Goal: Transaction & Acquisition: Purchase product/service

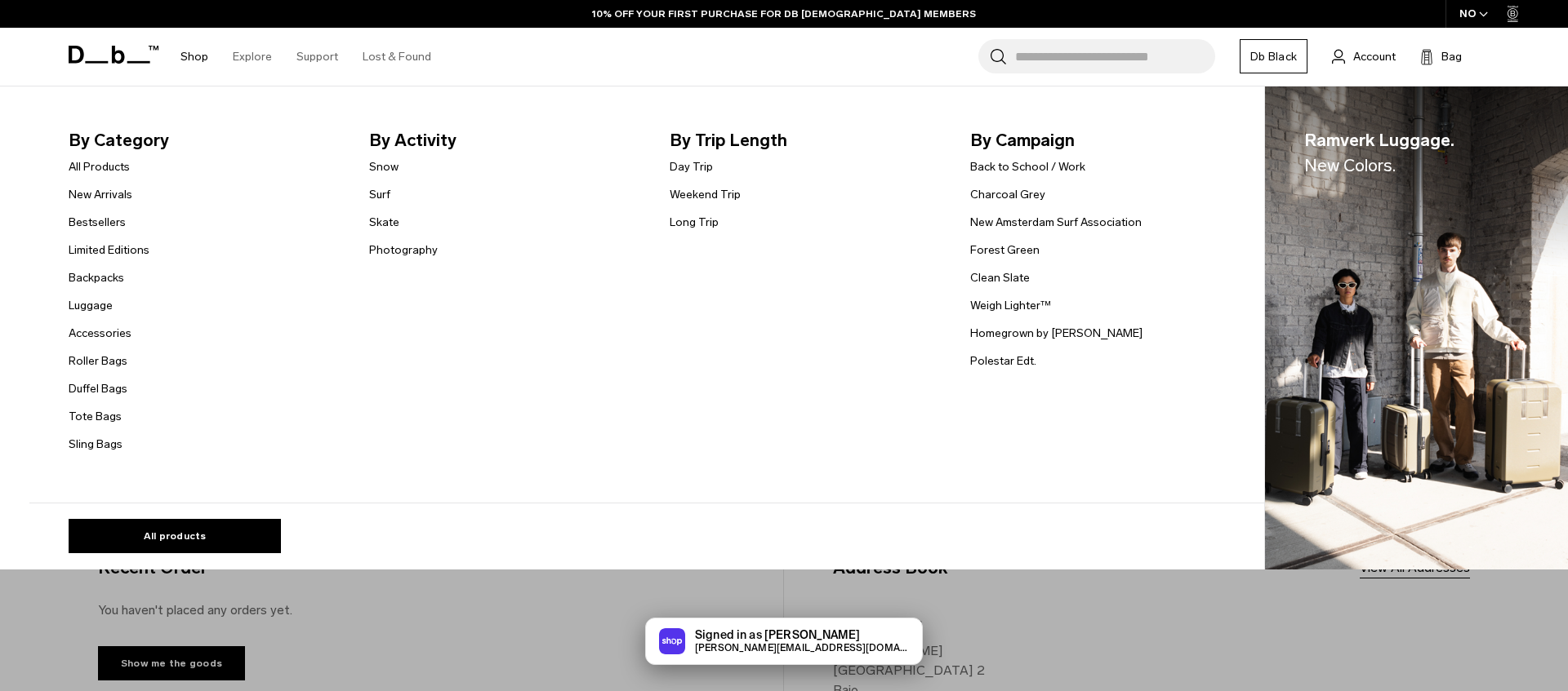
click at [196, 61] on link "Shop" at bounding box center [194, 57] width 28 height 58
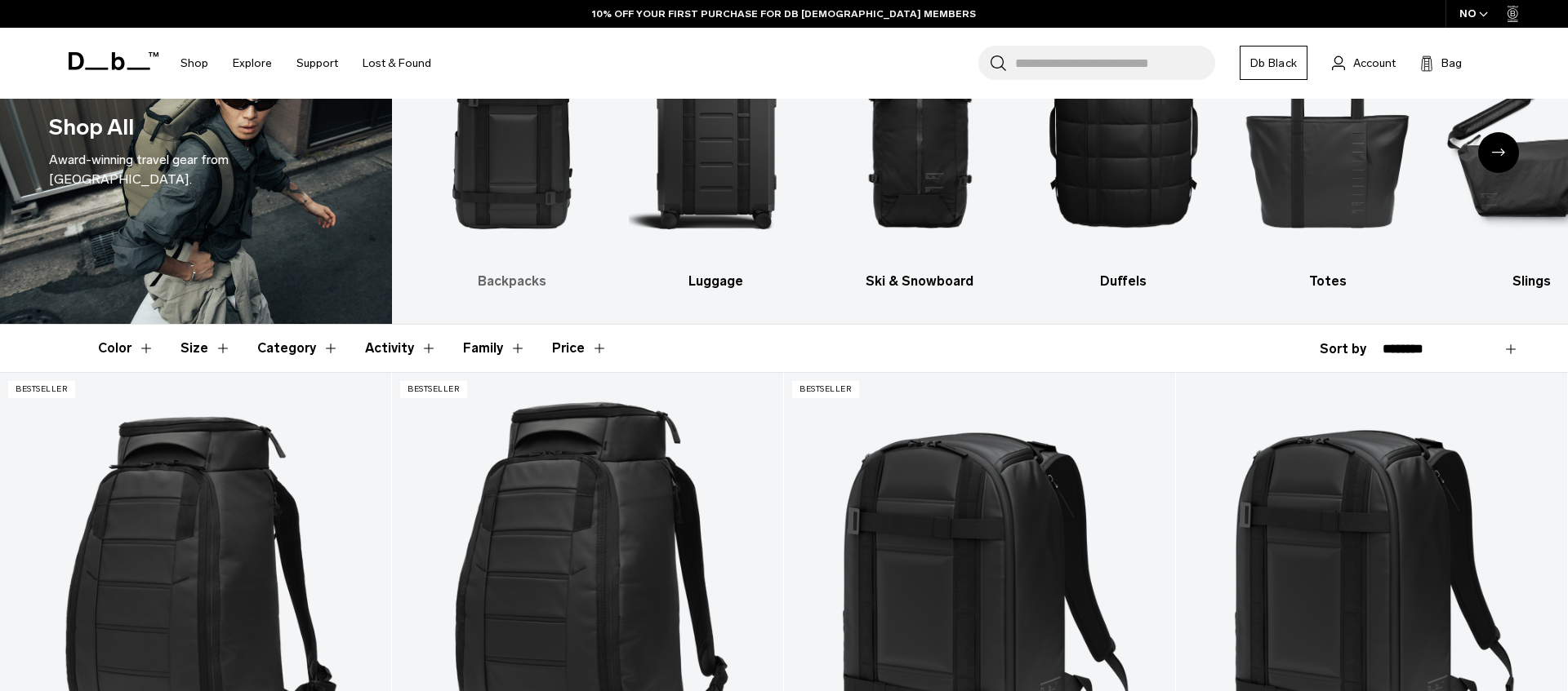
click at [500, 195] on img "1 / 10" at bounding box center [513, 132] width 176 height 263
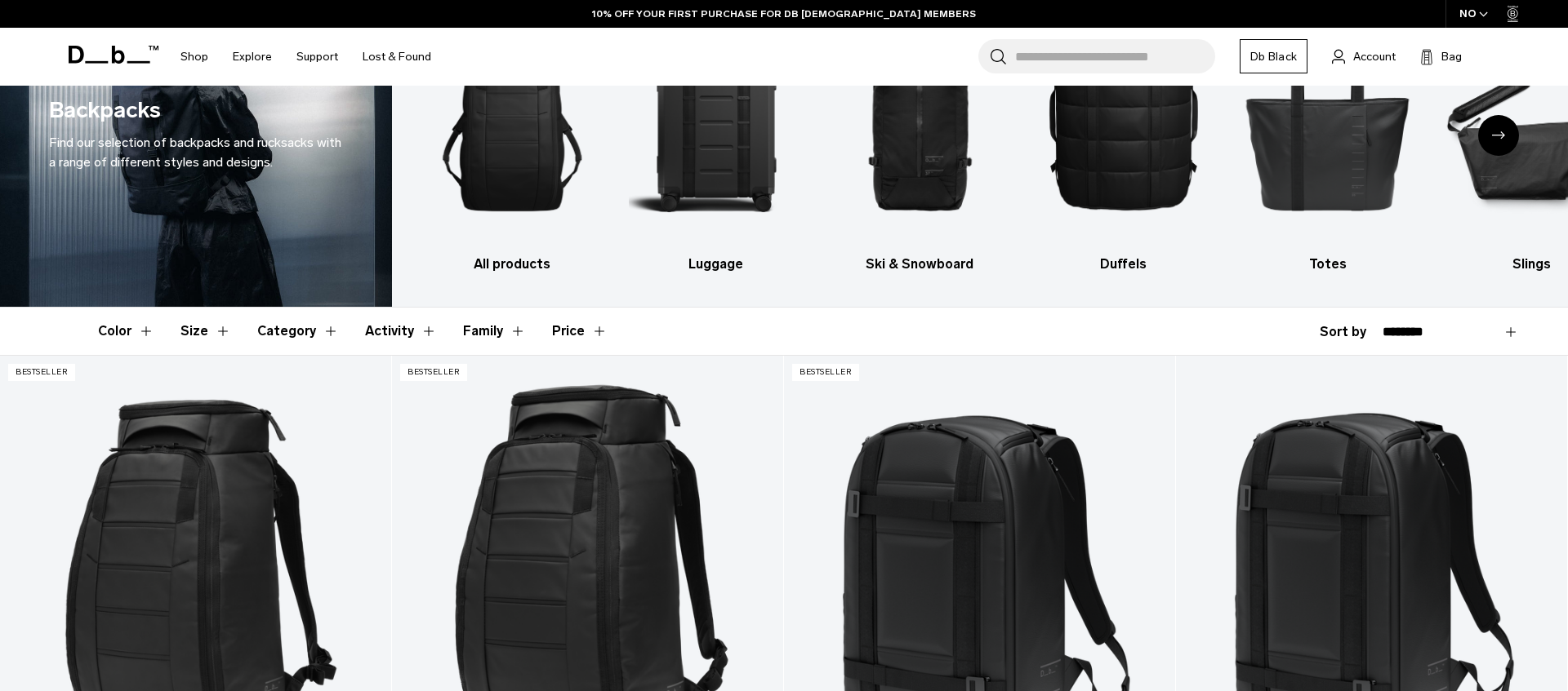
scroll to position [145, 0]
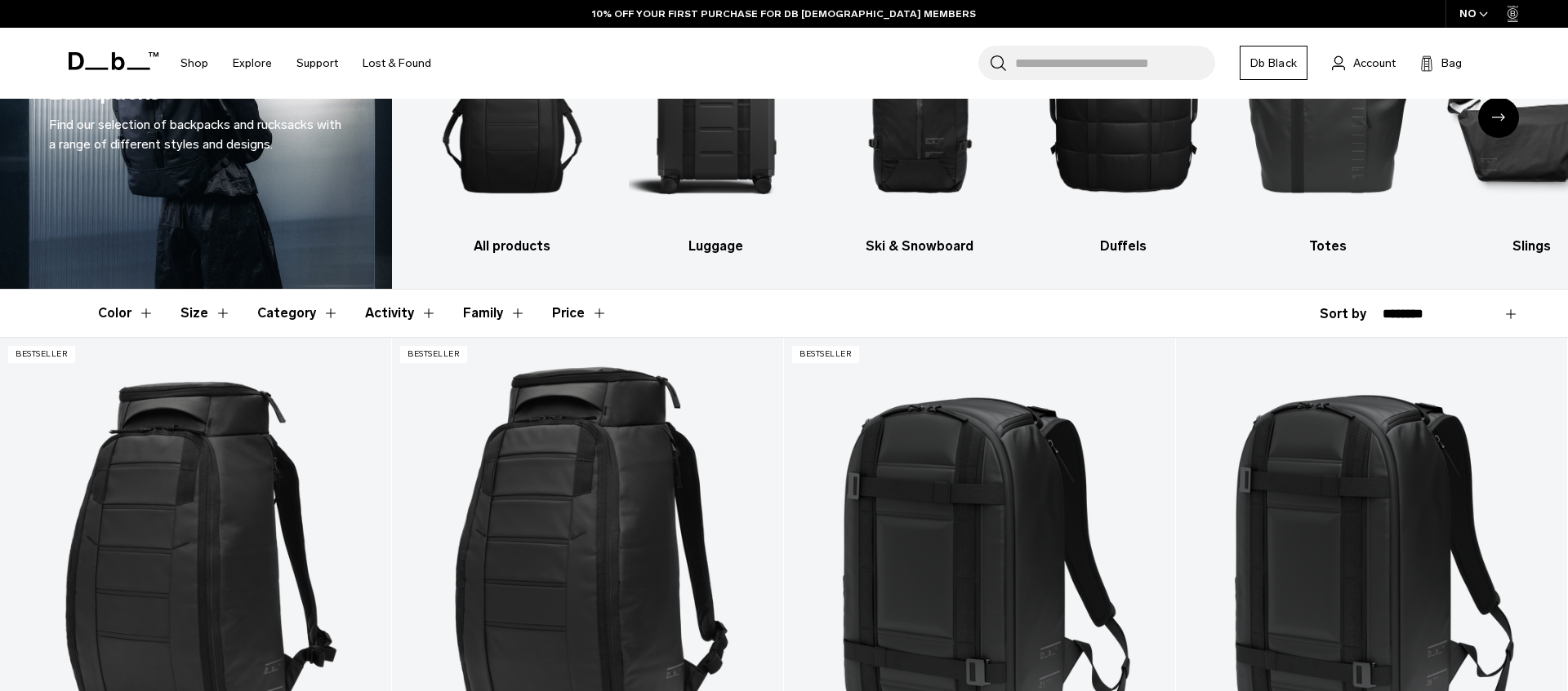
click at [146, 320] on button "Color" at bounding box center [126, 313] width 56 height 47
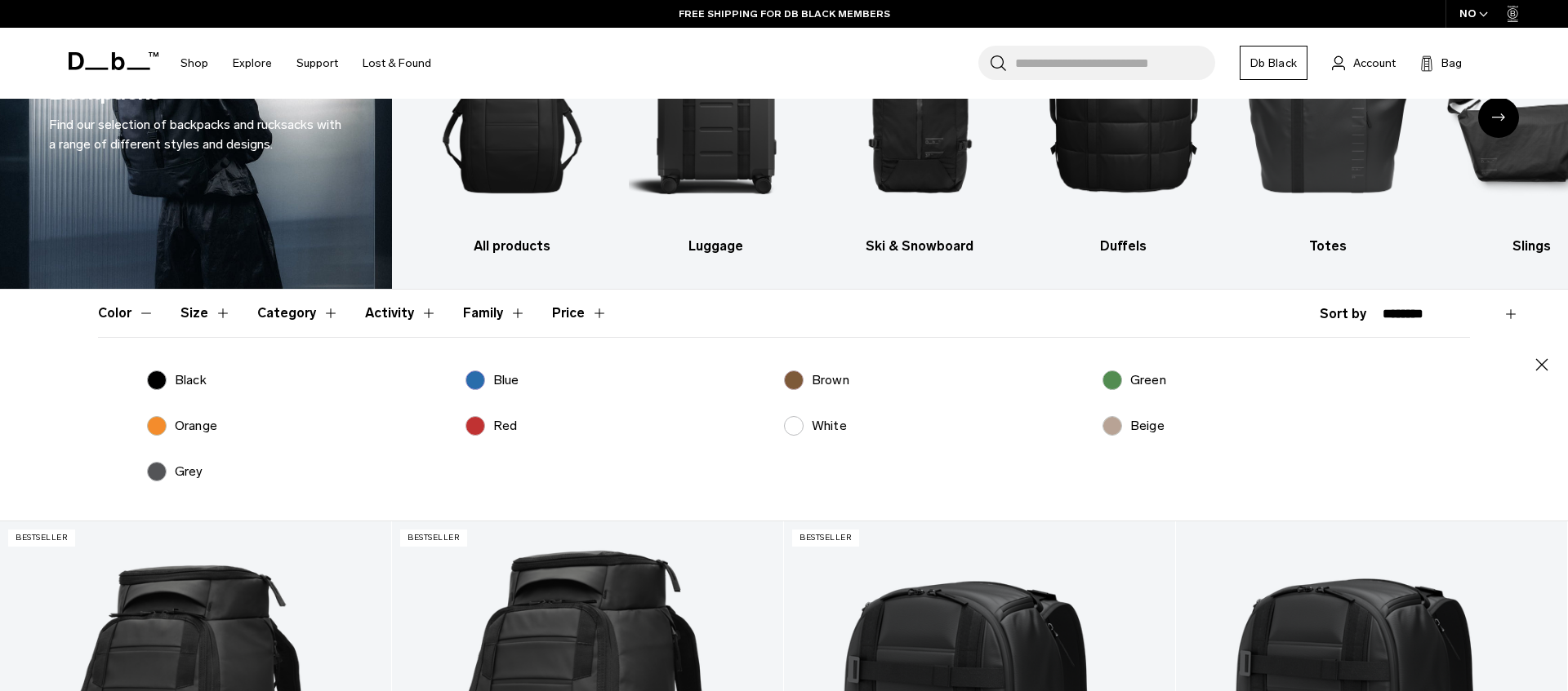
click at [1119, 427] on label "Beige" at bounding box center [1134, 426] width 62 height 19
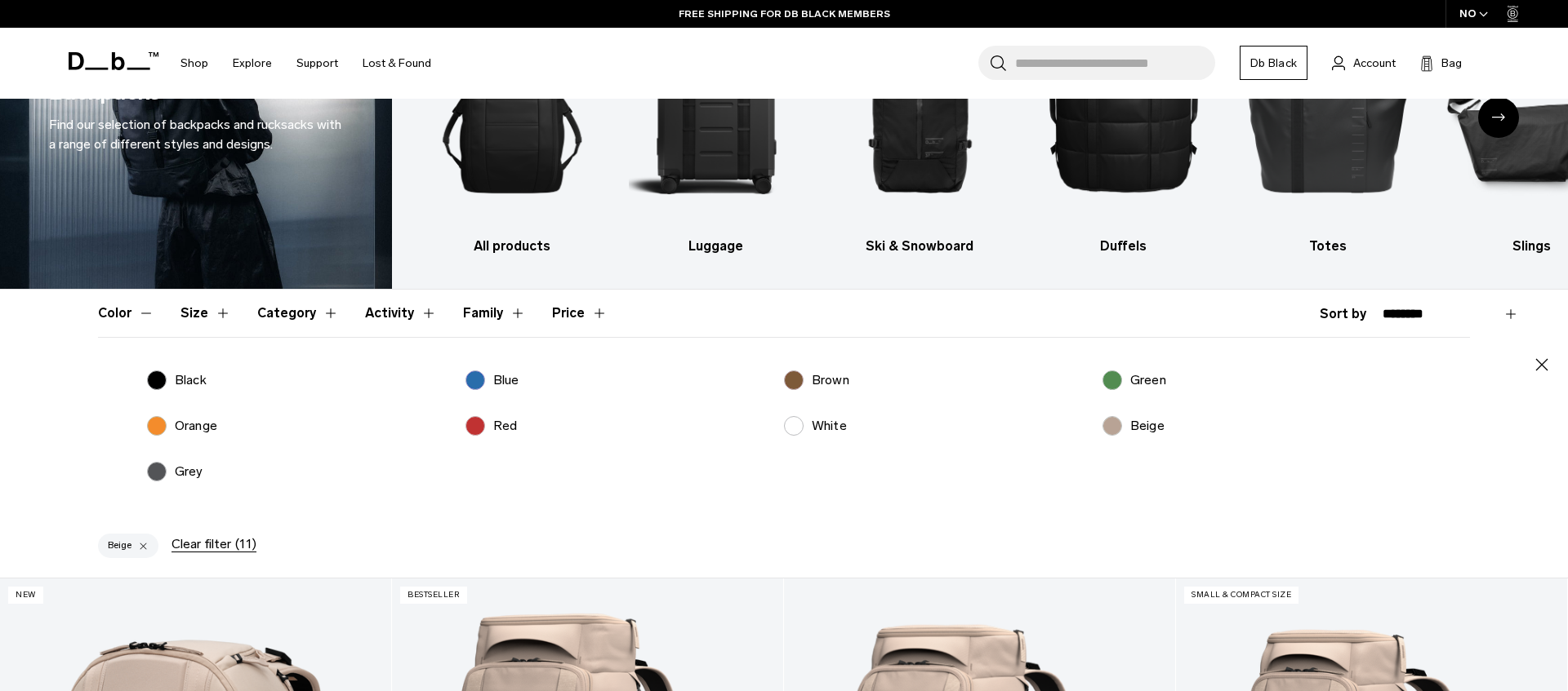
click at [1542, 369] on icon "button" at bounding box center [1542, 365] width 19 height 19
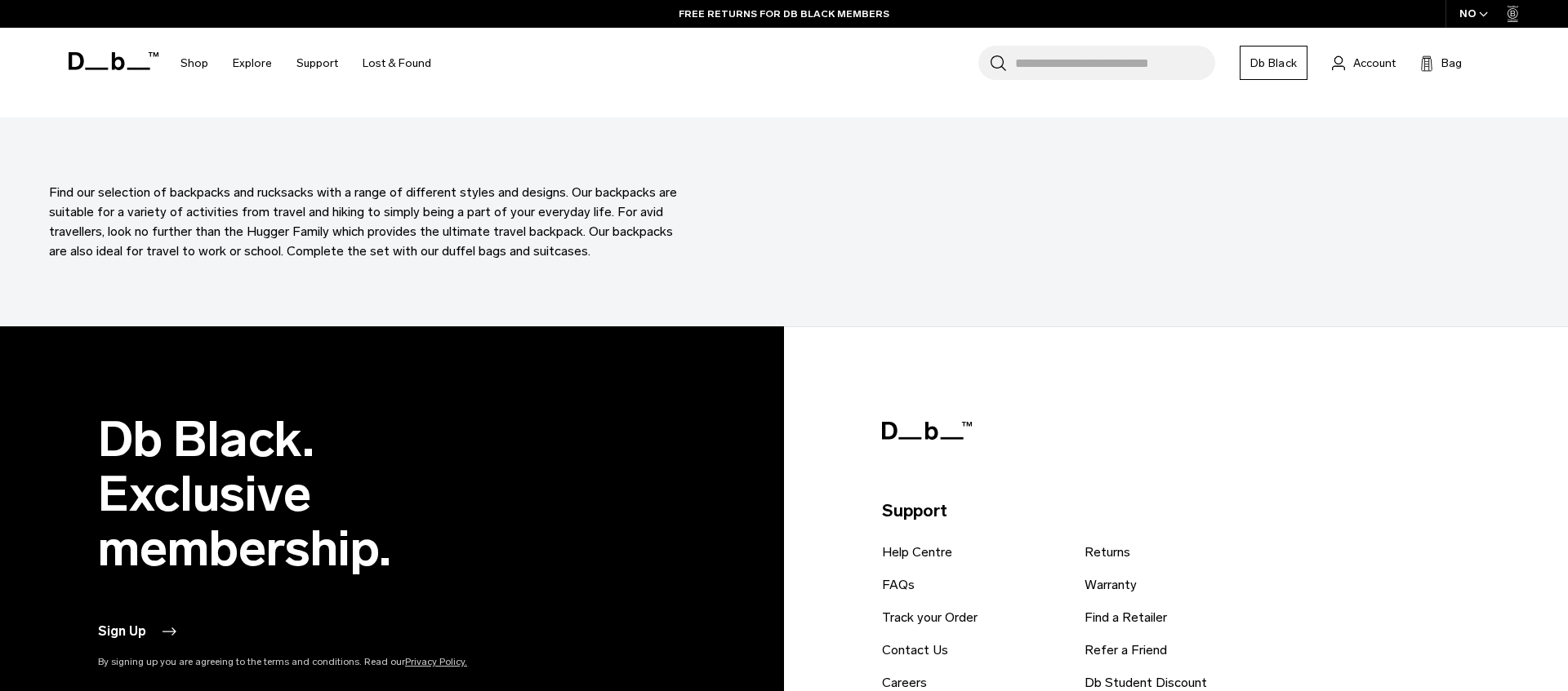
scroll to position [2473, 0]
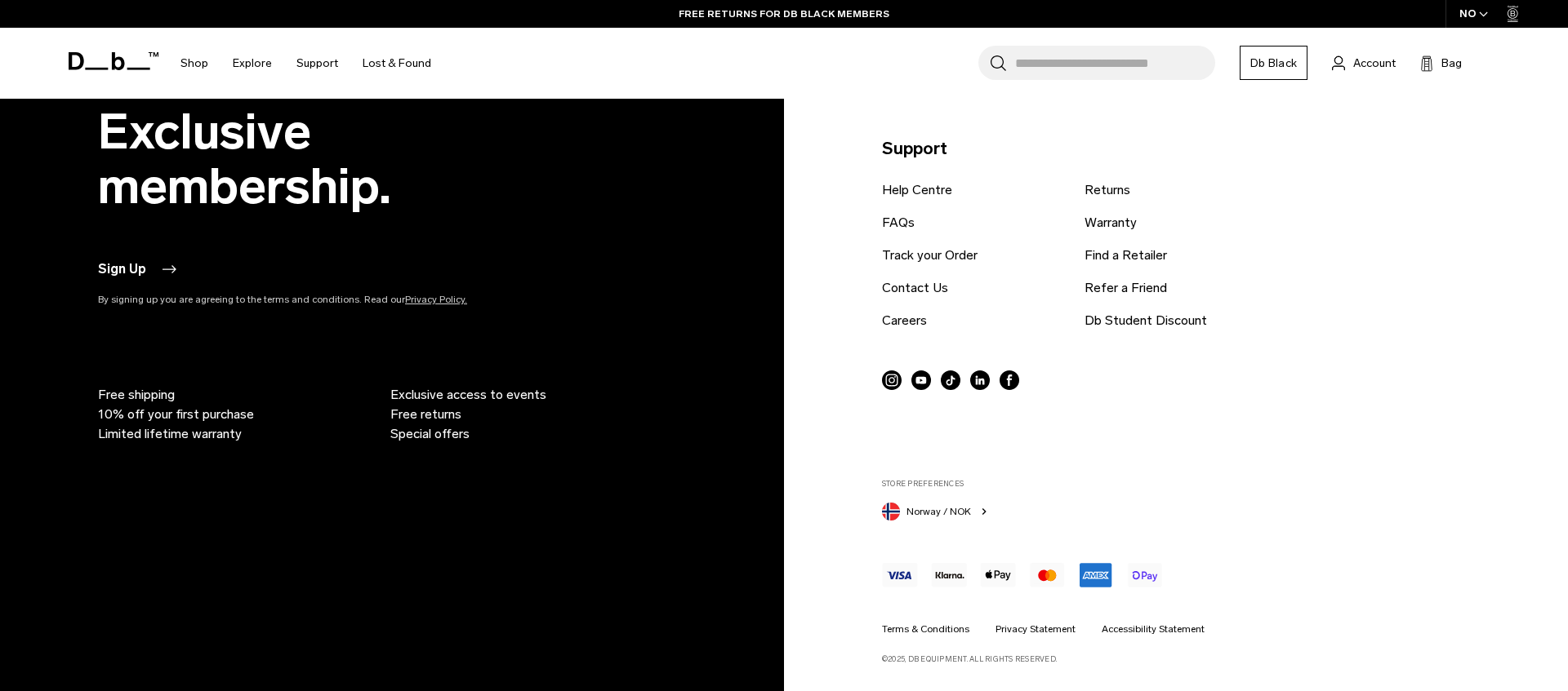
click at [962, 511] on span "Norway / NOK" at bounding box center [938, 511] width 65 height 14
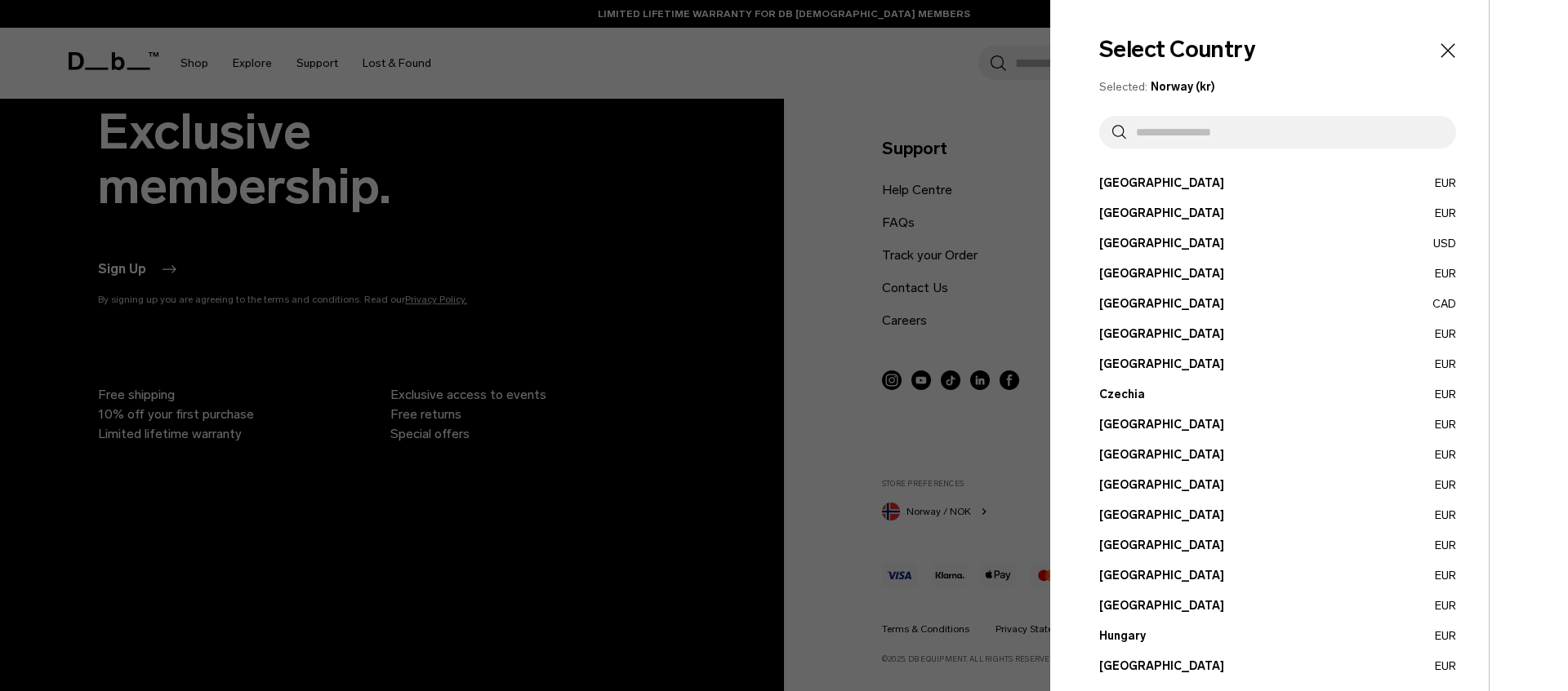
click at [1167, 126] on input "text" at bounding box center [1284, 132] width 317 height 33
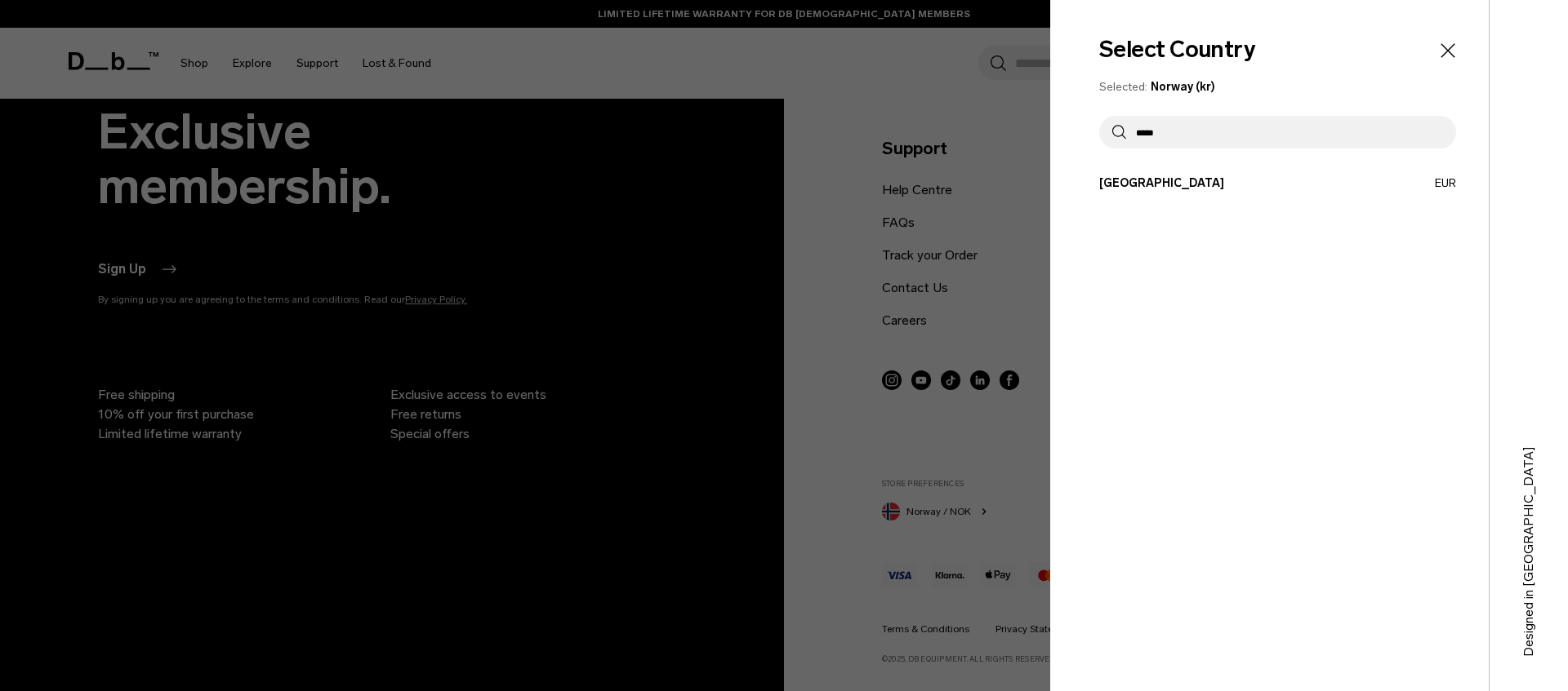
type input "*****"
click at [1173, 181] on button "Spain EUR" at bounding box center [1278, 183] width 357 height 17
click at [1449, 188] on button "Spain EUR" at bounding box center [1278, 183] width 357 height 17
click at [1112, 181] on button "Spain EUR" at bounding box center [1278, 183] width 357 height 17
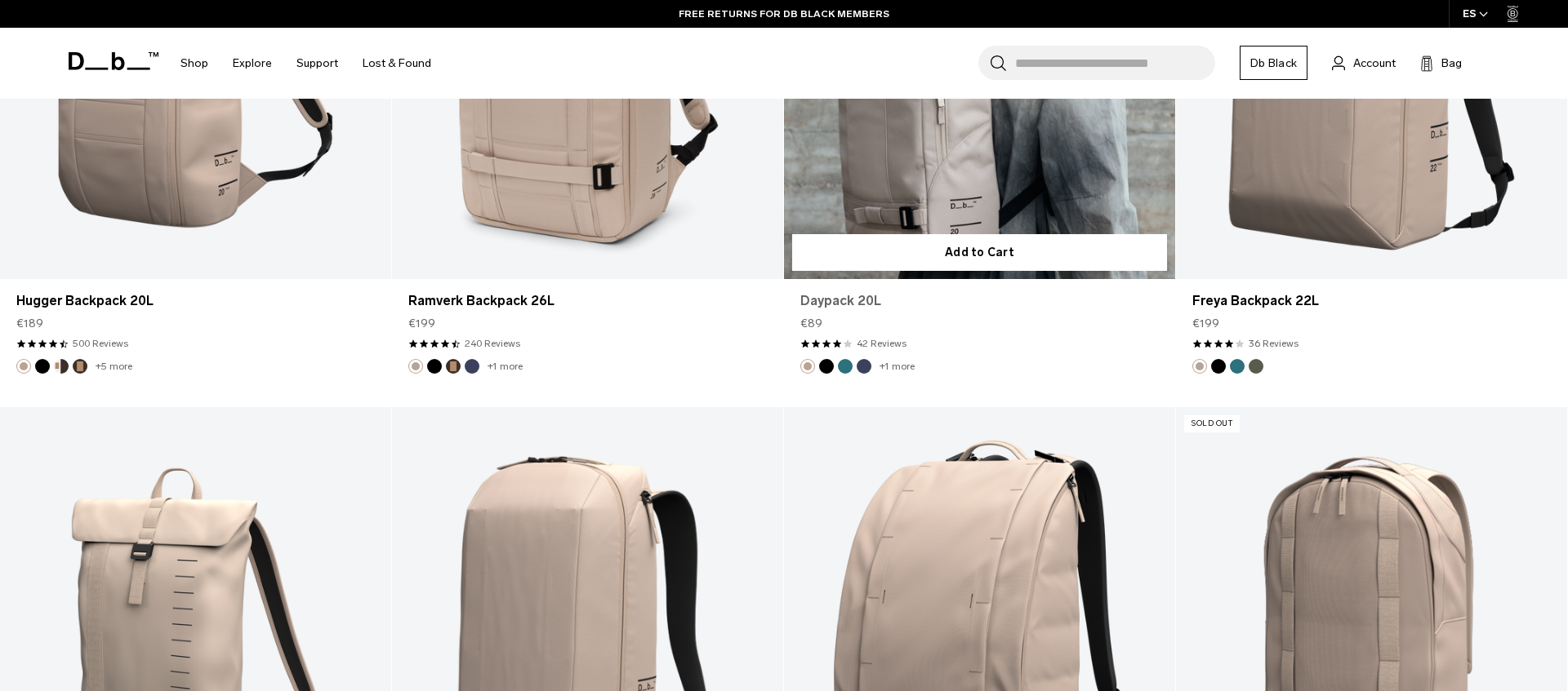
scroll to position [1272, 0]
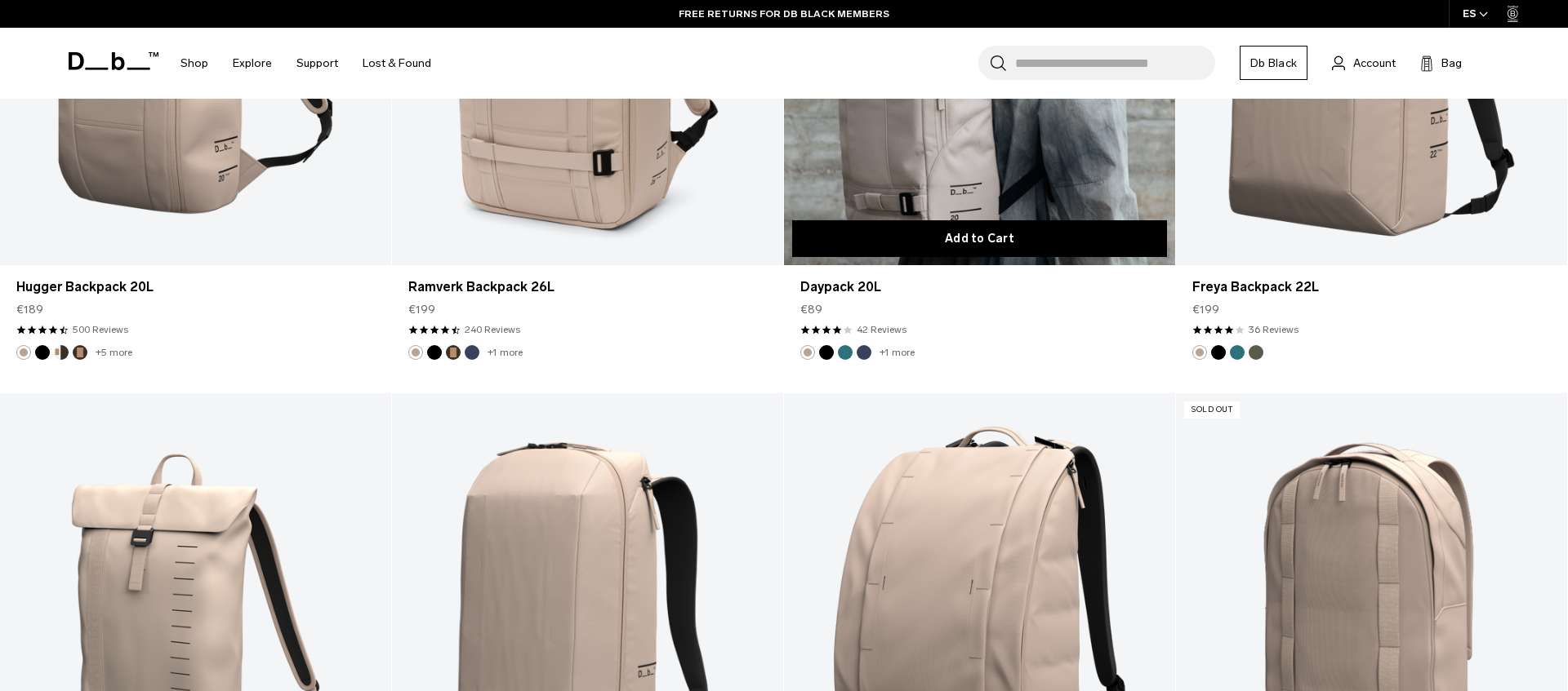
click at [925, 233] on button "Add to Cart" at bounding box center [979, 238] width 375 height 37
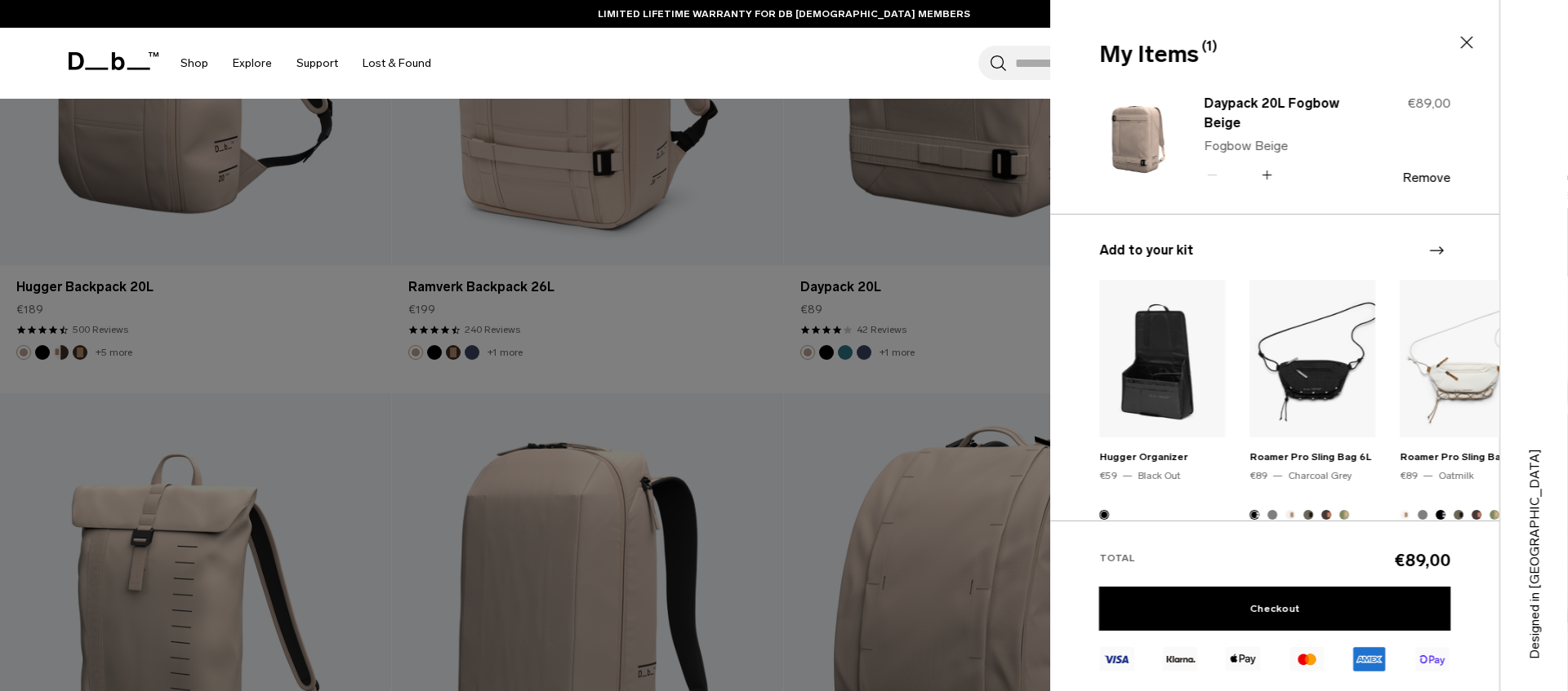
click at [1454, 45] on div "My Items (1) Close" at bounding box center [1274, 55] width 446 height 35
click at [1464, 43] on icon at bounding box center [1467, 42] width 19 height 19
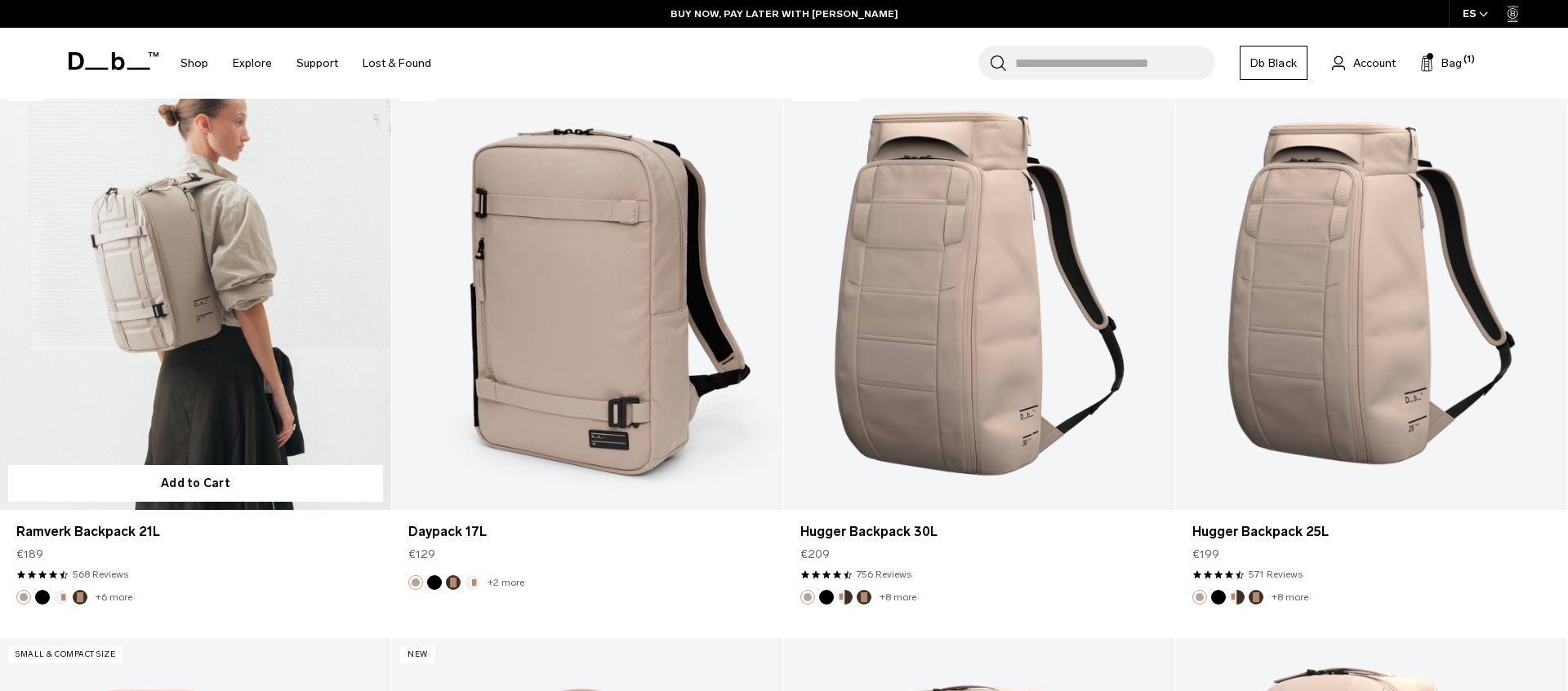
scroll to position [463, 0]
click at [289, 349] on link "Ramverk Backpack 21L" at bounding box center [195, 294] width 391 height 434
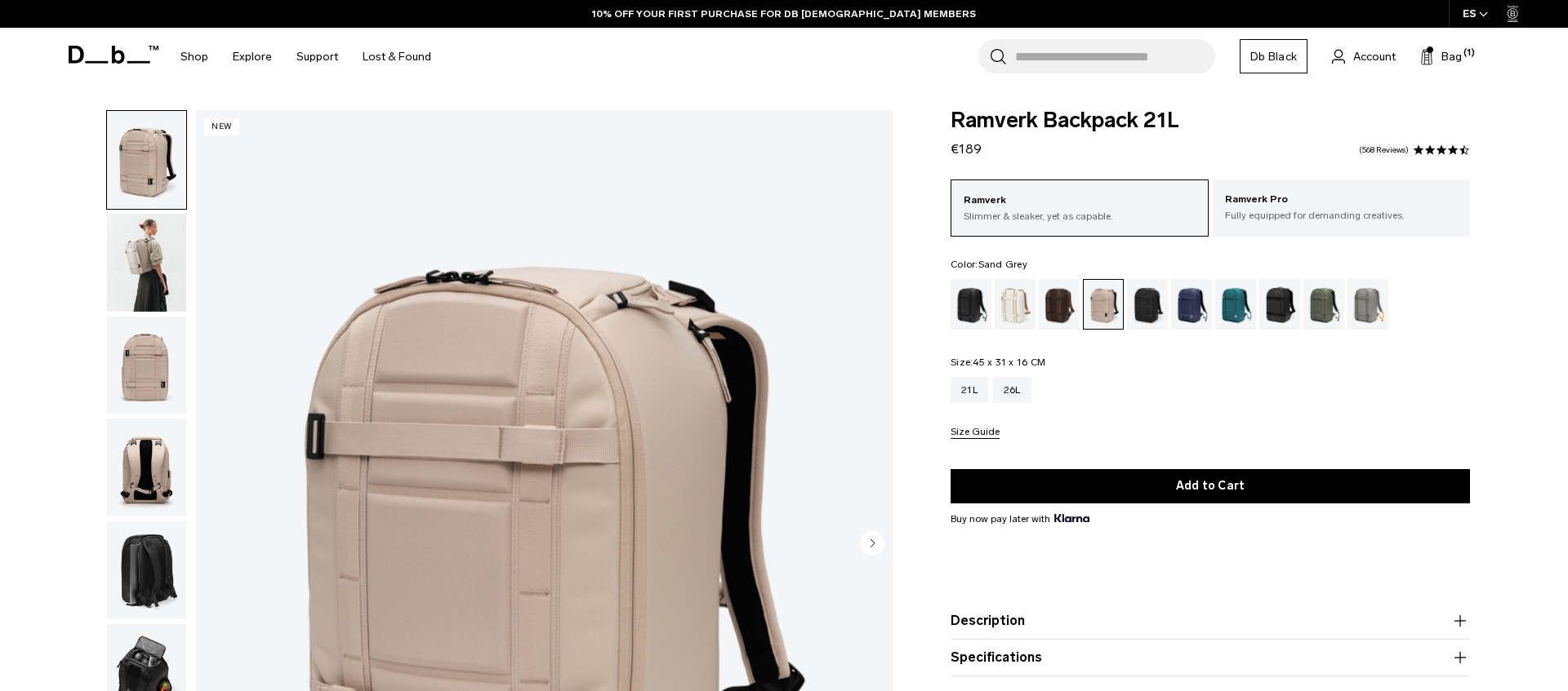
click at [1360, 311] on div "Sand Grey" at bounding box center [1368, 304] width 42 height 50
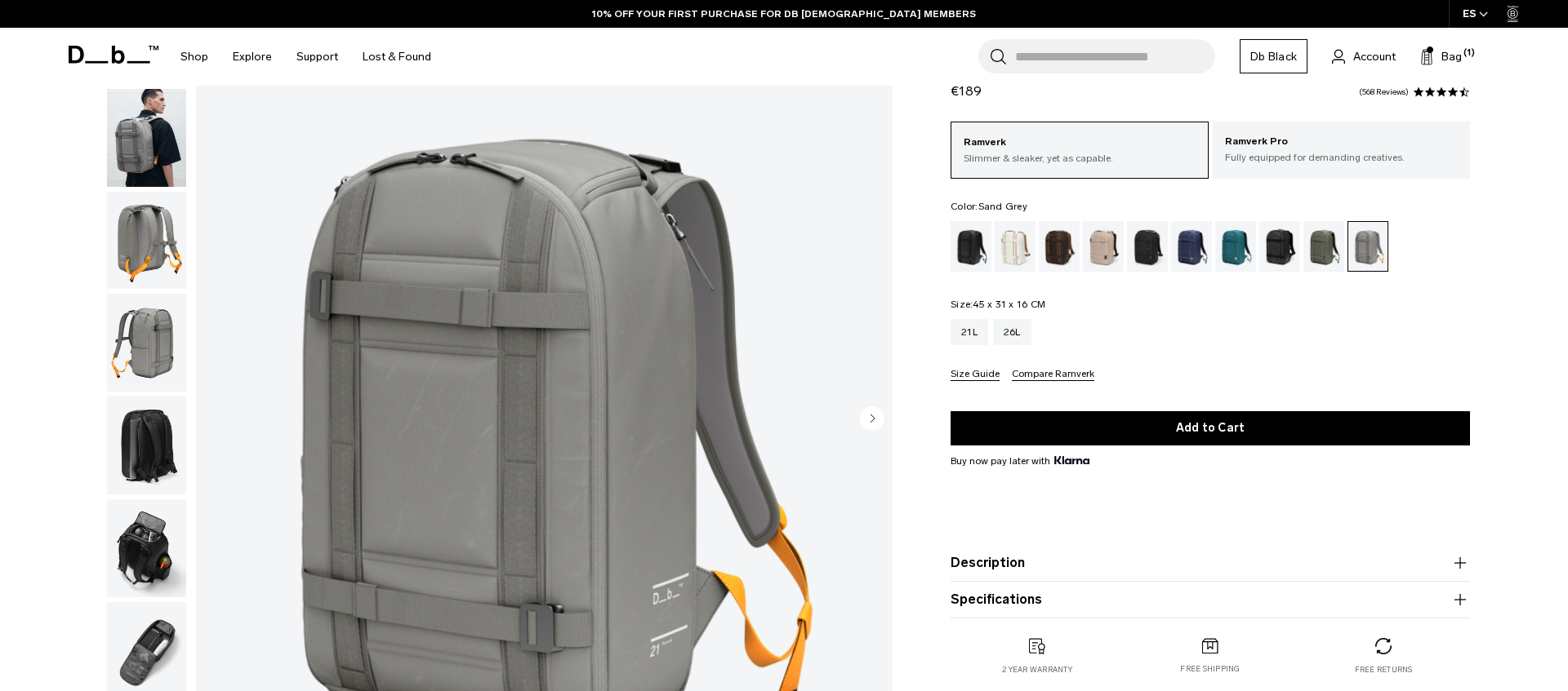
scroll to position [164, 0]
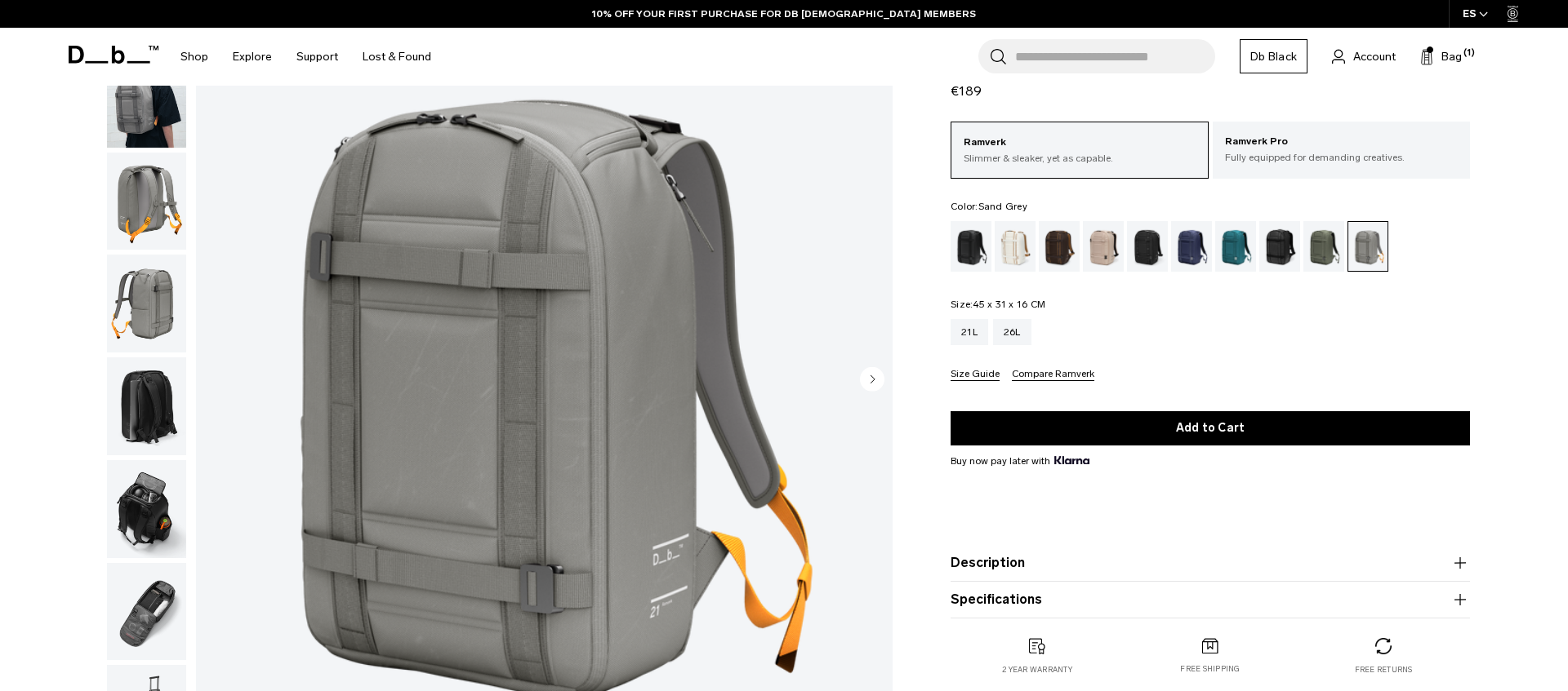
click at [156, 292] on img "button" at bounding box center [147, 304] width 79 height 98
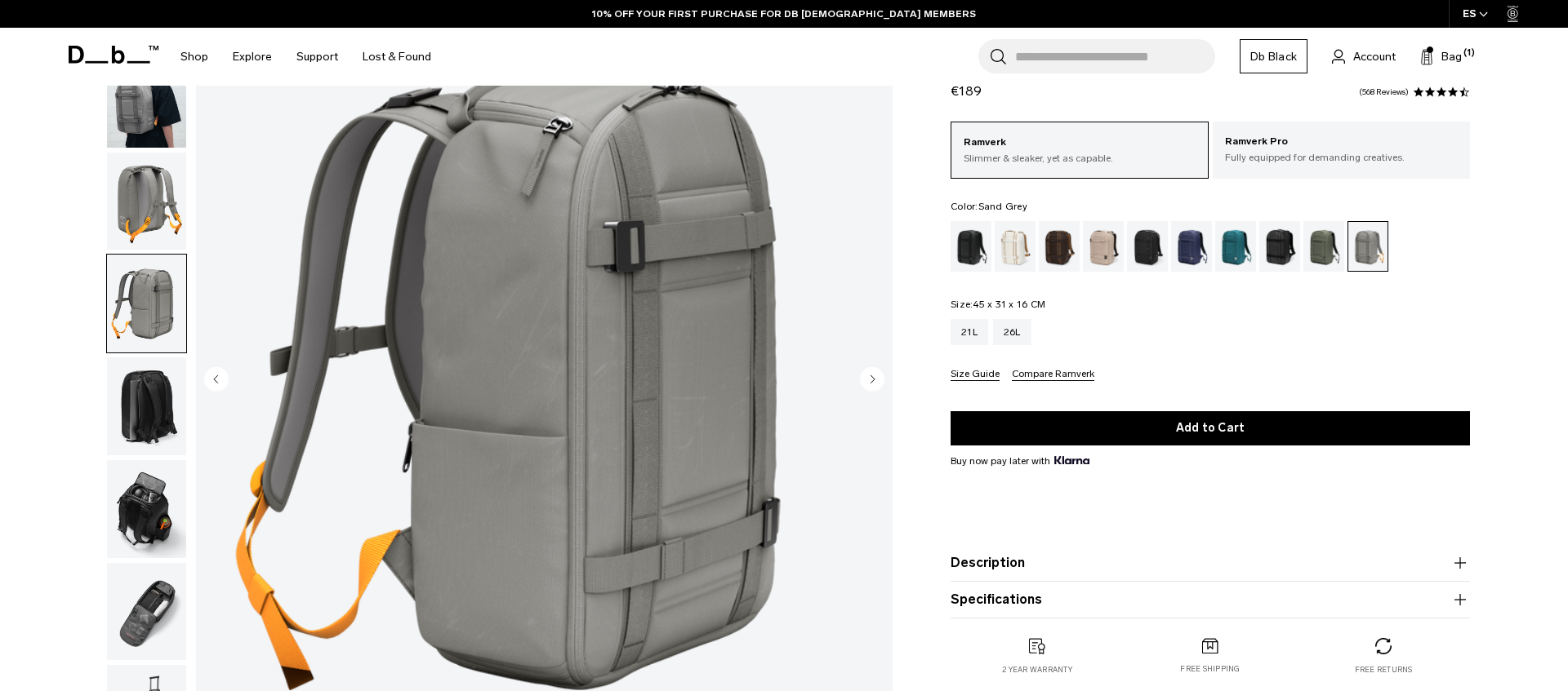
click at [142, 213] on img "button" at bounding box center [147, 202] width 79 height 98
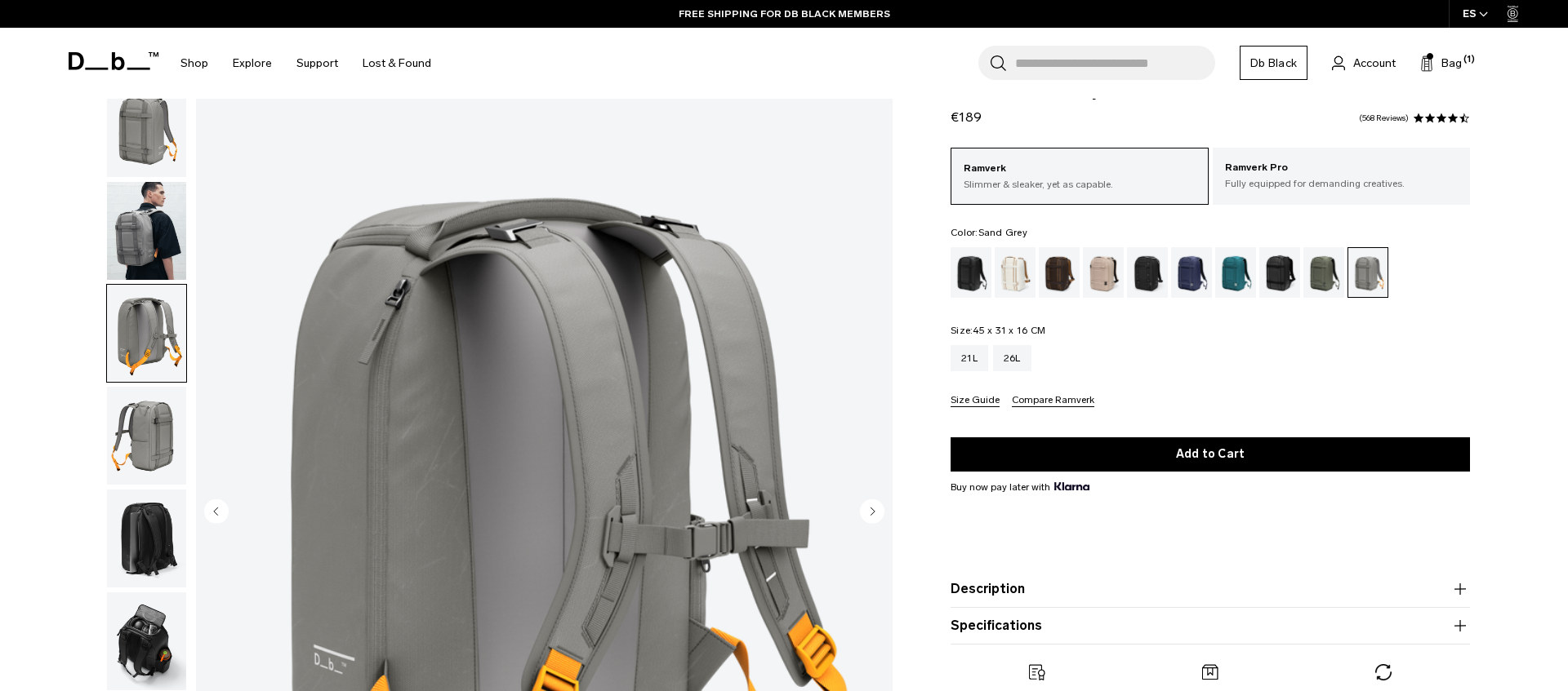
scroll to position [0, 0]
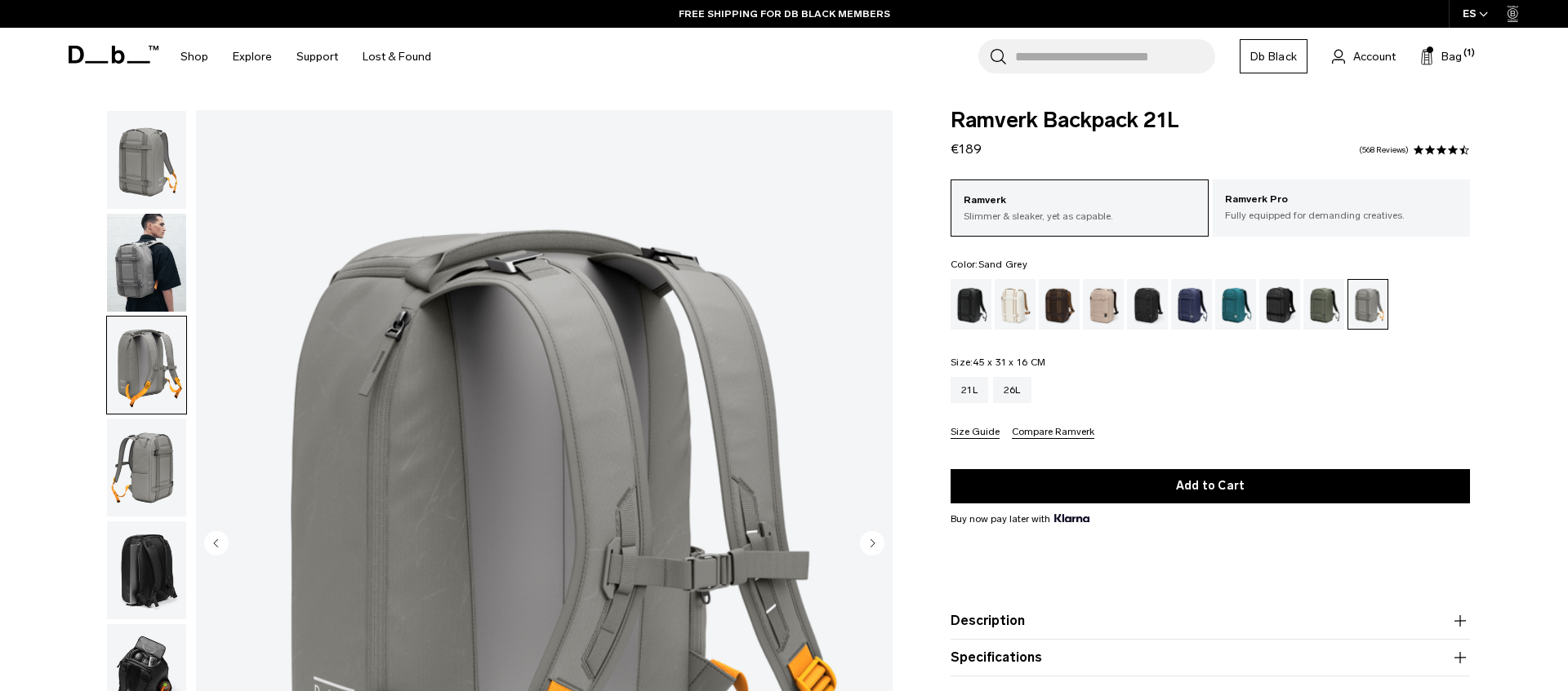
click at [151, 283] on img "button" at bounding box center [147, 263] width 79 height 98
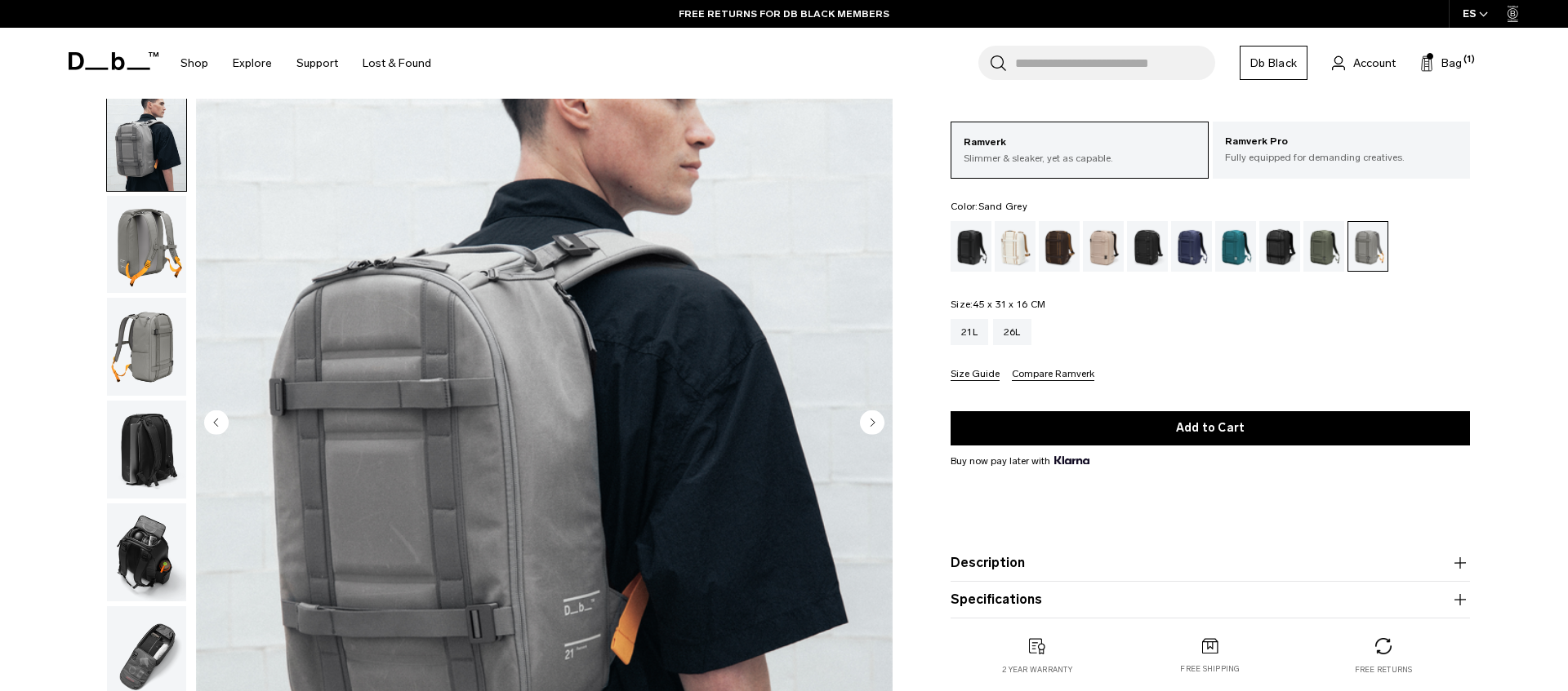
scroll to position [86, 0]
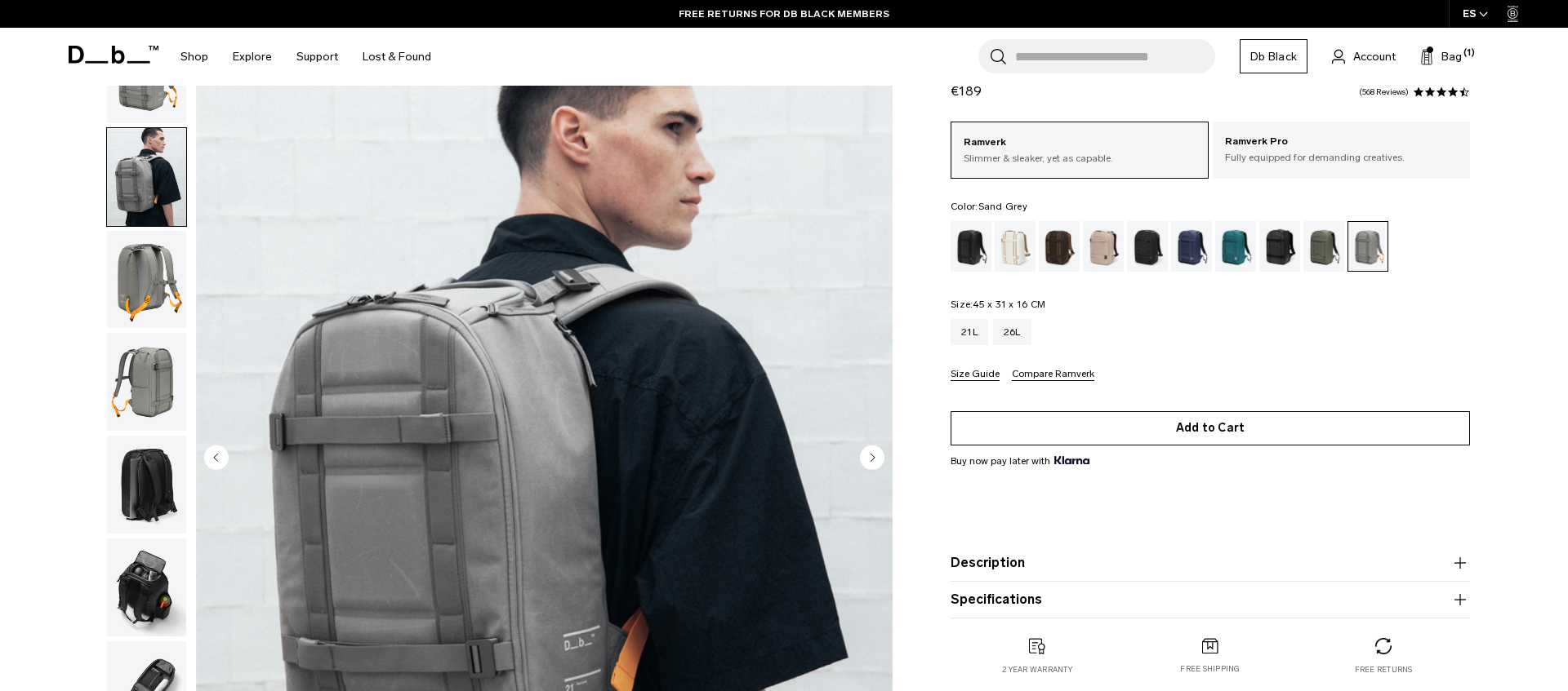
click at [1185, 421] on button "Add to Cart" at bounding box center [1211, 428] width 519 height 35
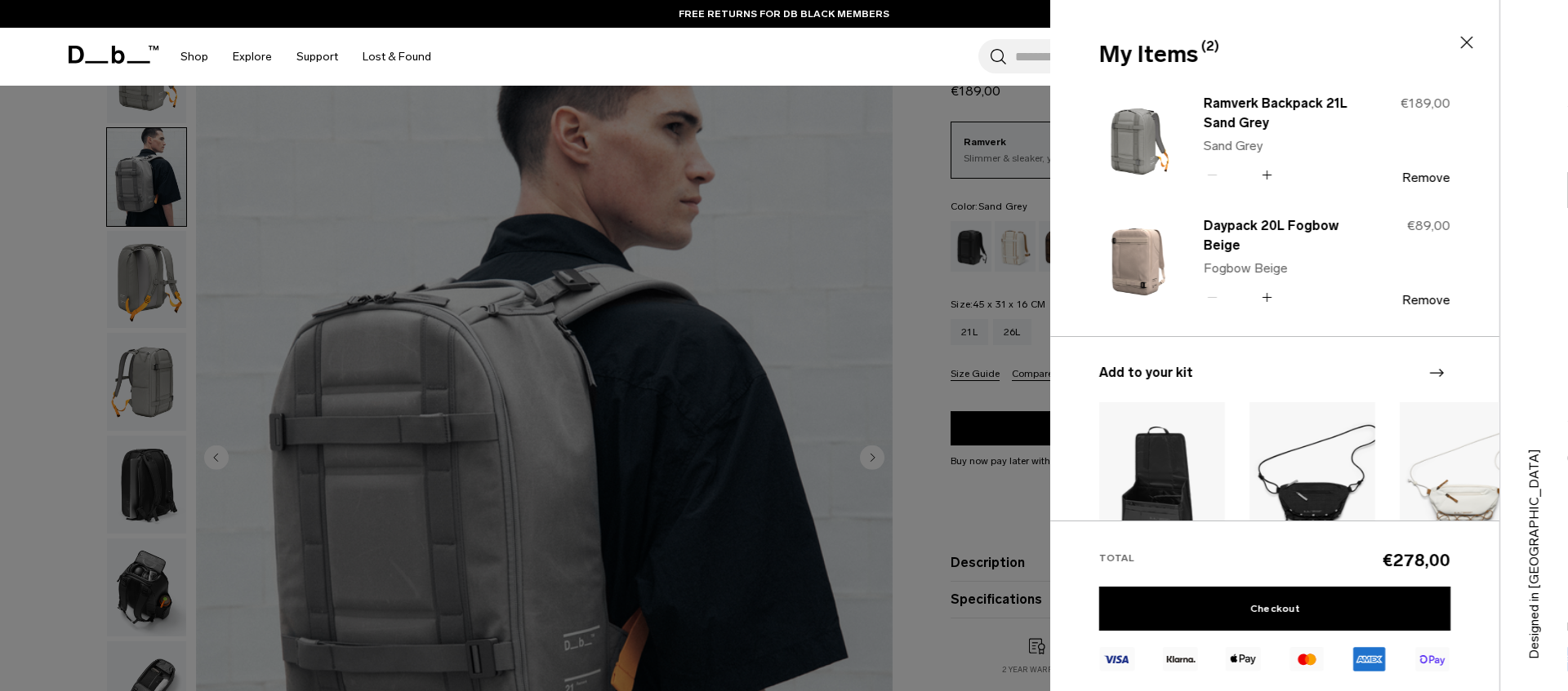
scroll to position [183, 0]
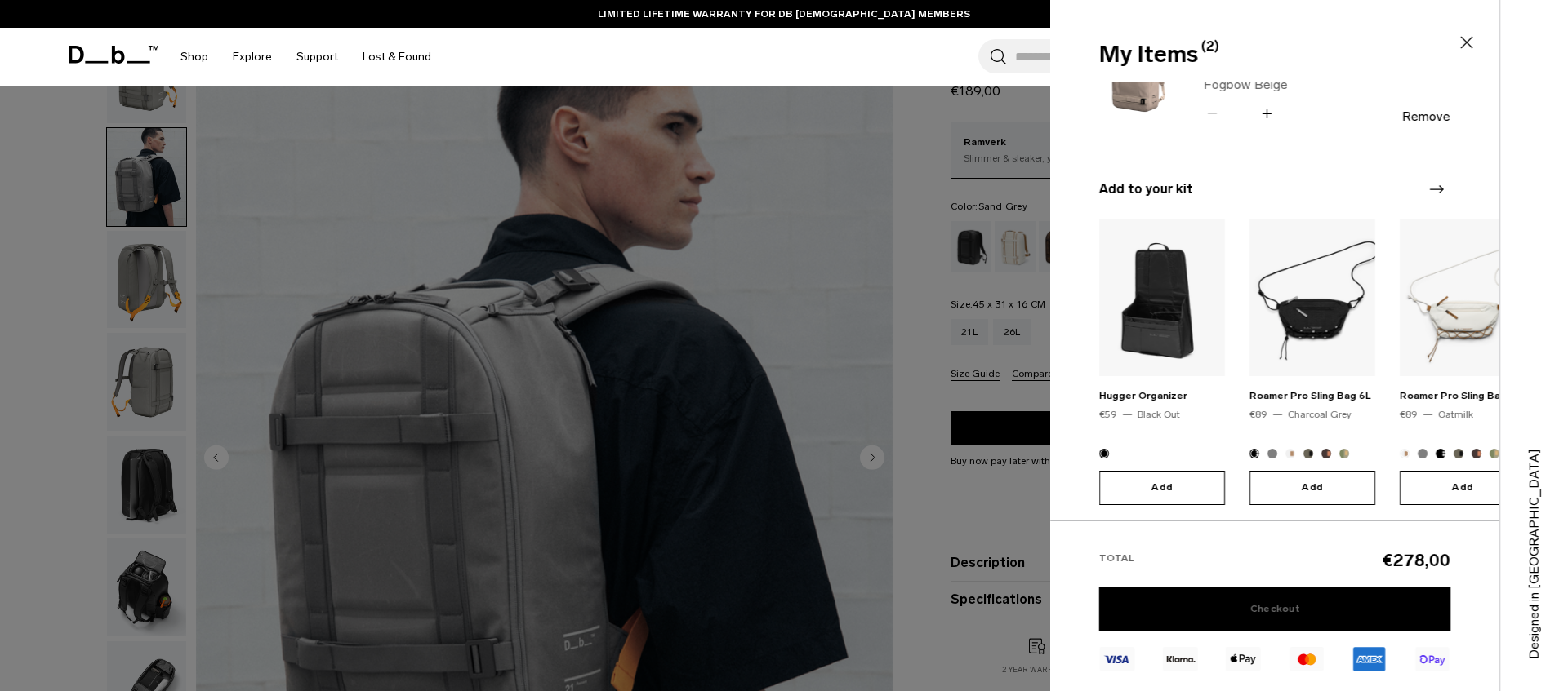
click at [1306, 599] on link "Checkout" at bounding box center [1275, 609] width 351 height 44
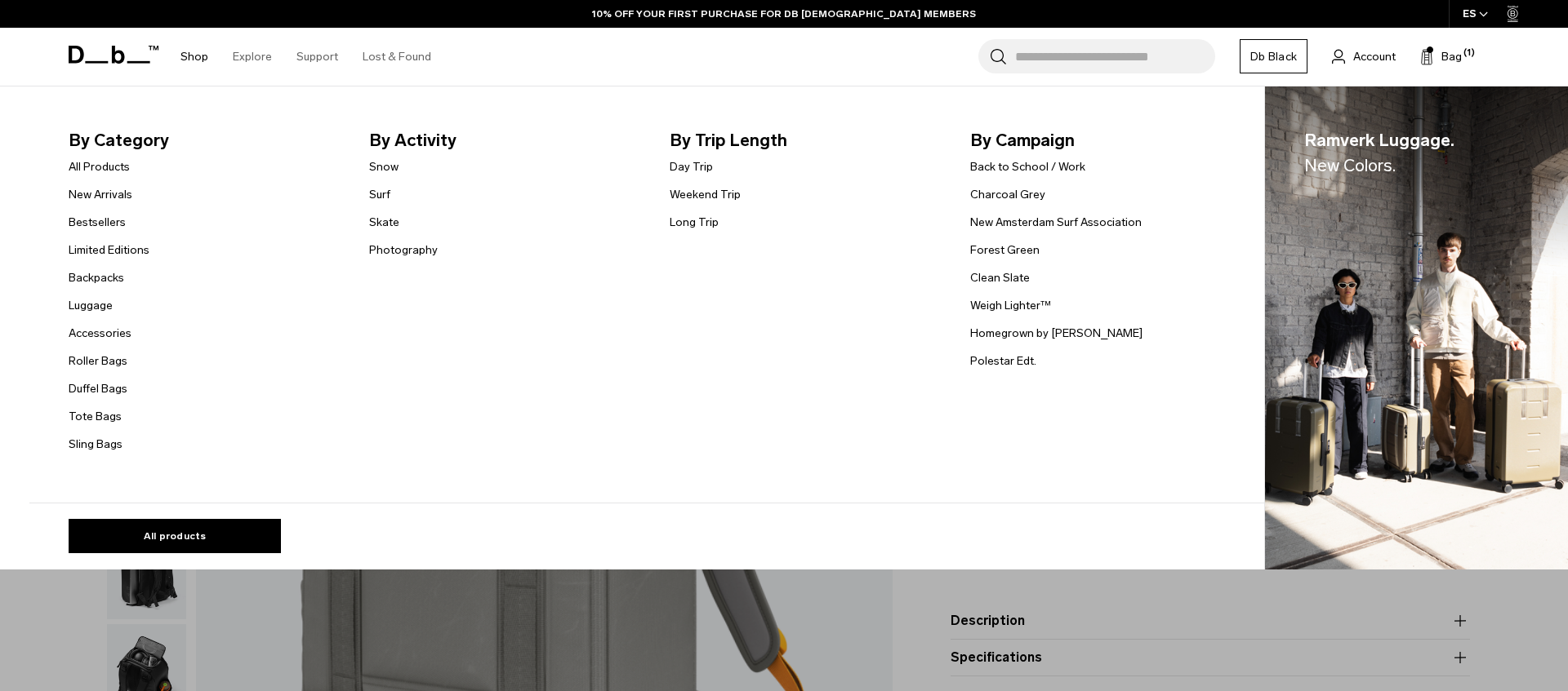
click at [185, 57] on link "Shop" at bounding box center [194, 57] width 28 height 58
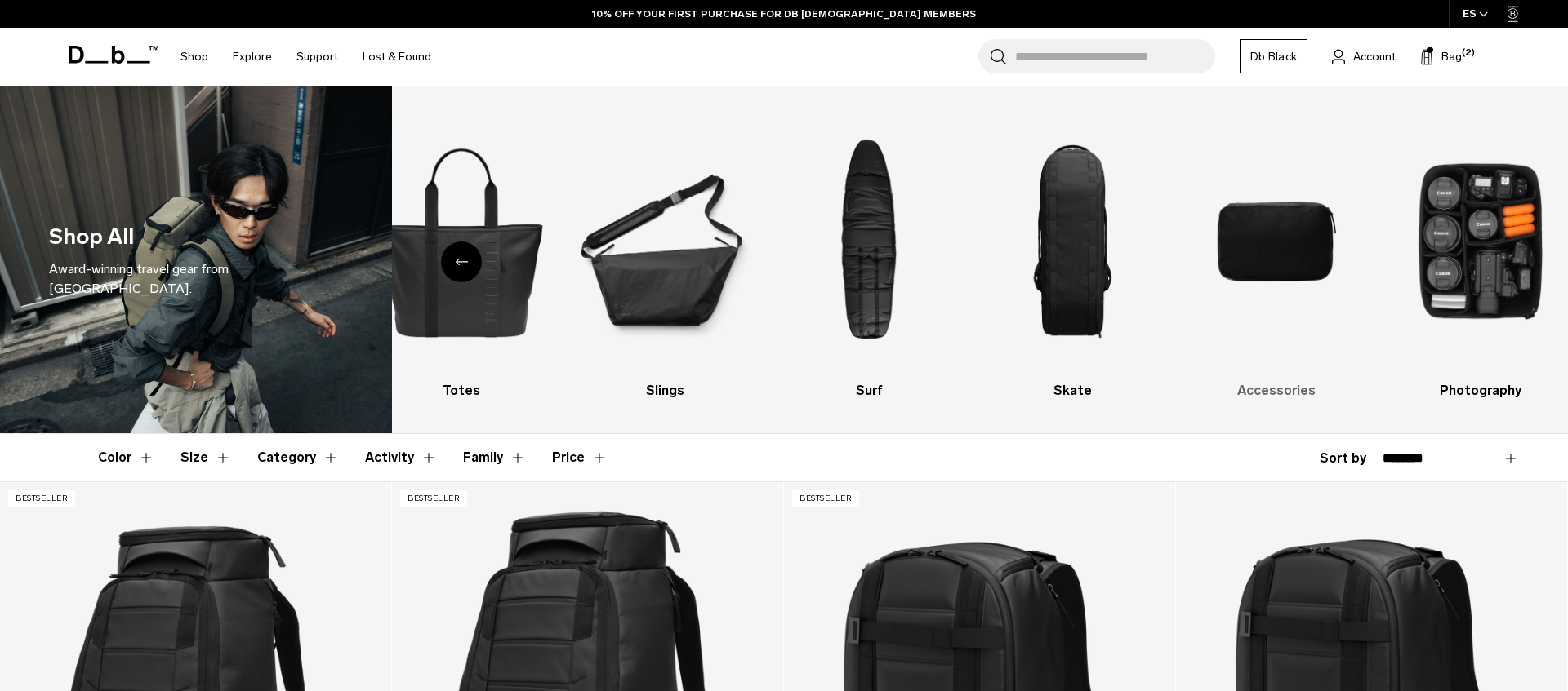
click at [1257, 386] on h3 "Accessories" at bounding box center [1277, 391] width 176 height 19
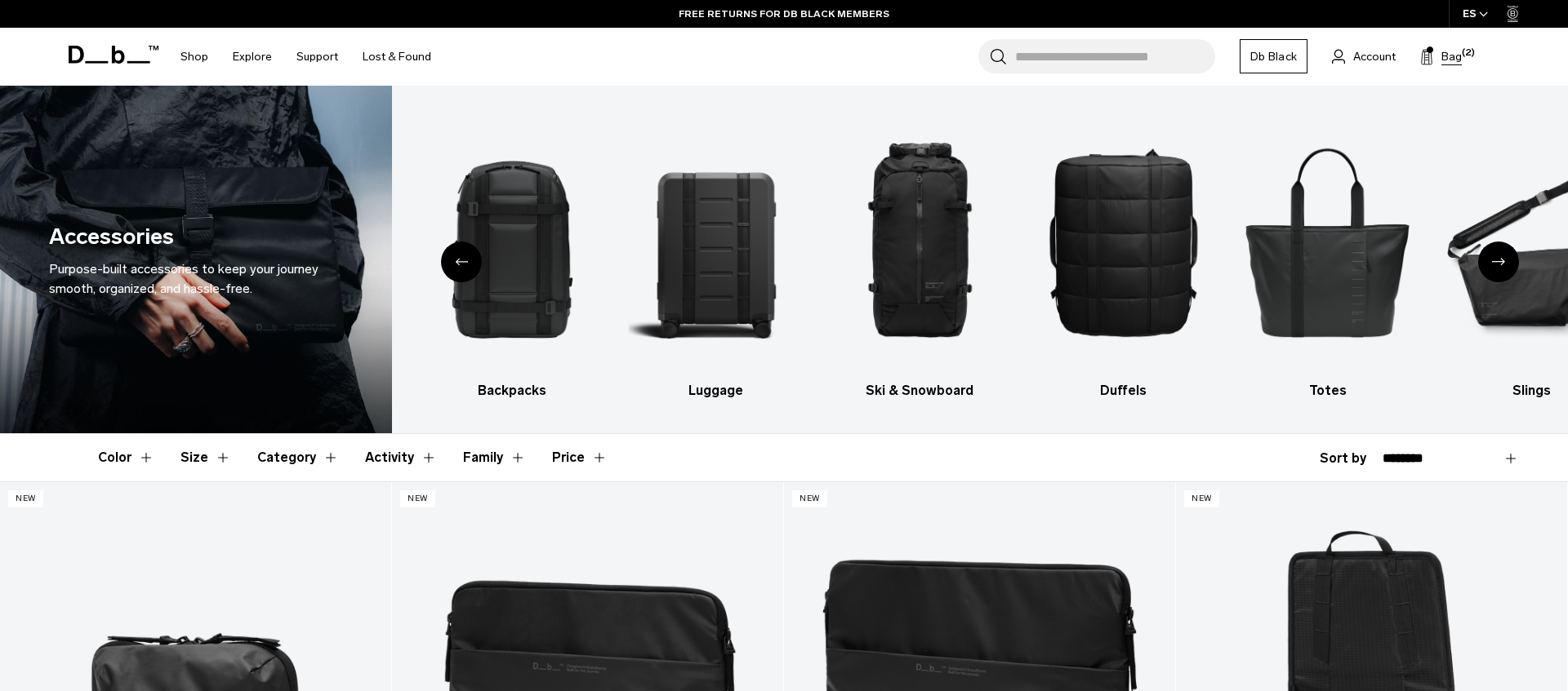
click at [1454, 61] on span "Bag" at bounding box center [1451, 57] width 20 height 17
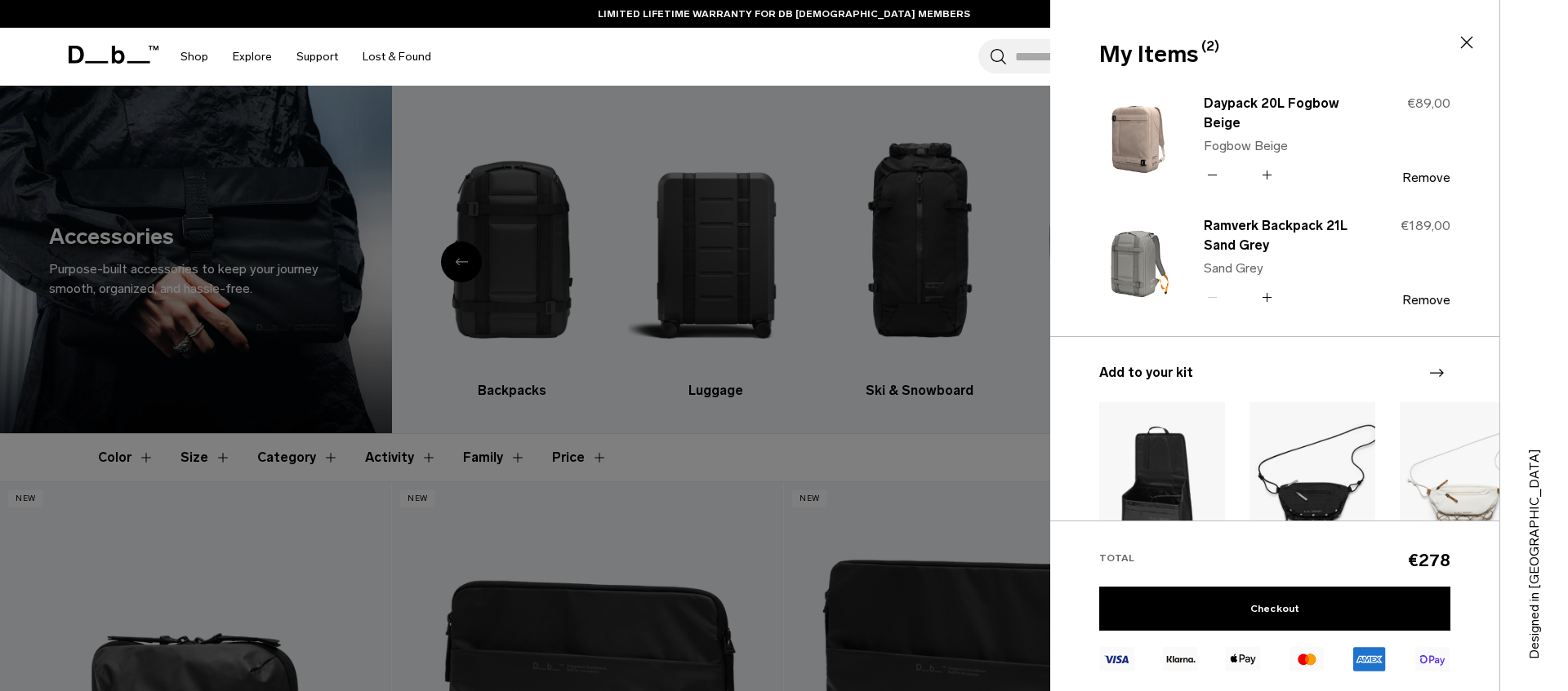
click at [783, 225] on div at bounding box center [784, 346] width 1568 height 691
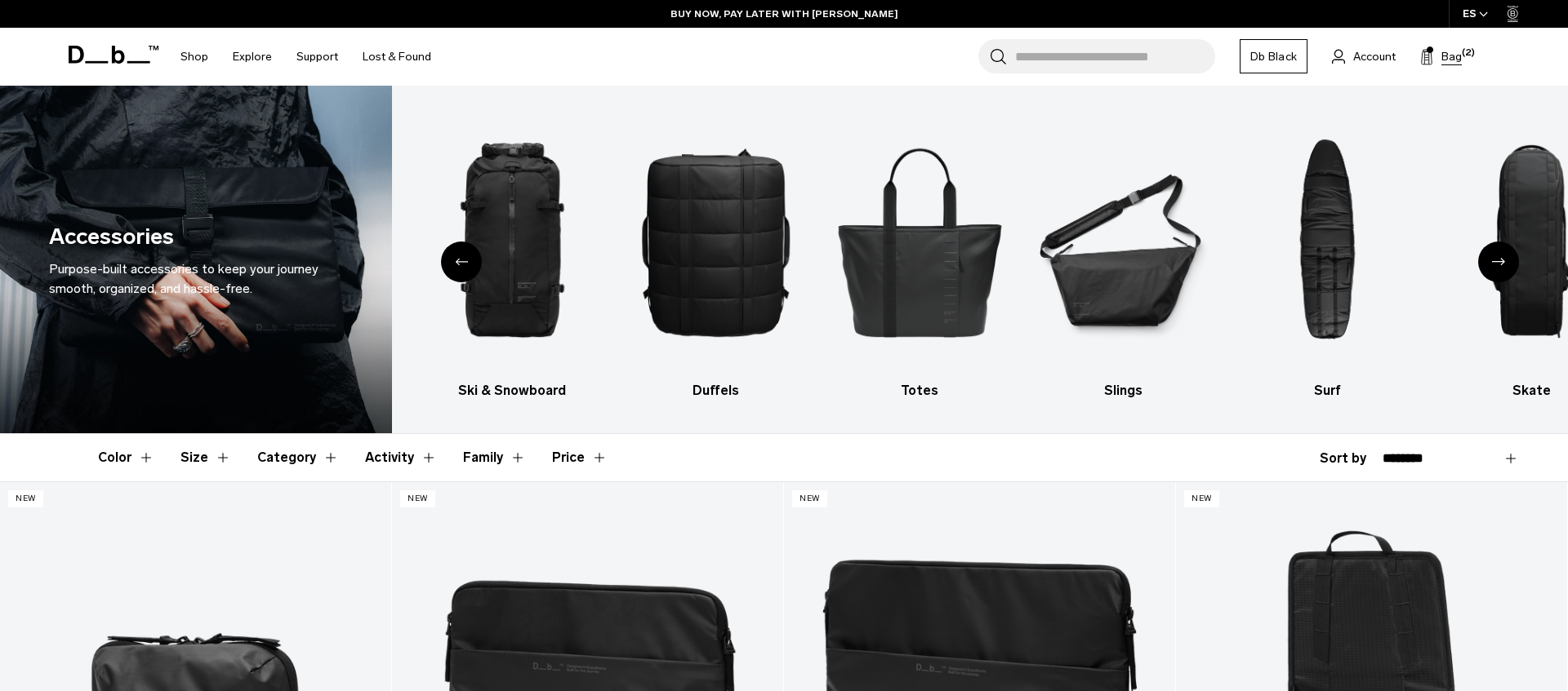
click at [1440, 65] on button "Bag (2)" at bounding box center [1441, 56] width 42 height 19
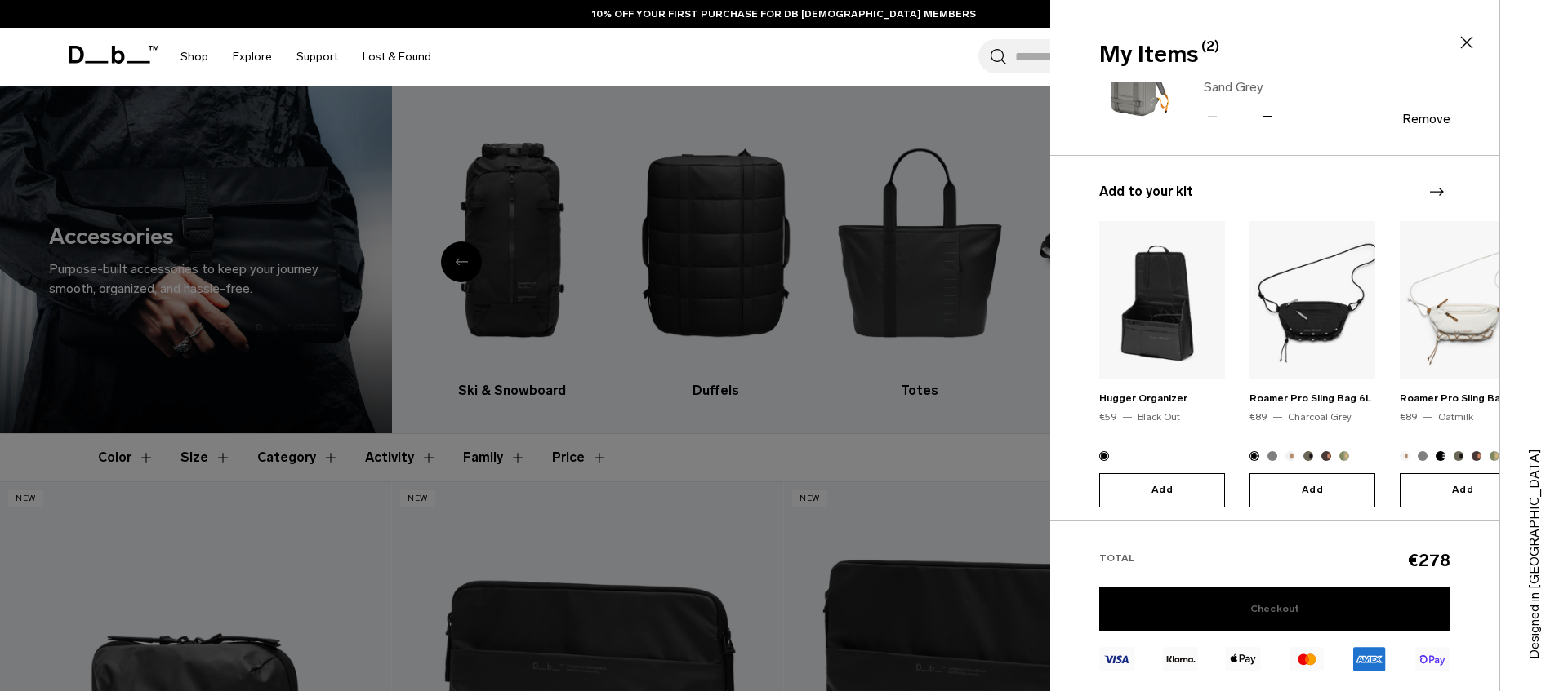
scroll to position [1, 0]
click at [1280, 595] on link "Checkout" at bounding box center [1275, 609] width 351 height 44
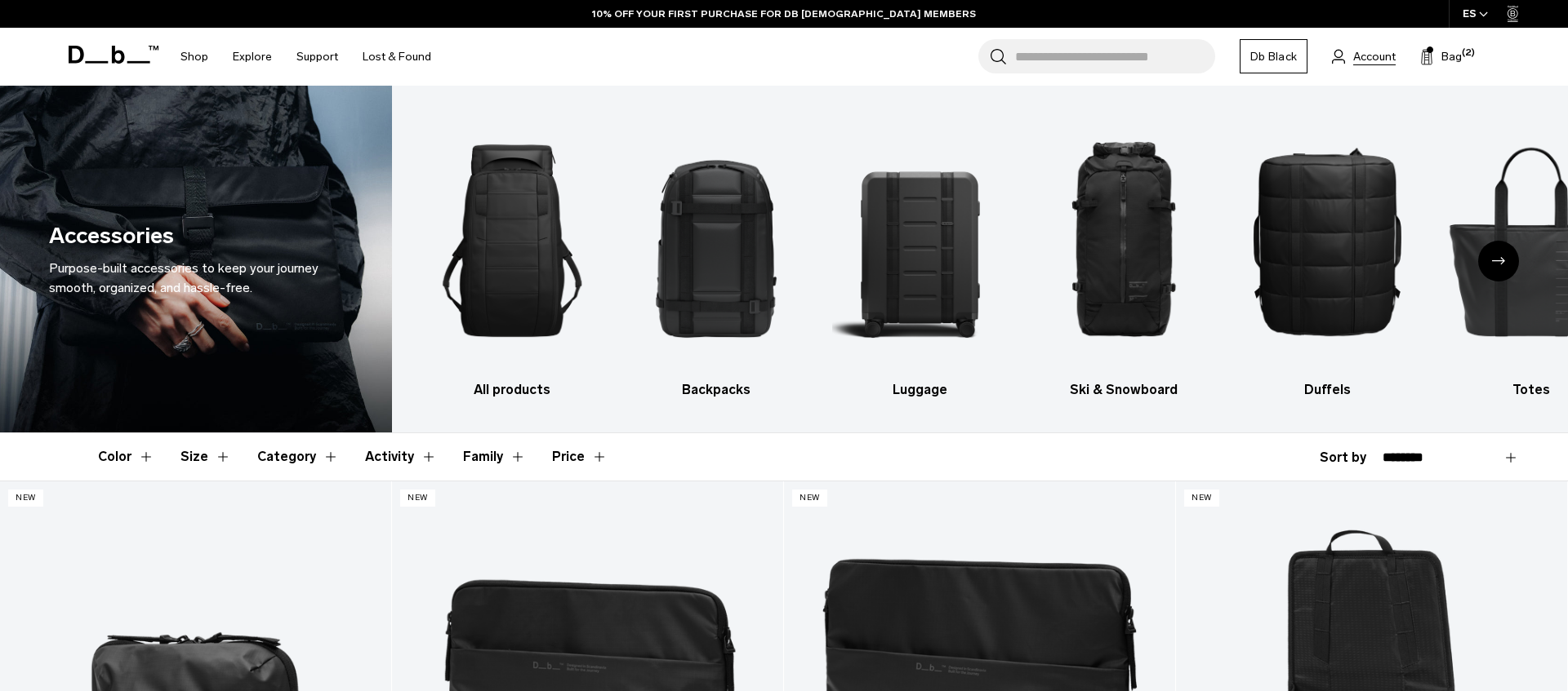
click at [1386, 59] on span "Account" at bounding box center [1375, 57] width 42 height 17
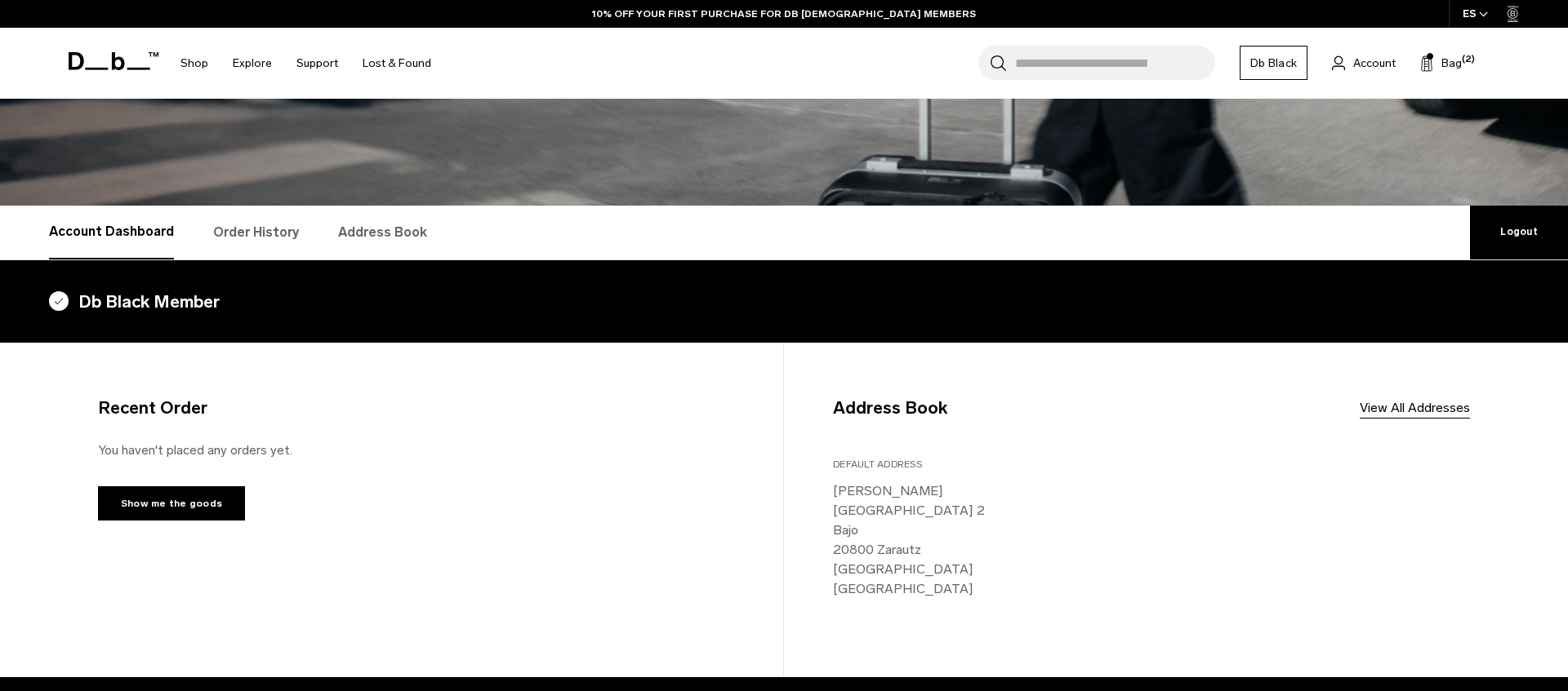
scroll to position [156, 0]
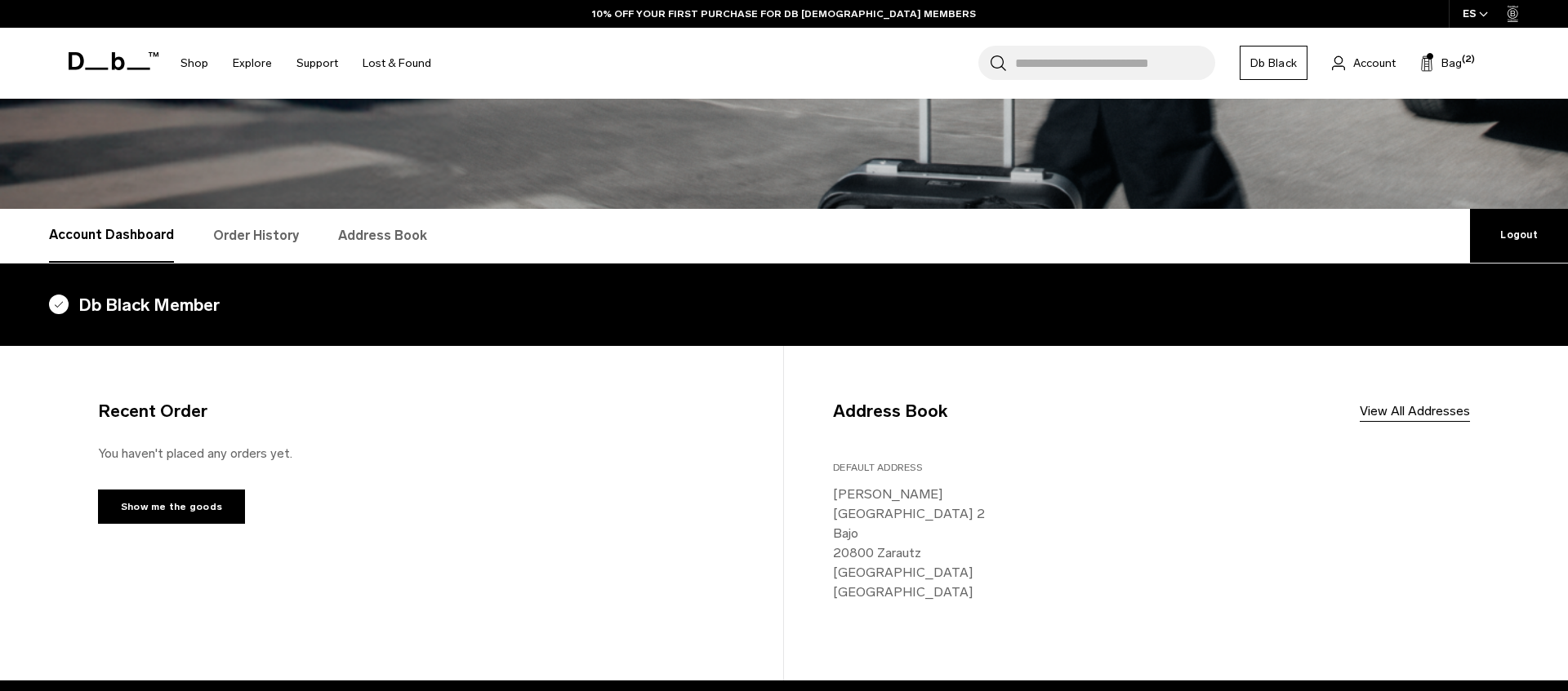
click at [365, 225] on link "Address Book" at bounding box center [382, 236] width 89 height 54
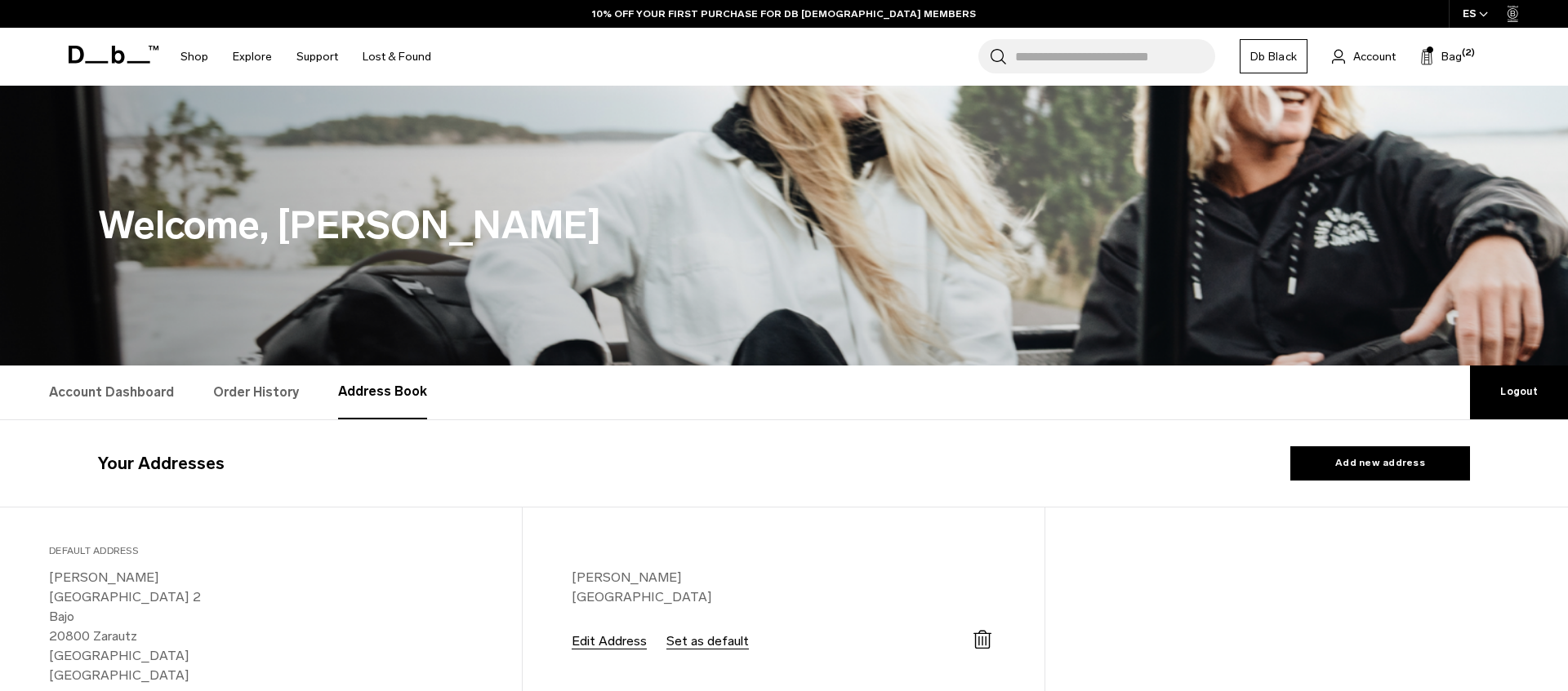
select select "*****"
select select "*********"
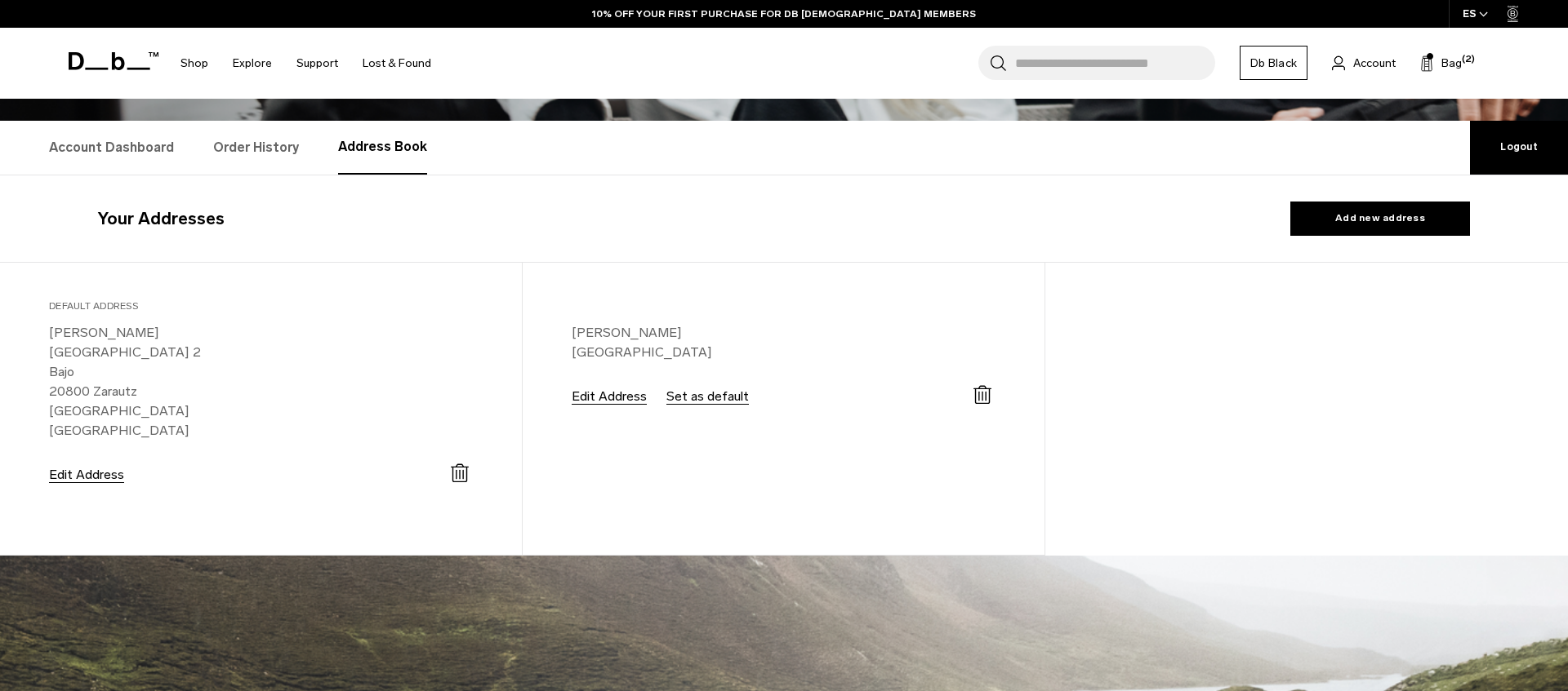
click at [958, 395] on div "Delete Address" at bounding box center [882, 397] width 227 height 29
click at [986, 400] on icon at bounding box center [985, 396] width 1 height 10
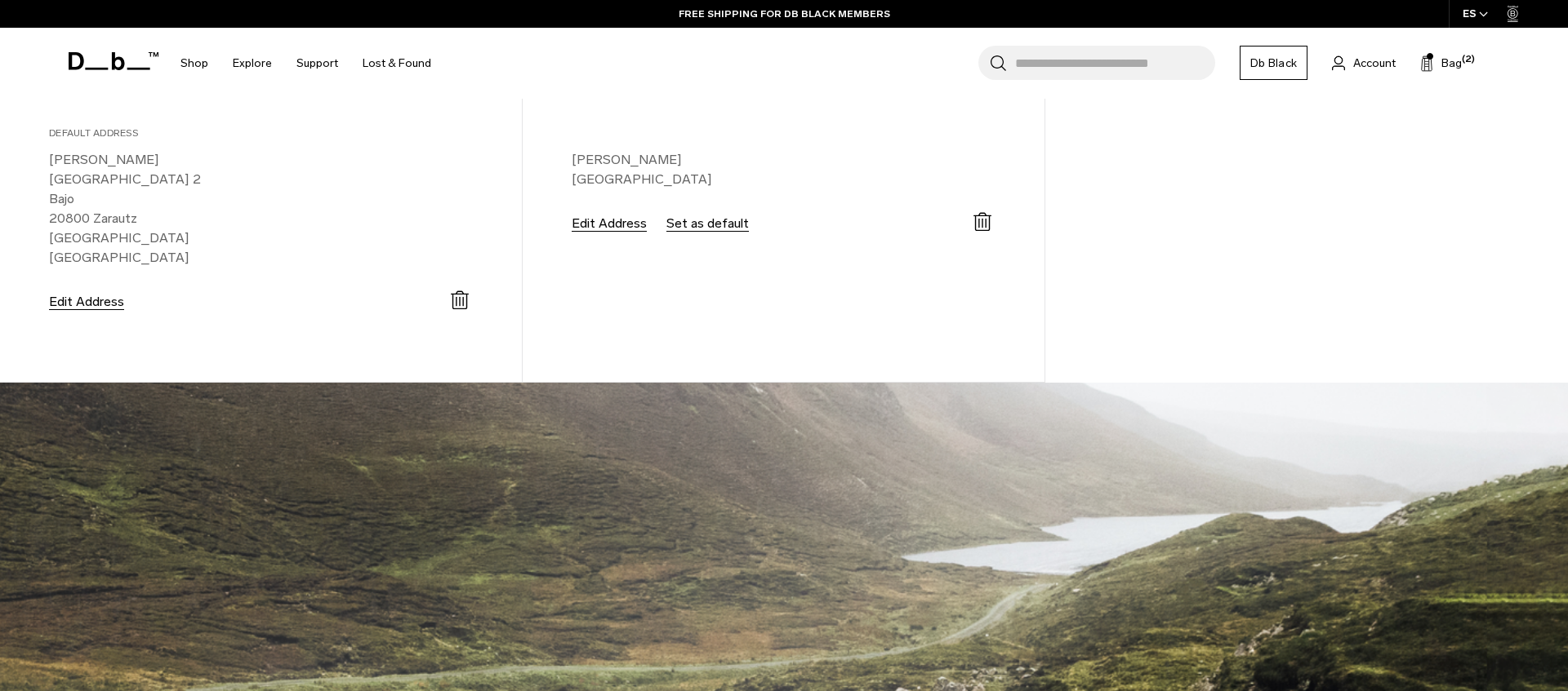
scroll to position [408, 0]
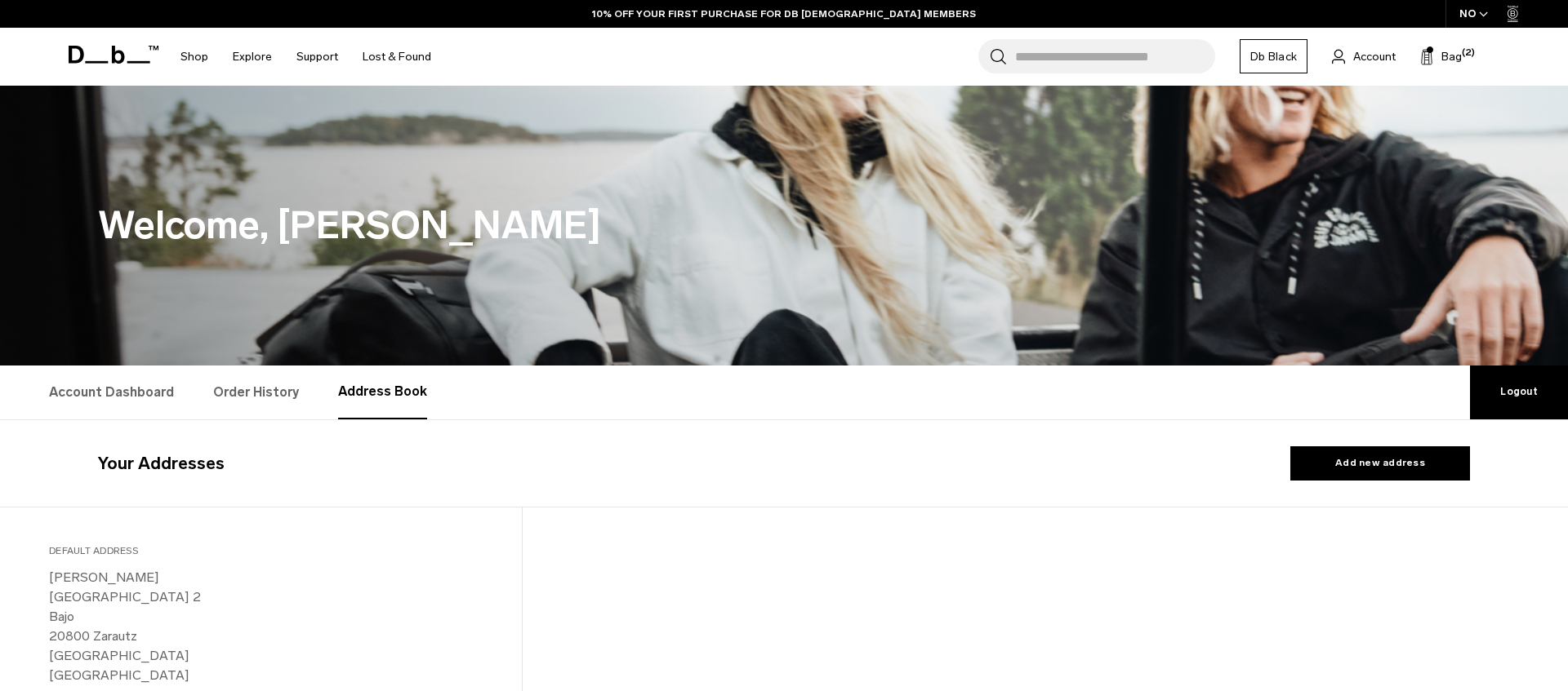
select select "*****"
select select "*********"
click at [1472, 43] on div "Search for Bags, Luggage... Search Close Trending Products All Products Hugger …" at bounding box center [974, 57] width 1062 height 58
click at [1469, 52] on span "(2)" at bounding box center [1469, 53] width 14 height 14
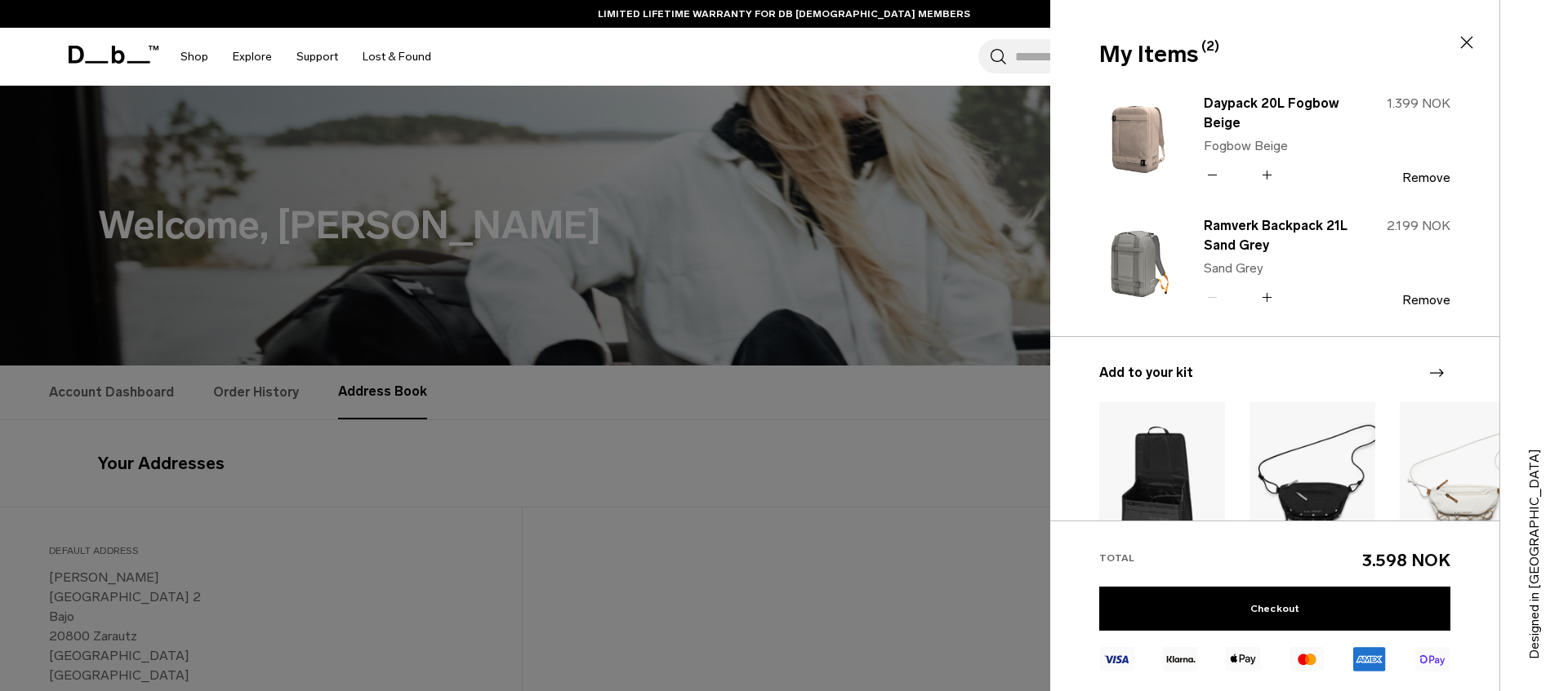
click at [776, 167] on div at bounding box center [784, 346] width 1568 height 691
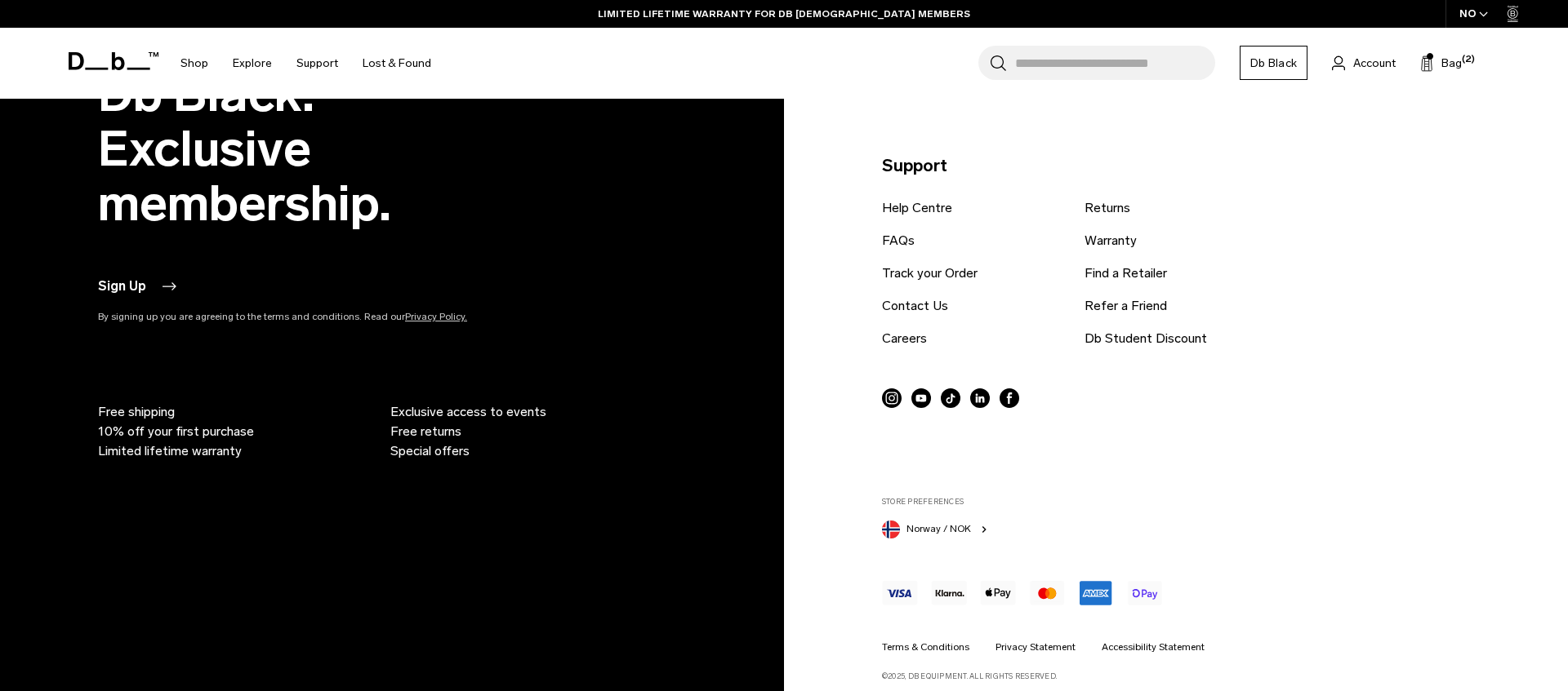
scroll to position [1570, 0]
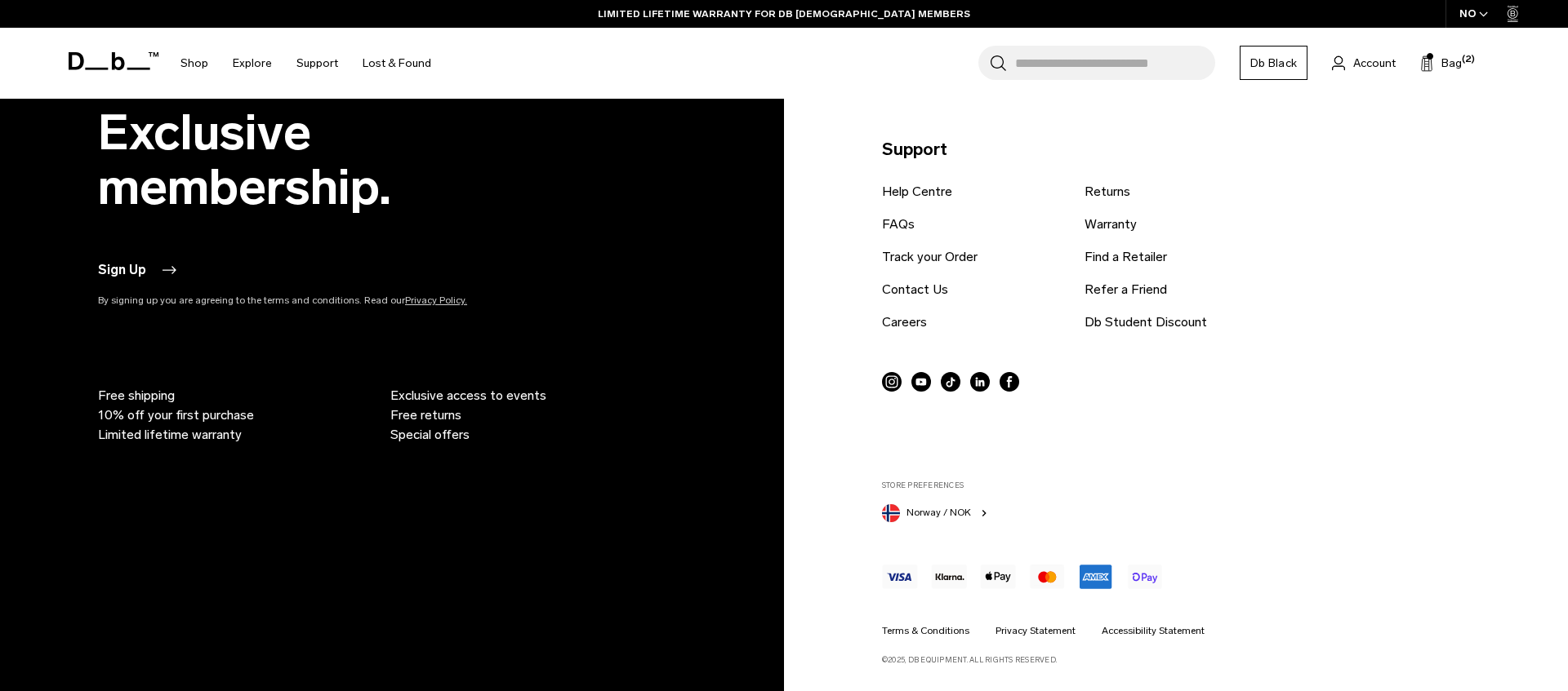
click at [935, 506] on span "Norway / NOK" at bounding box center [938, 512] width 65 height 14
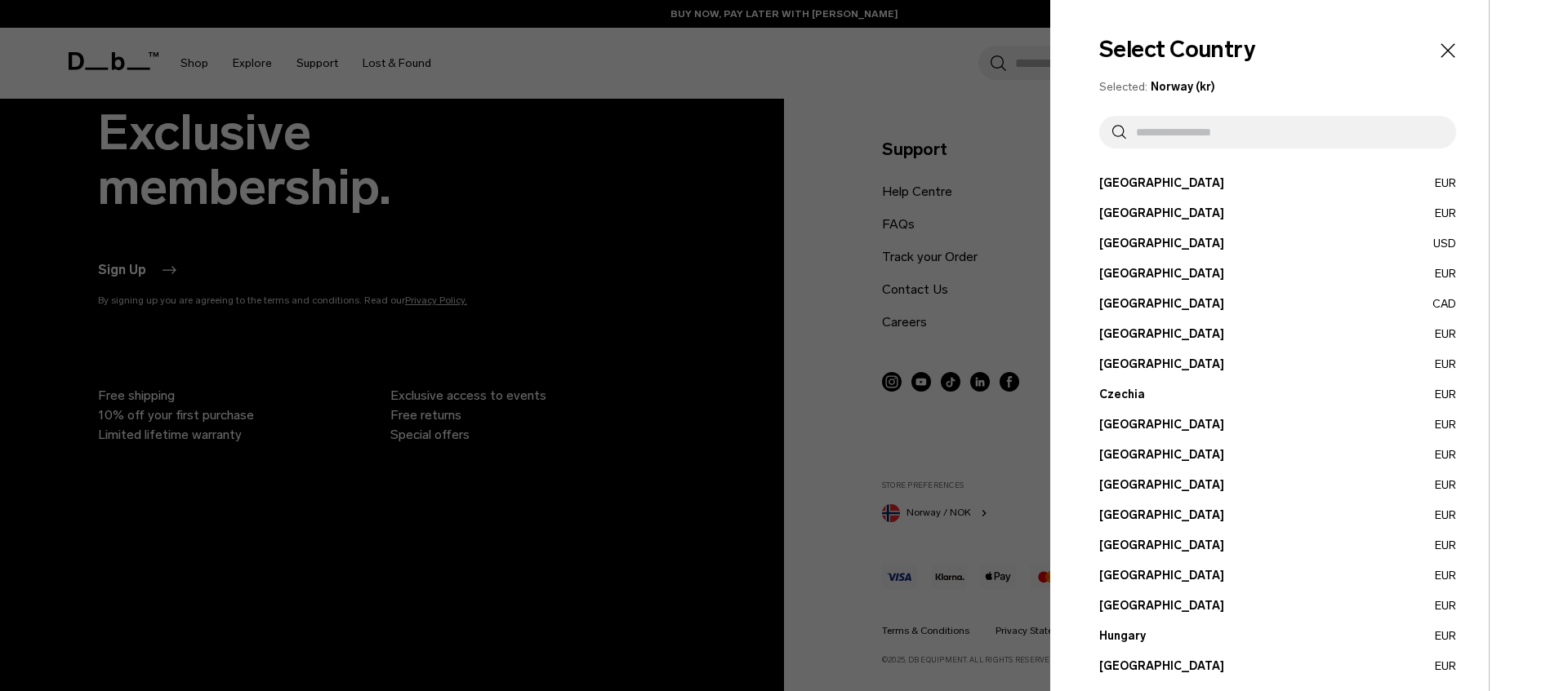
click at [1160, 126] on input "text" at bounding box center [1284, 132] width 317 height 33
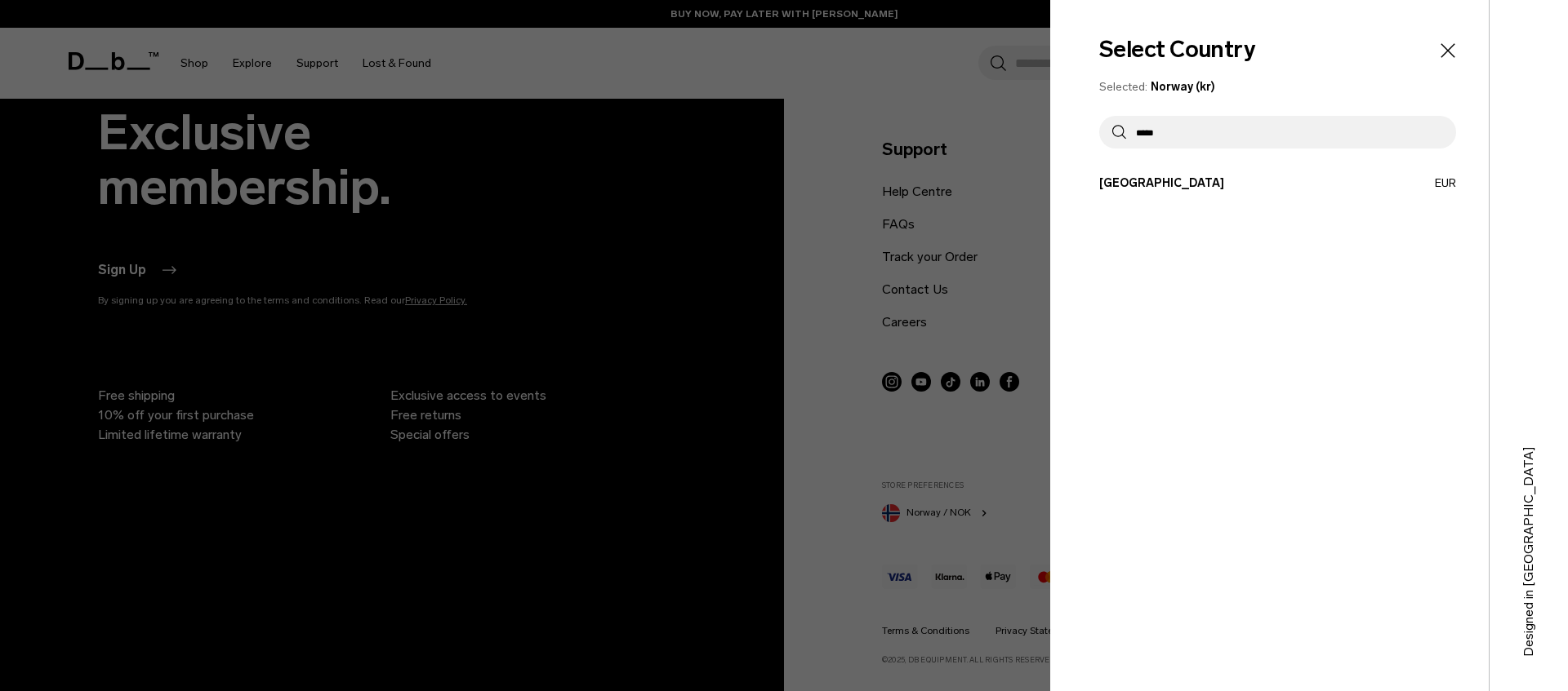
type input "*****"
click at [1116, 177] on button "Spain EUR" at bounding box center [1278, 183] width 357 height 17
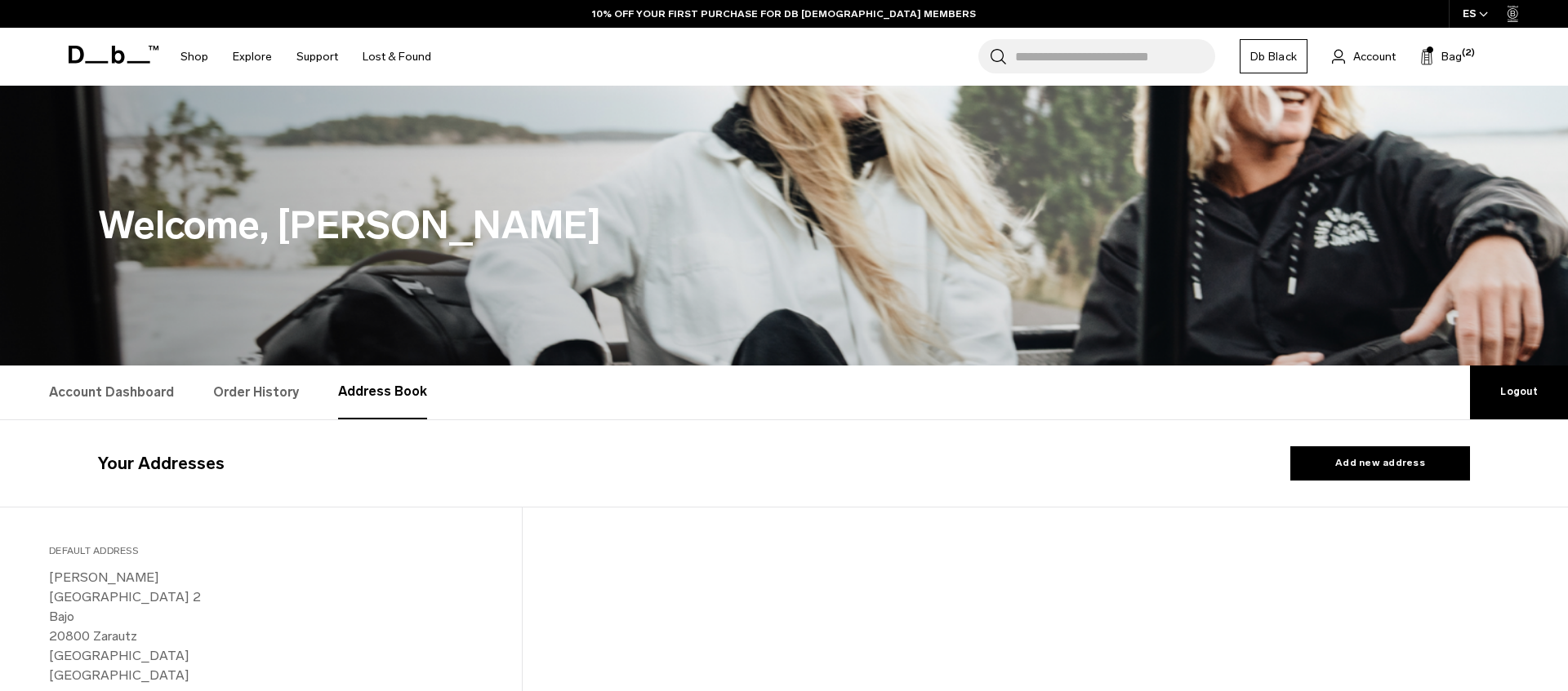
select select "*****"
select select "*********"
click at [1436, 61] on button "Bag (2)" at bounding box center [1441, 56] width 42 height 19
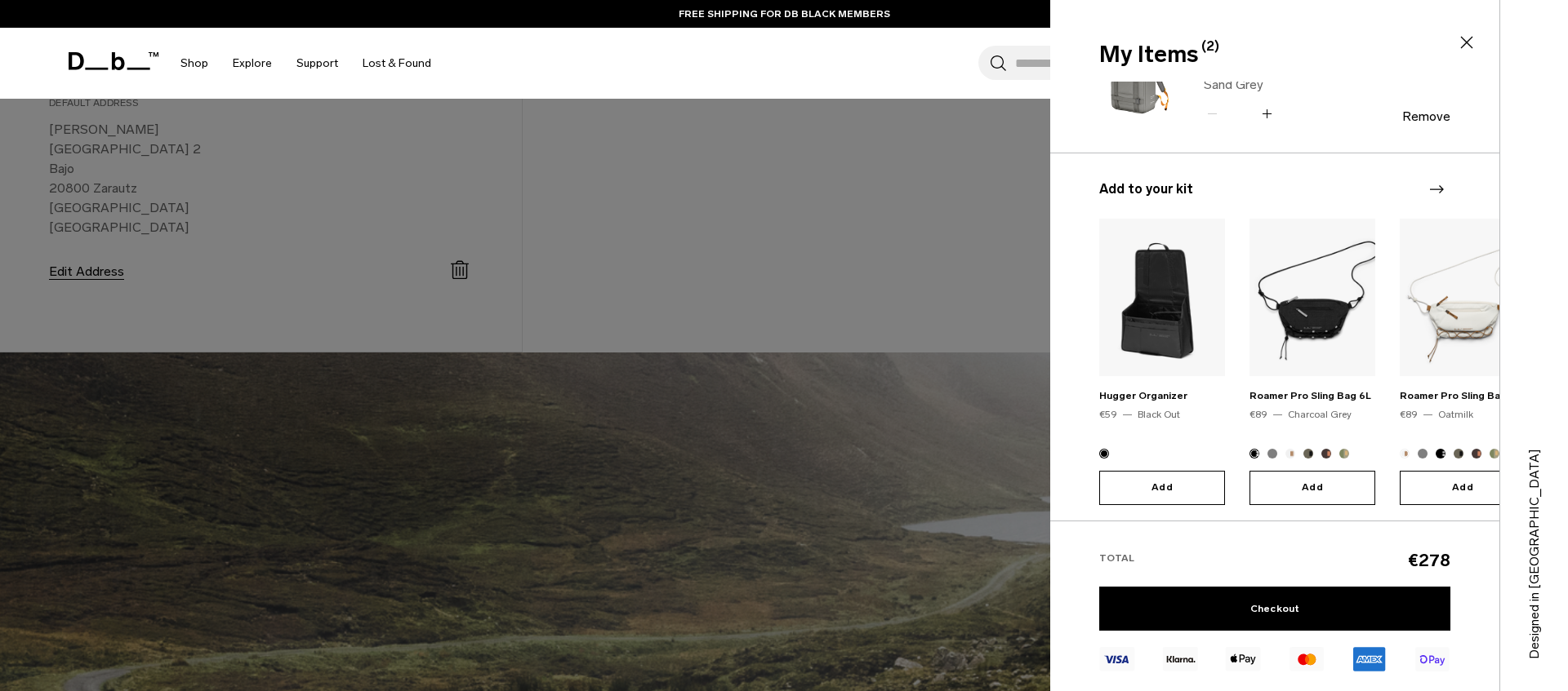
scroll to position [468, 0]
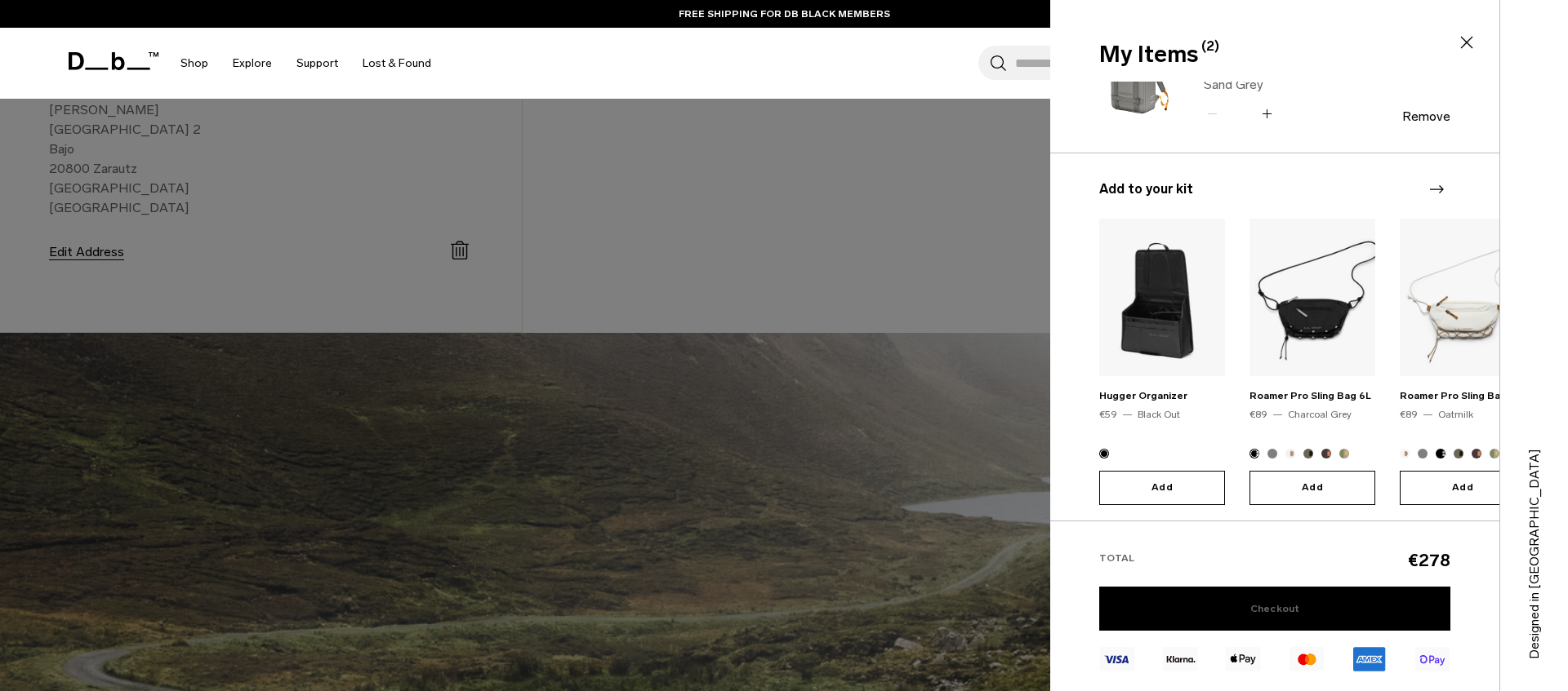
click at [1288, 602] on link "Checkout" at bounding box center [1275, 609] width 351 height 44
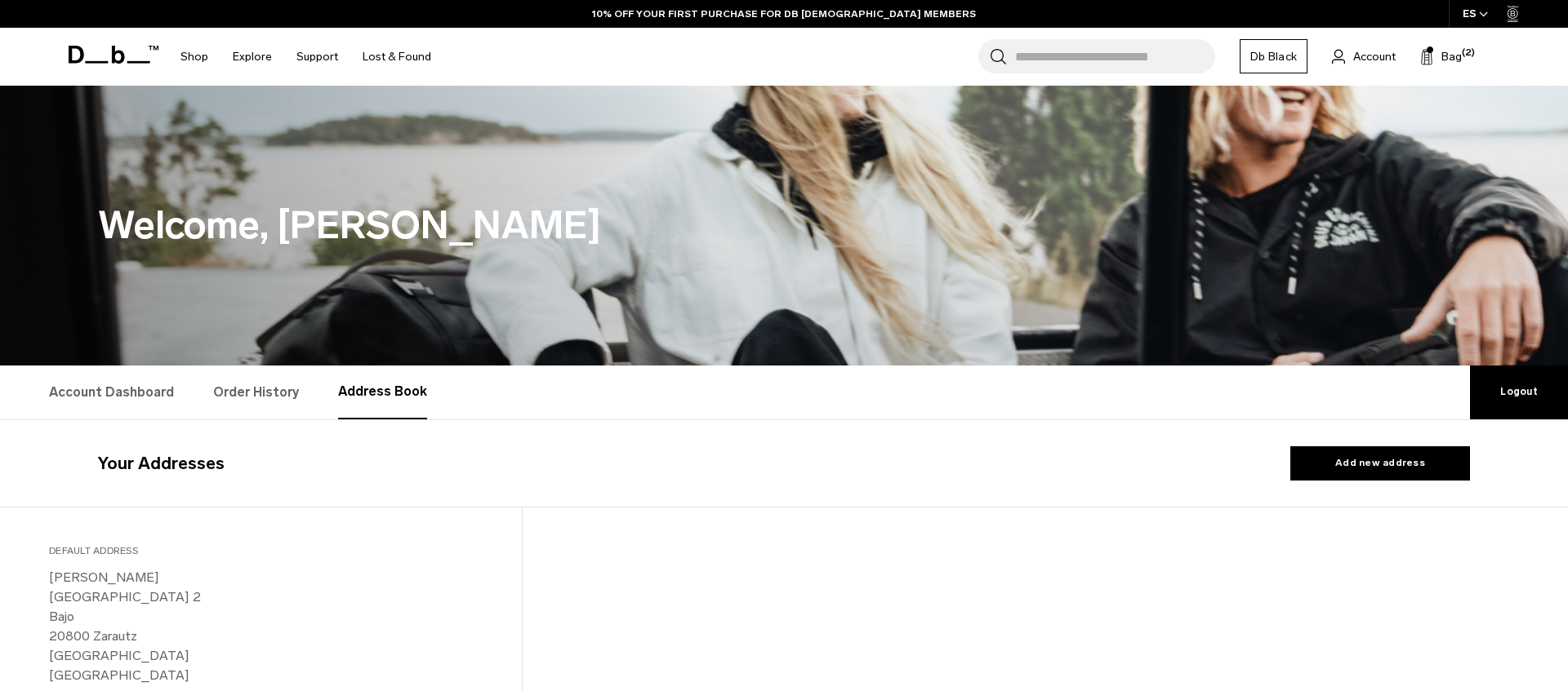
select select "*****"
select select "*********"
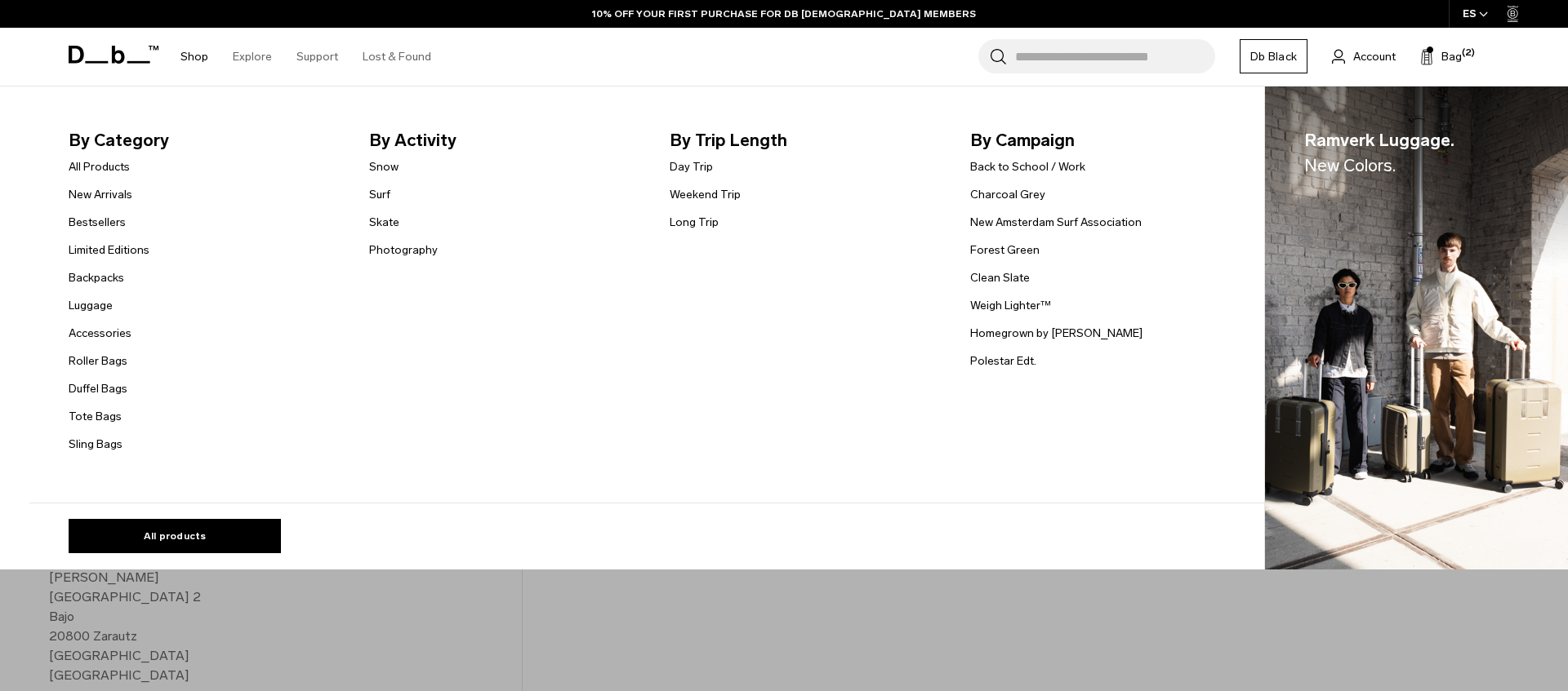
click at [208, 52] on li "Shop By Category All Products New Arrivals Bestsellers Limited Editions Backpac…" at bounding box center [194, 57] width 52 height 58
click at [200, 53] on link "Shop" at bounding box center [194, 57] width 28 height 58
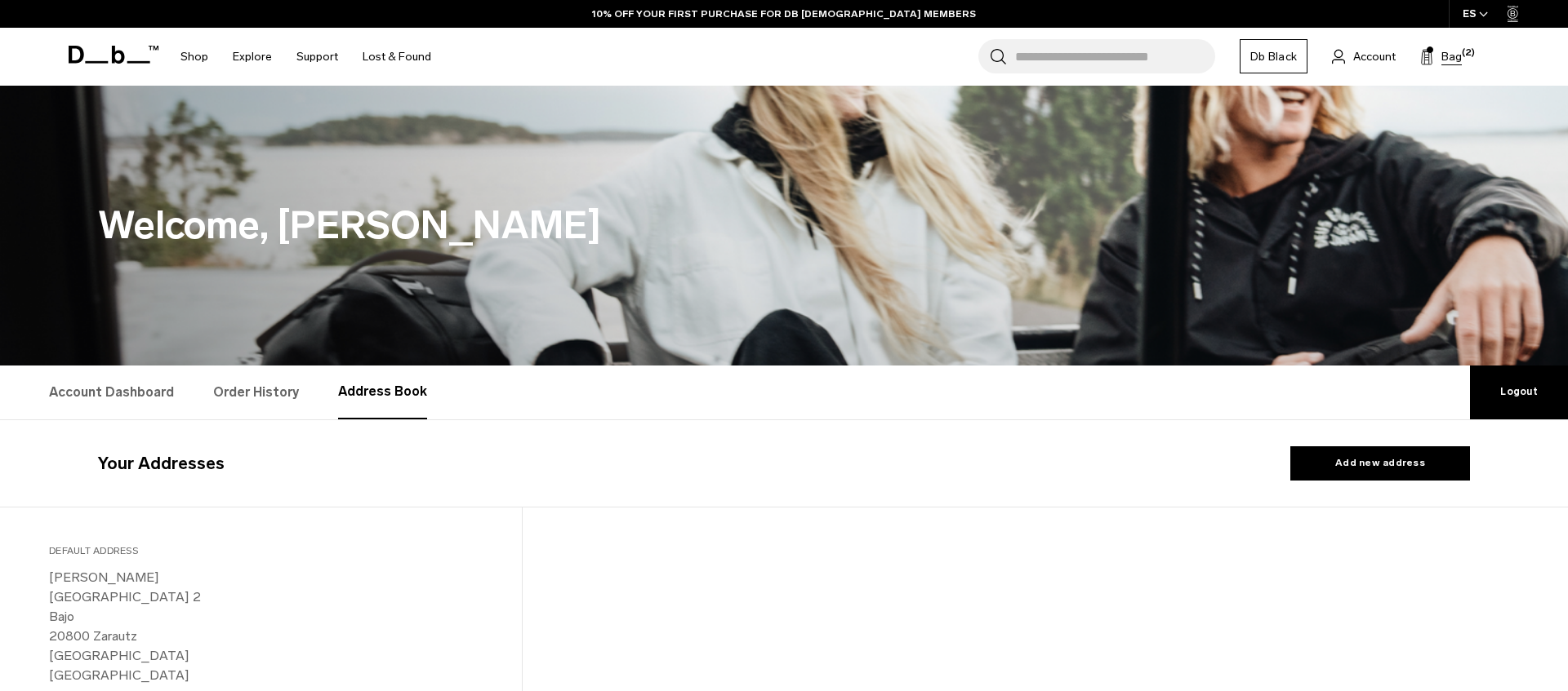
click at [1454, 61] on span "Bag" at bounding box center [1451, 57] width 20 height 17
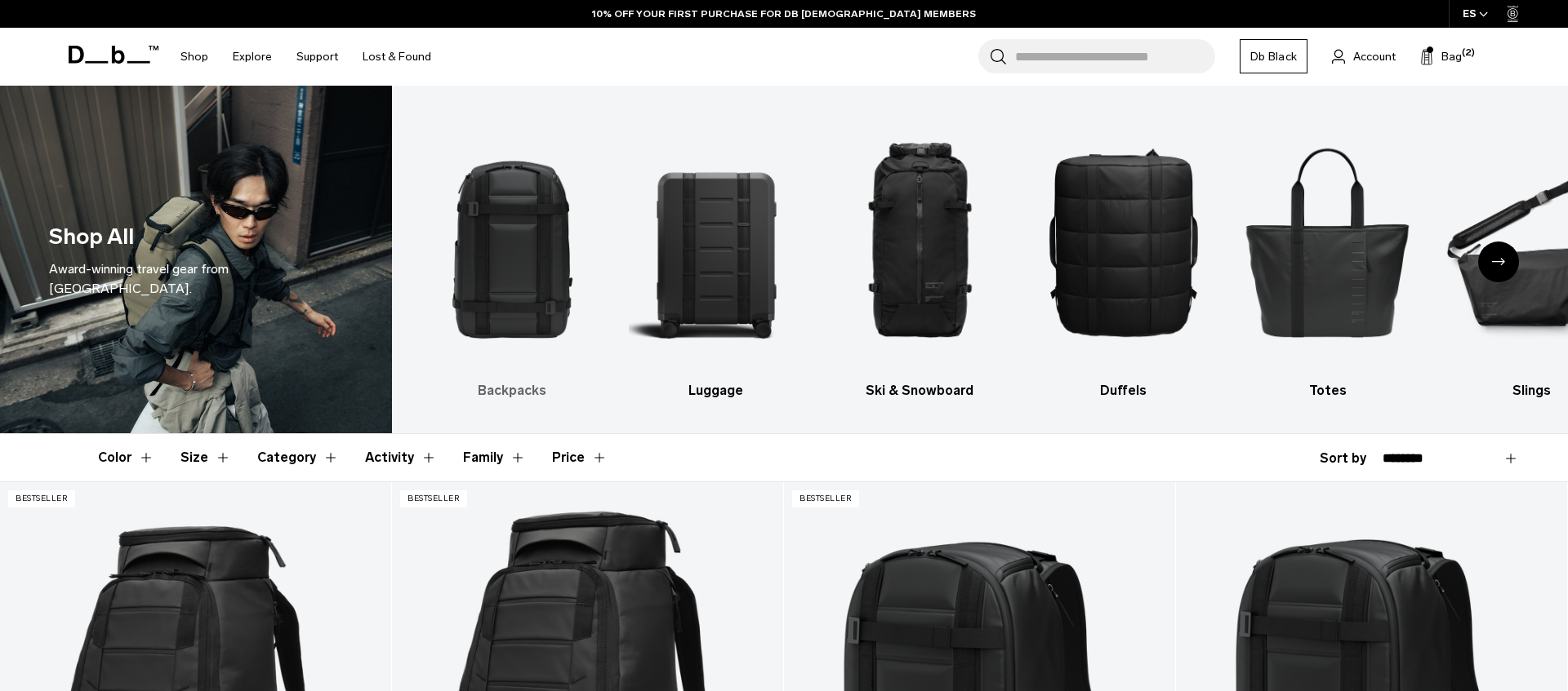
click at [501, 336] on img "1 / 10" at bounding box center [513, 241] width 176 height 263
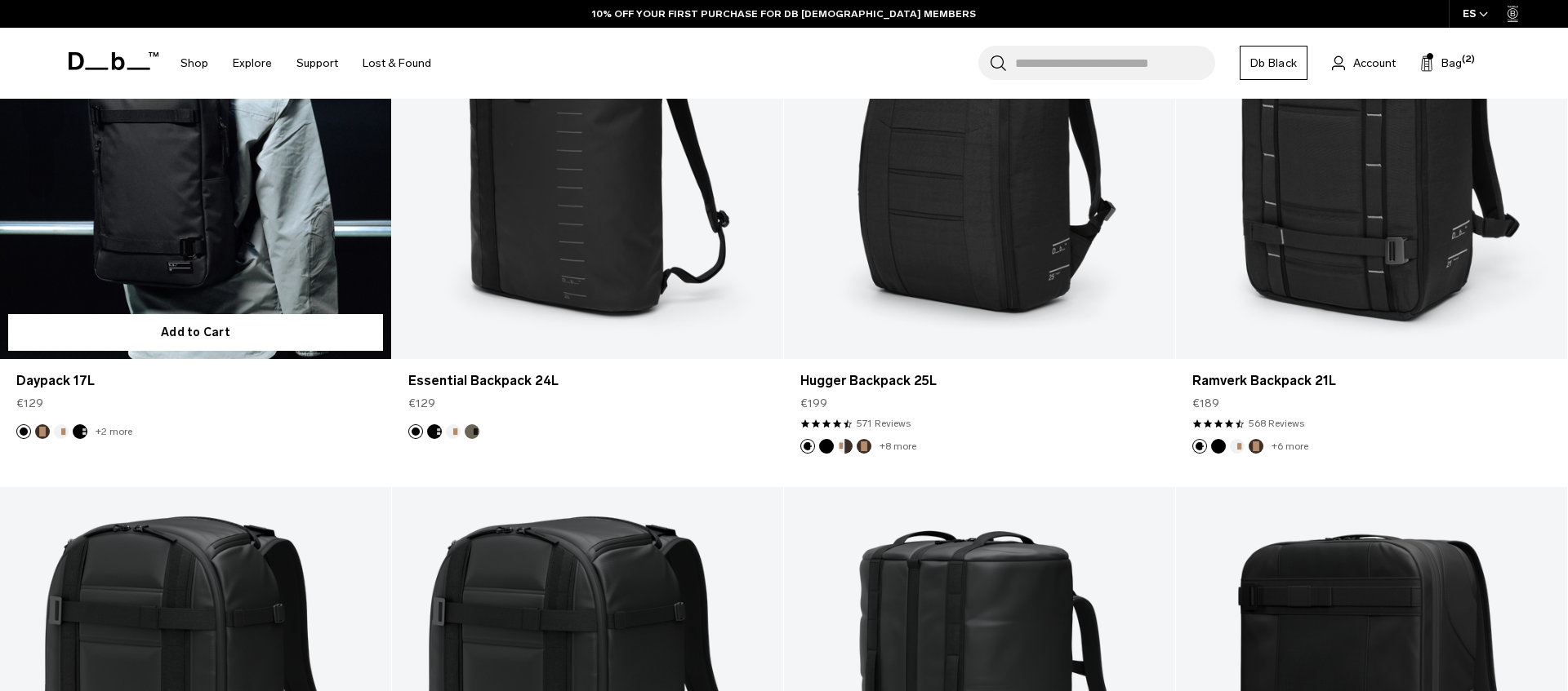
scroll to position [2251, 0]
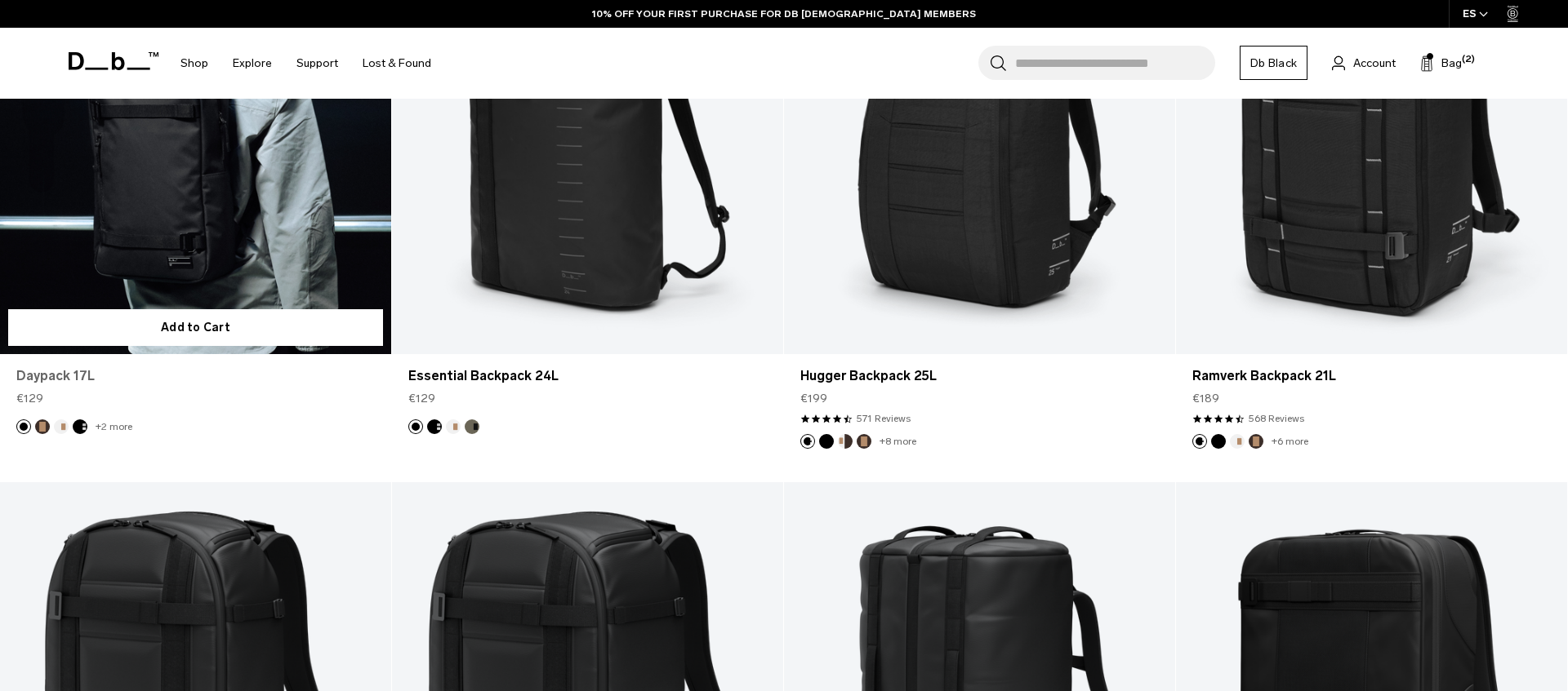
click at [50, 377] on link "Daypack 17L" at bounding box center [195, 376] width 358 height 19
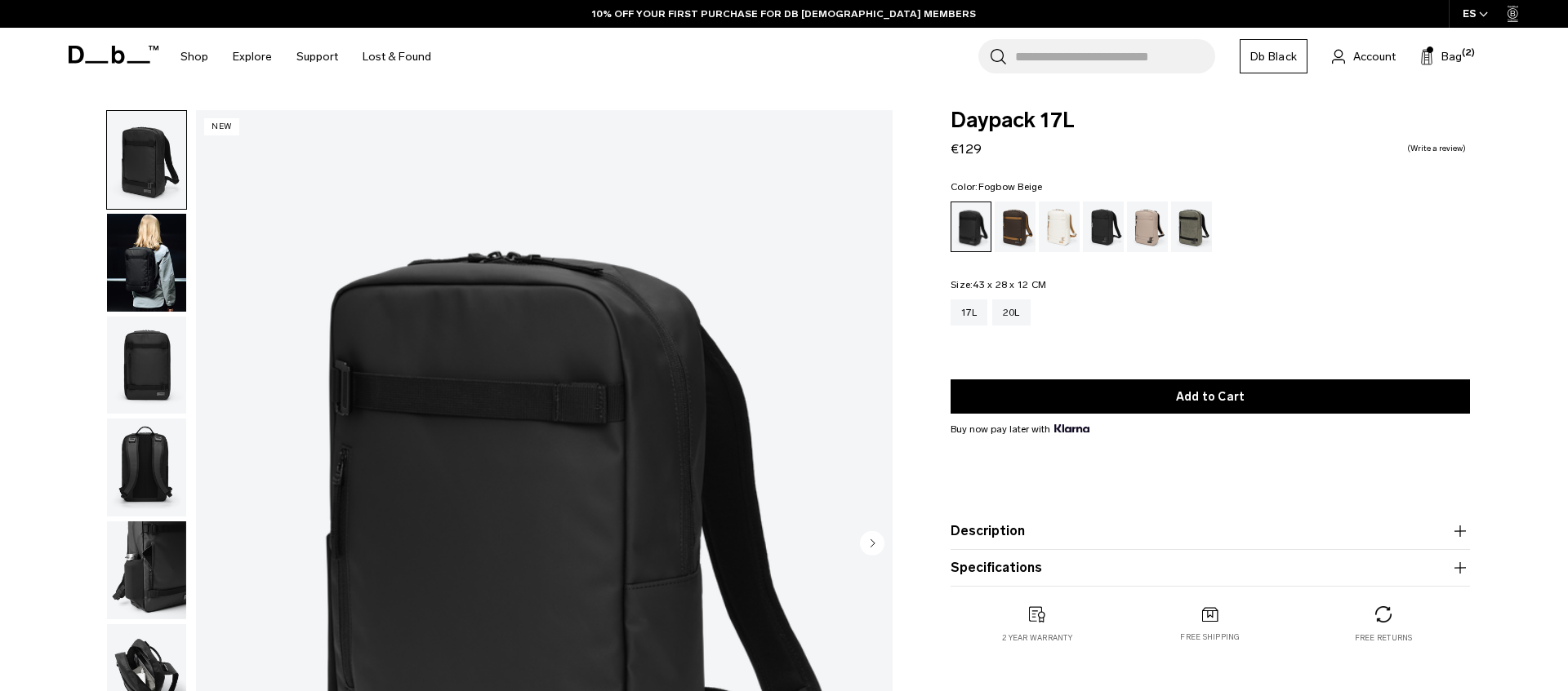
click at [1147, 240] on div "Fogbow Beige" at bounding box center [1147, 227] width 42 height 50
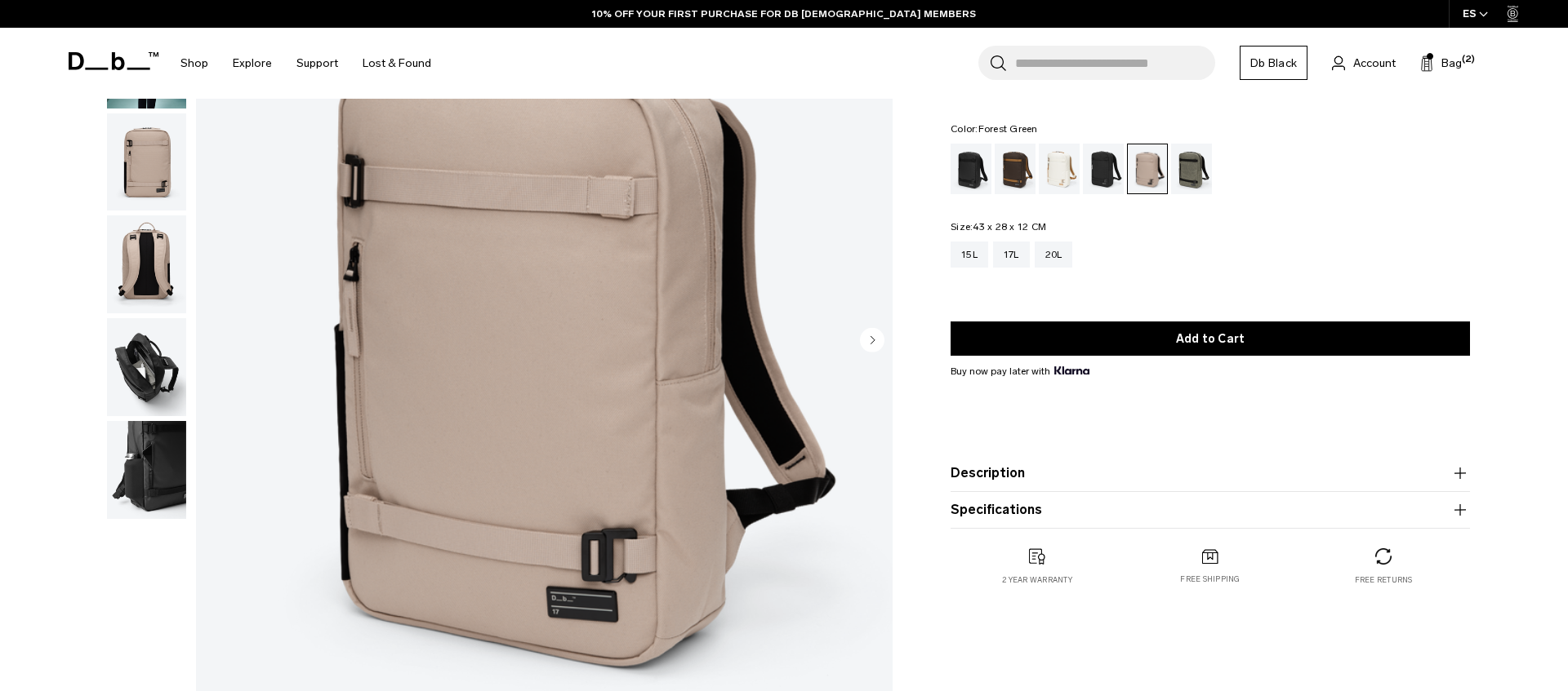
click at [1188, 180] on div "Forest Green" at bounding box center [1191, 169] width 42 height 50
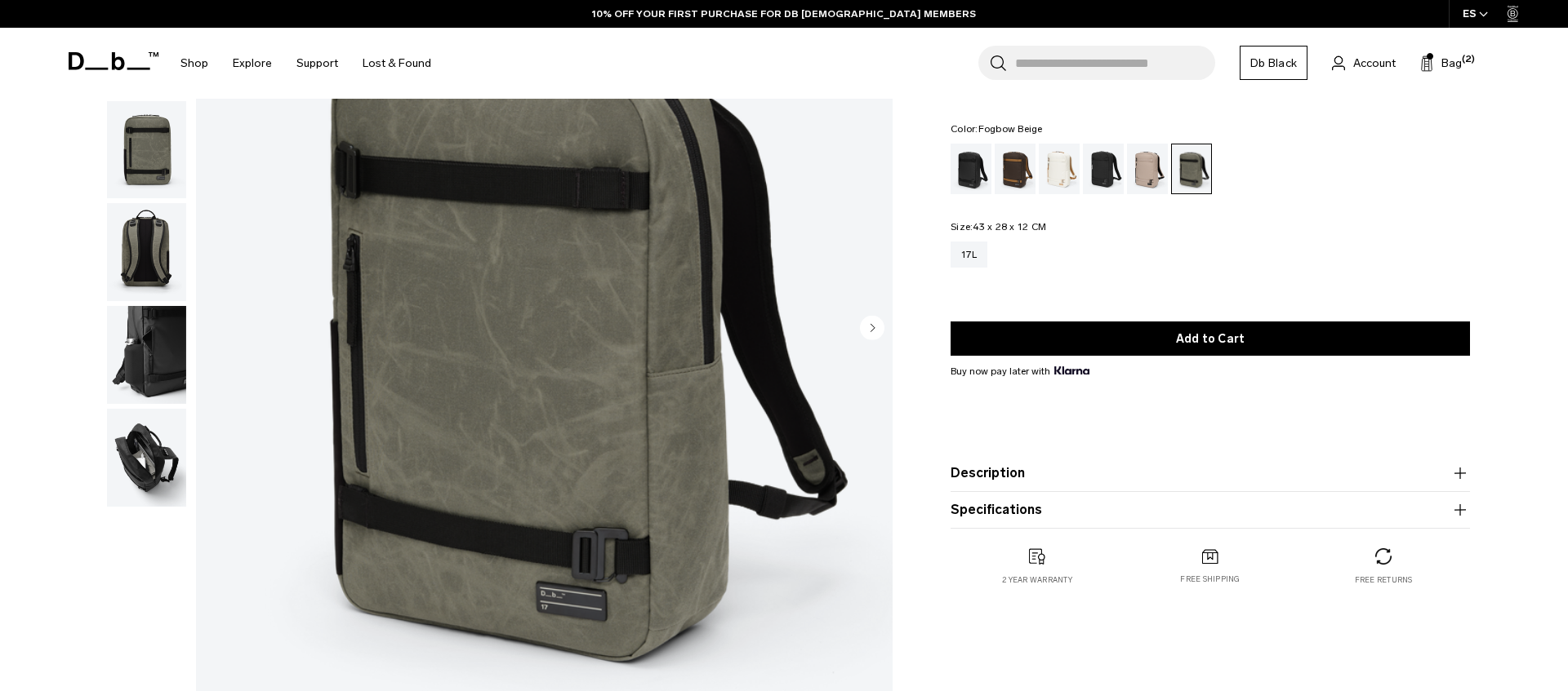
click at [1146, 180] on div "Fogbow Beige" at bounding box center [1147, 169] width 42 height 50
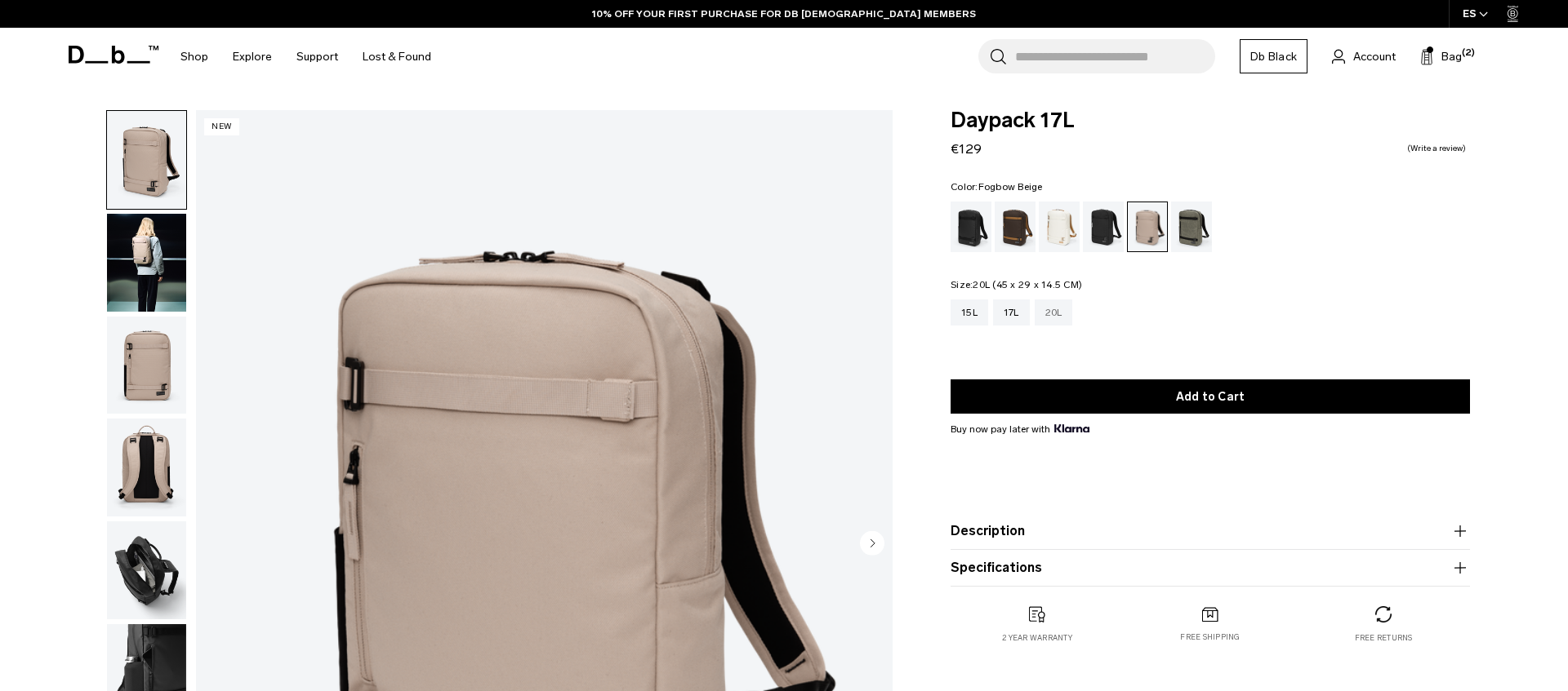
click at [1055, 316] on div "20L" at bounding box center [1054, 312] width 39 height 26
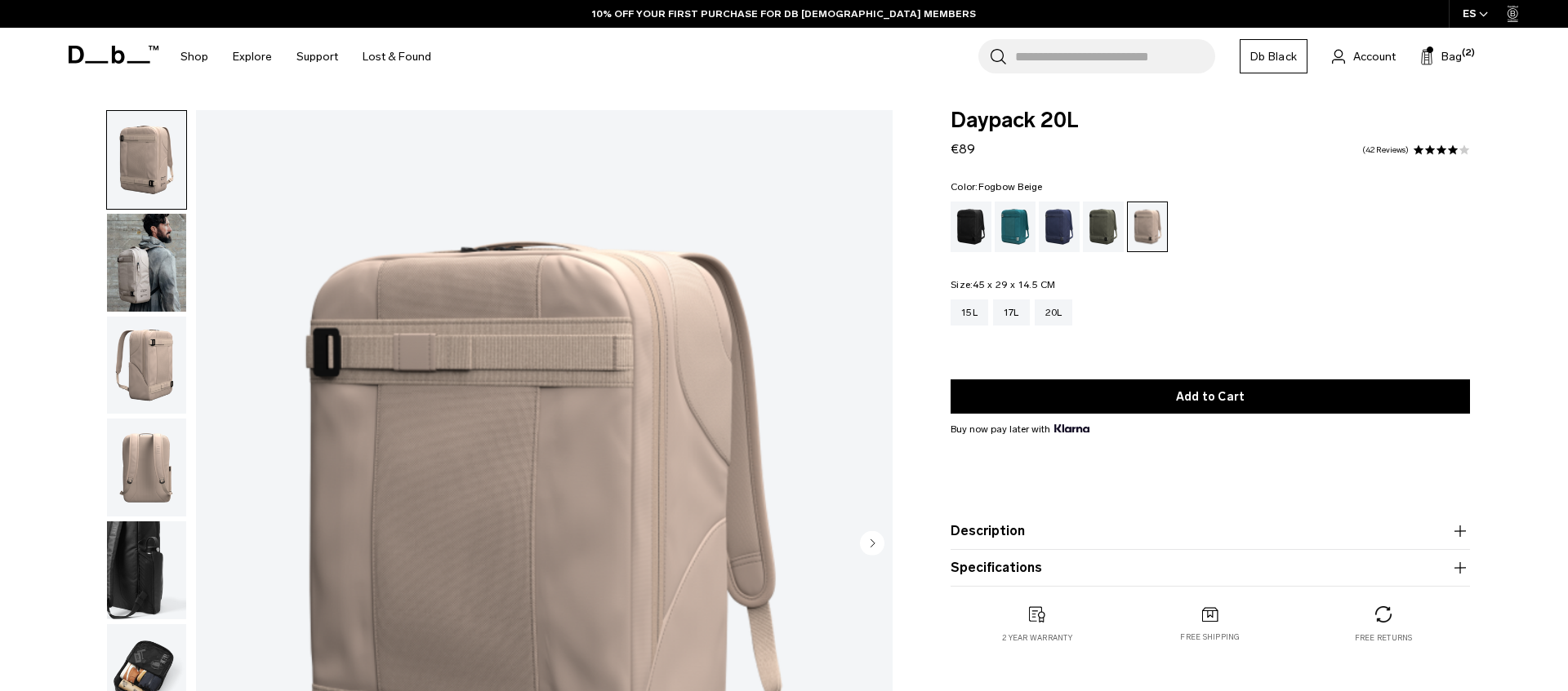
click at [111, 251] on img "button" at bounding box center [147, 263] width 79 height 98
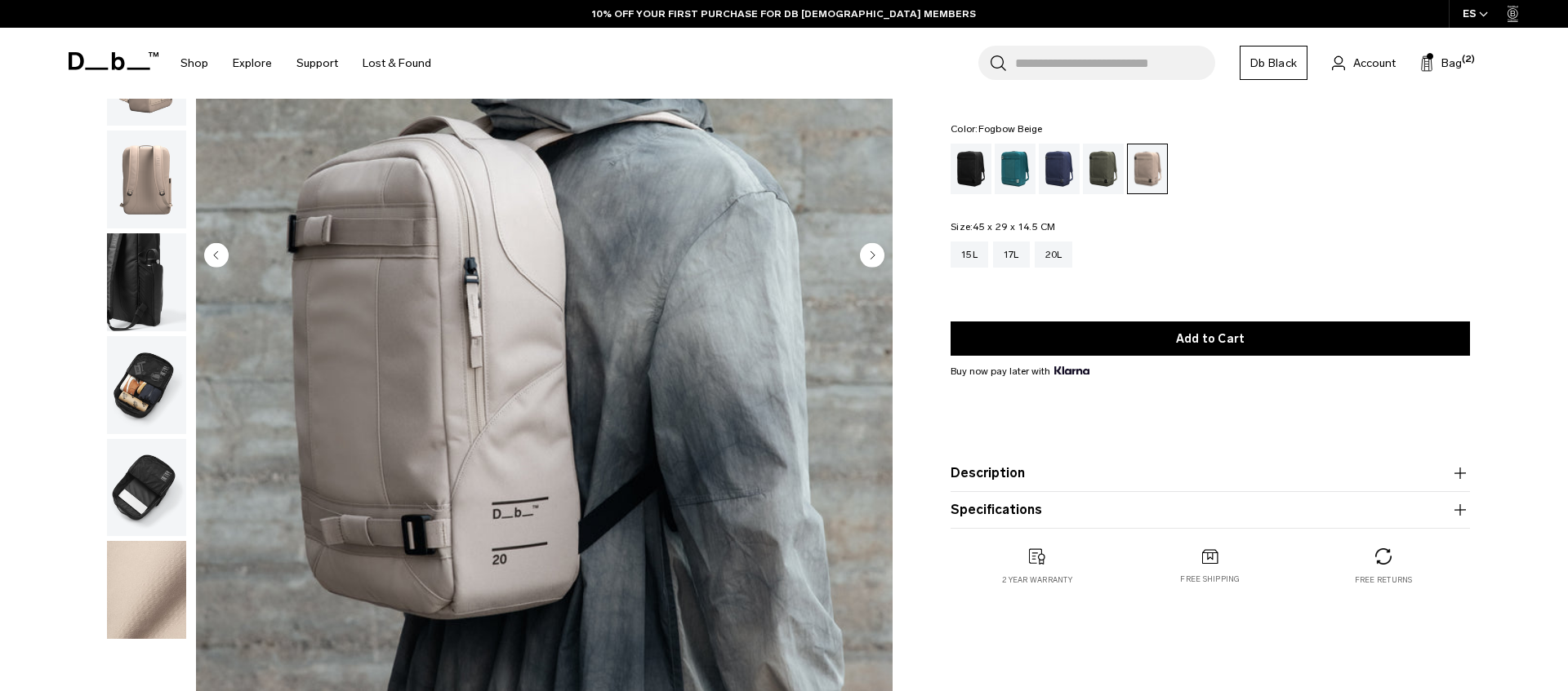
scroll to position [261, 0]
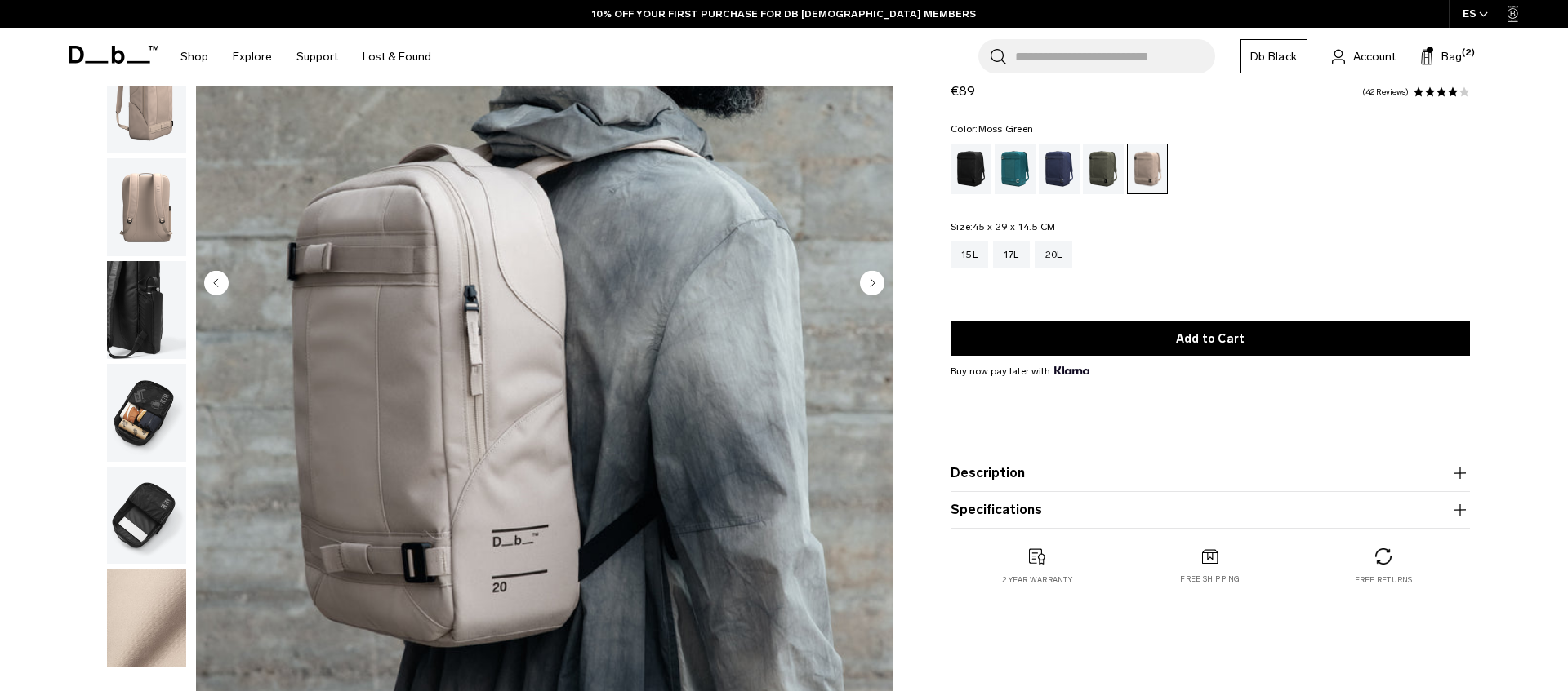
click at [1094, 178] on div "Moss Green" at bounding box center [1104, 169] width 42 height 50
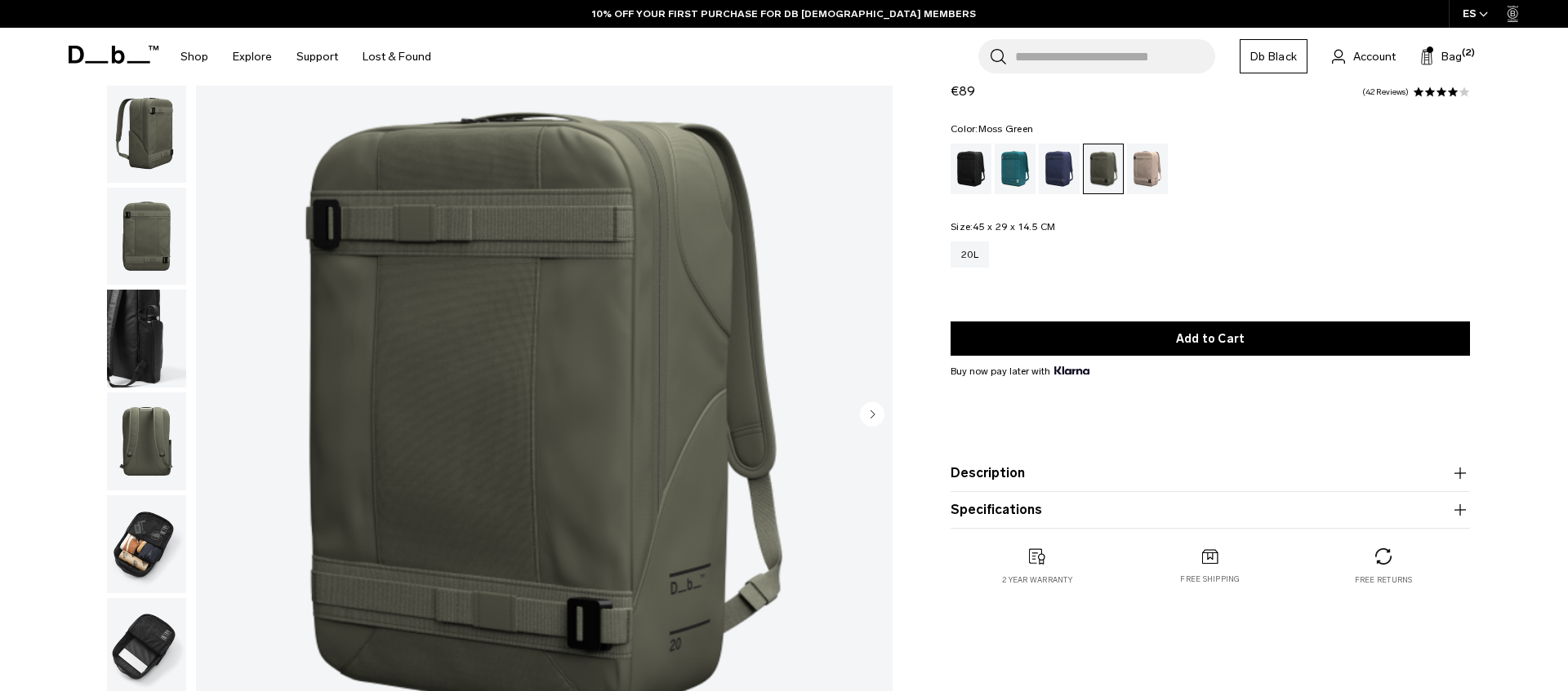
scroll to position [144, 0]
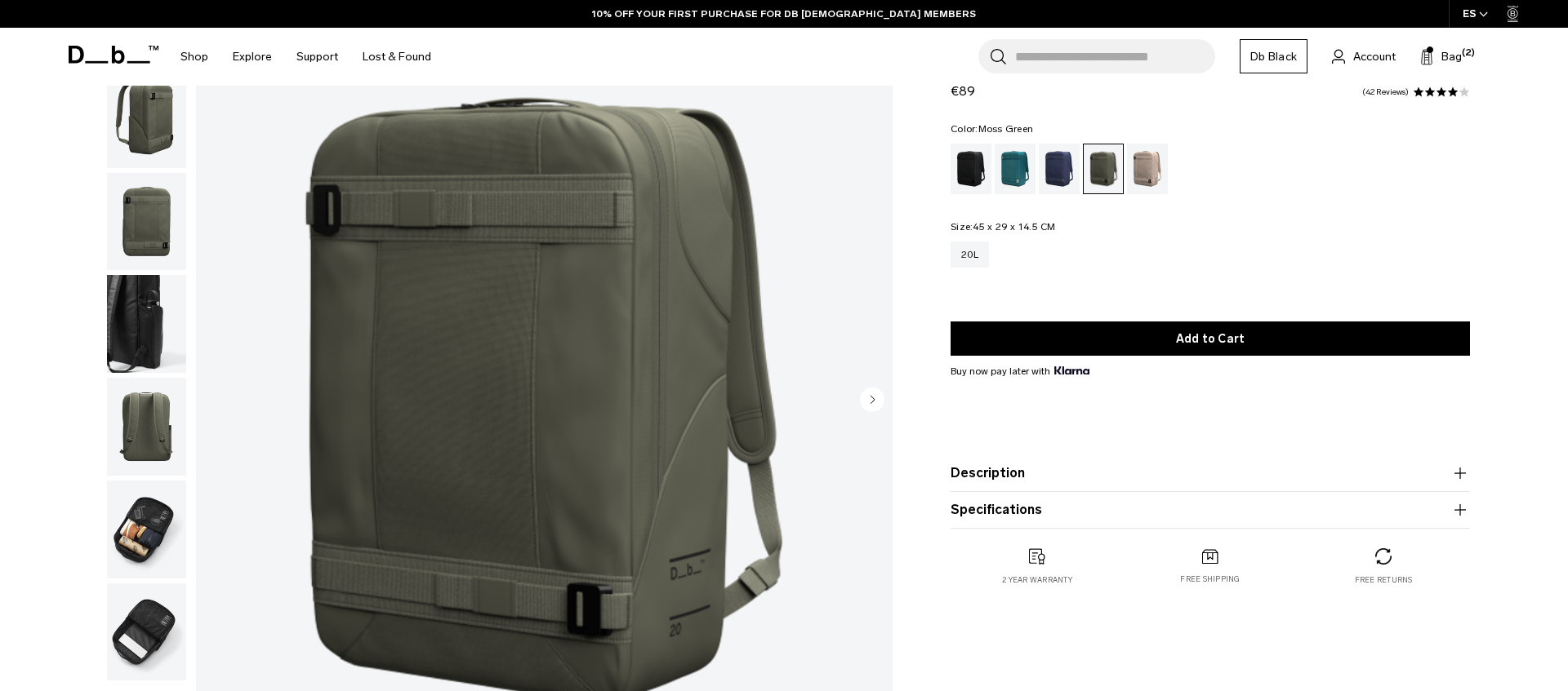
click at [137, 144] on img "button" at bounding box center [147, 120] width 79 height 98
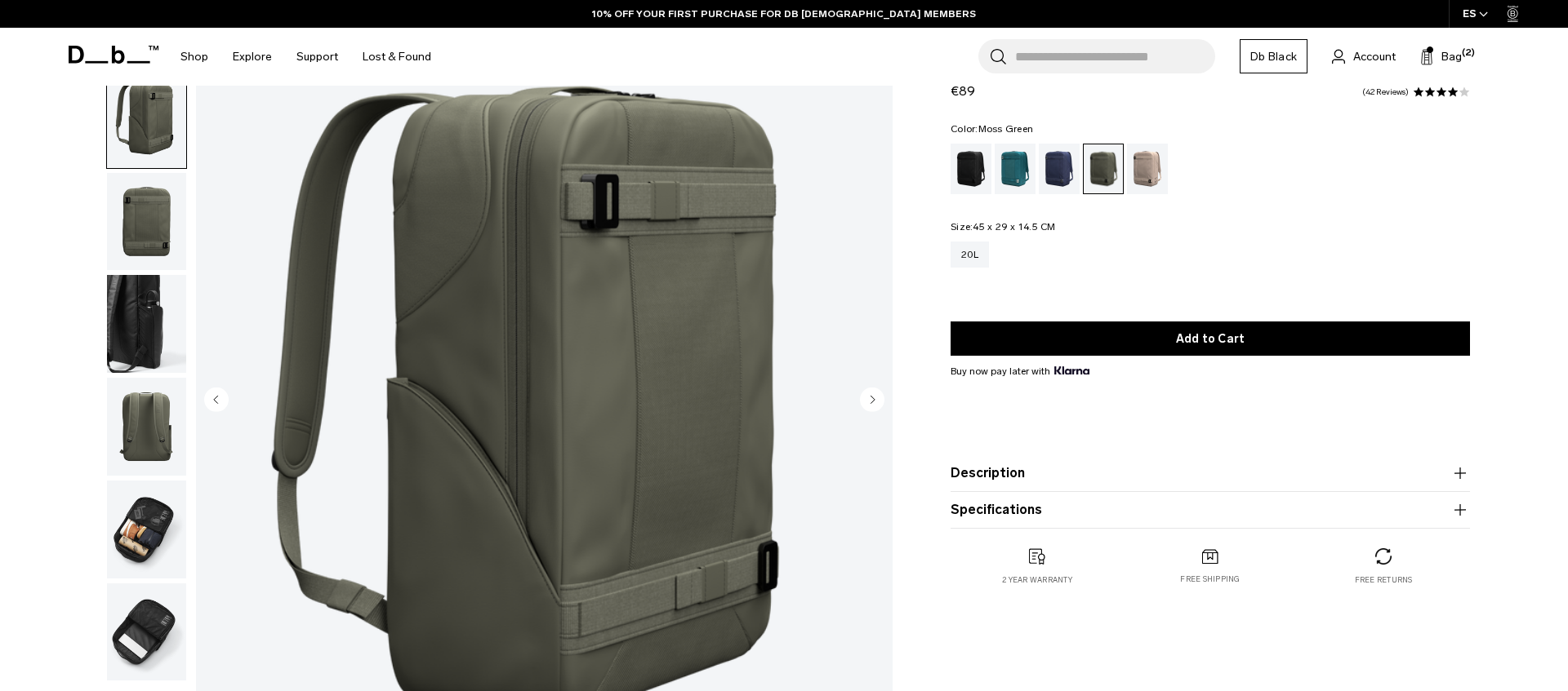
scroll to position [0, 0]
click at [1153, 158] on div "Fogbow Beige" at bounding box center [1147, 169] width 42 height 50
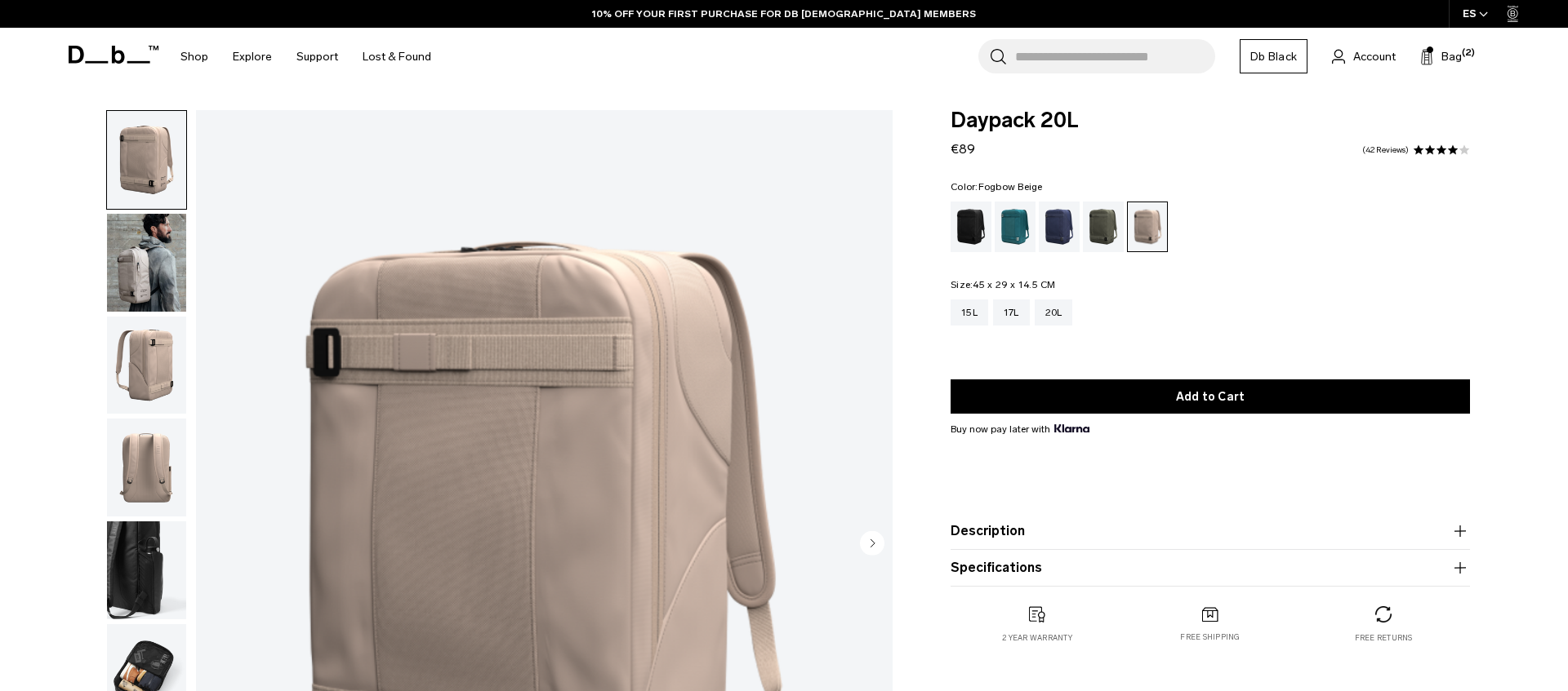
click at [143, 261] on img "button" at bounding box center [147, 263] width 79 height 98
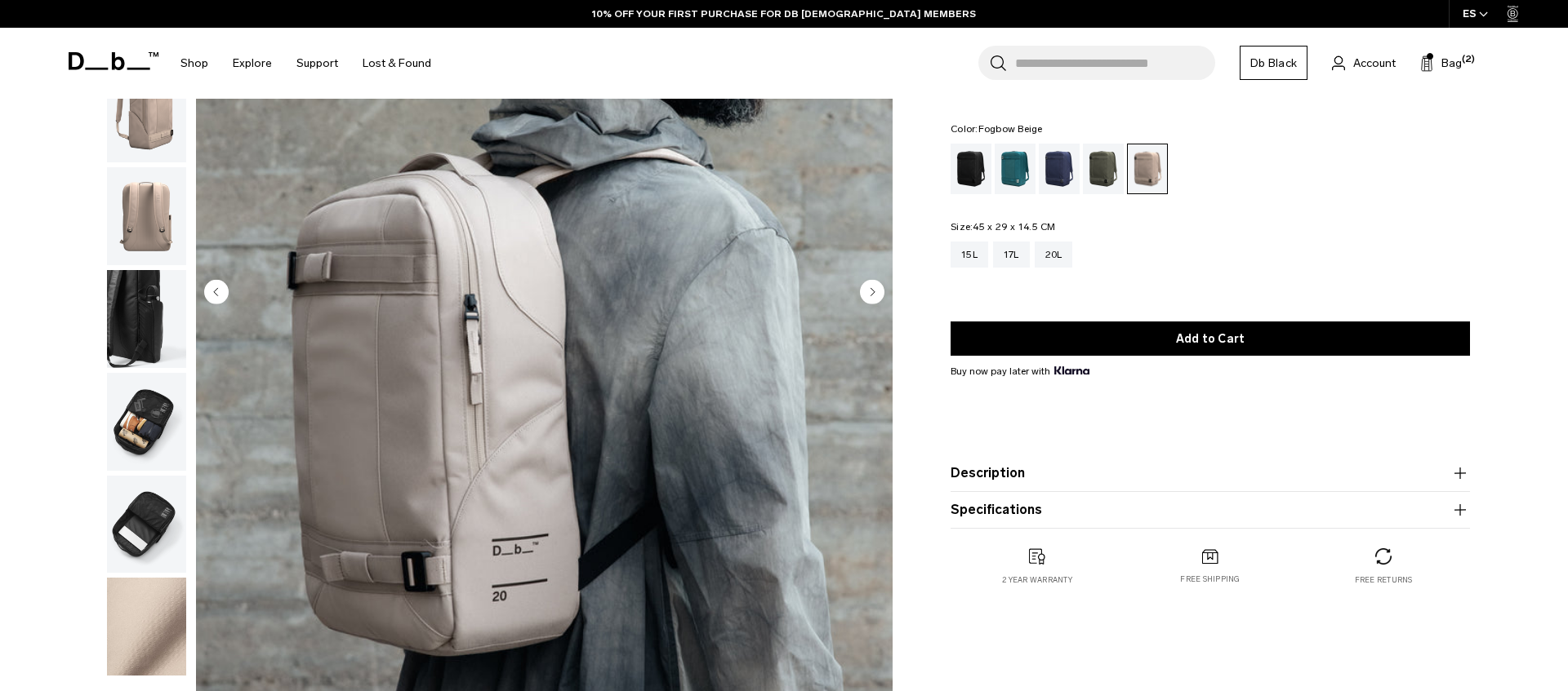
scroll to position [222, 0]
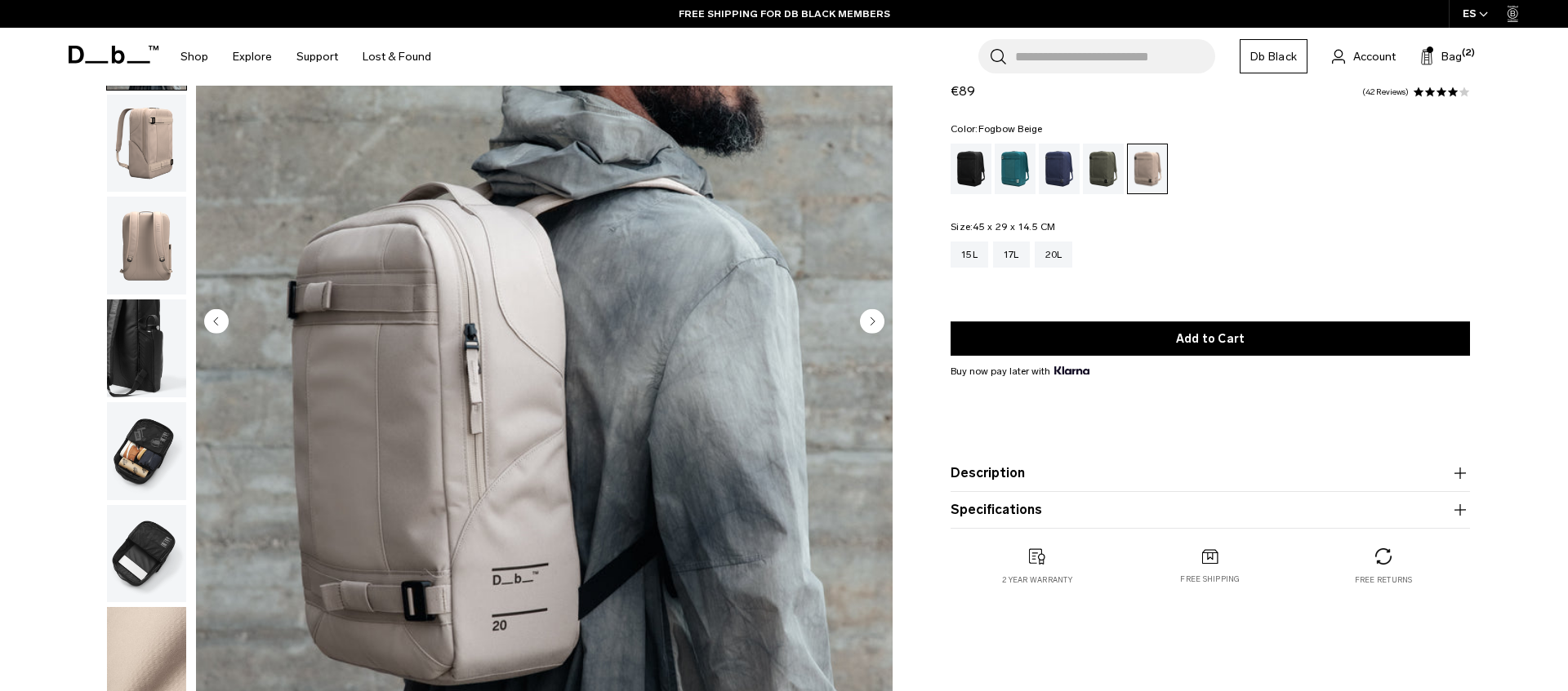
click at [143, 261] on img "button" at bounding box center [147, 246] width 79 height 98
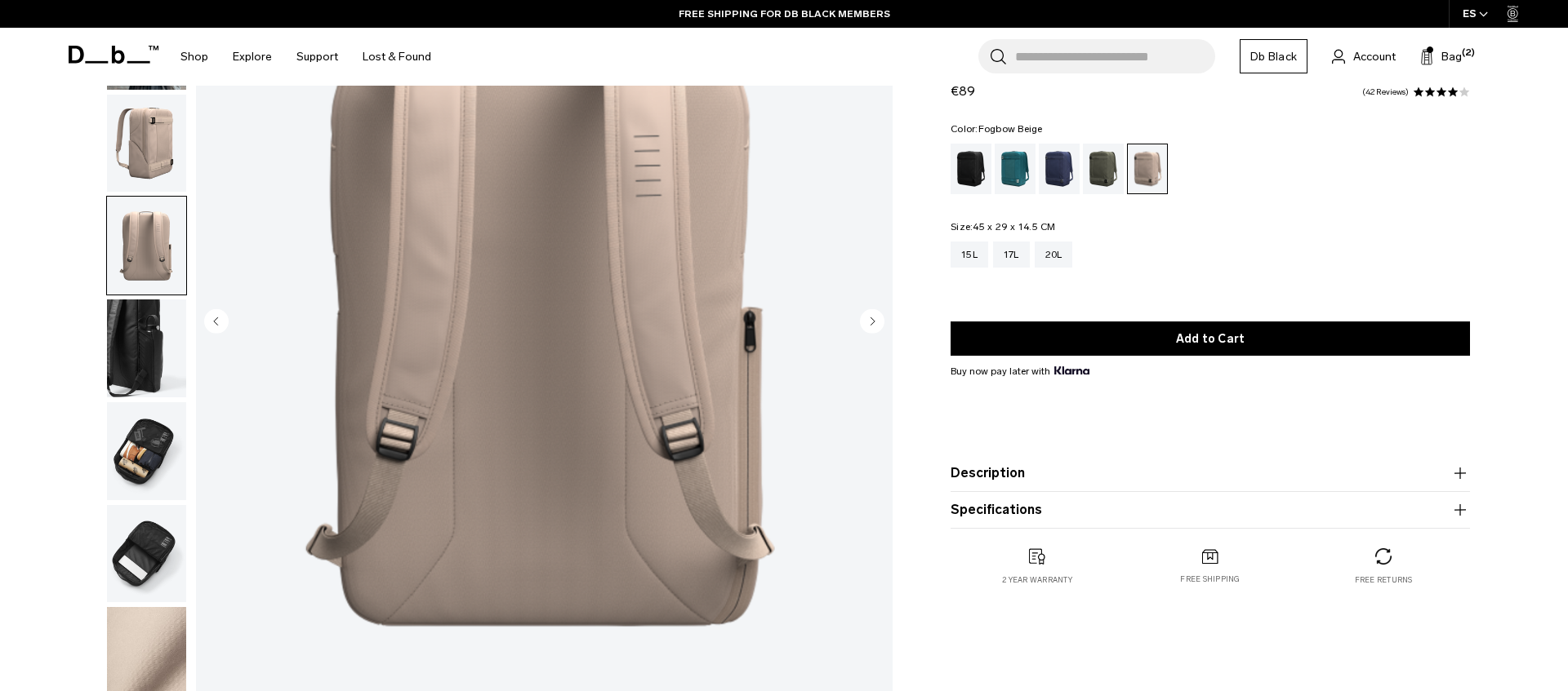
click at [160, 161] on img "button" at bounding box center [147, 144] width 79 height 98
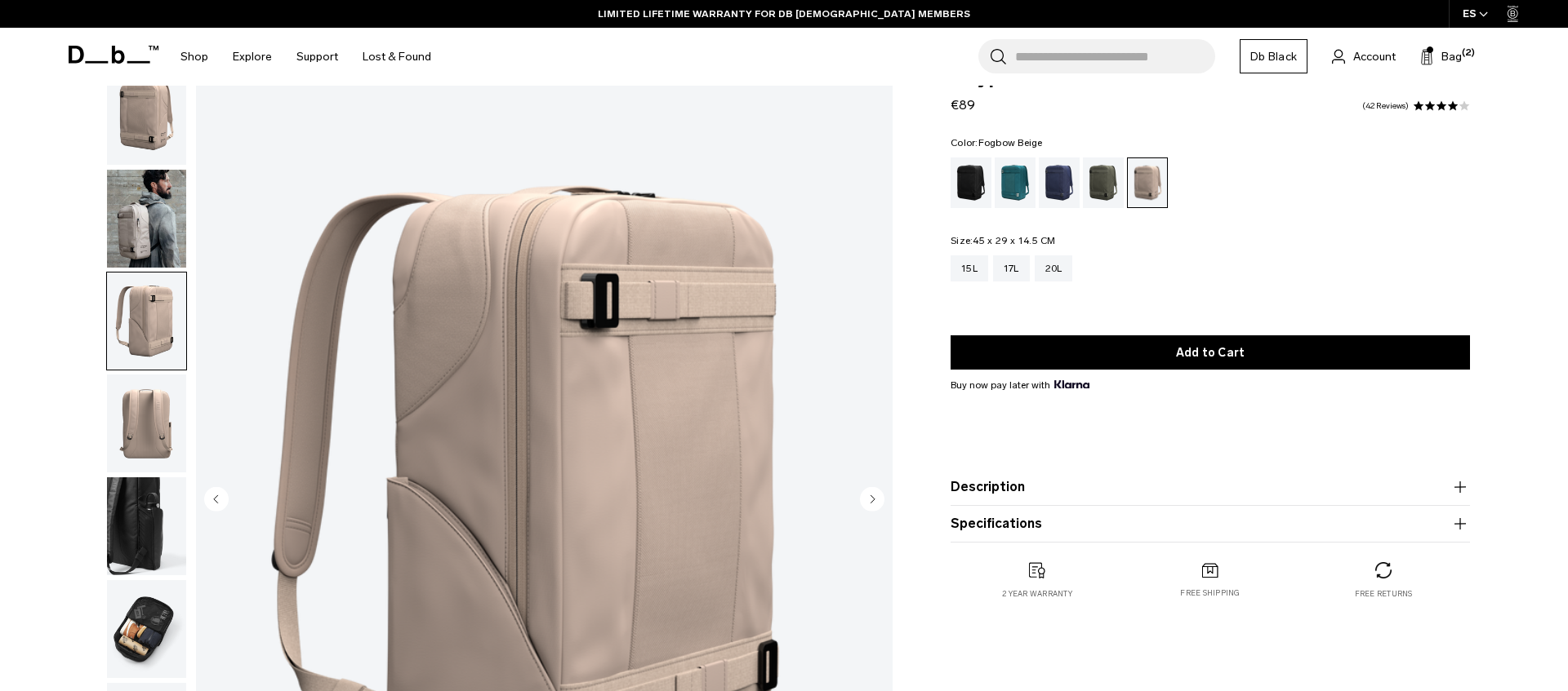
scroll to position [42, 0]
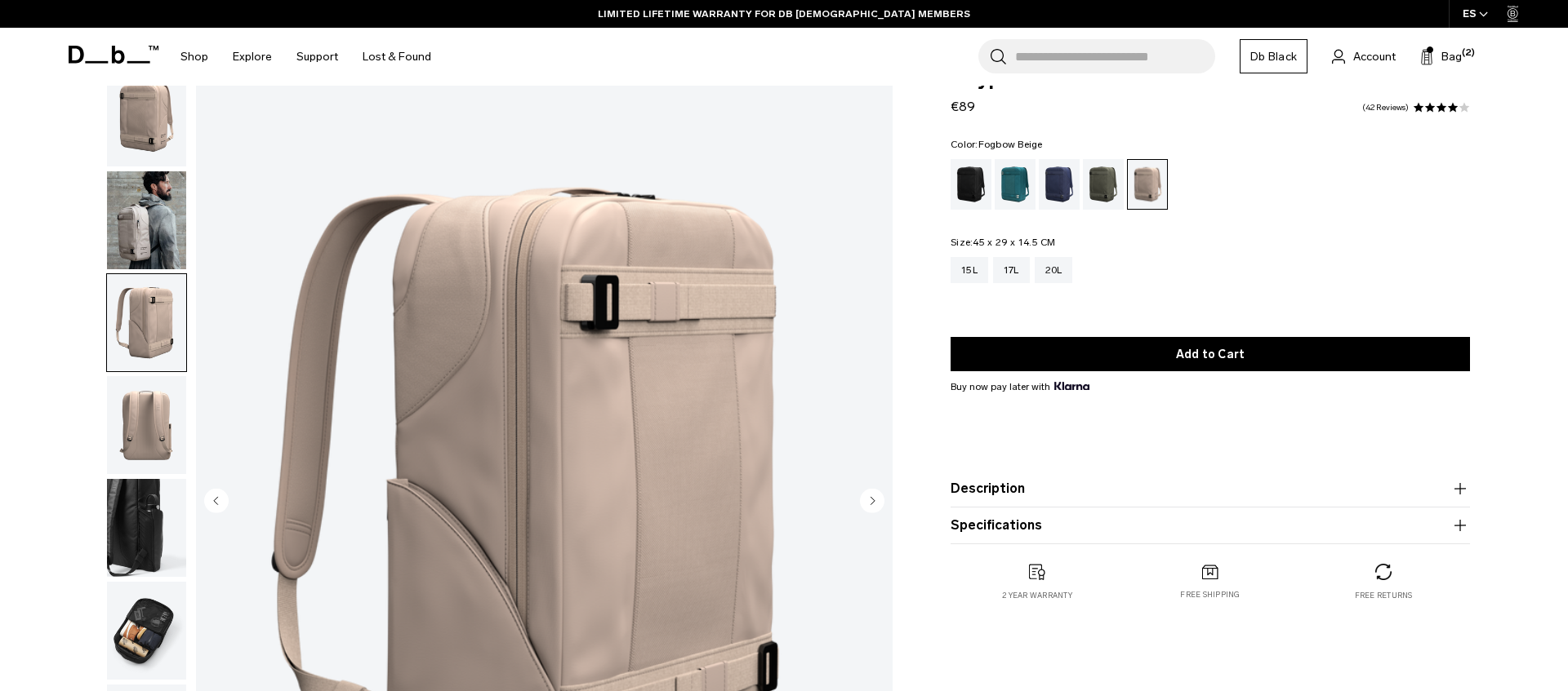
click at [122, 205] on img "button" at bounding box center [147, 221] width 79 height 98
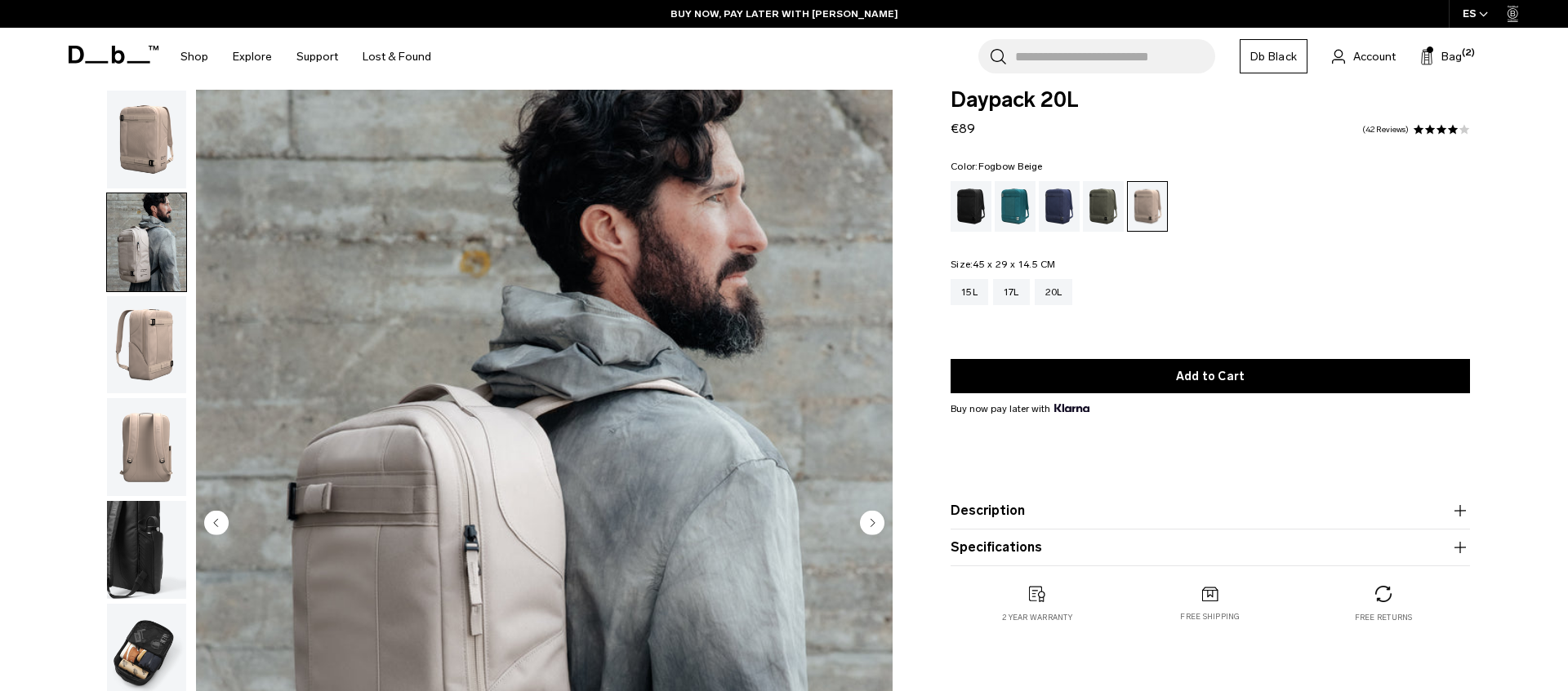
scroll to position [22, 0]
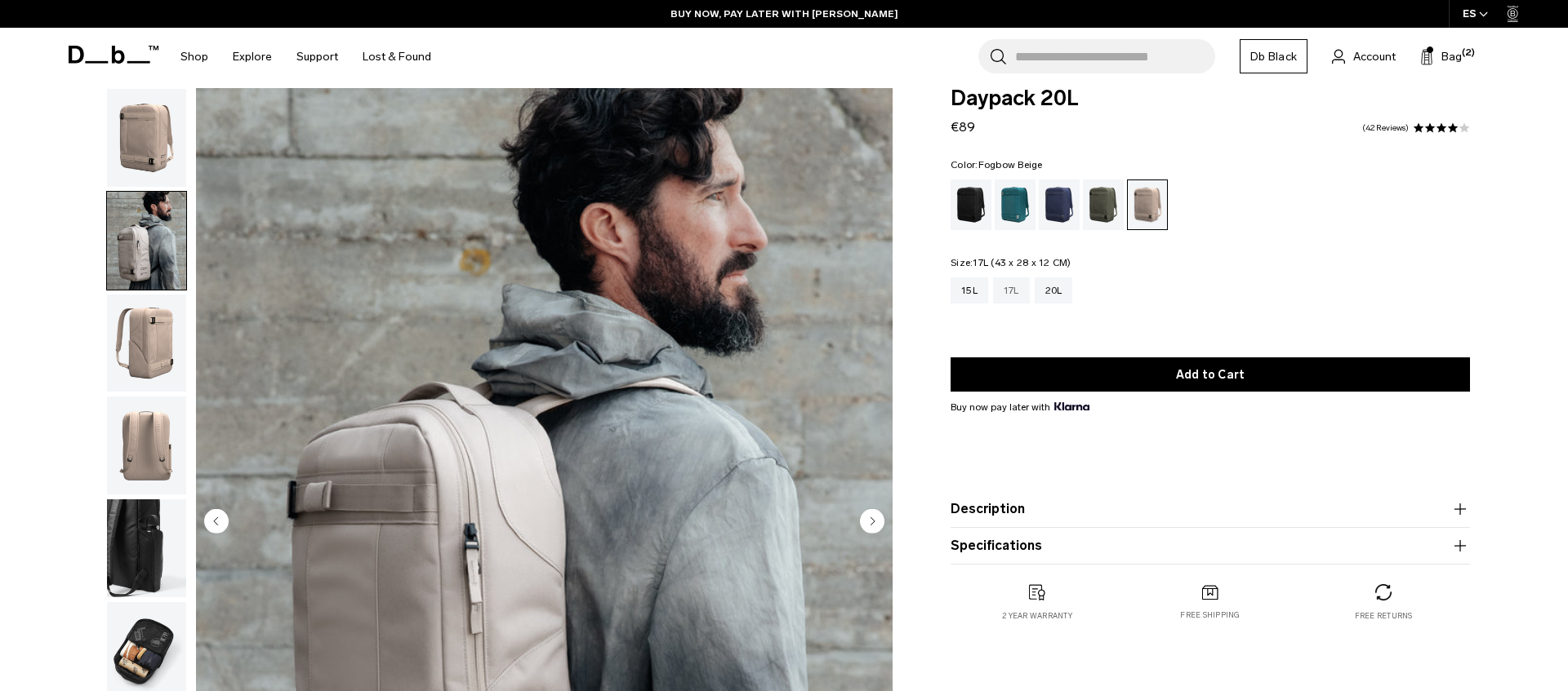
click at [1009, 296] on div "17L" at bounding box center [1012, 290] width 37 height 26
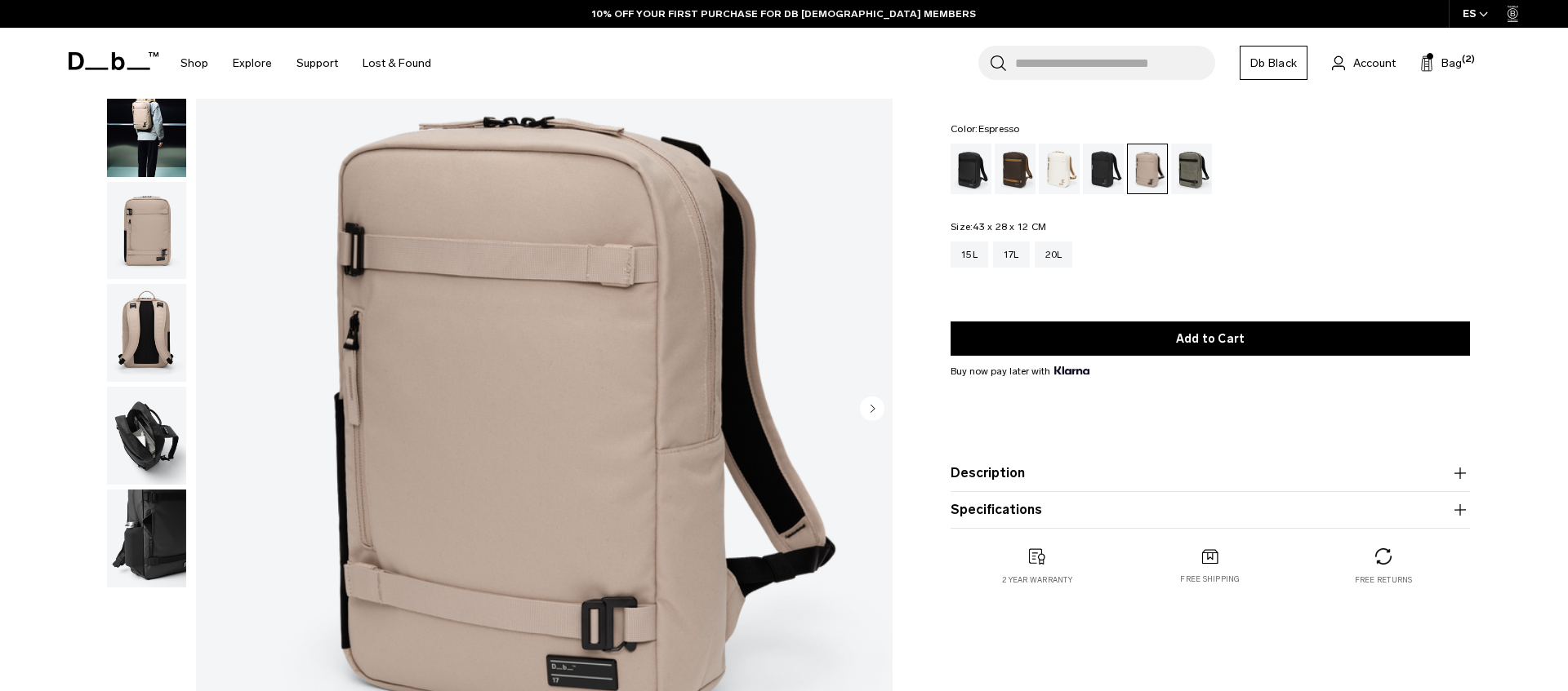
click at [1022, 167] on div "Espresso" at bounding box center [1015, 169] width 42 height 50
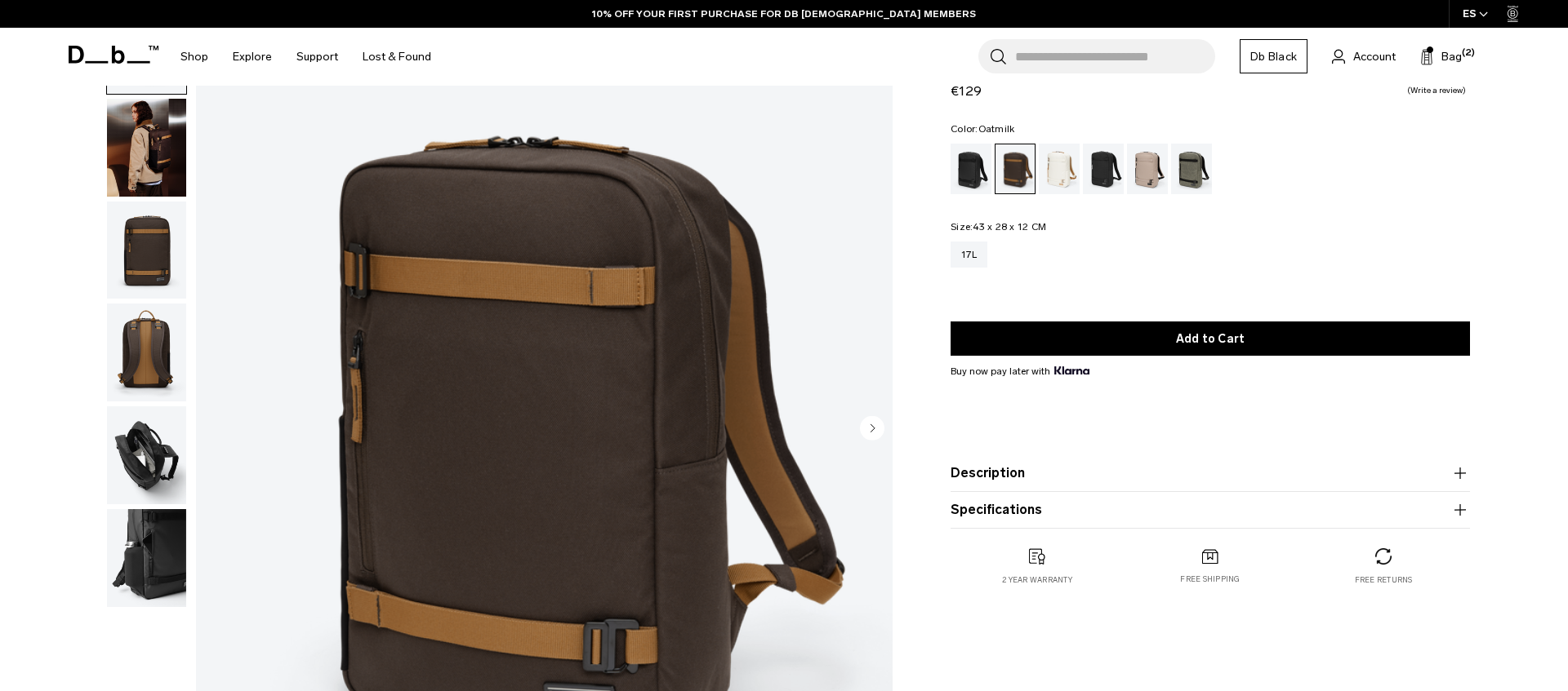
scroll to position [162, 0]
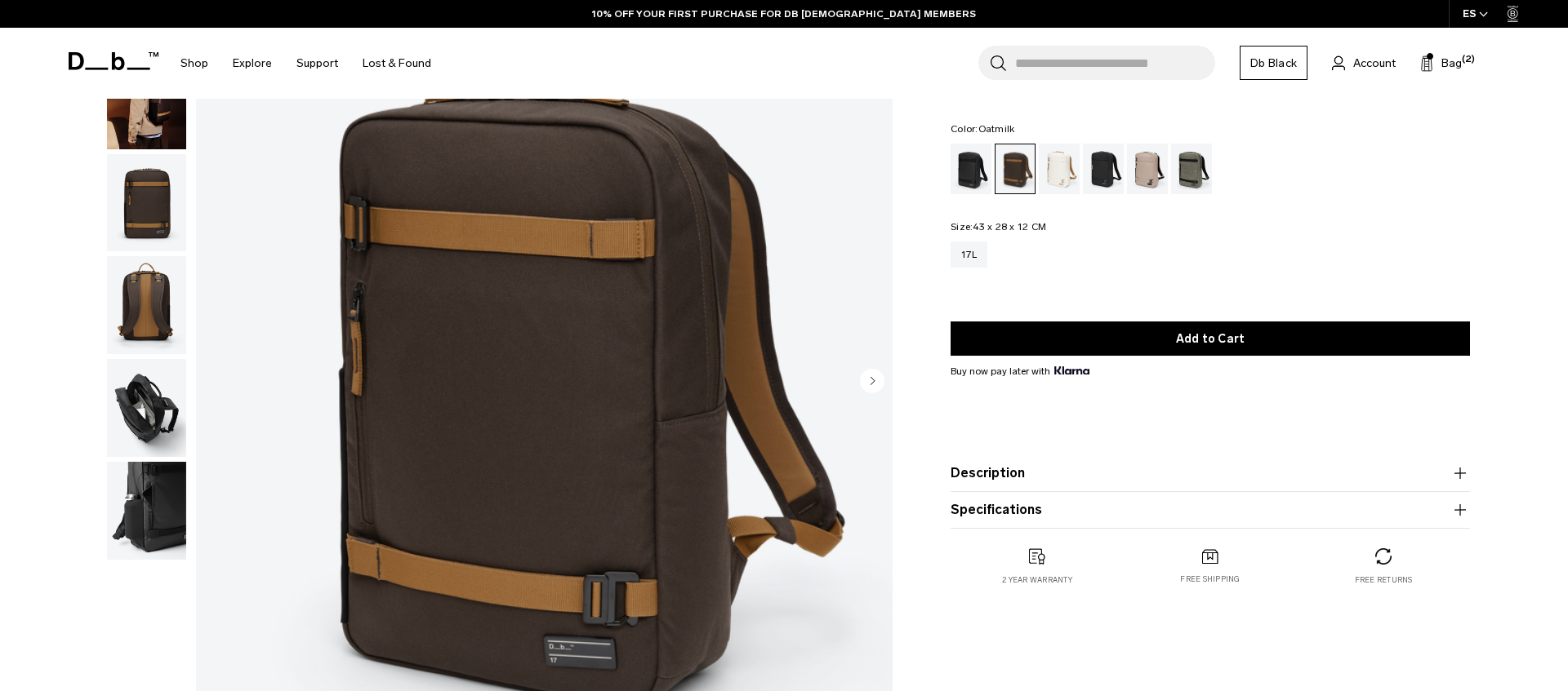
click at [1068, 173] on div "Oatmilk" at bounding box center [1059, 169] width 42 height 50
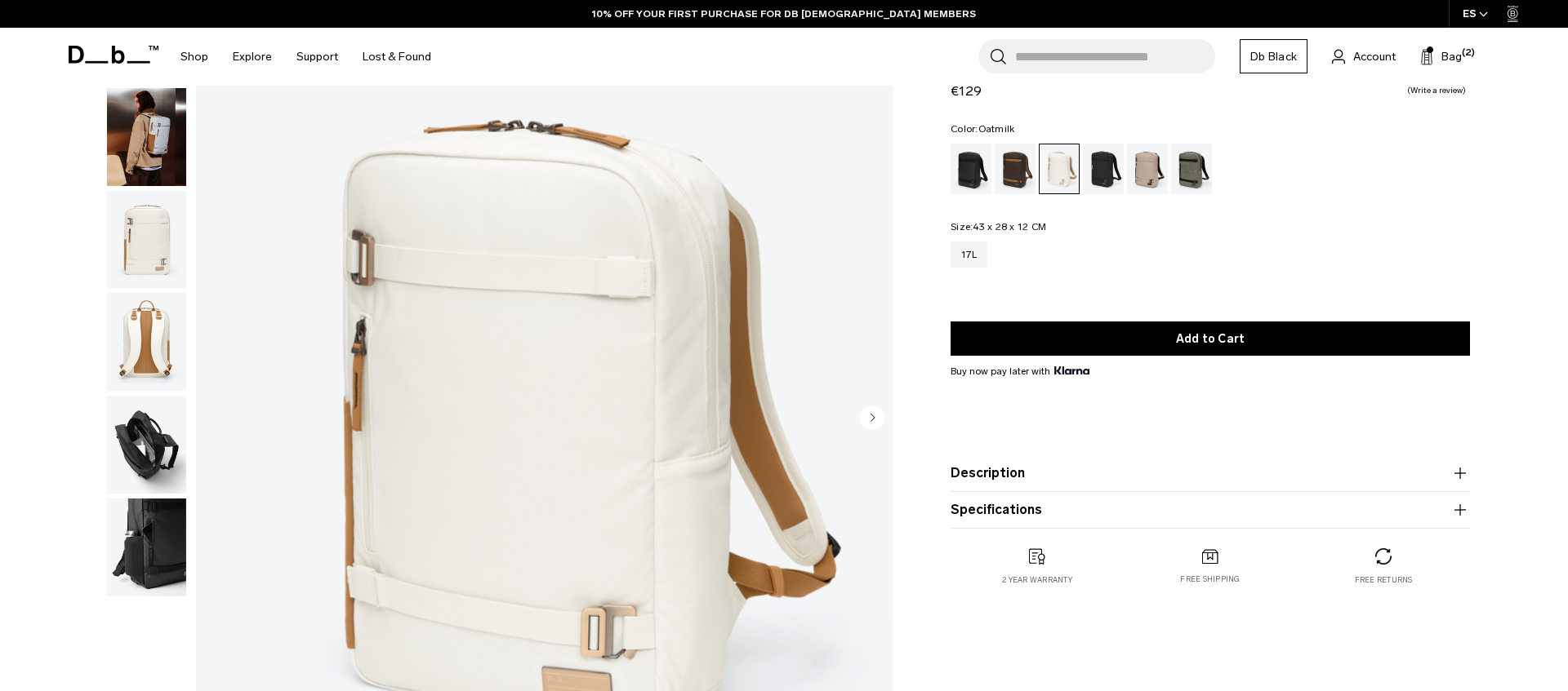
scroll to position [124, 0]
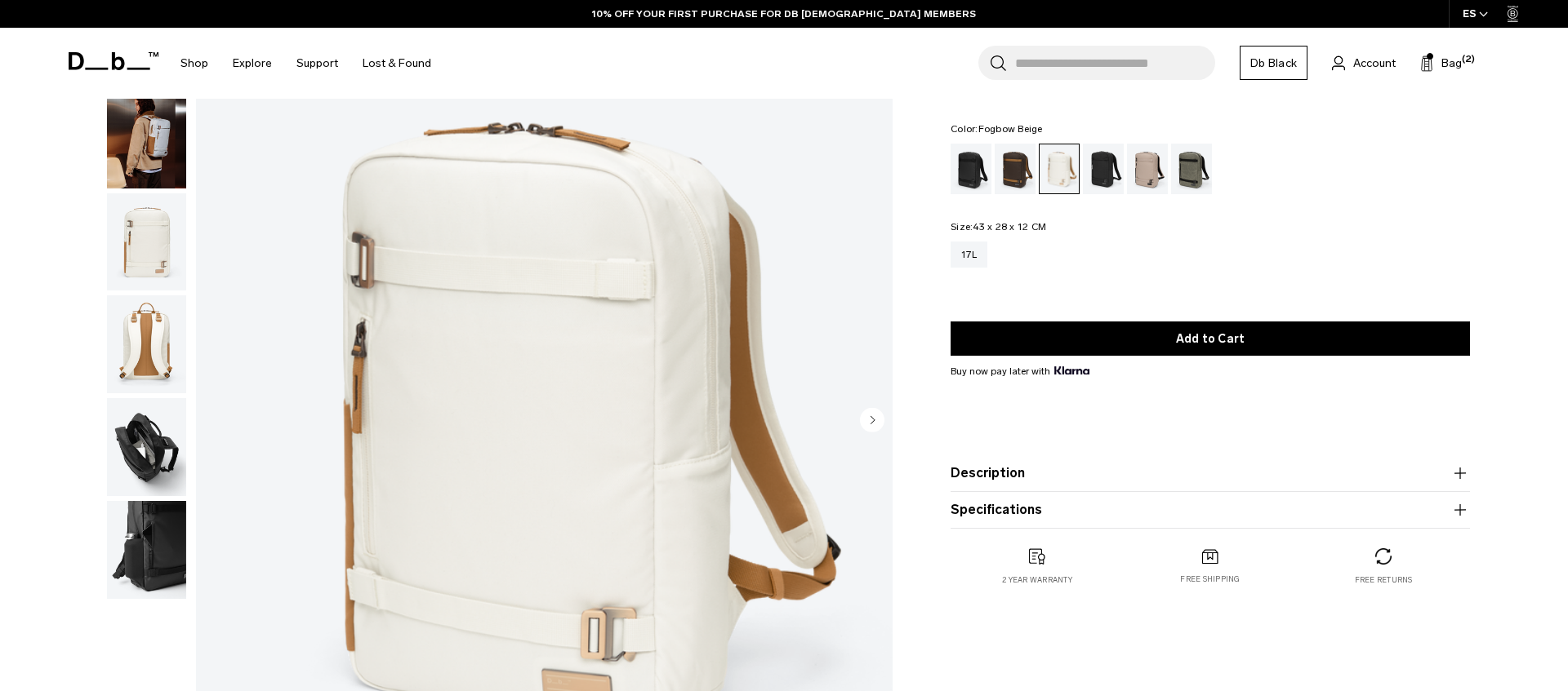
click at [1145, 177] on div "Fogbow Beige" at bounding box center [1147, 169] width 42 height 50
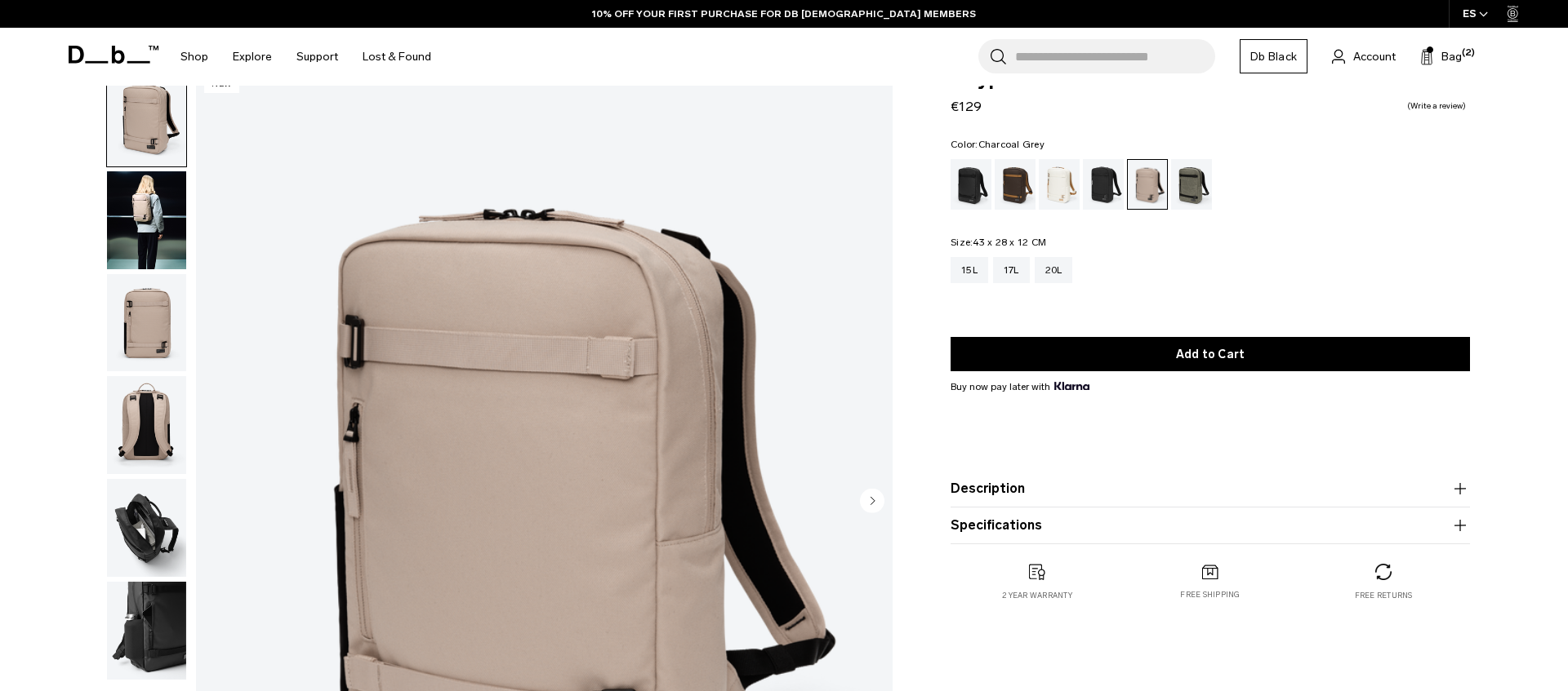
scroll to position [24, 0]
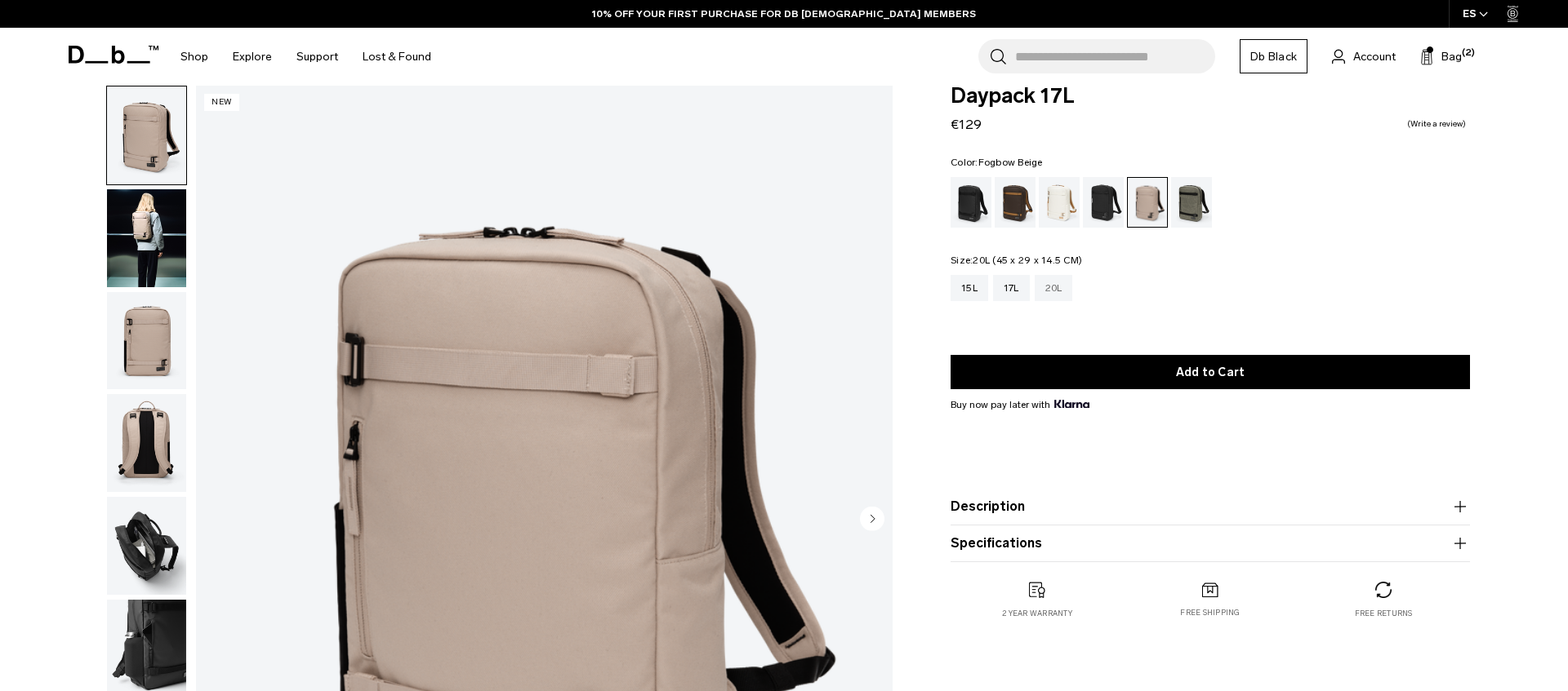
click at [1051, 286] on div "20L" at bounding box center [1054, 288] width 39 height 26
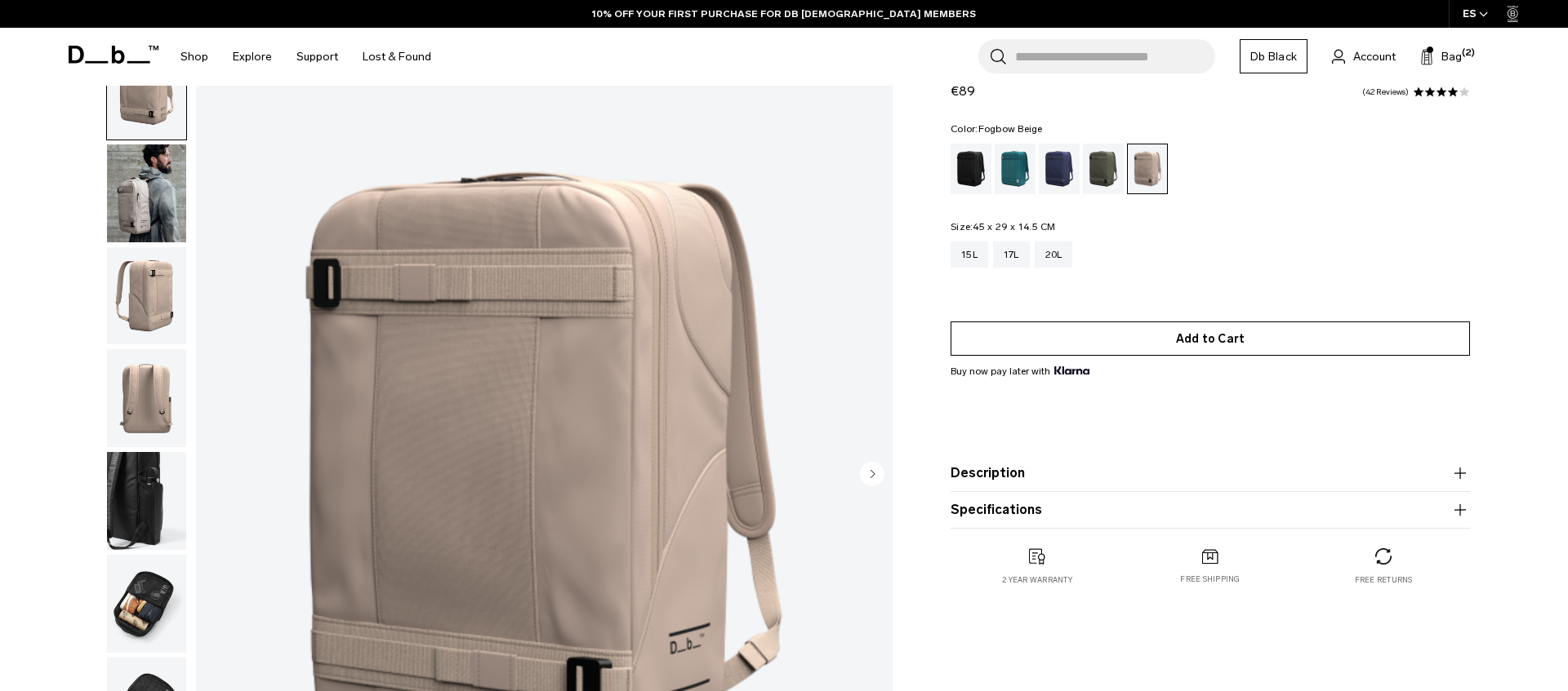
scroll to position [52, 0]
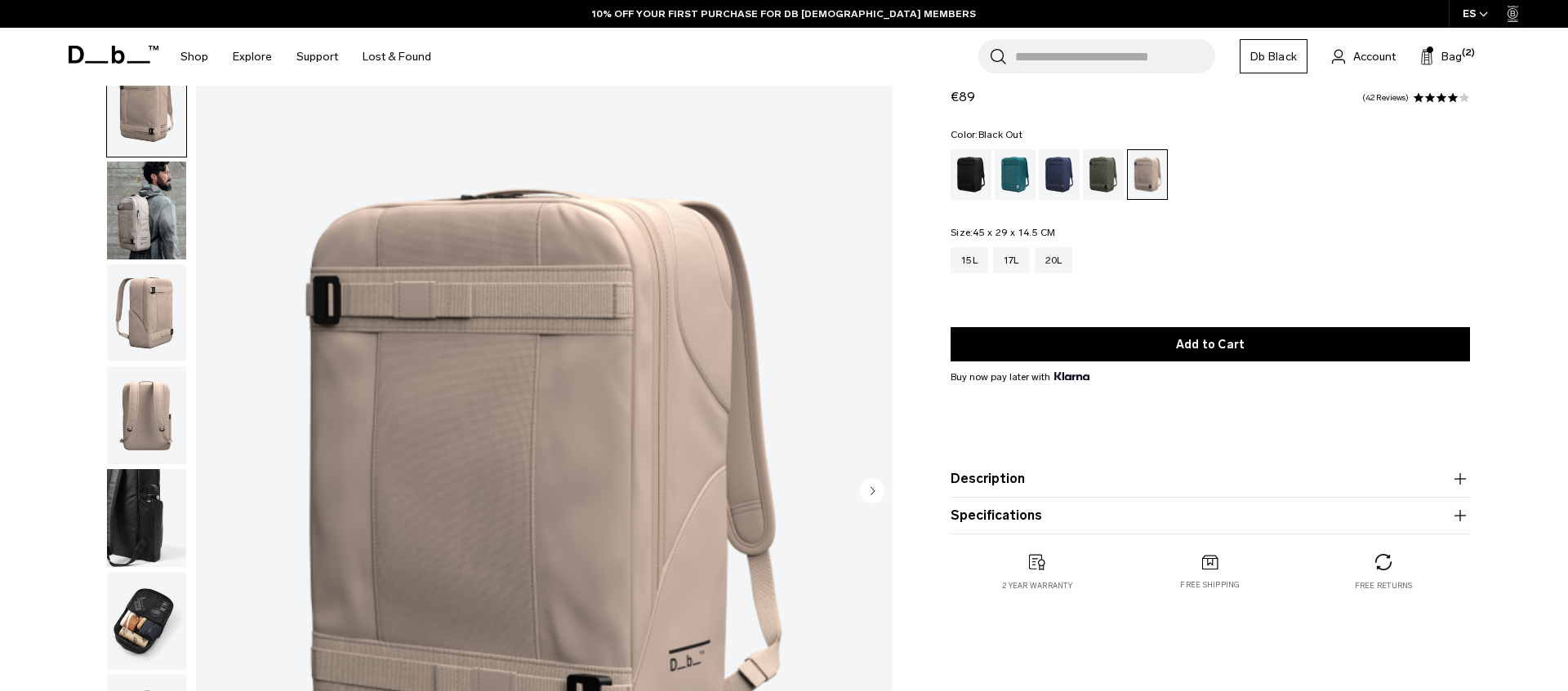
click at [965, 167] on div "Black Out" at bounding box center [971, 175] width 42 height 50
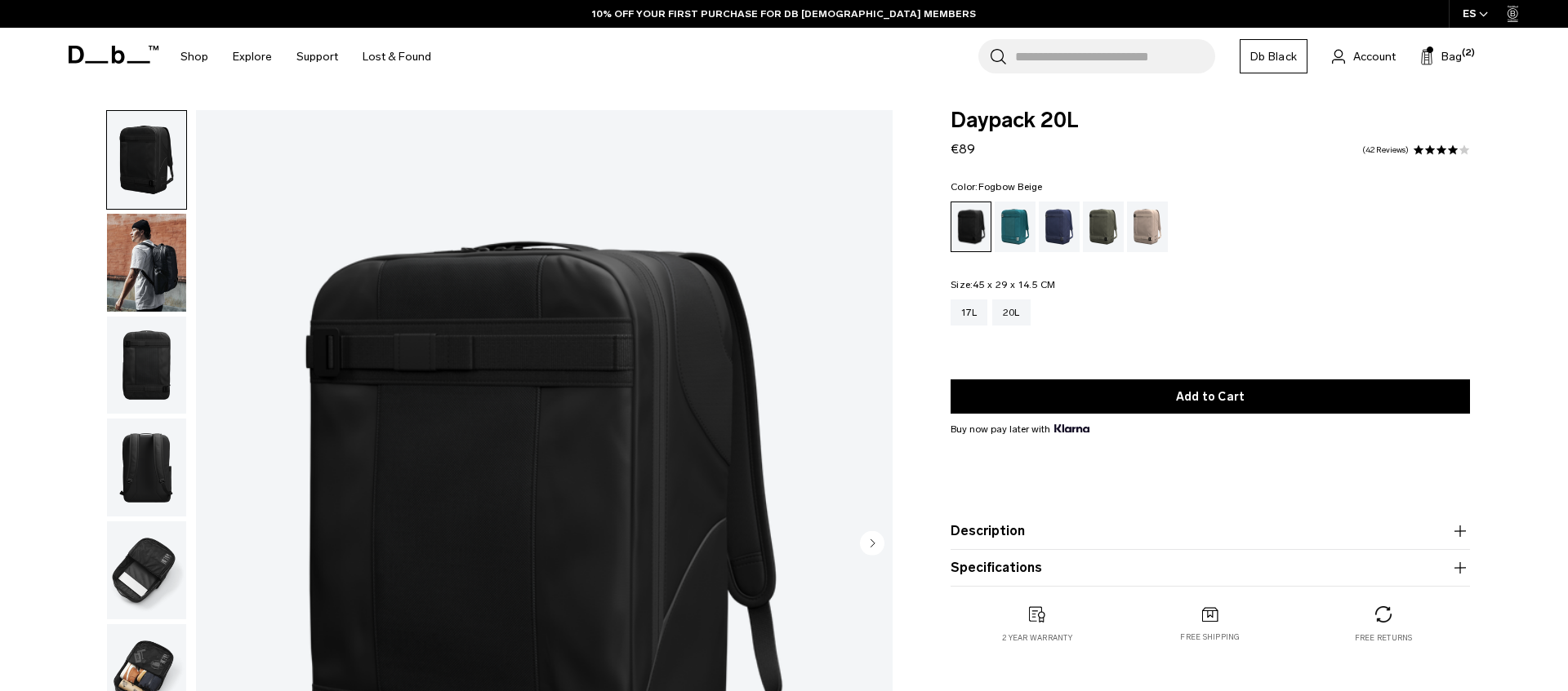
click at [1161, 226] on div "Fogbow Beige" at bounding box center [1147, 227] width 42 height 50
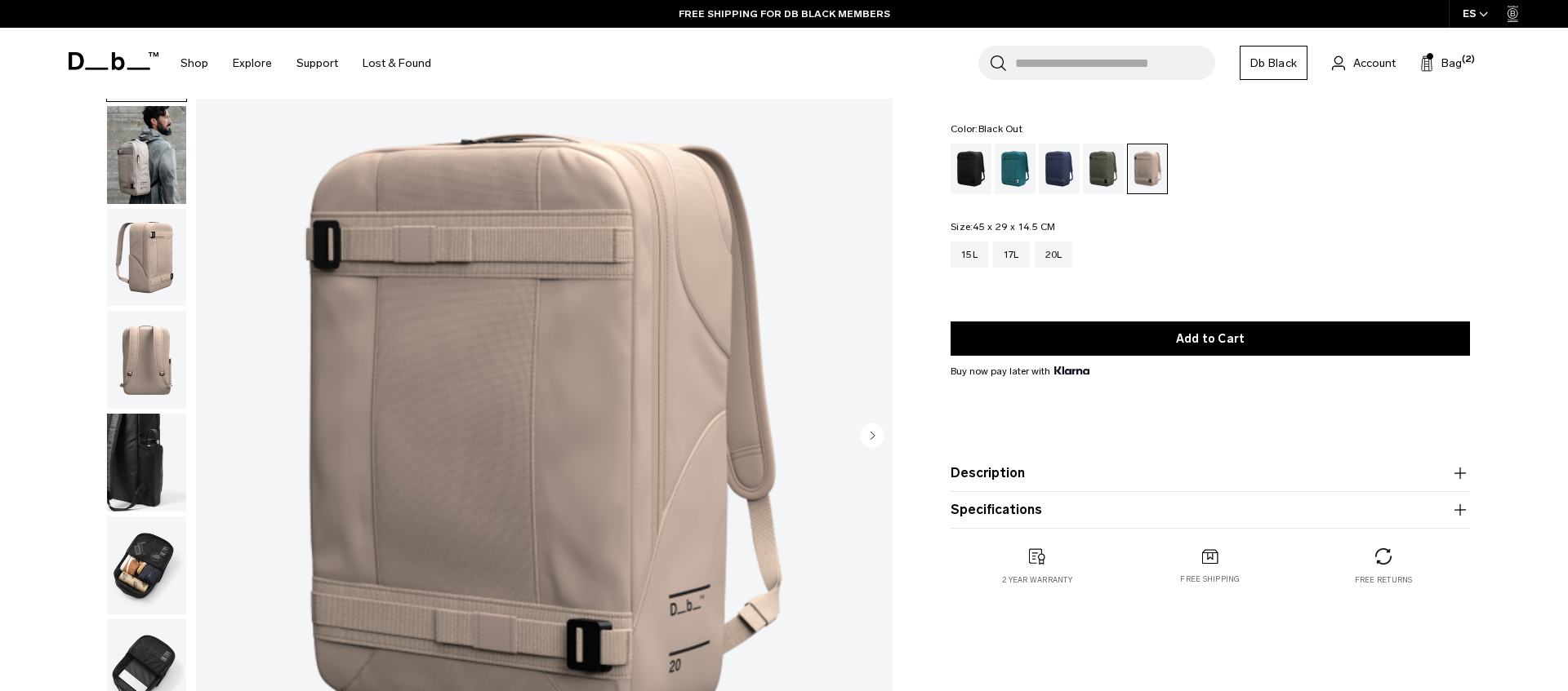
click at [966, 172] on div "Black Out" at bounding box center [971, 169] width 42 height 50
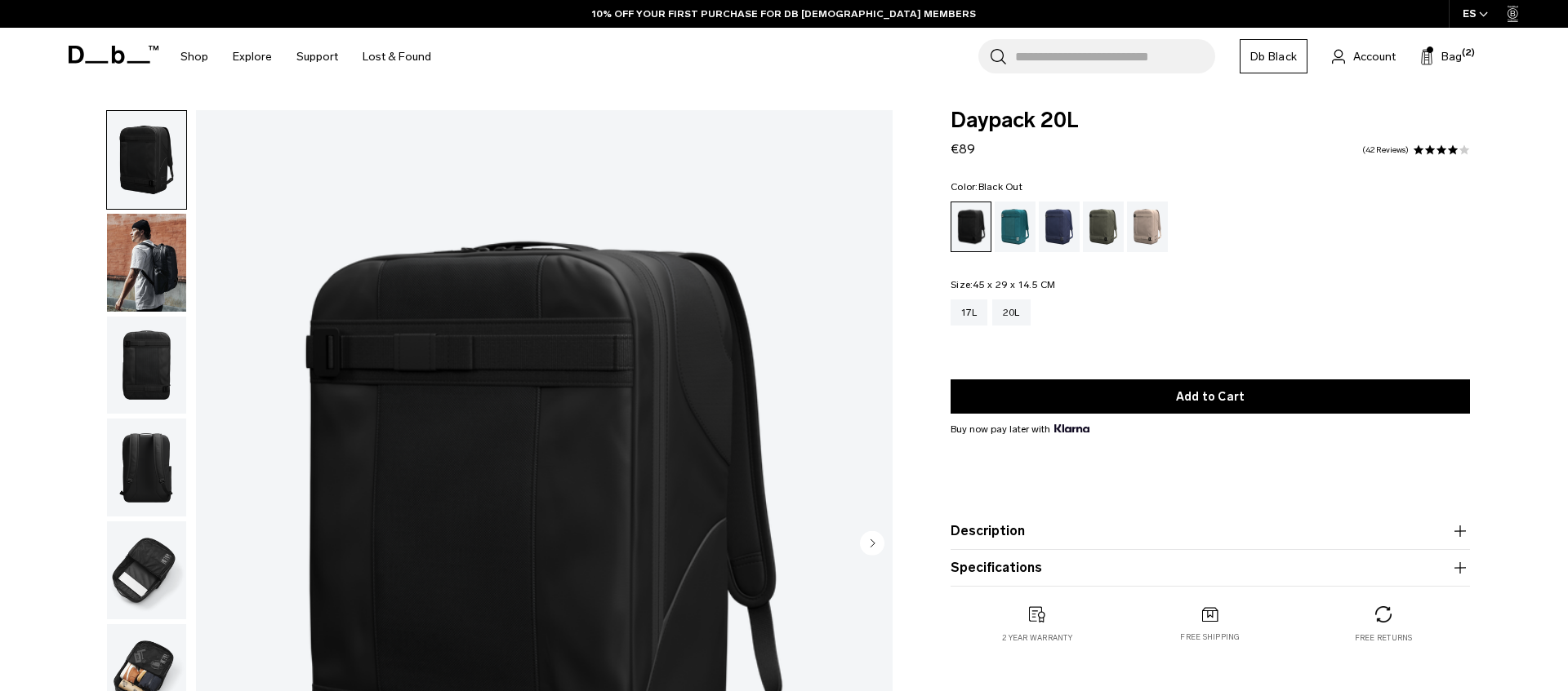
click at [147, 255] on img "button" at bounding box center [147, 263] width 79 height 98
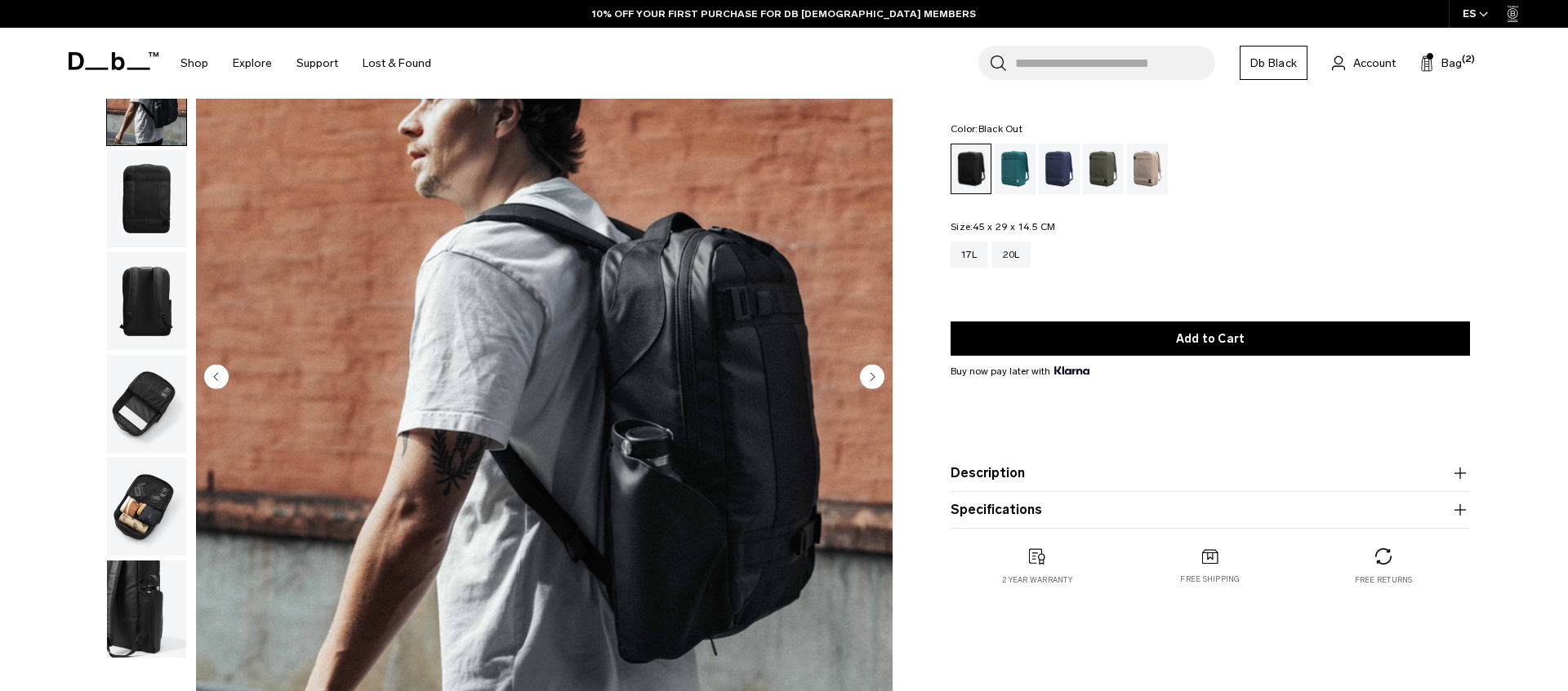
scroll to position [172, 0]
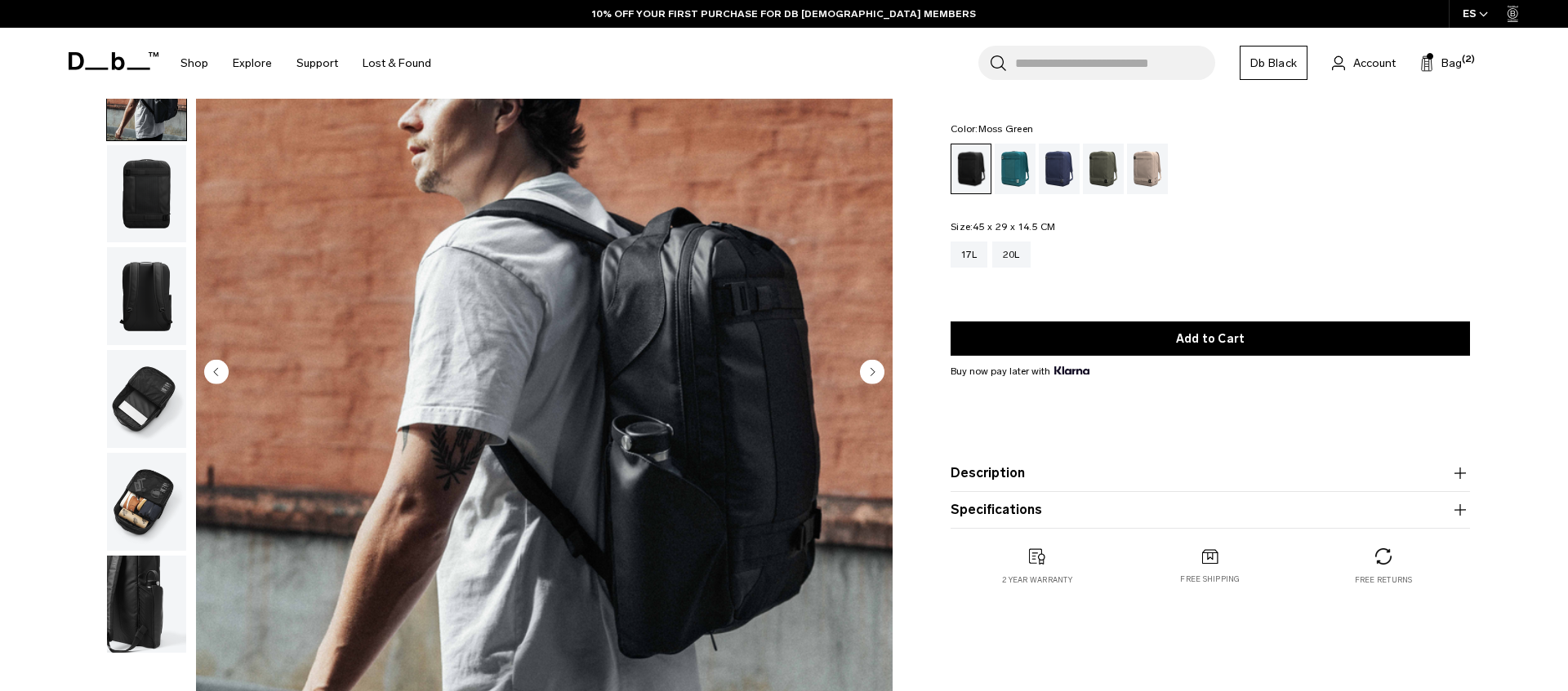
click at [1105, 180] on div "Moss Green" at bounding box center [1104, 169] width 42 height 50
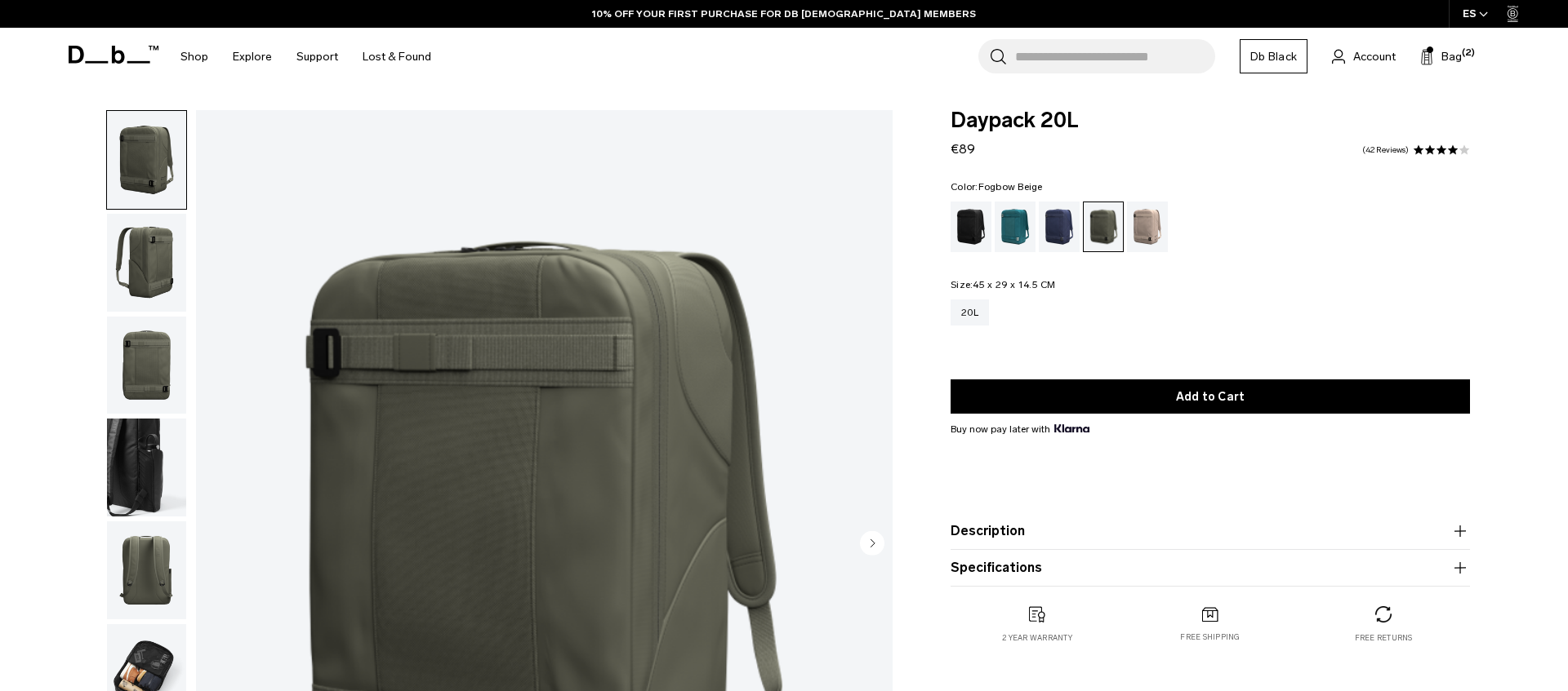
click at [1148, 214] on div "Fogbow Beige" at bounding box center [1147, 227] width 42 height 50
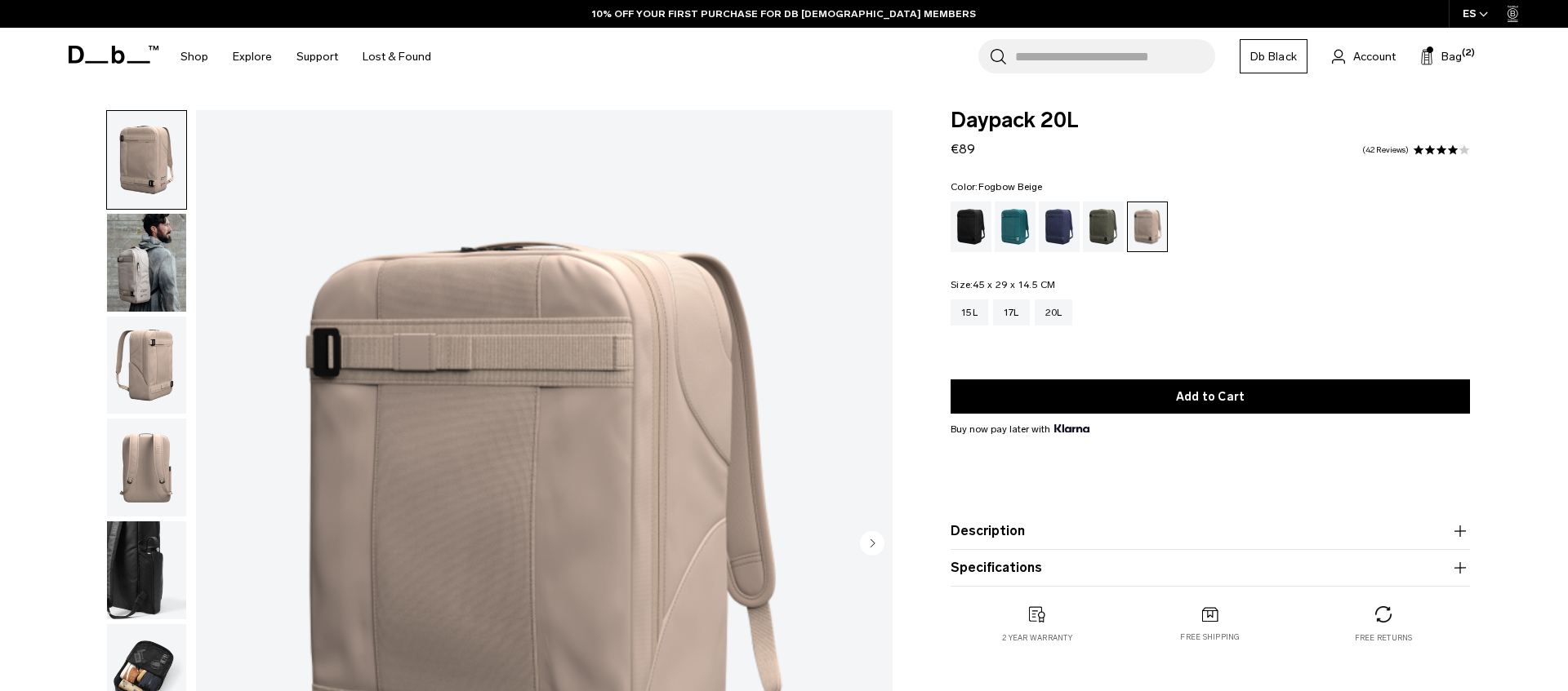
click at [133, 284] on img "button" at bounding box center [147, 263] width 79 height 98
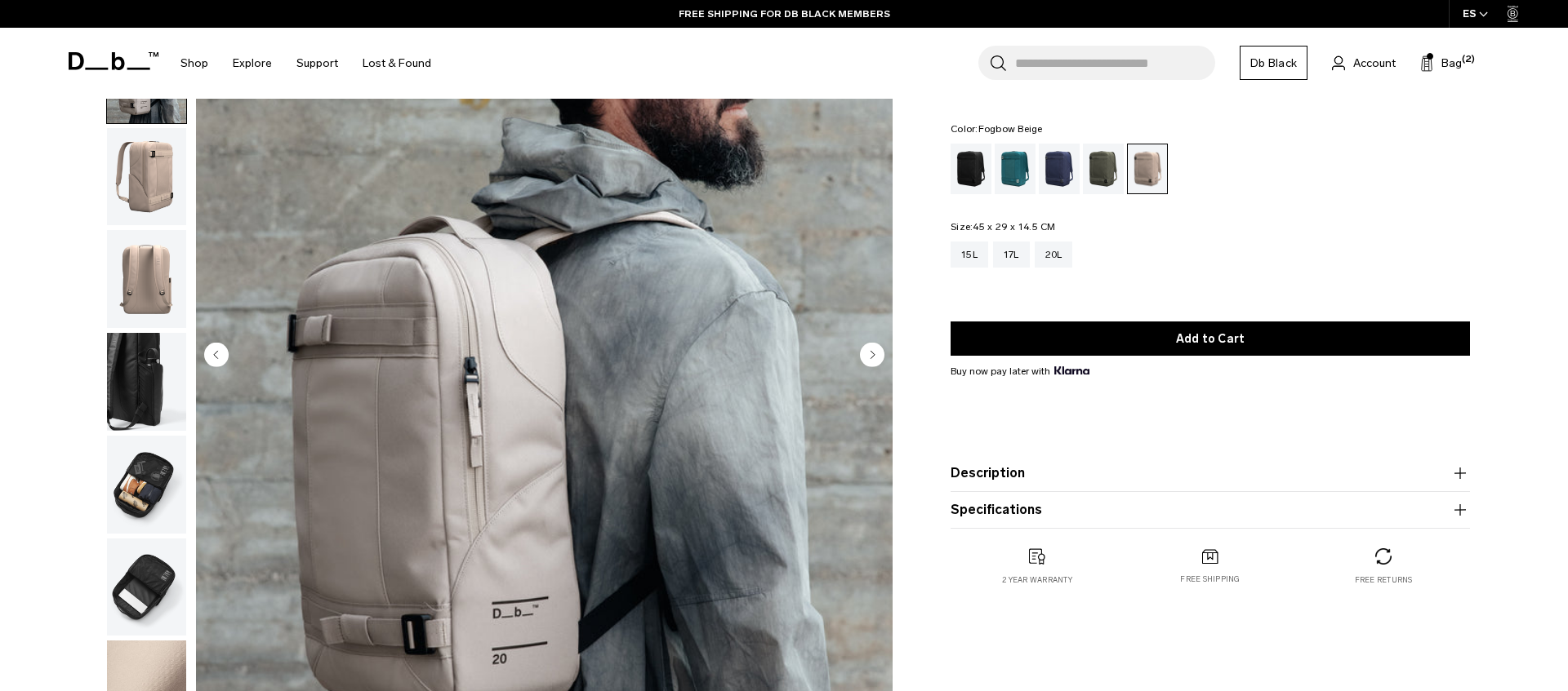
scroll to position [174, 0]
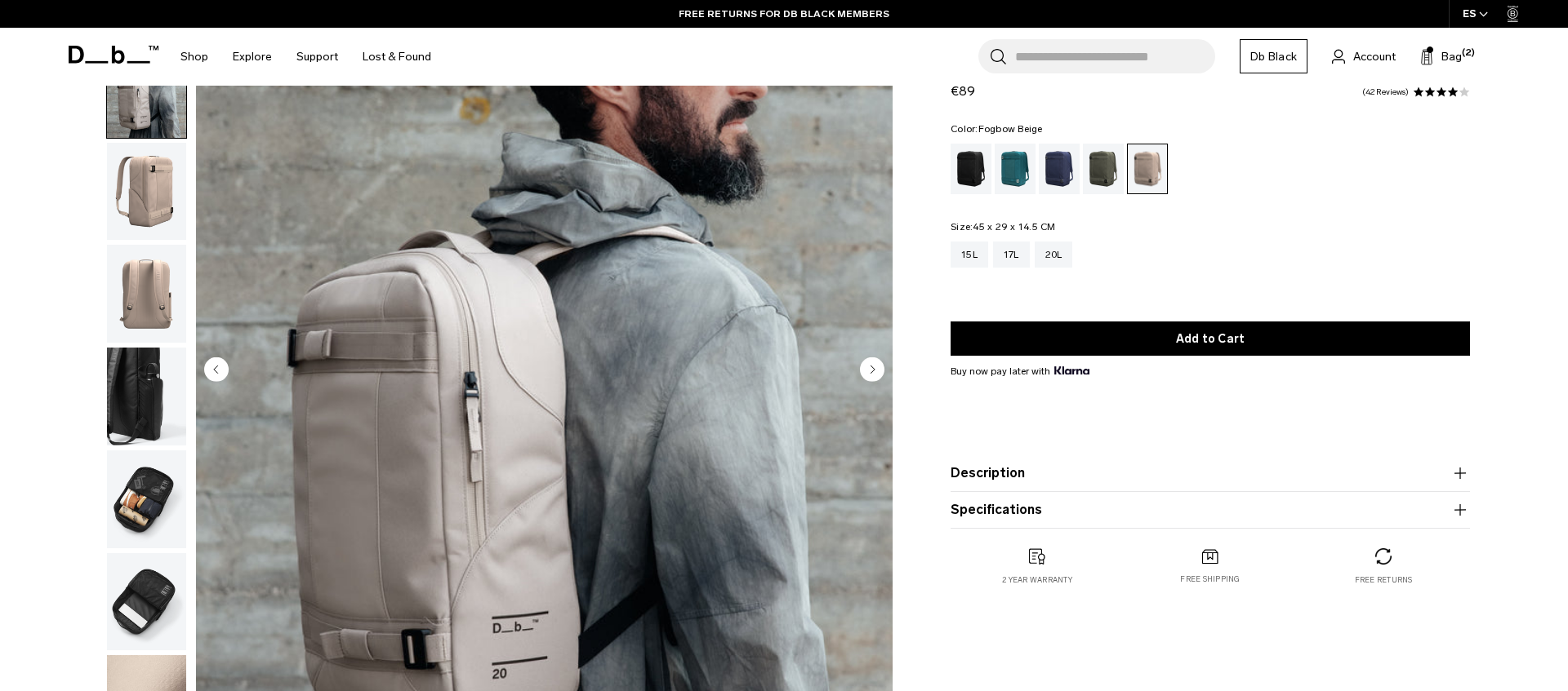
click at [967, 272] on div "15L 17L 20L" at bounding box center [1211, 266] width 519 height 50
click at [968, 260] on div "15L" at bounding box center [969, 254] width 38 height 26
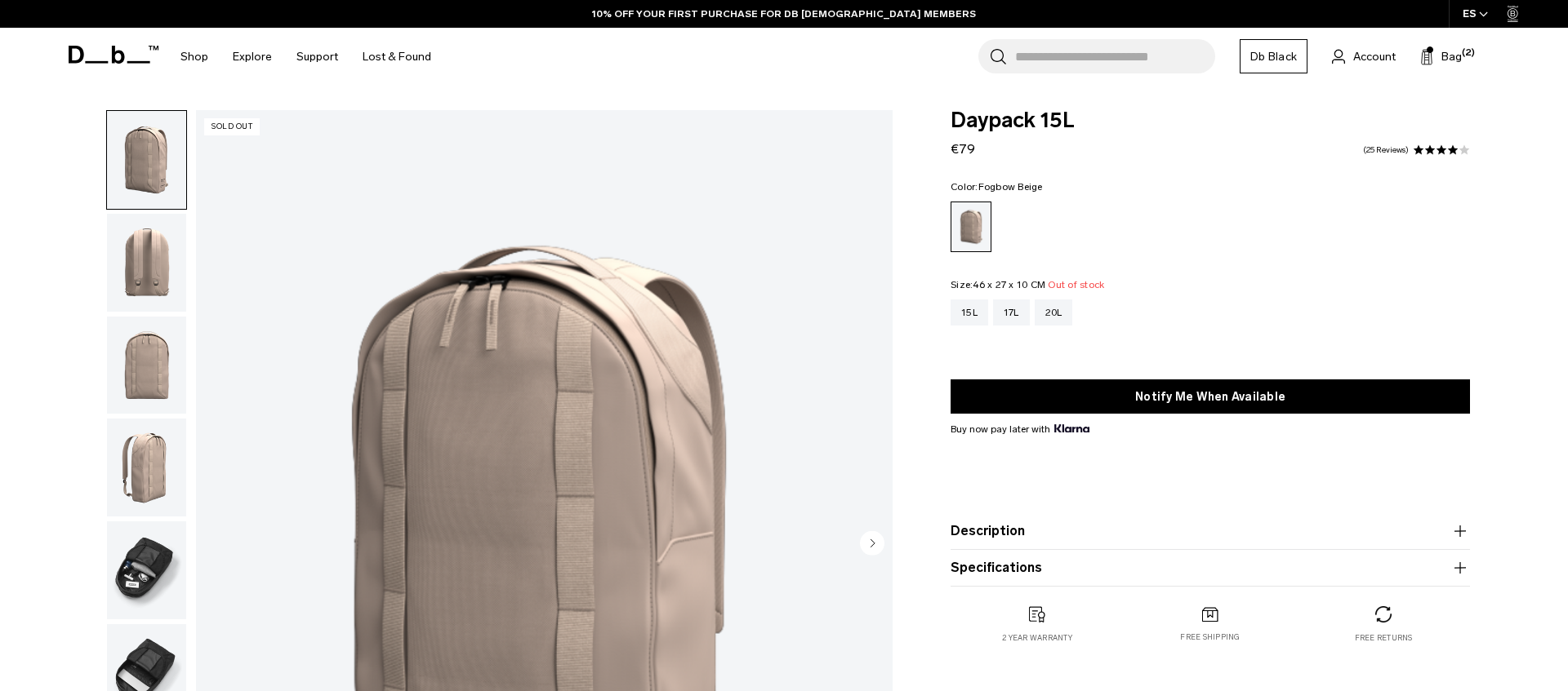
click at [994, 131] on span "Daypack 15L" at bounding box center [1211, 121] width 519 height 21
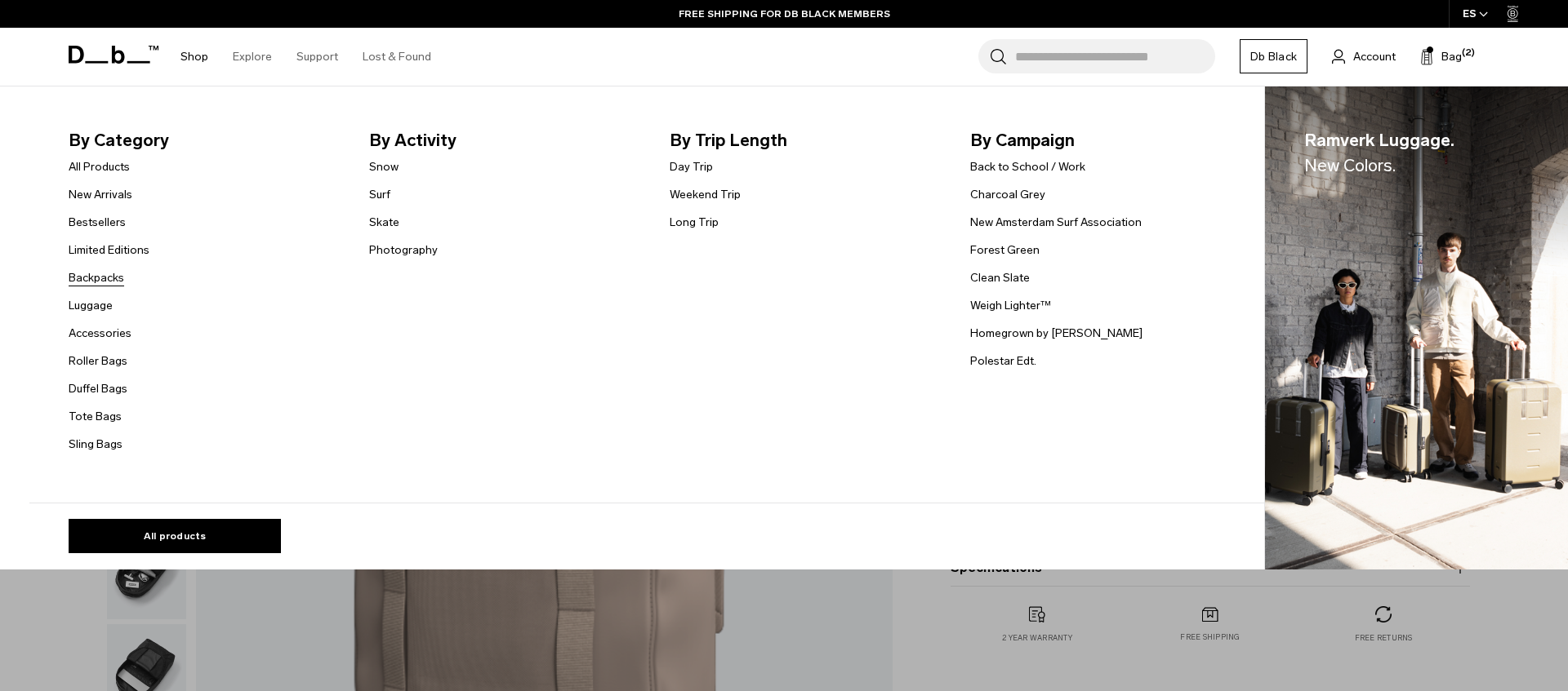
click at [103, 277] on link "Backpacks" at bounding box center [97, 278] width 56 height 17
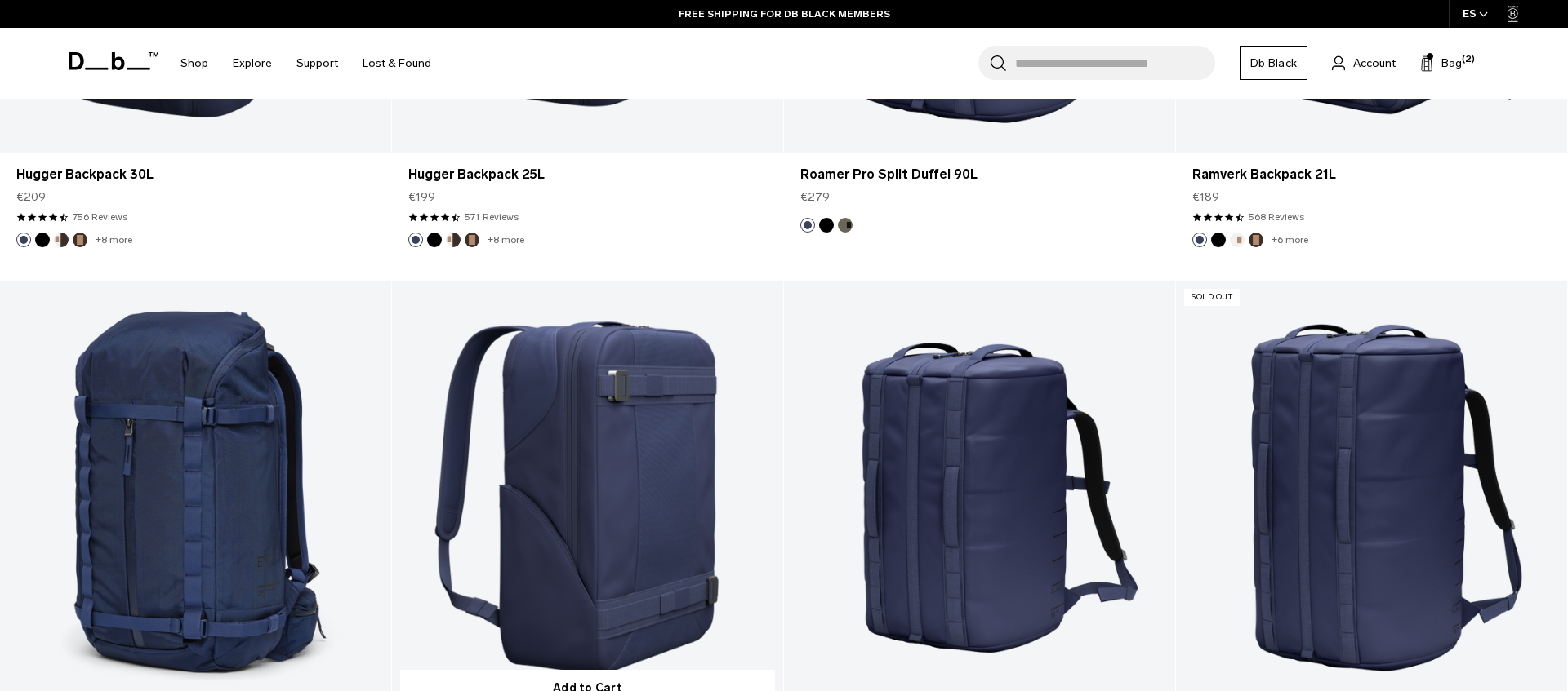
scroll to position [5442, 0]
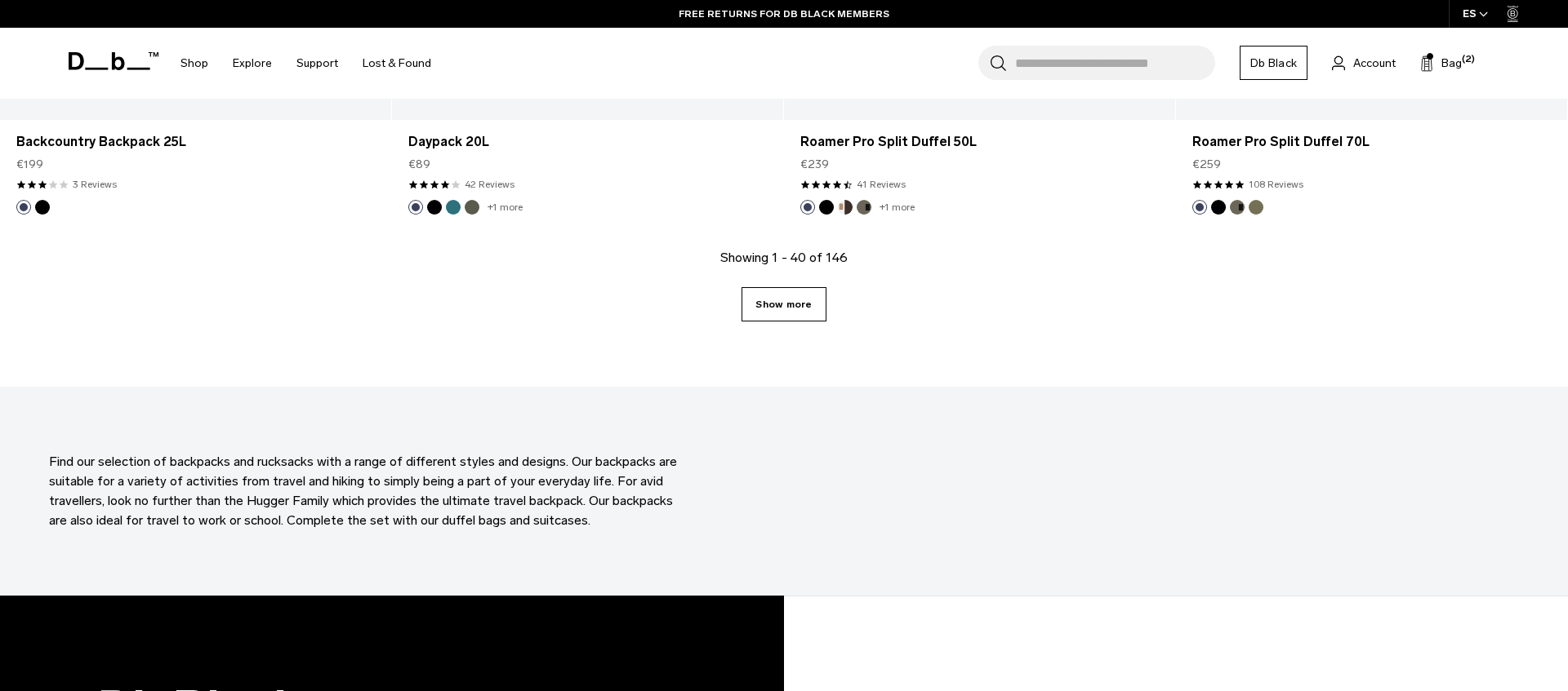
click at [754, 314] on link "Show more" at bounding box center [783, 305] width 84 height 35
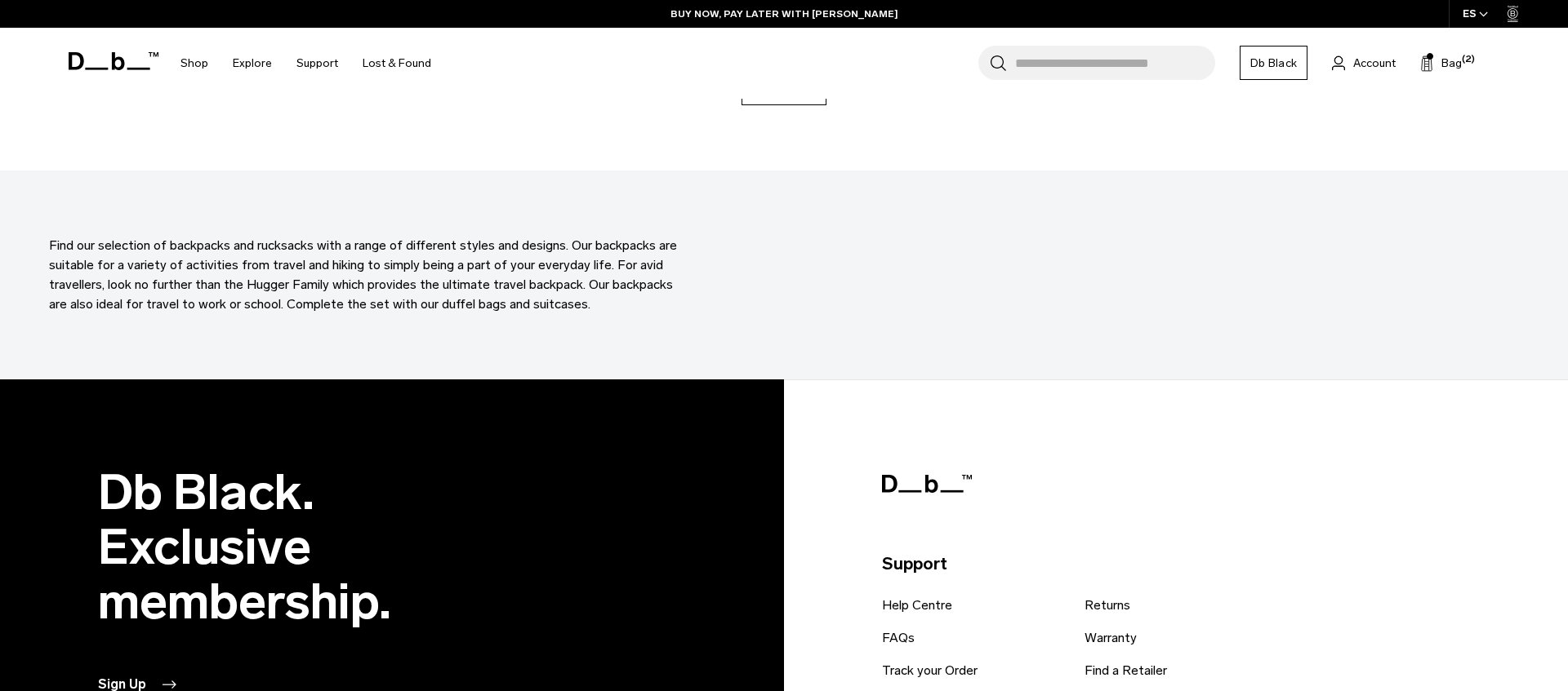
scroll to position [11621, 0]
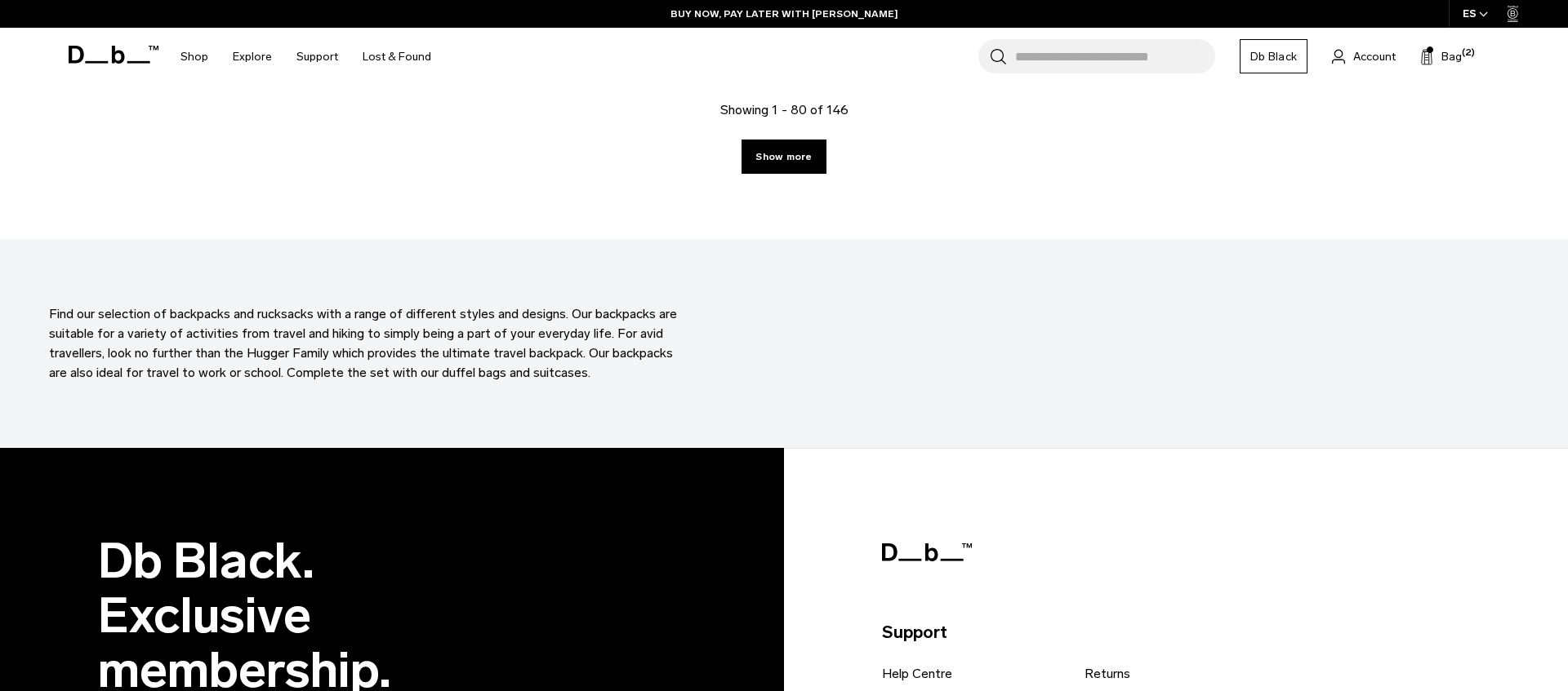
click at [774, 181] on div "Showing 1 - 80 of 146 Show more" at bounding box center [784, 170] width 1568 height 139
click at [773, 167] on link "Show more" at bounding box center [783, 157] width 84 height 35
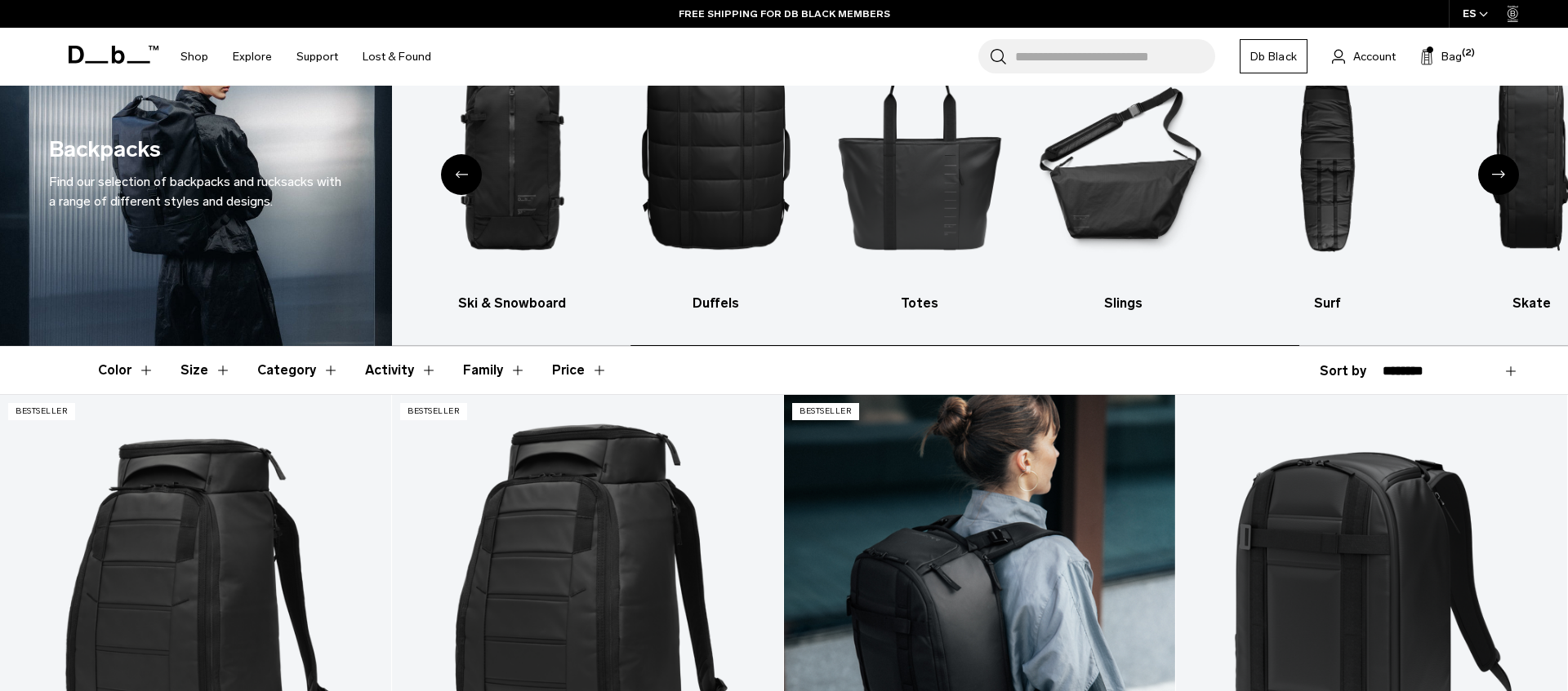
scroll to position [119, 0]
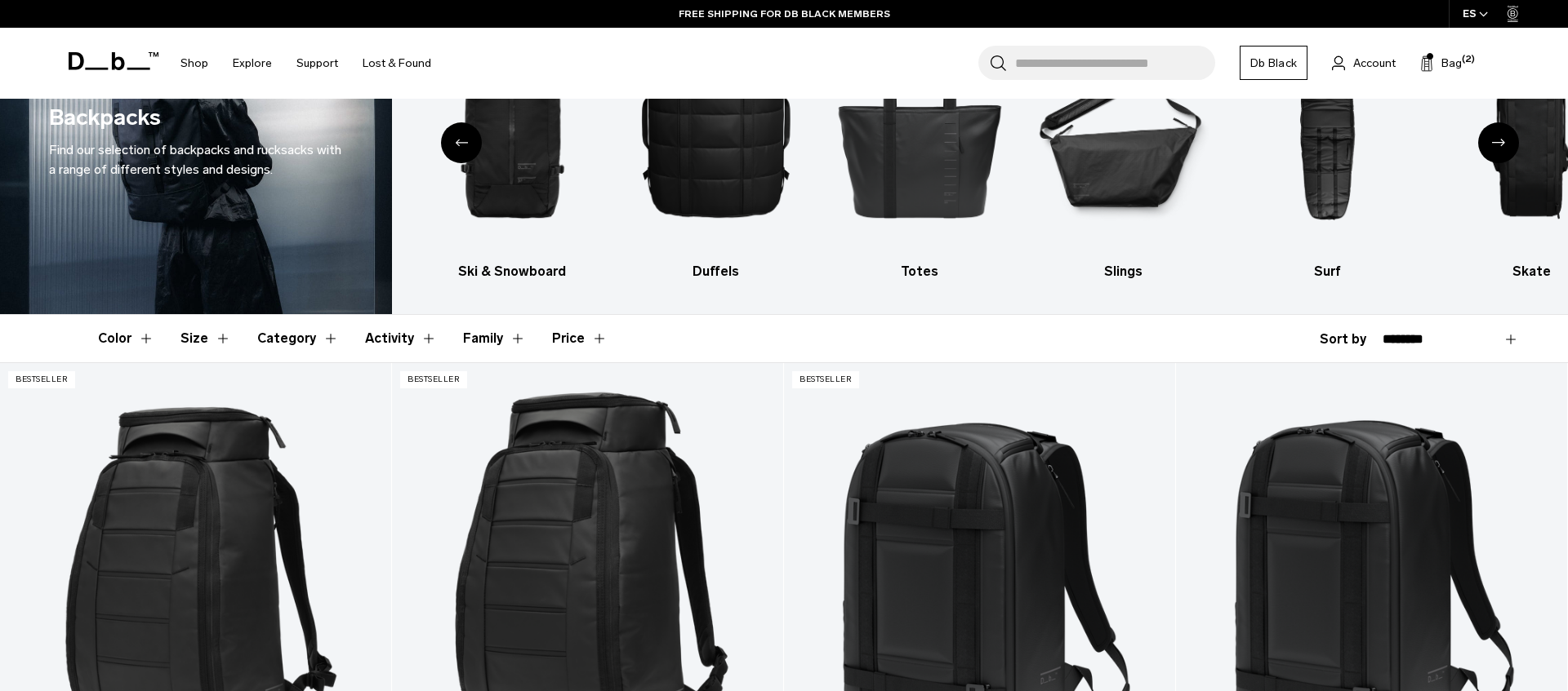
click at [1328, 346] on div "**********" at bounding box center [1419, 340] width 199 height 19
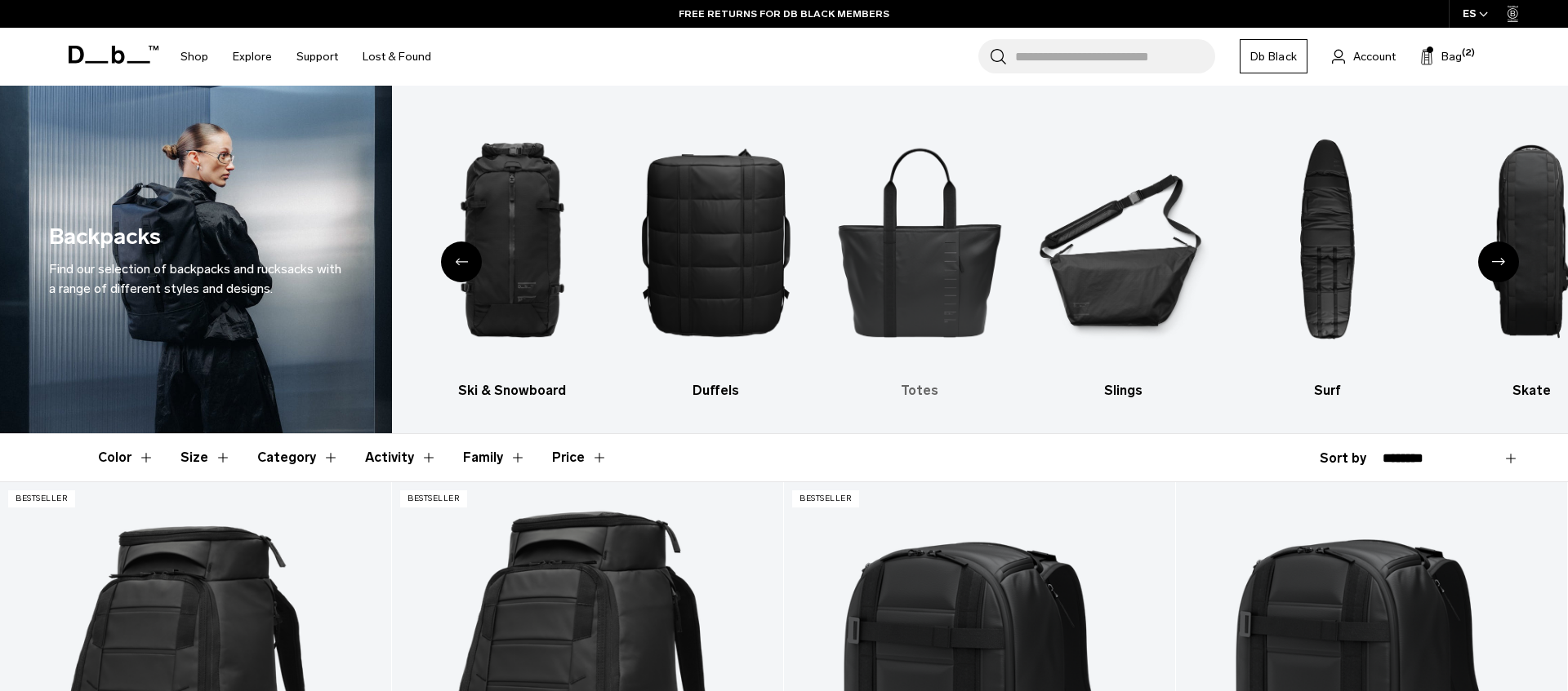
click at [984, 300] on img "5 / 10" at bounding box center [920, 241] width 176 height 263
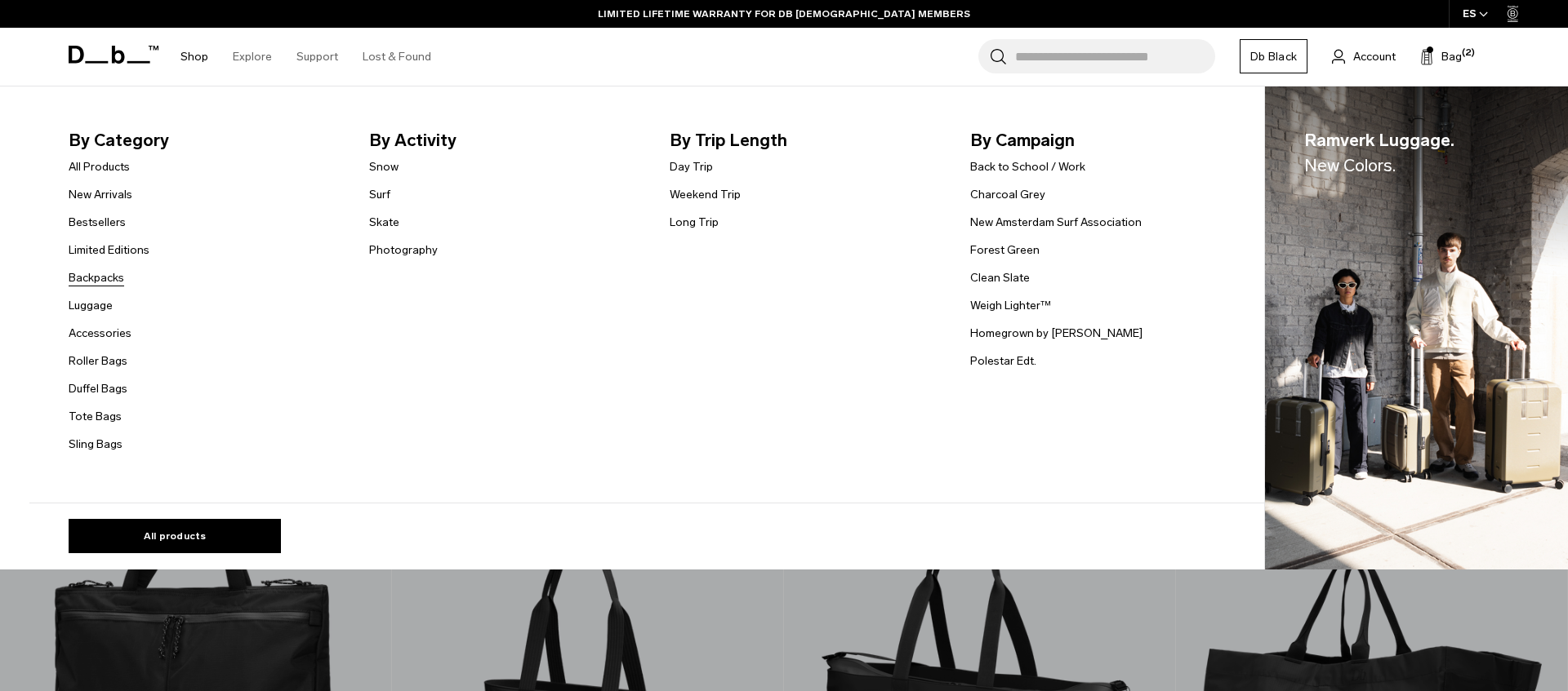
click at [98, 278] on link "Backpacks" at bounding box center [97, 278] width 56 height 17
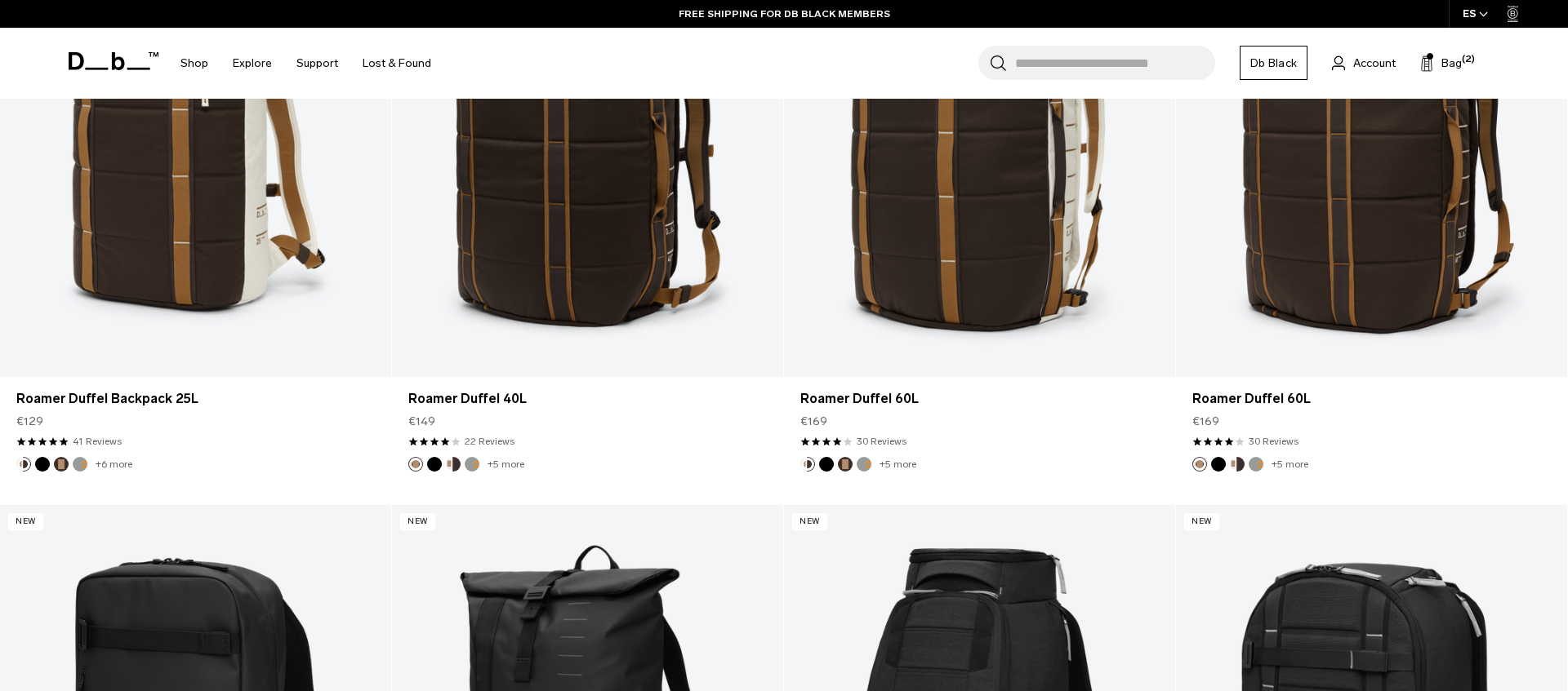
scroll to position [2085, 0]
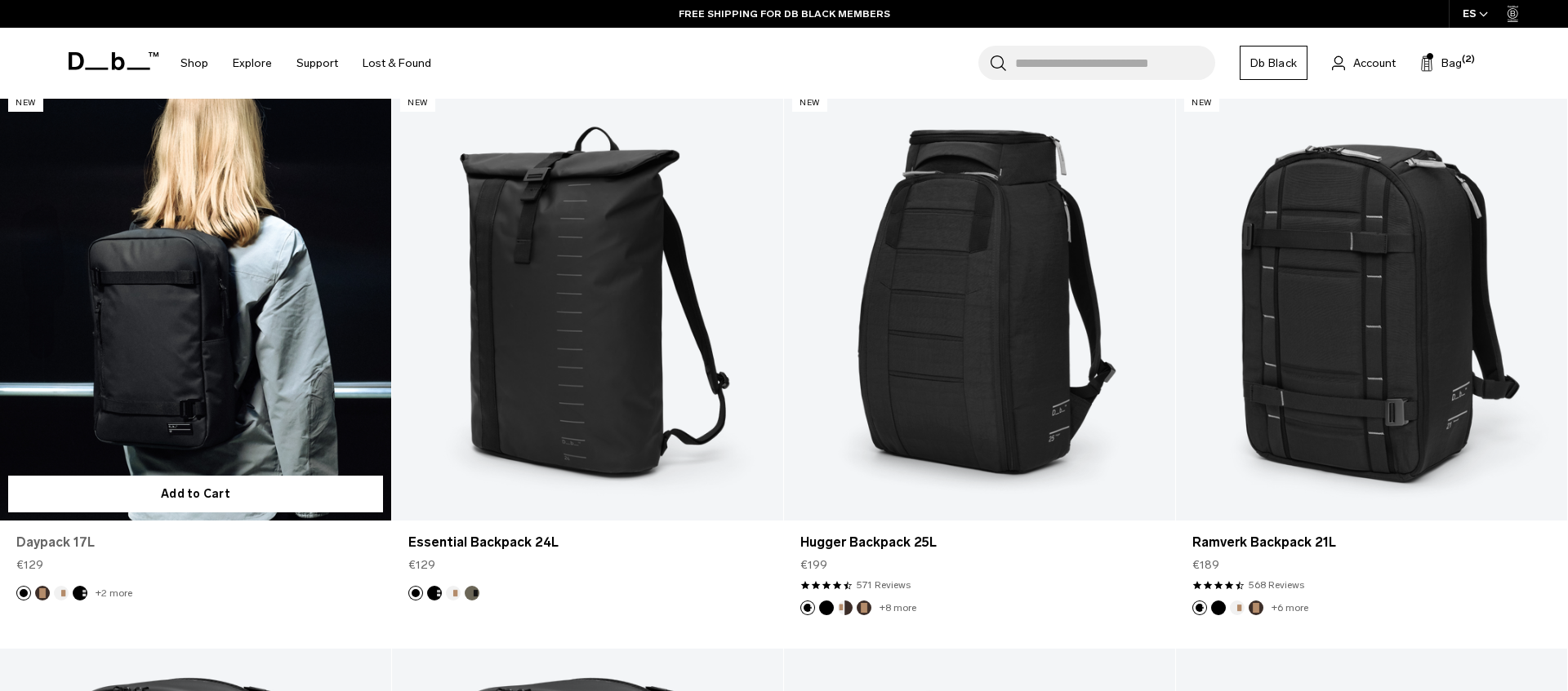
click at [73, 538] on link "Daypack 17L" at bounding box center [195, 542] width 358 height 19
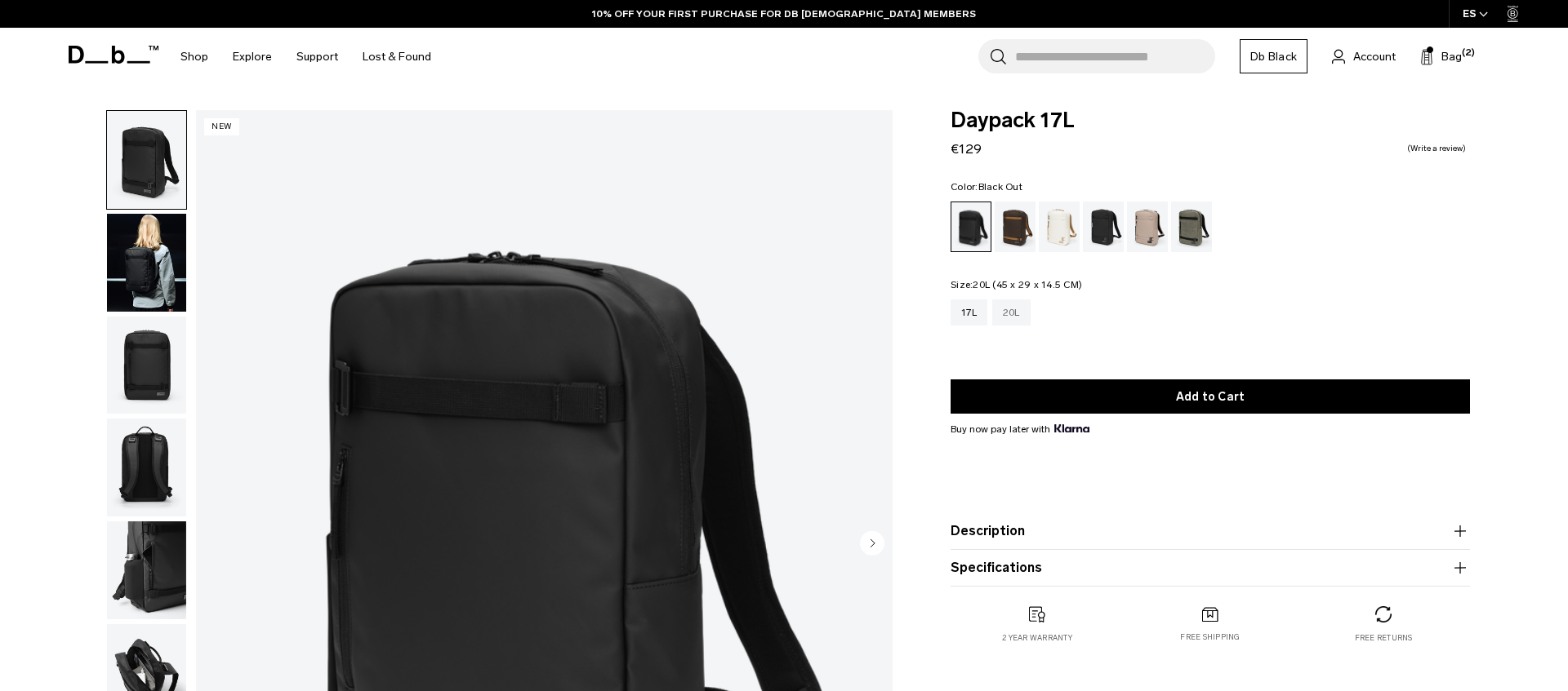
click at [1030, 310] on div "20L" at bounding box center [1012, 312] width 39 height 26
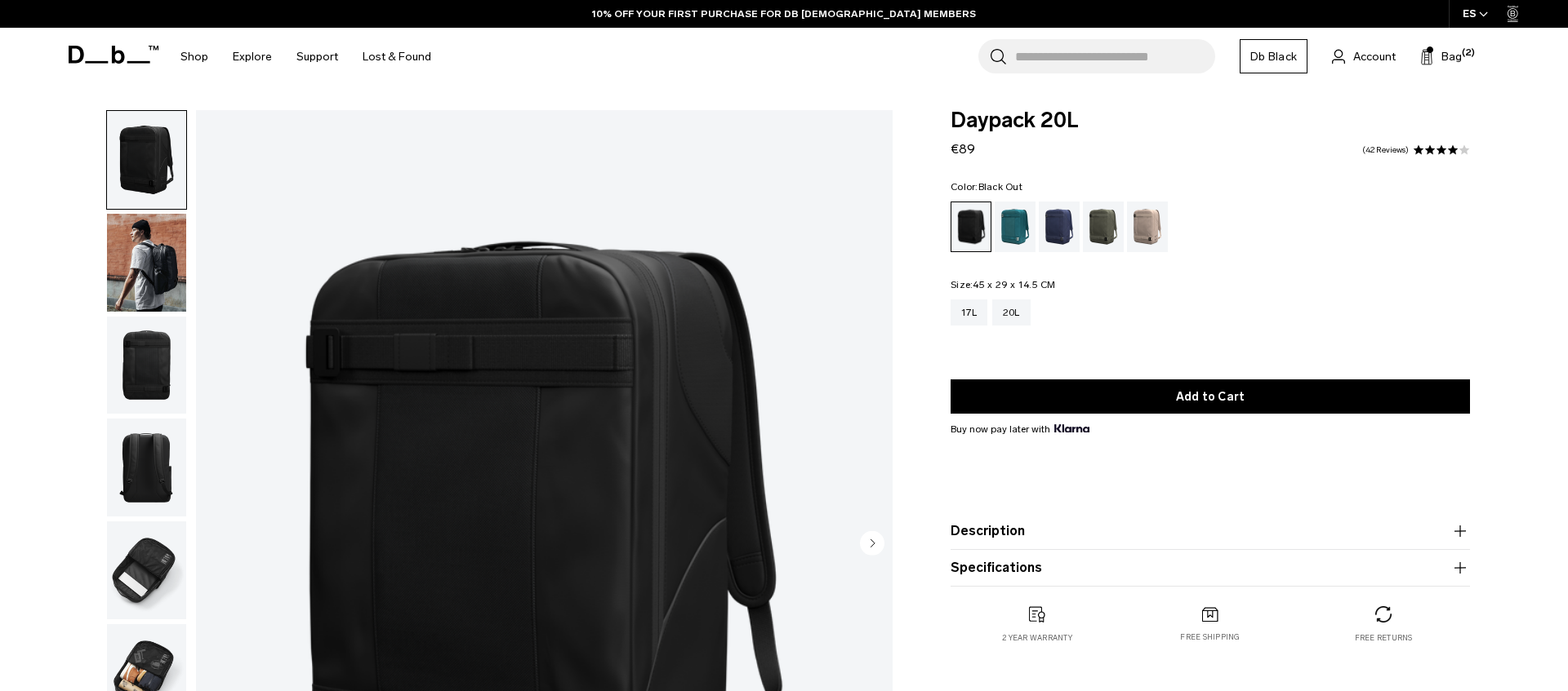
click at [161, 278] on img "button" at bounding box center [147, 263] width 79 height 98
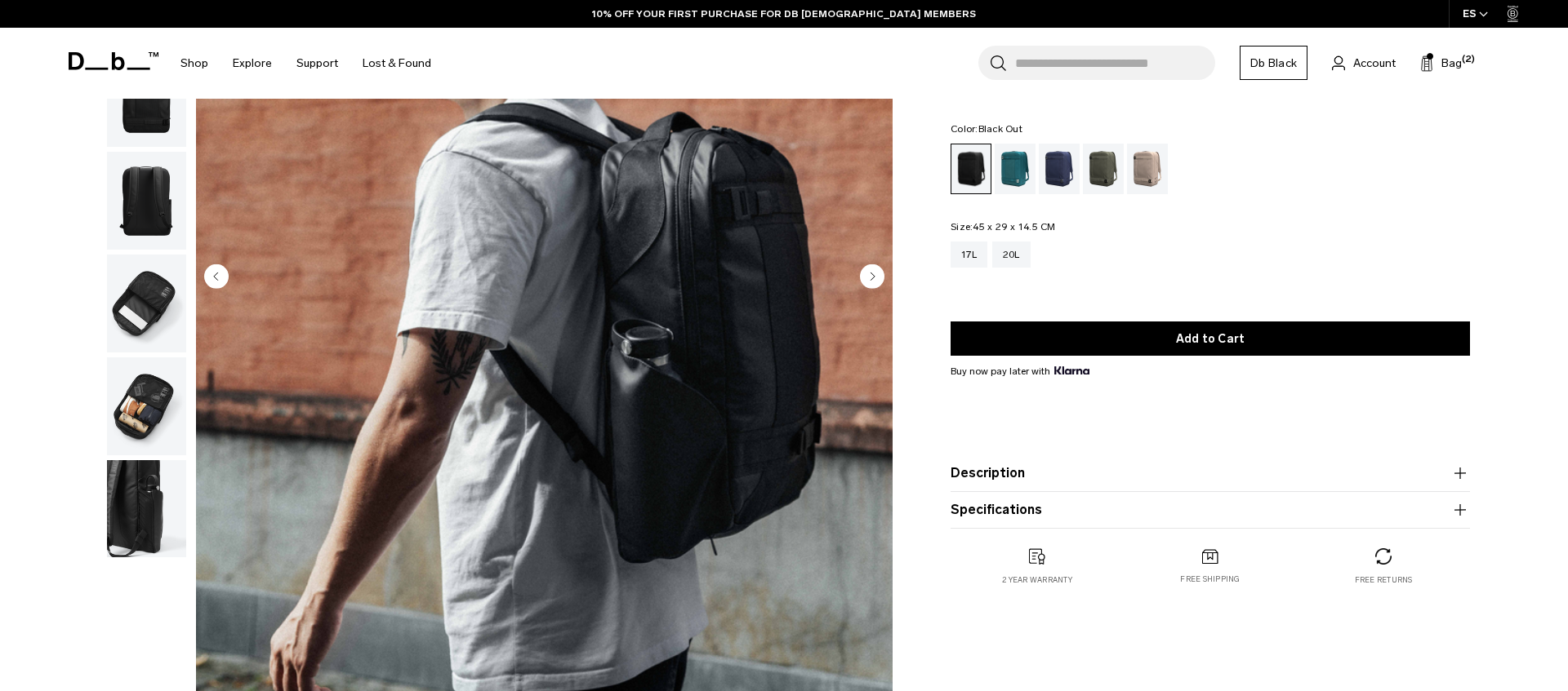
scroll to position [264, 0]
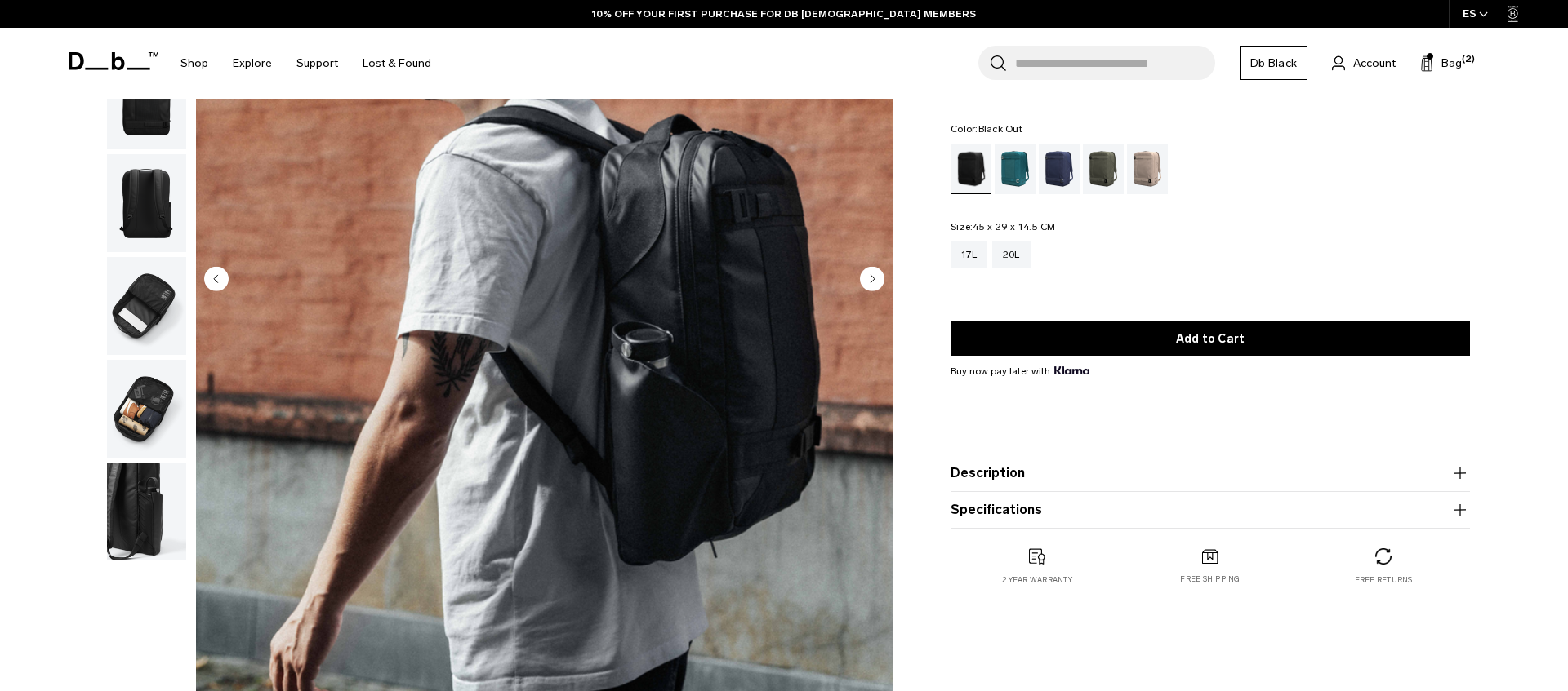
click at [1457, 470] on icon "button" at bounding box center [1460, 473] width 19 height 19
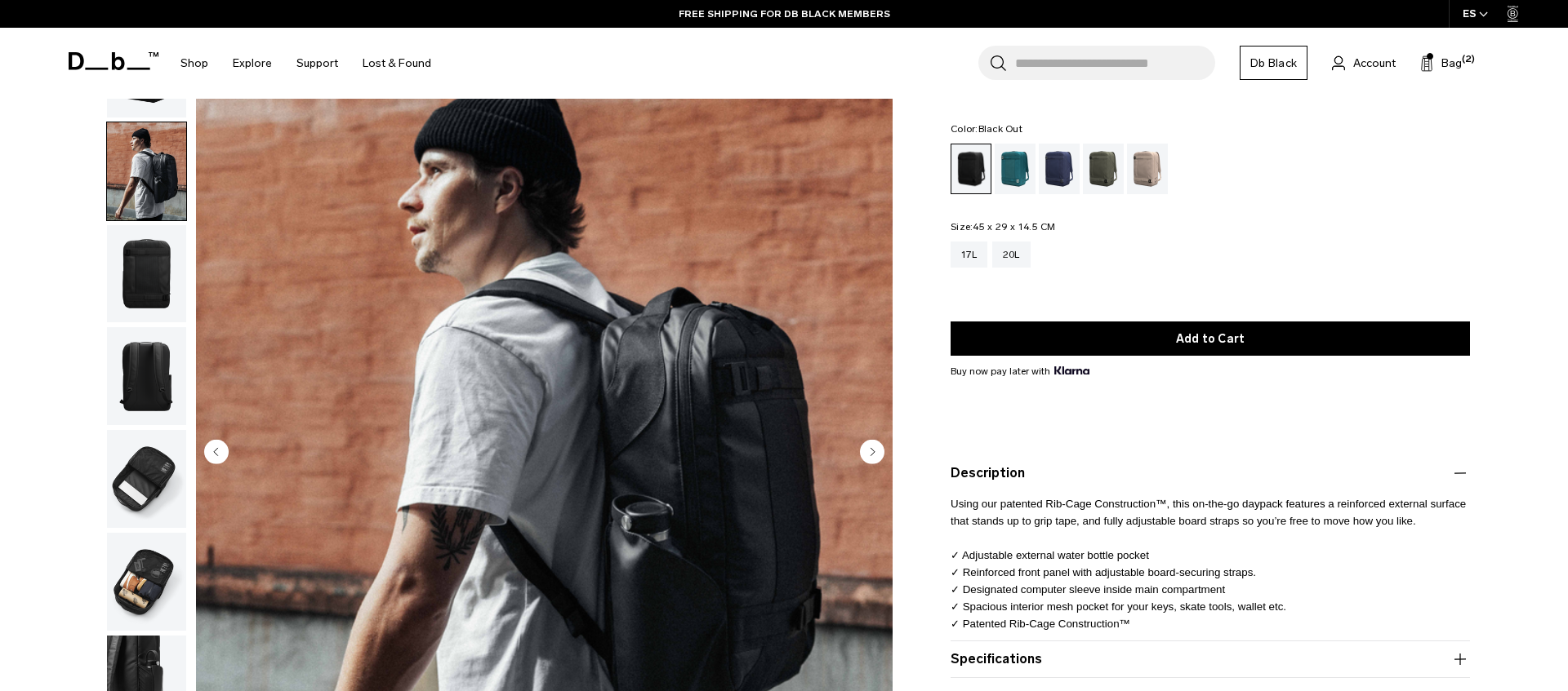
scroll to position [46, 0]
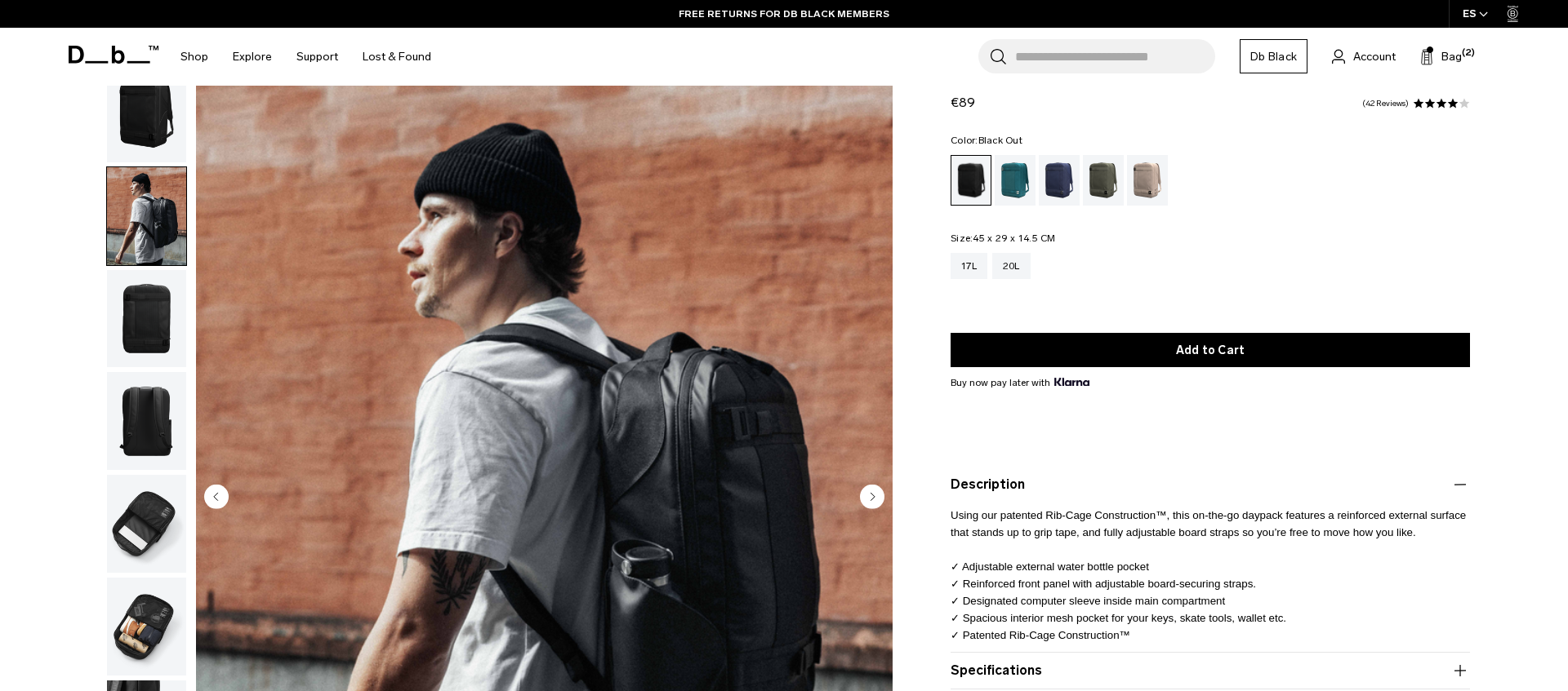
drag, startPoint x: 1085, startPoint y: 227, endPoint x: 1129, endPoint y: 227, distance: 44.0
click at [1129, 227] on div "Daypack 20L €89 4.1 star rating 42 Reviews Color: Black Out Out of stock Size: …" at bounding box center [1210, 422] width 617 height 716
drag, startPoint x: 1037, startPoint y: 235, endPoint x: 910, endPoint y: 235, distance: 127.0
click at [910, 235] on div "Daypack 20L €89 4.1 star rating 42 Reviews Color: Black Out Out of stock Size: …" at bounding box center [1210, 422] width 617 height 716
copy legend "Size: 45 x 29 x 14.5 CM"
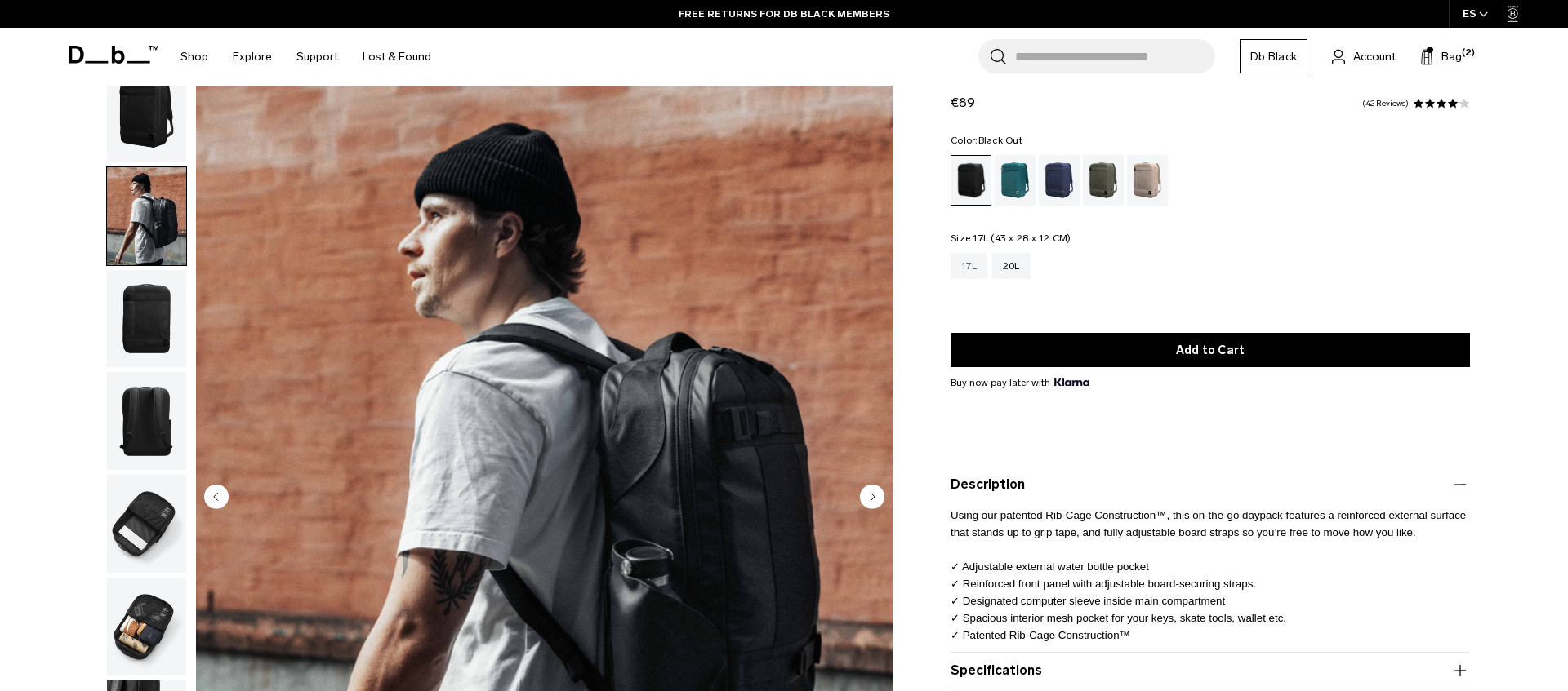
click at [973, 273] on div "17L" at bounding box center [969, 265] width 37 height 26
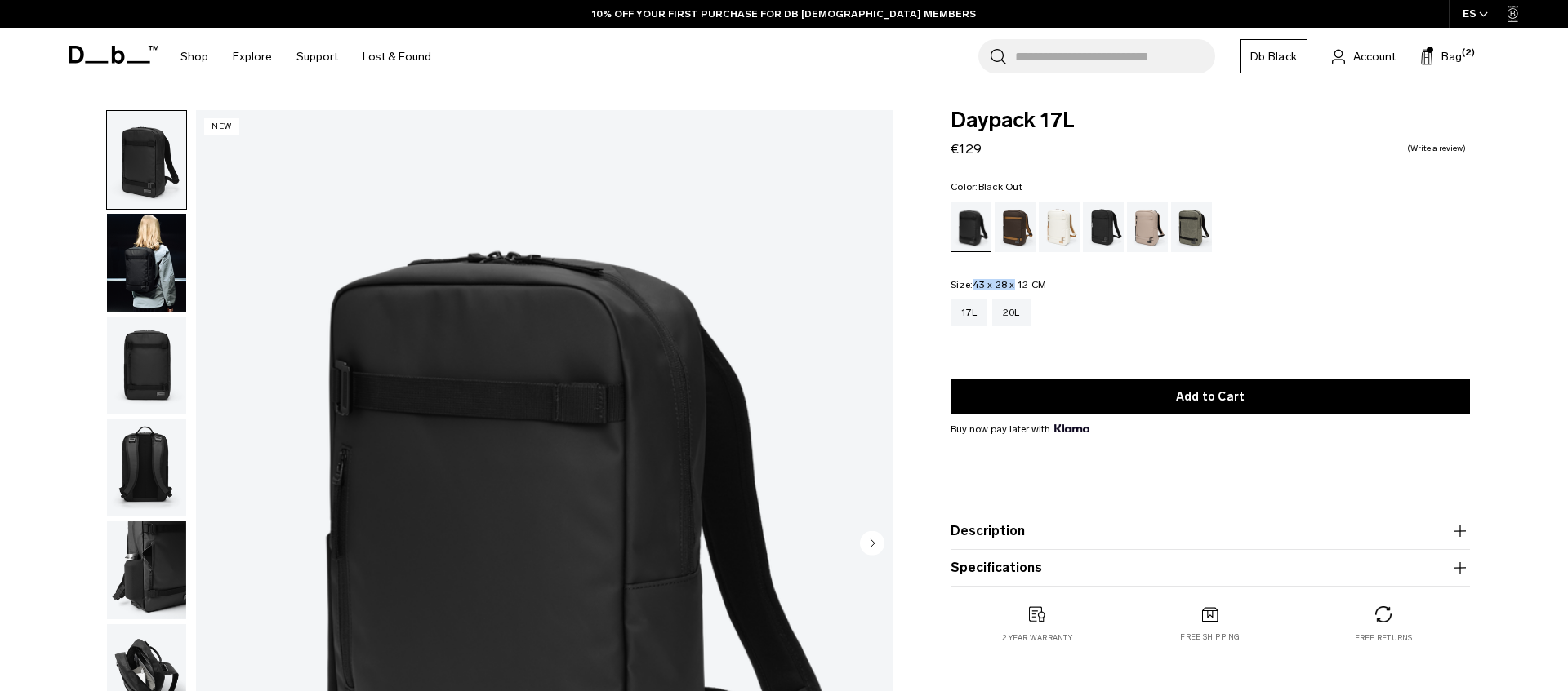
drag, startPoint x: 974, startPoint y: 287, endPoint x: 1056, endPoint y: 284, distance: 82.1
click at [1015, 282] on legend "Size: 43 x 28 x 12 CM Out of stock" at bounding box center [998, 285] width 96 height 10
drag, startPoint x: 1146, startPoint y: 290, endPoint x: 1032, endPoint y: 316, distance: 116.9
click at [1140, 290] on fieldset "Size: 43 x 28 x 12 CM Out of stock 17L 20L" at bounding box center [1211, 315] width 519 height 69
click at [1015, 318] on div "20L" at bounding box center [1012, 312] width 39 height 26
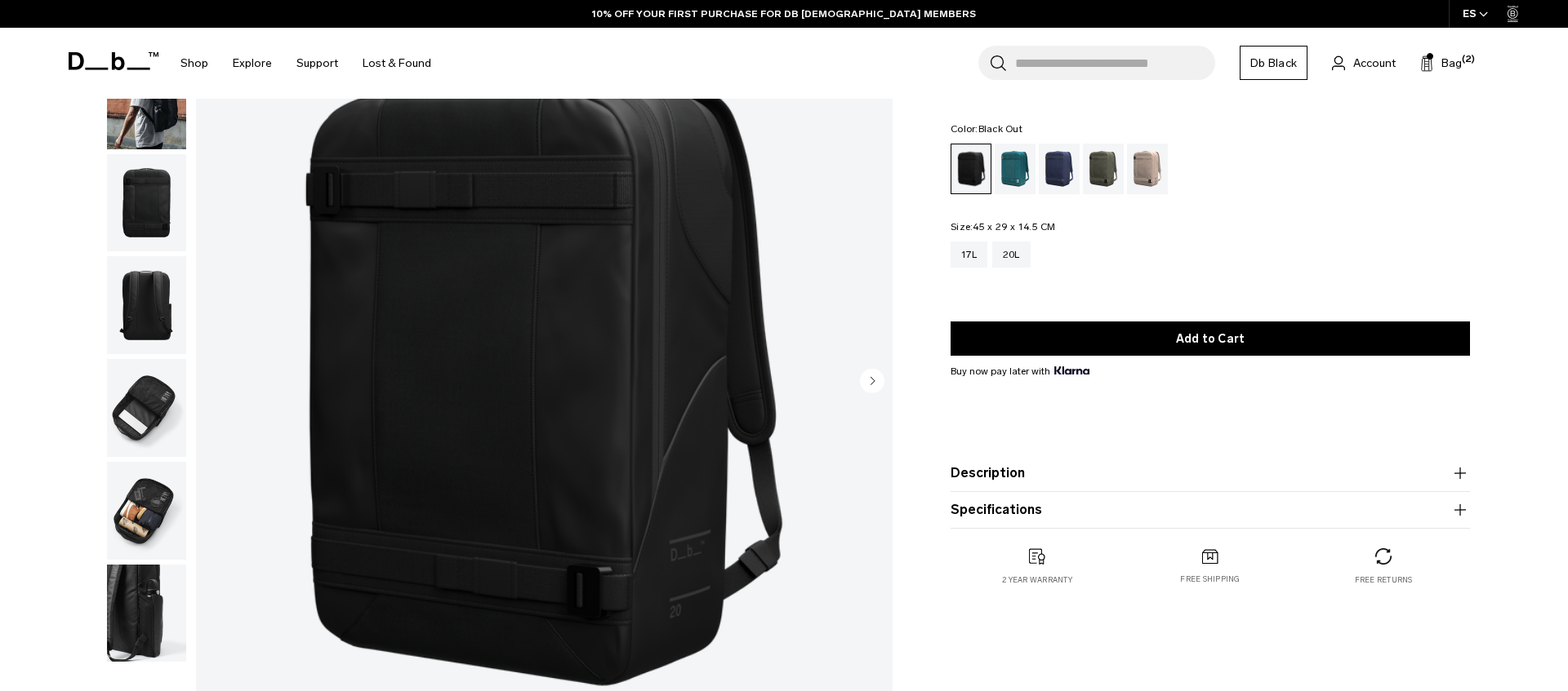
scroll to position [152, 0]
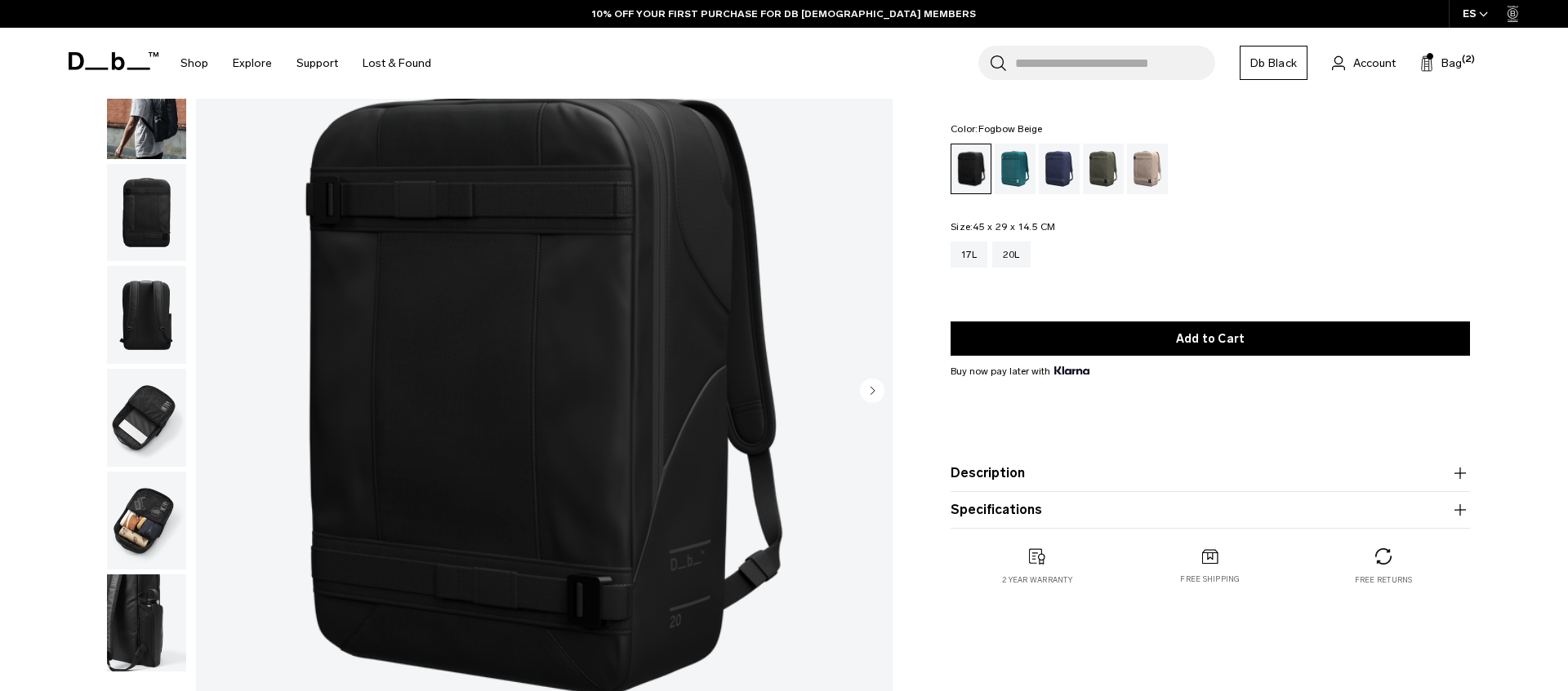
click at [1153, 171] on div "Fogbow Beige" at bounding box center [1147, 169] width 42 height 50
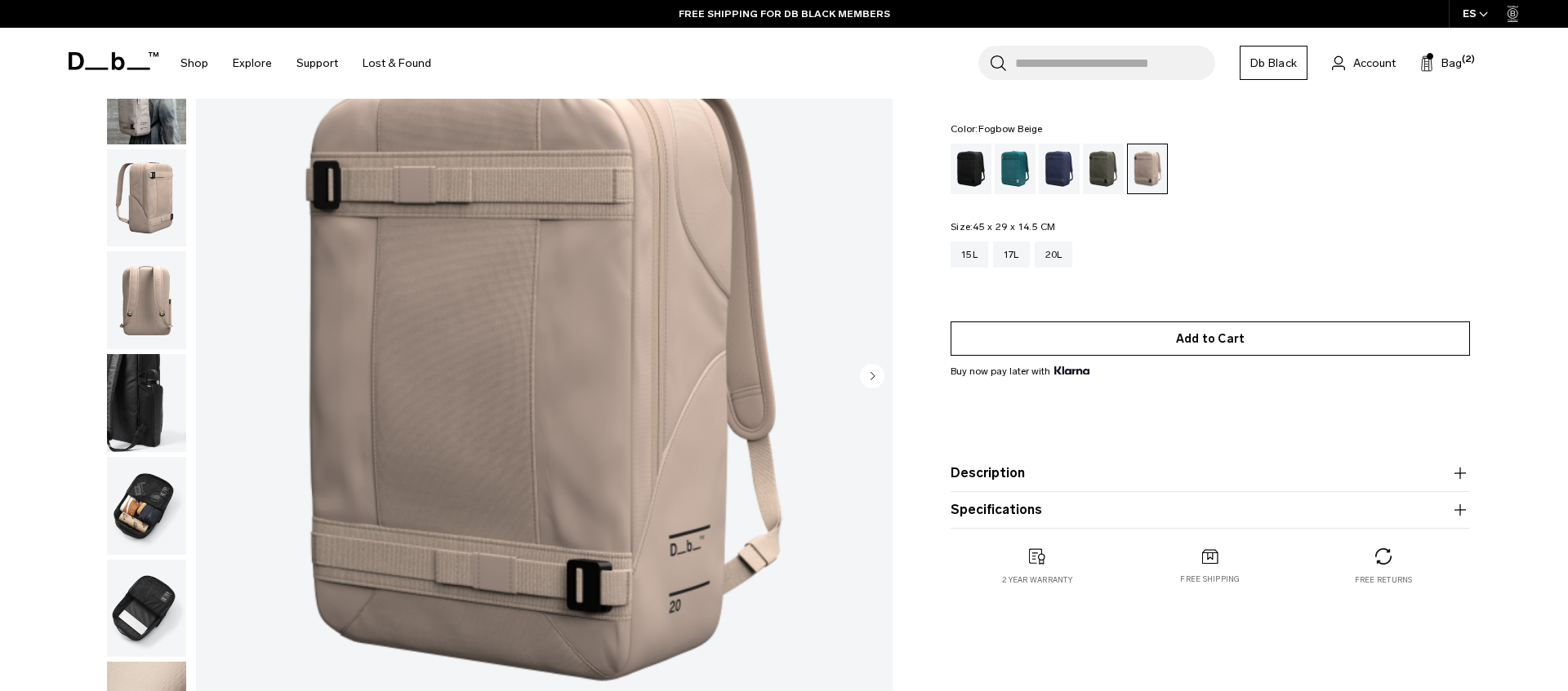
click at [1226, 336] on button "Add to Cart" at bounding box center [1211, 339] width 519 height 35
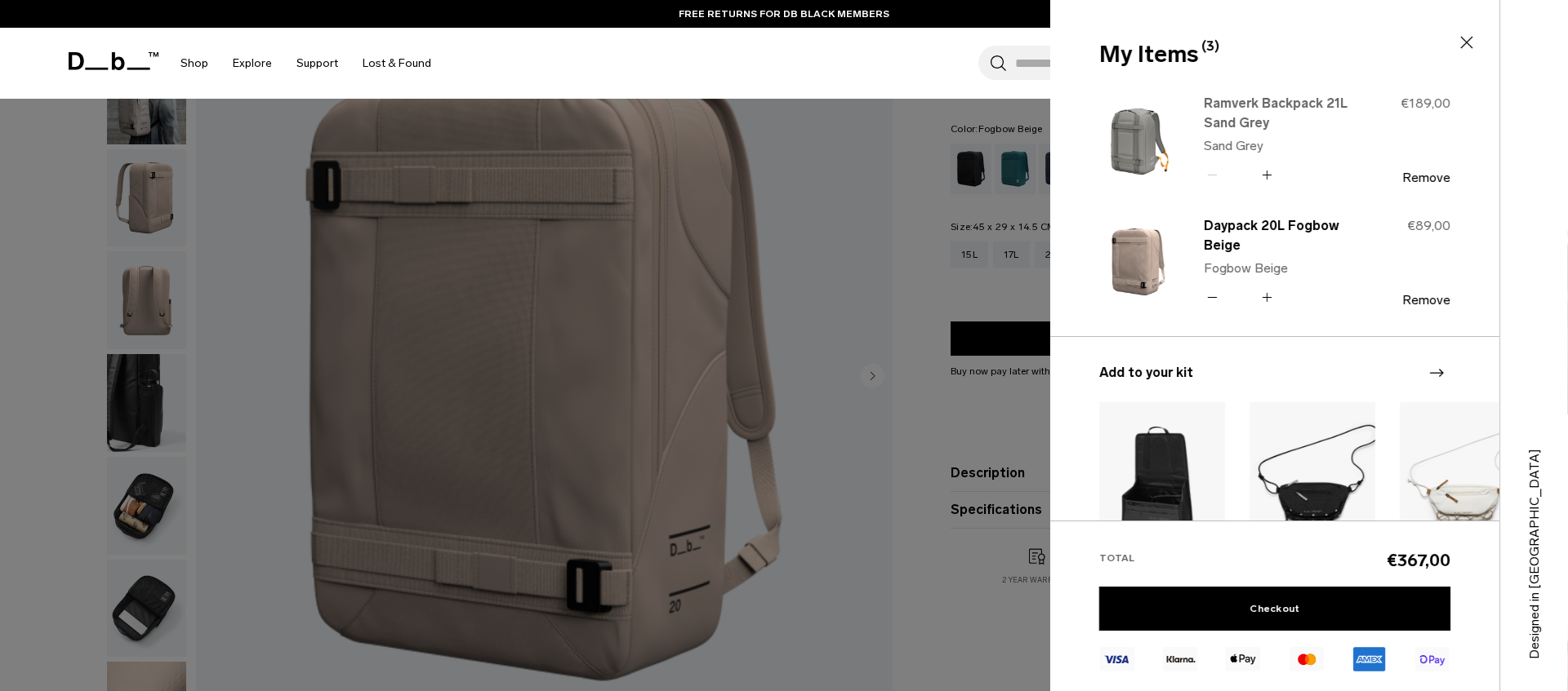
click at [1236, 115] on link "Ramverk Backpack 21L Sand Grey" at bounding box center [1275, 113] width 144 height 40
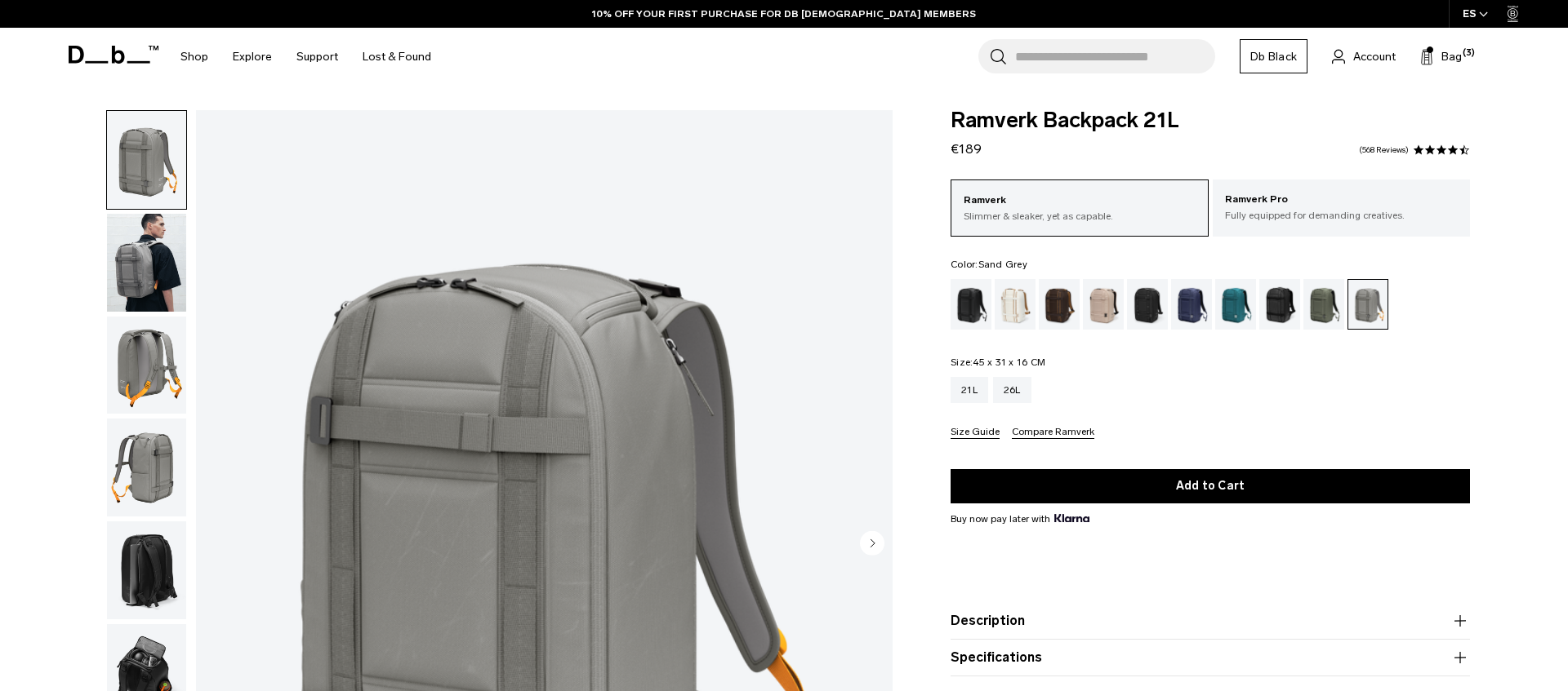
click at [158, 260] on img "button" at bounding box center [147, 263] width 79 height 98
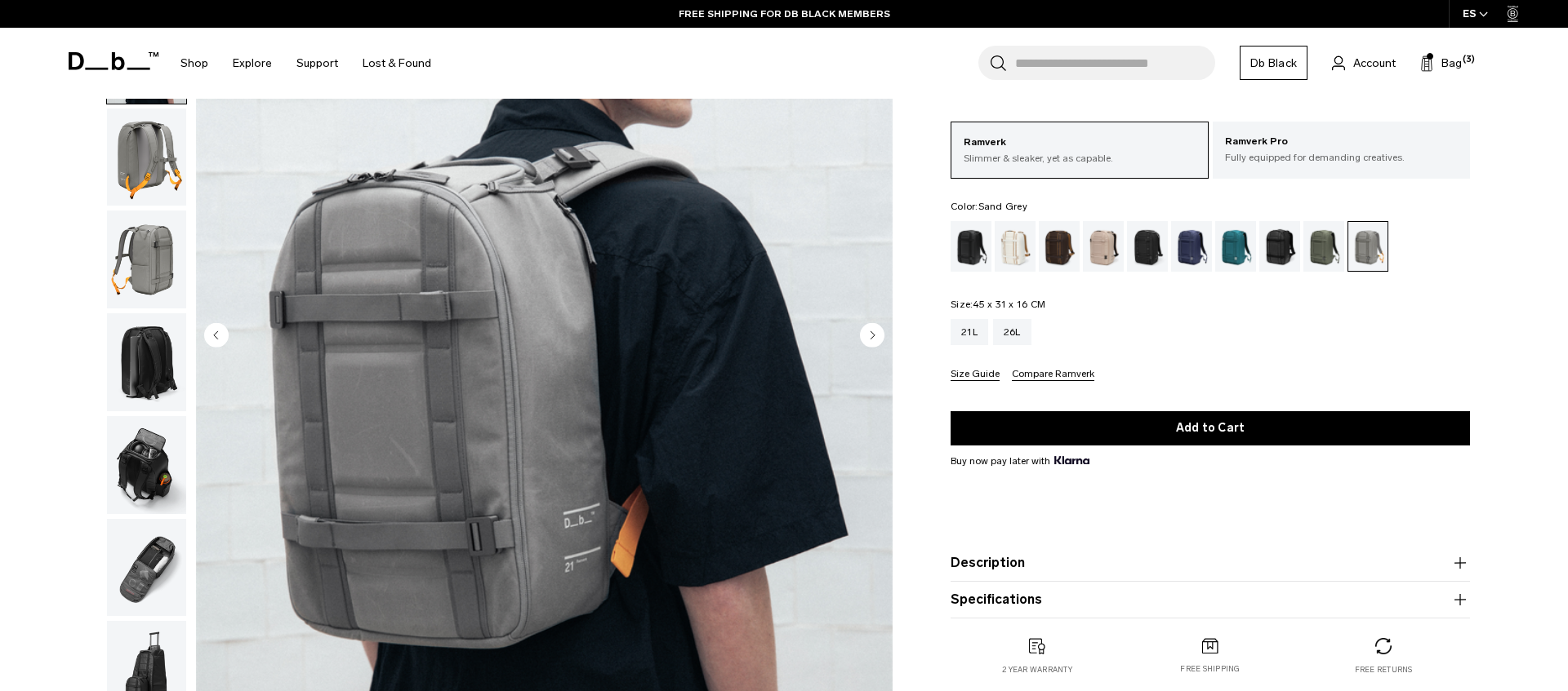
scroll to position [213, 0]
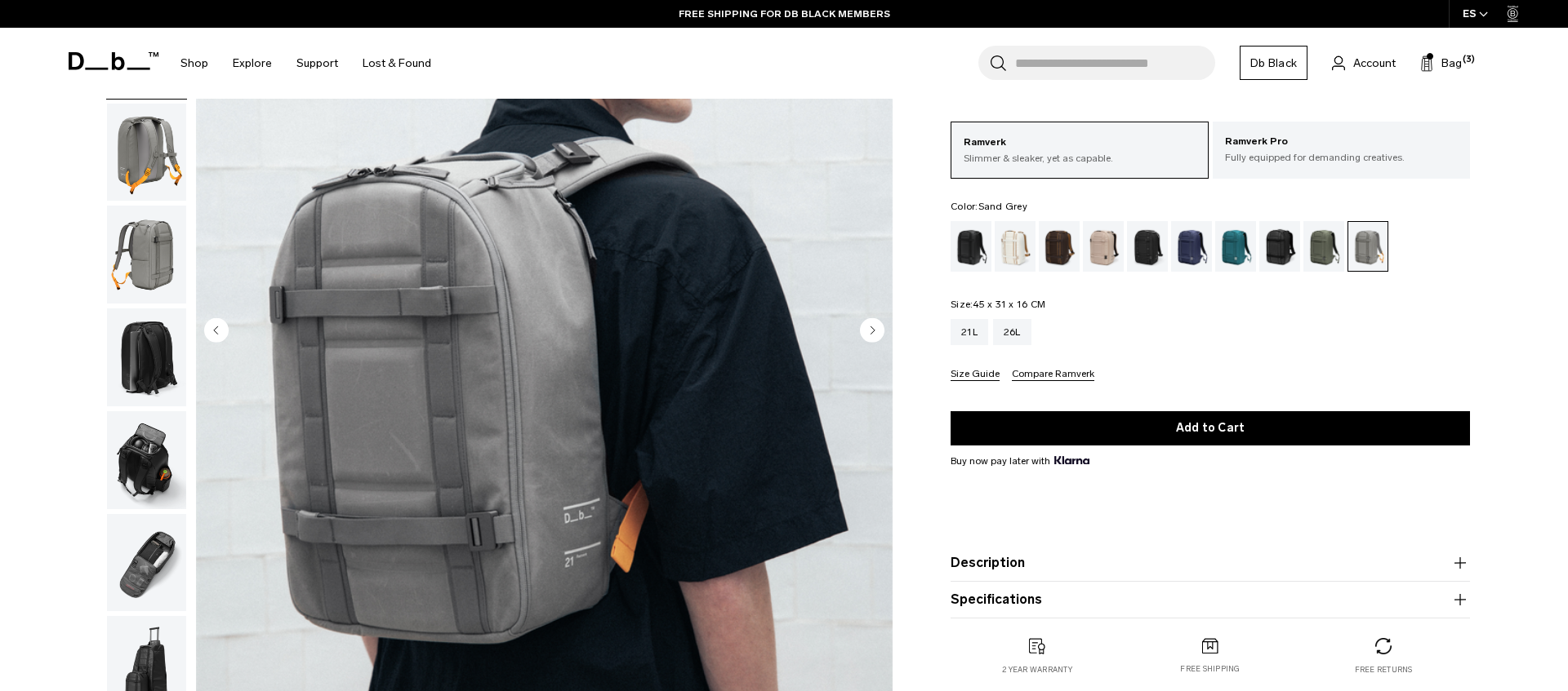
click at [149, 474] on img "button" at bounding box center [147, 460] width 79 height 98
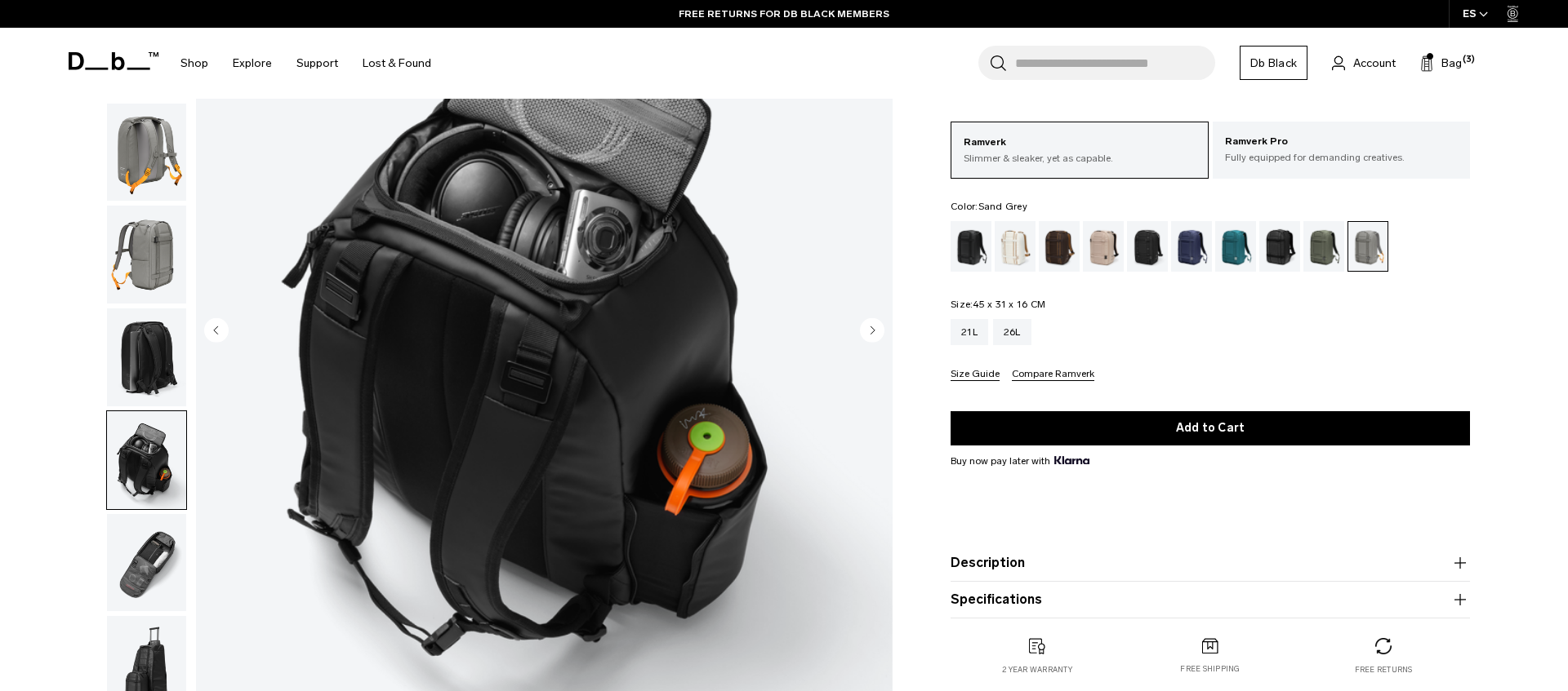
click at [146, 542] on img "button" at bounding box center [147, 564] width 79 height 98
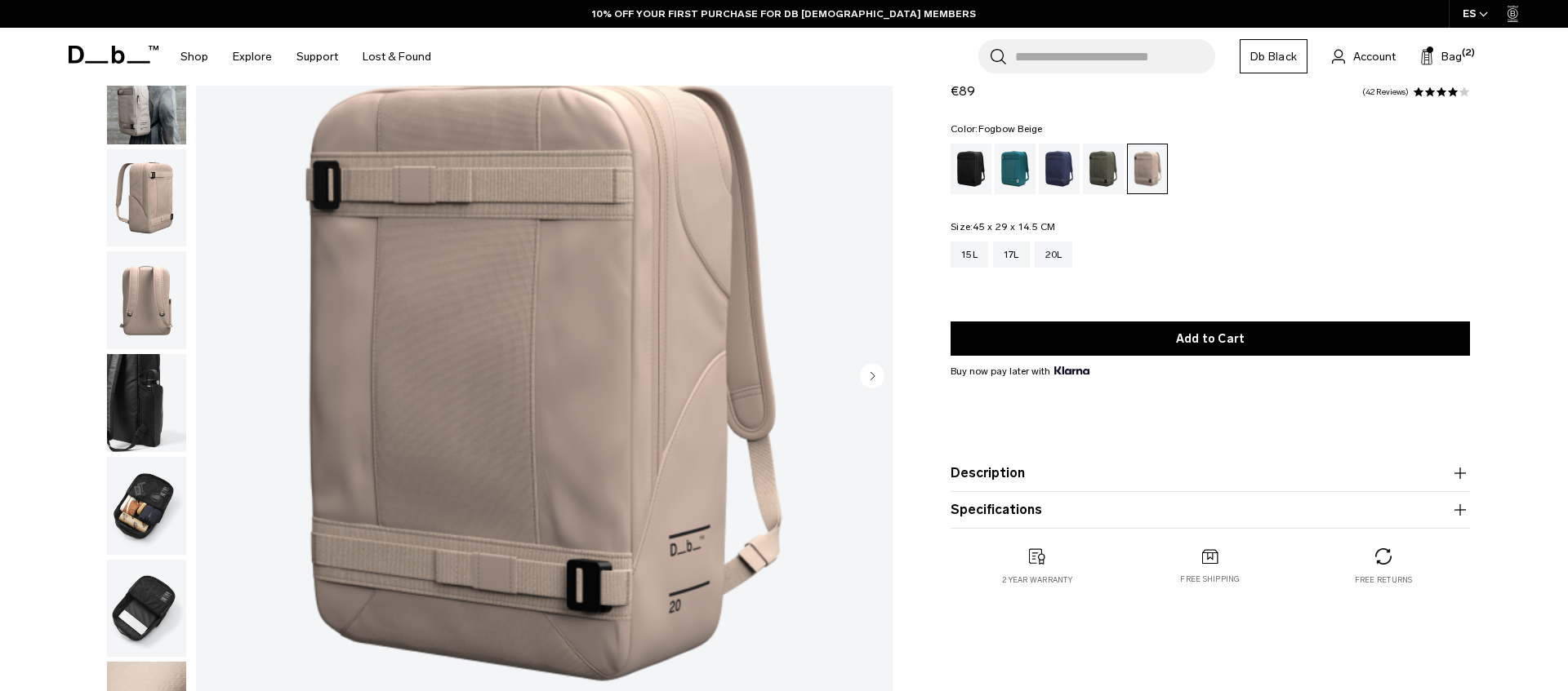
click at [149, 530] on img "button" at bounding box center [147, 507] width 79 height 98
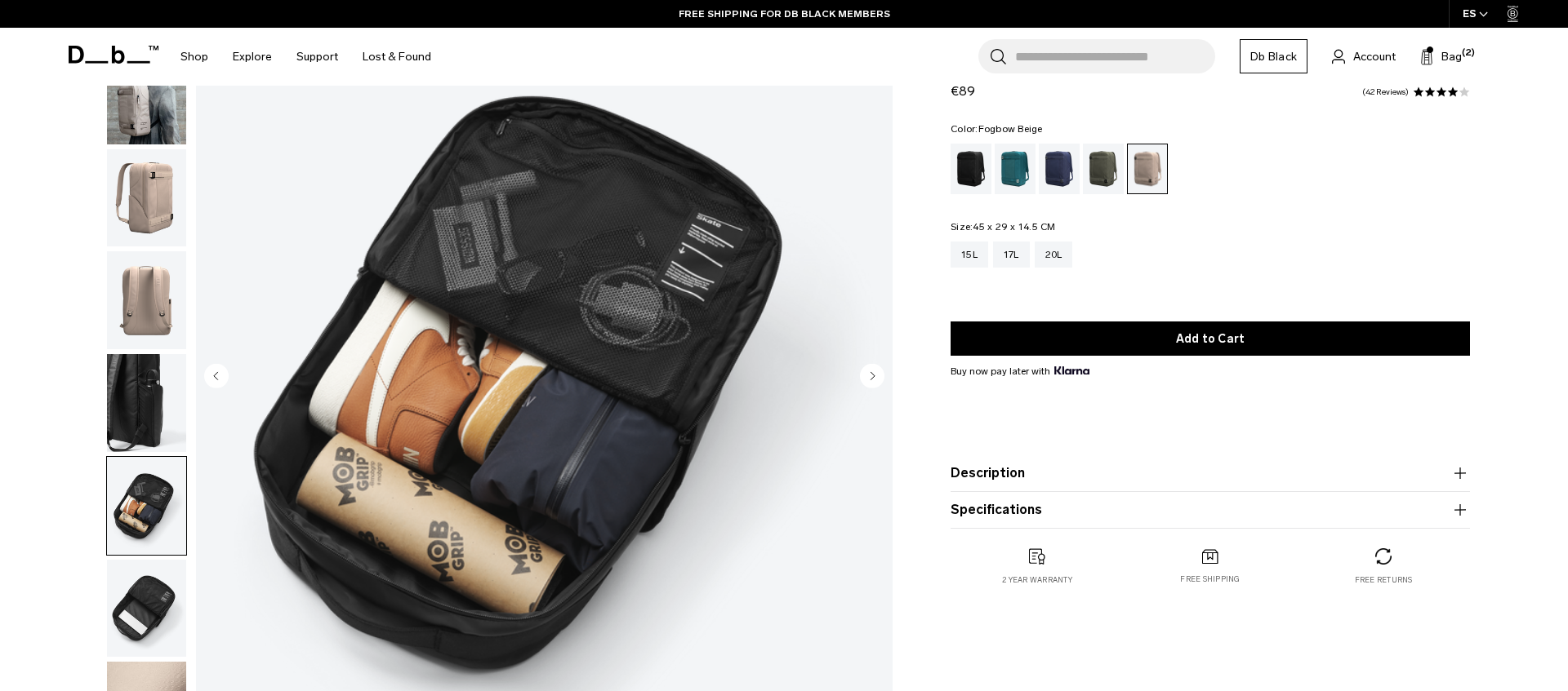
click at [131, 624] on img "button" at bounding box center [147, 609] width 79 height 98
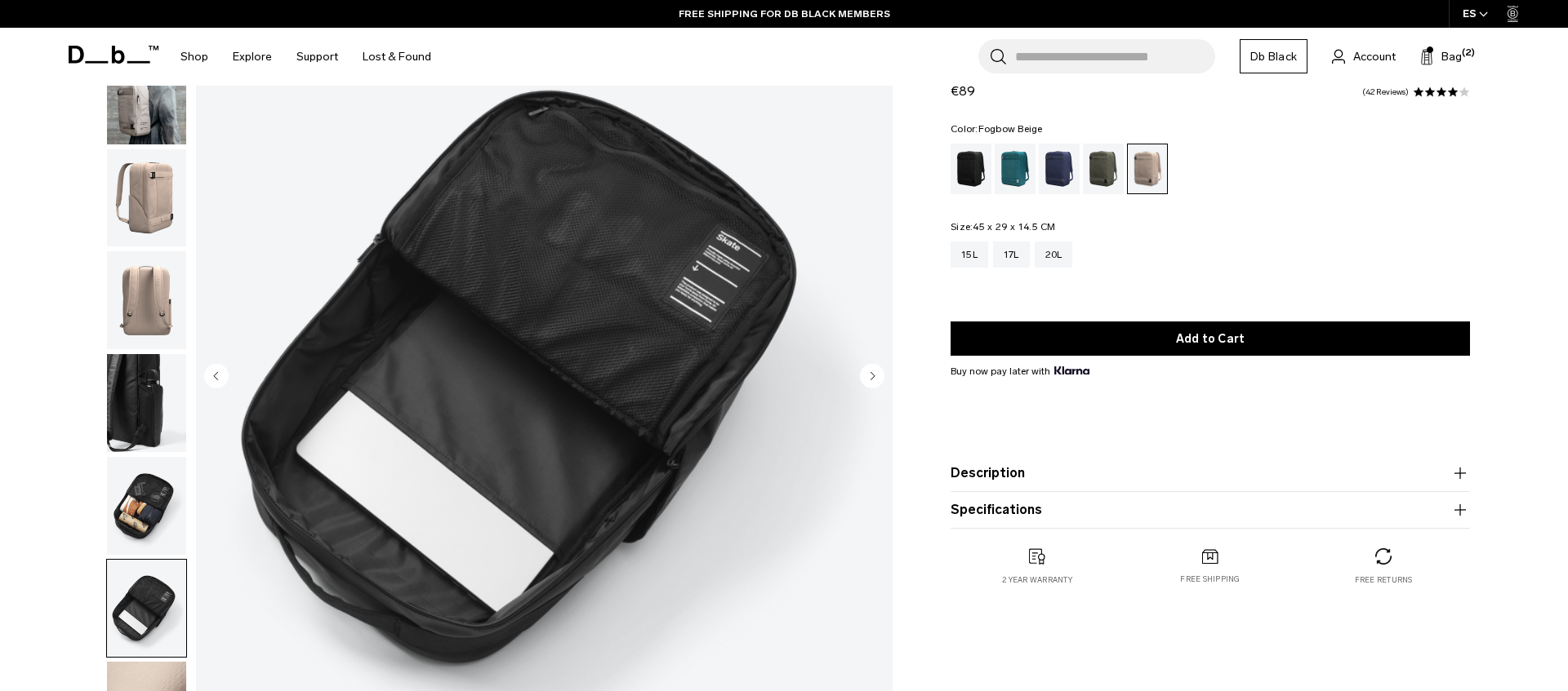
click at [138, 545] on img "button" at bounding box center [147, 507] width 79 height 98
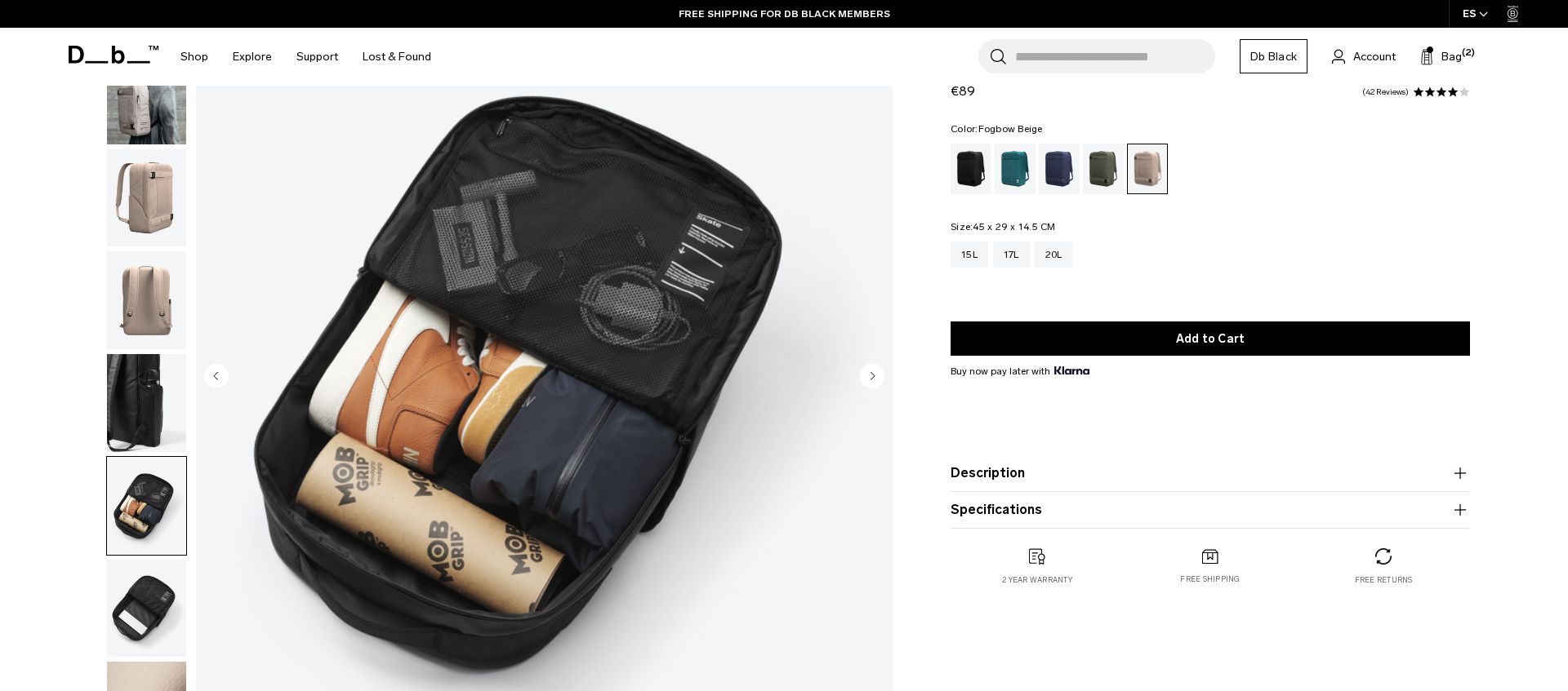
click at [139, 428] on img "button" at bounding box center [147, 403] width 79 height 98
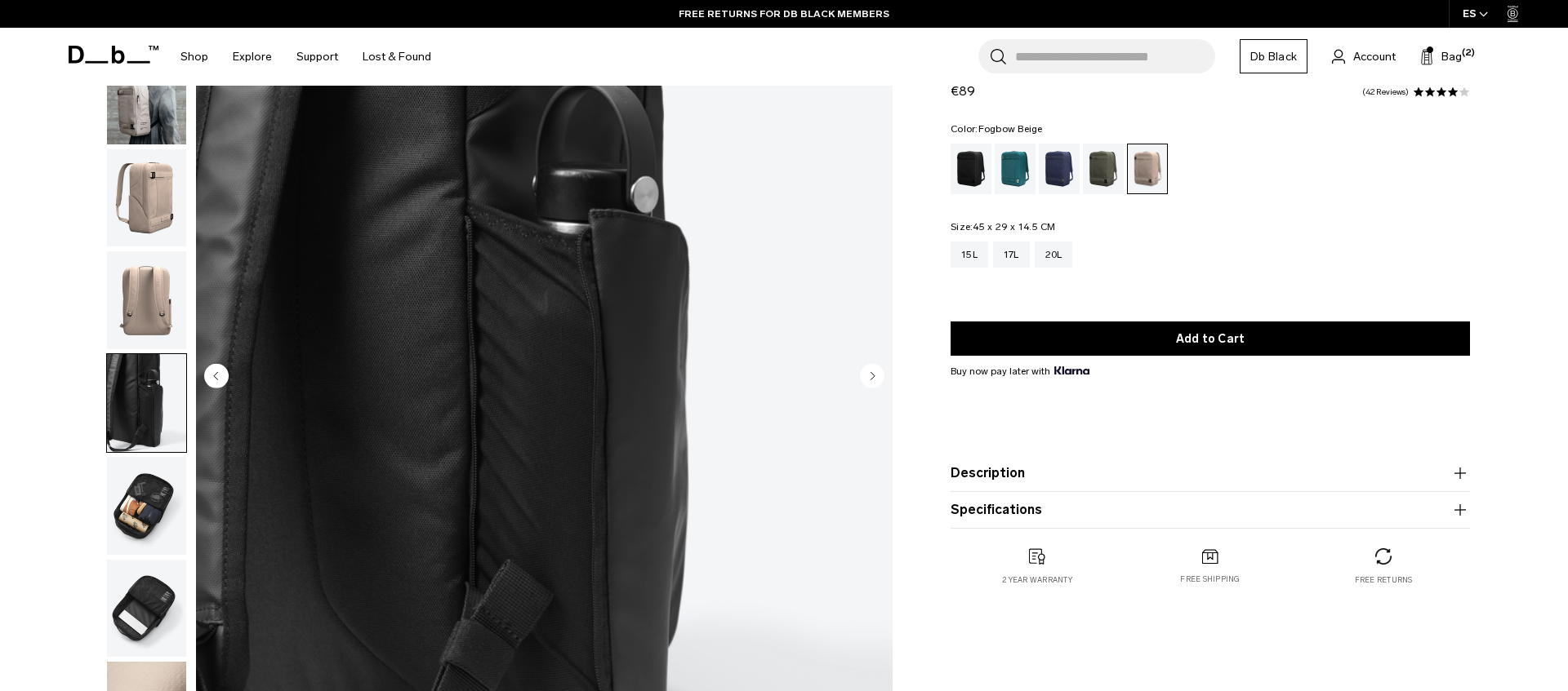
click at [135, 501] on img "button" at bounding box center [147, 507] width 79 height 98
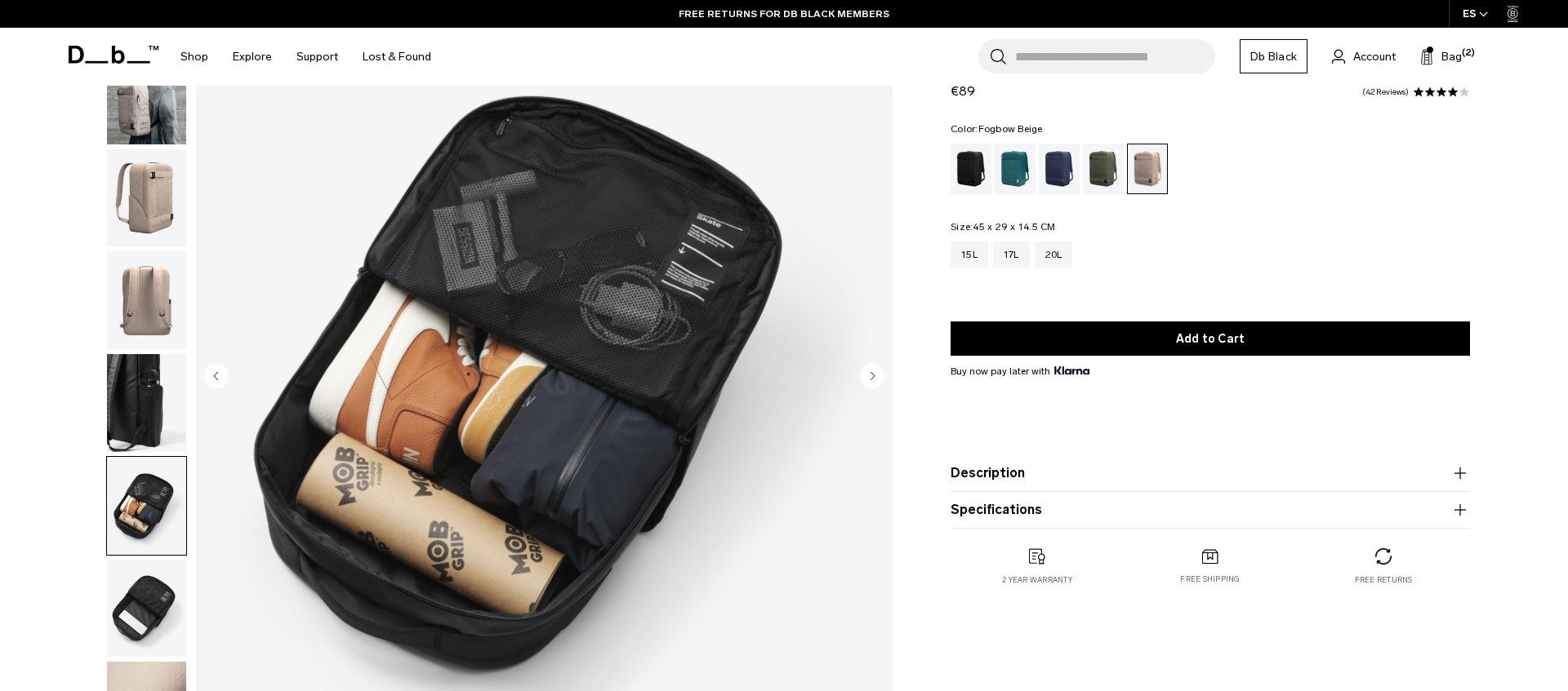
click at [149, 549] on img "button" at bounding box center [147, 507] width 79 height 98
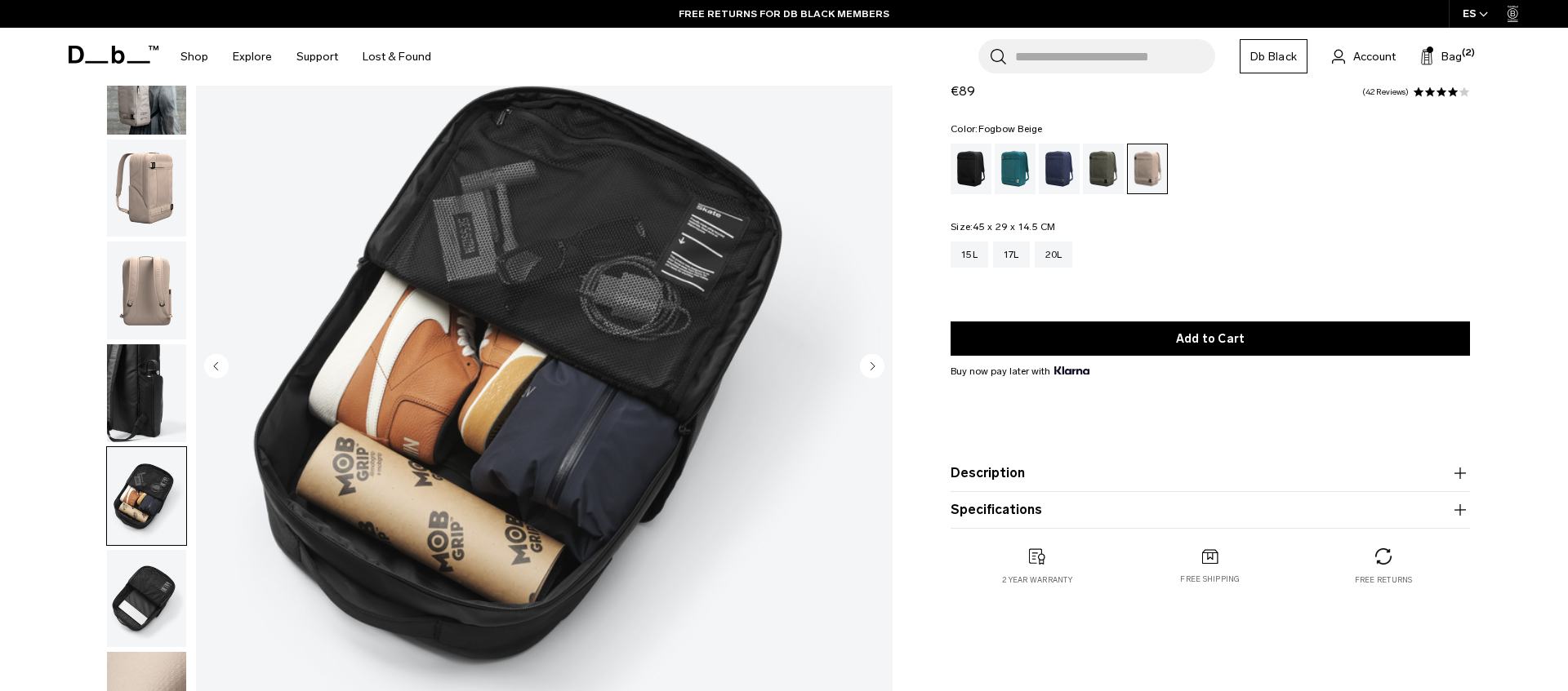
scroll to position [173, 0]
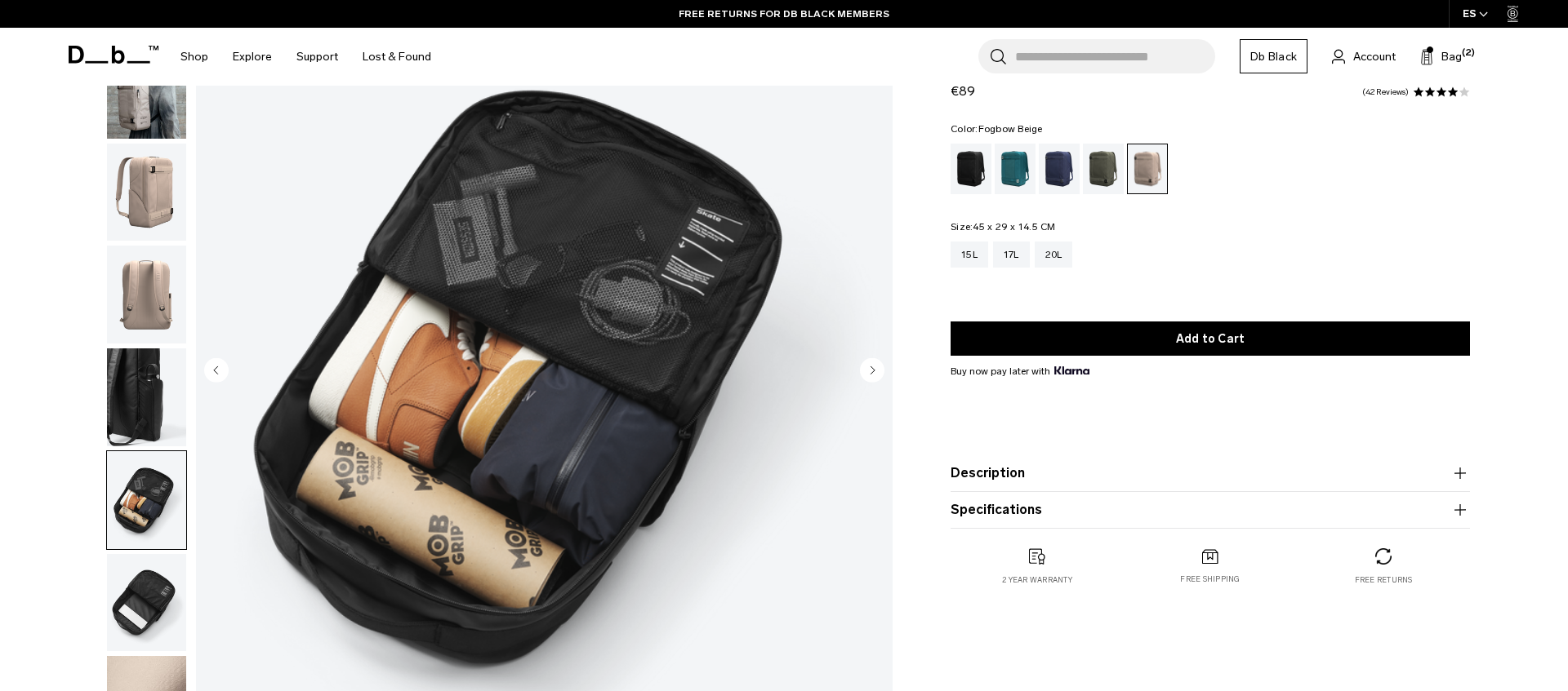
click at [144, 416] on img "button" at bounding box center [147, 398] width 79 height 98
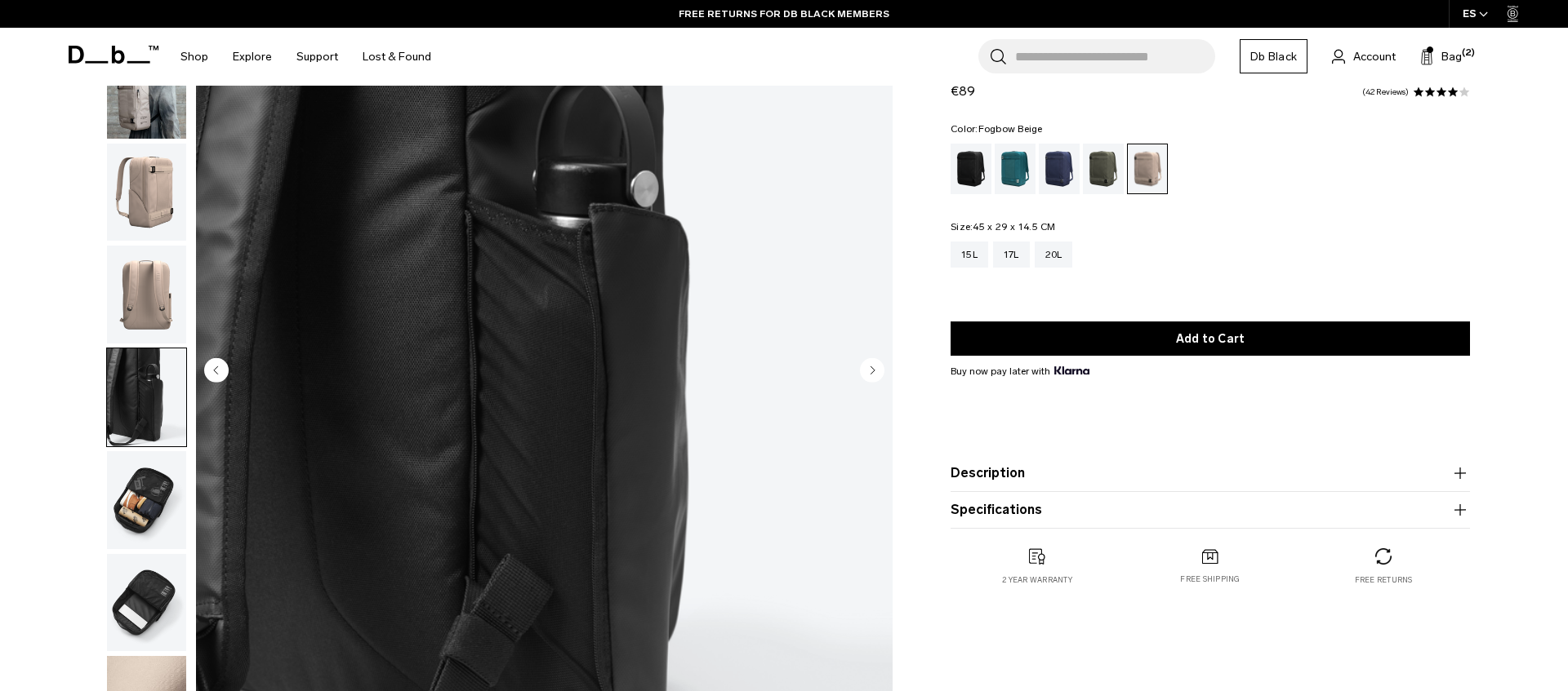
click at [148, 578] on img "button" at bounding box center [147, 603] width 79 height 98
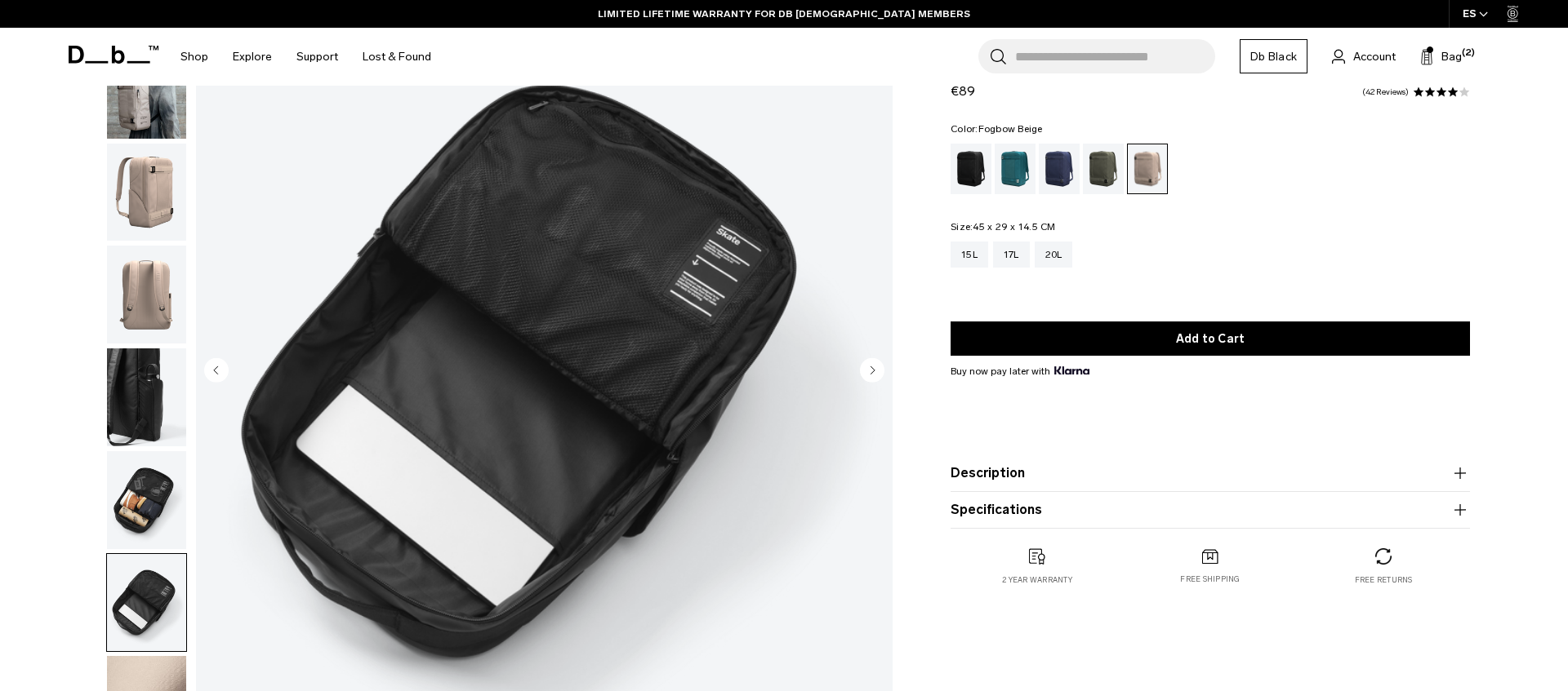
click at [152, 373] on img "button" at bounding box center [147, 398] width 79 height 98
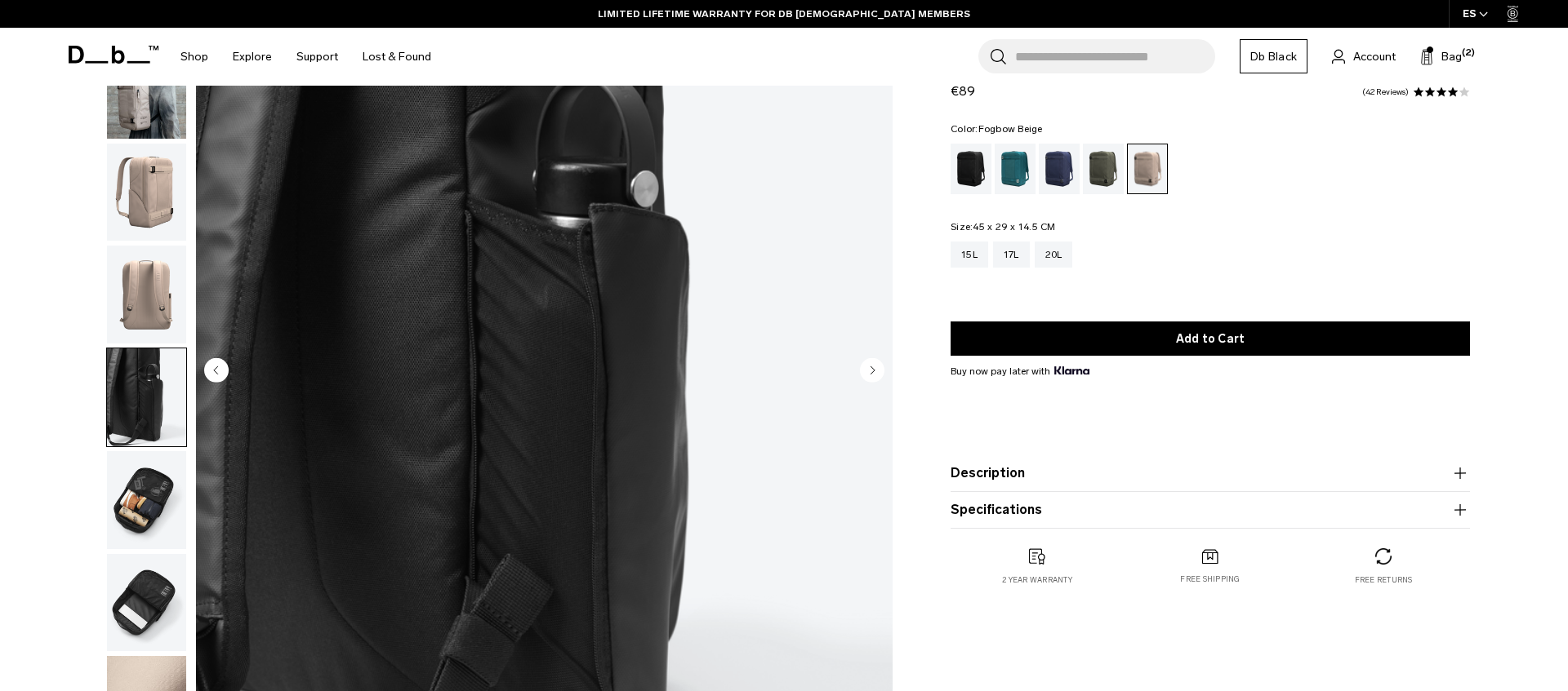
click at [158, 477] on img "button" at bounding box center [147, 501] width 79 height 98
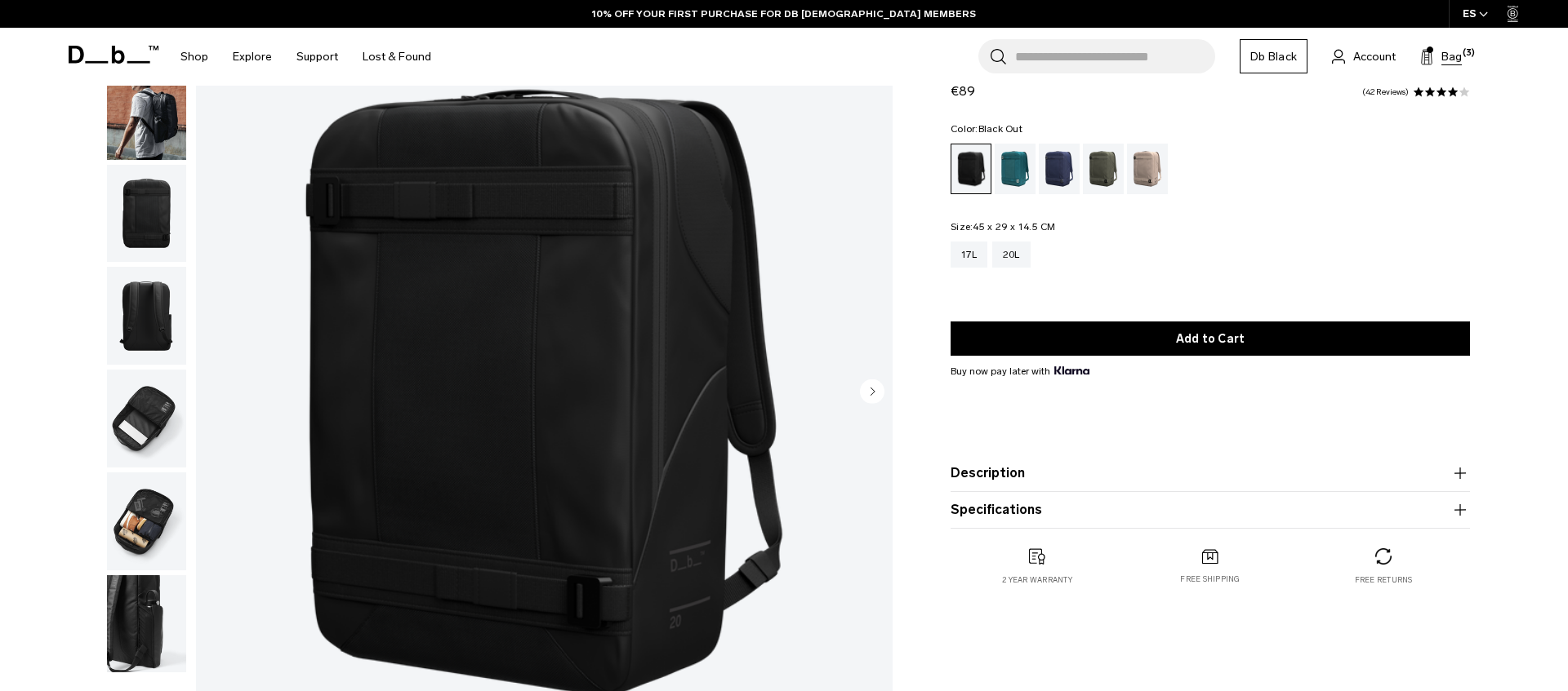
click at [1448, 58] on span "Bag" at bounding box center [1451, 57] width 20 height 17
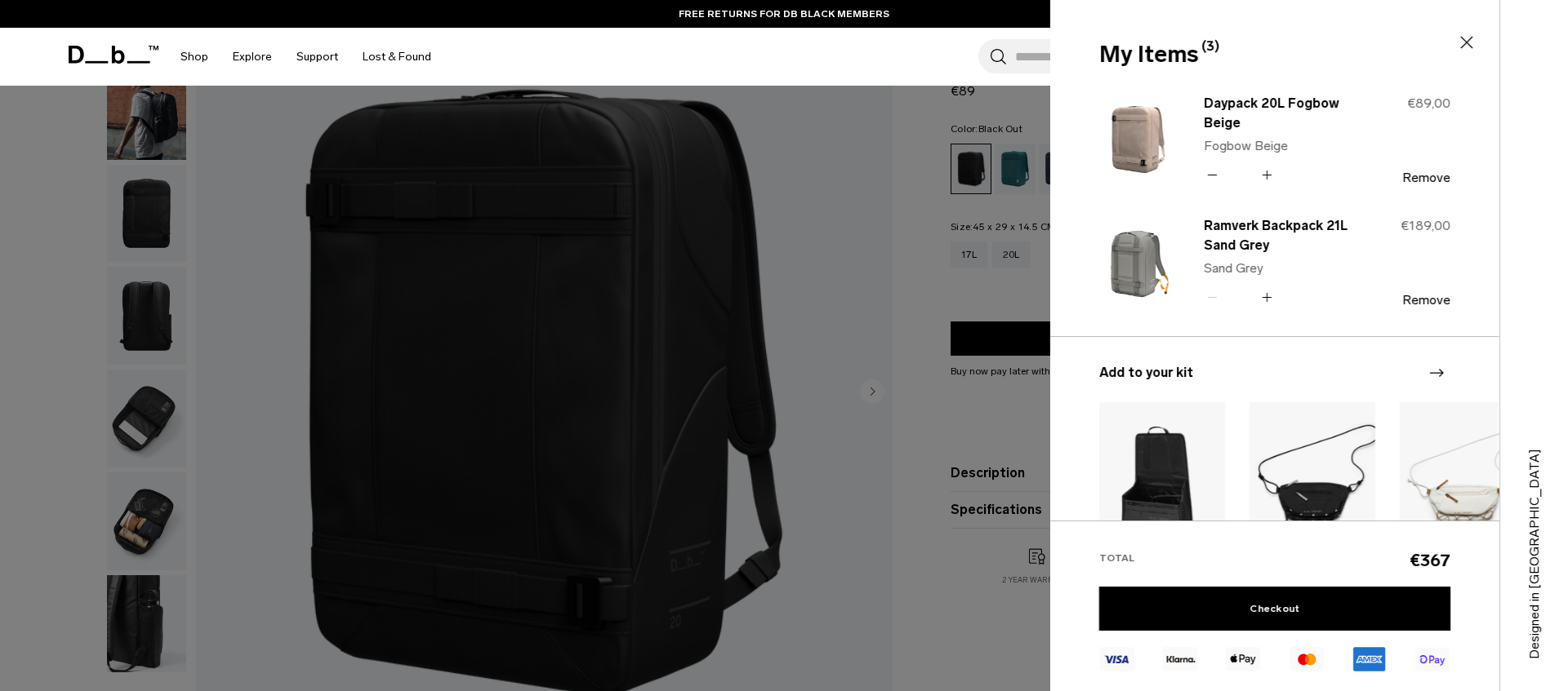
click at [1211, 178] on icon at bounding box center [1213, 175] width 15 height 24
click at [883, 220] on div at bounding box center [784, 346] width 1568 height 691
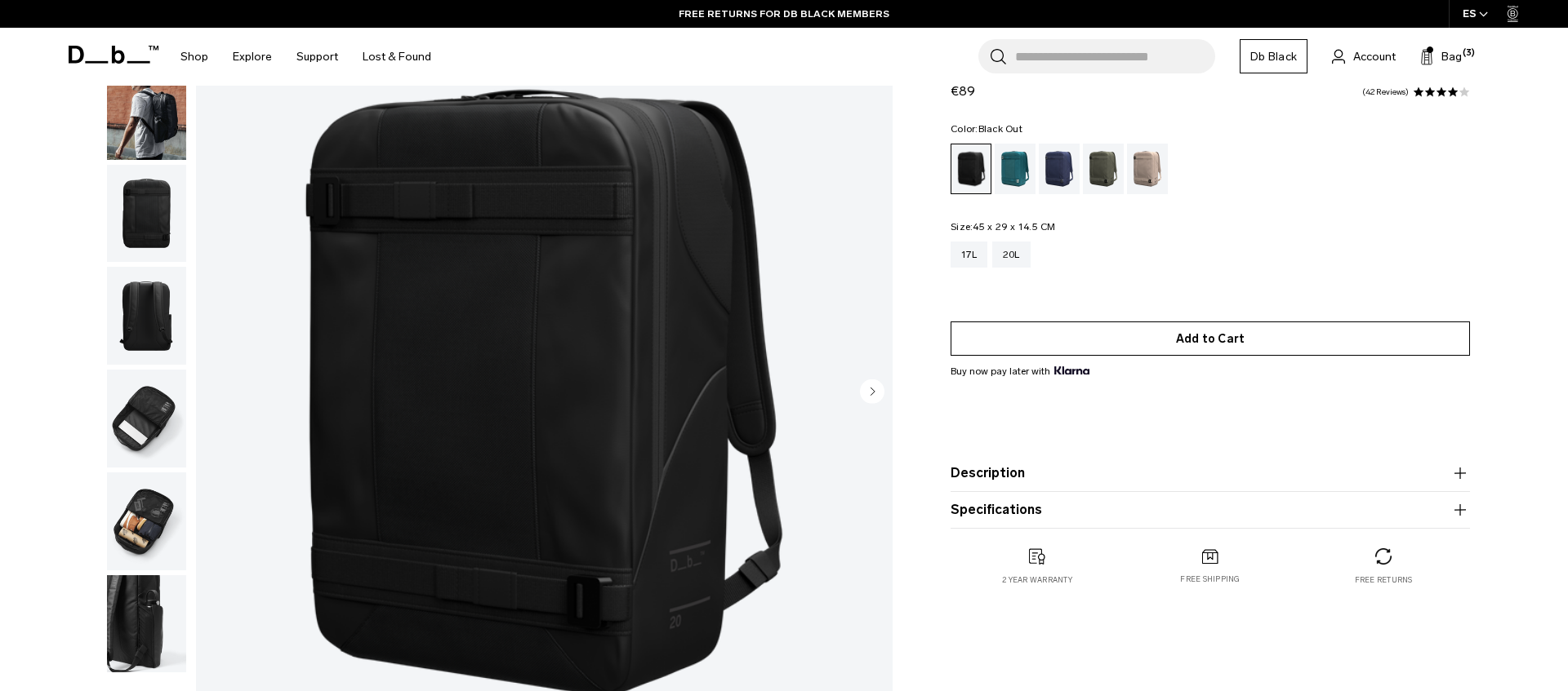
click at [1073, 346] on button "Add to Cart" at bounding box center [1211, 339] width 519 height 35
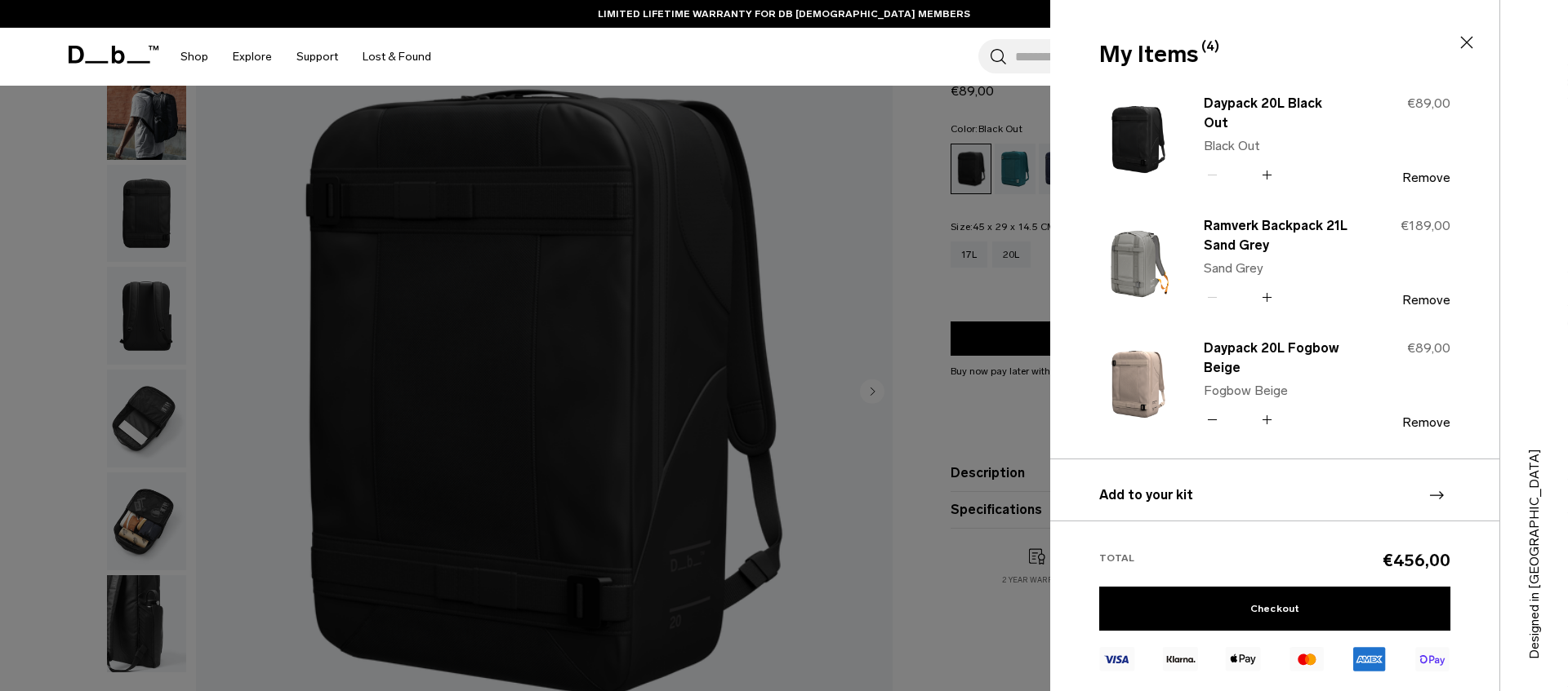
click at [1214, 419] on icon at bounding box center [1213, 420] width 15 height 24
click at [1281, 599] on link "Checkout" at bounding box center [1275, 609] width 351 height 44
